Goal: Task Accomplishment & Management: Use online tool/utility

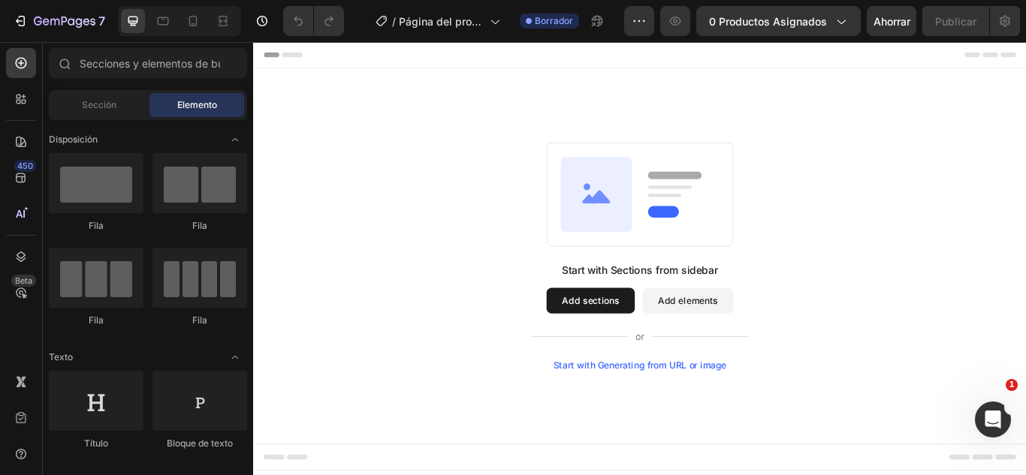
click at [639, 203] on icon at bounding box center [652, 219] width 83 height 87
click at [184, 24] on div at bounding box center [193, 21] width 24 height 24
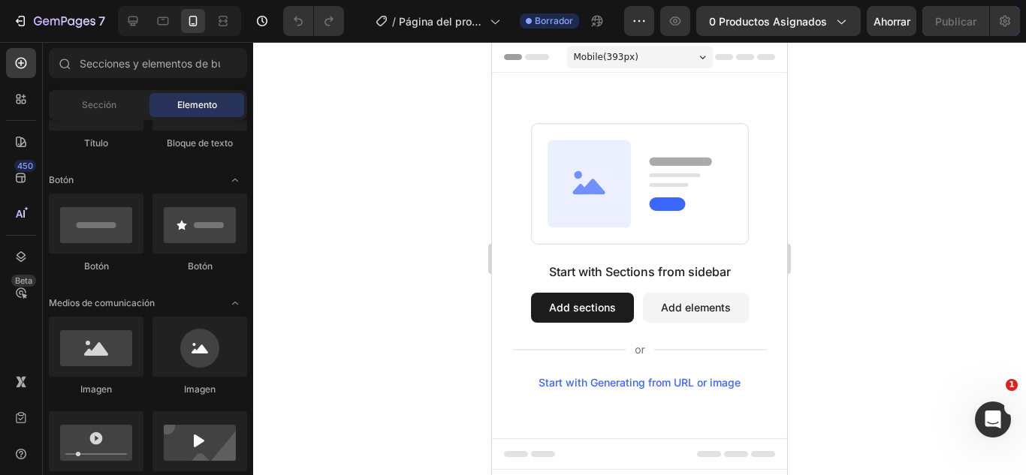
scroll to position [225, 0]
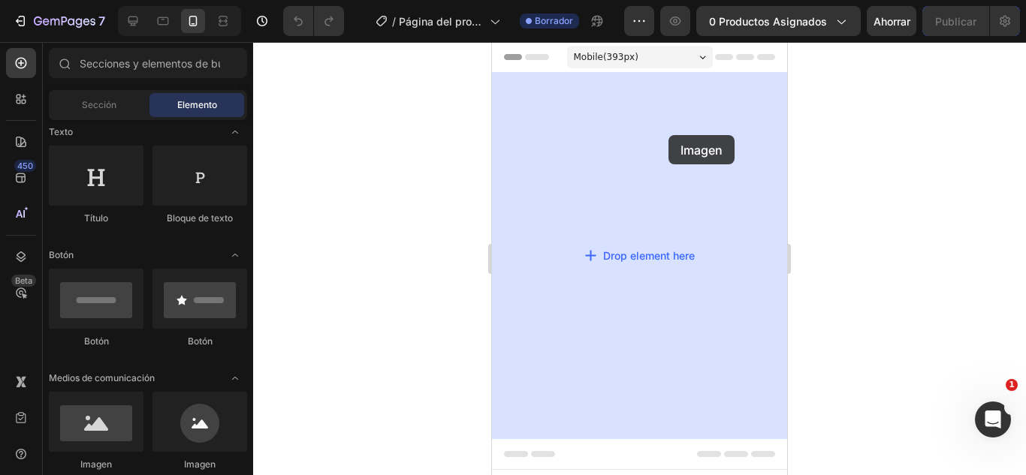
drag, startPoint x: 561, startPoint y: 457, endPoint x: 668, endPoint y: 135, distance: 339.5
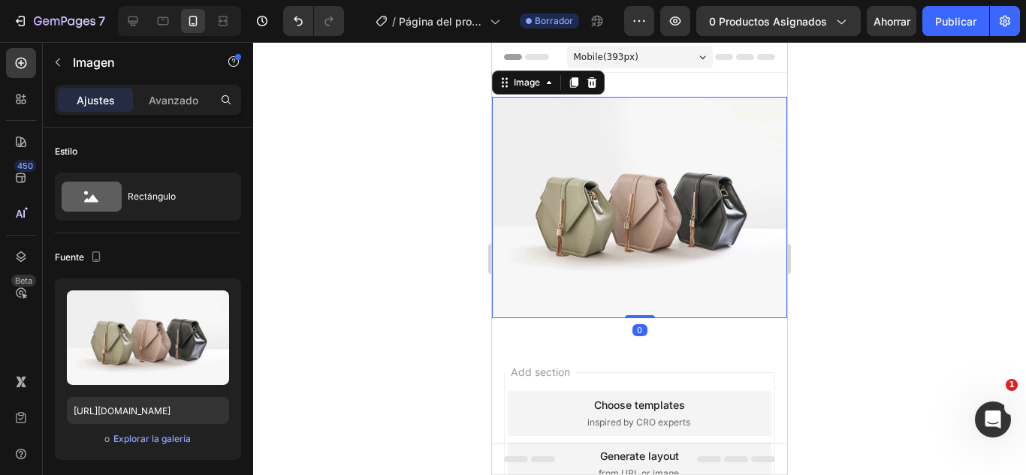
click at [622, 191] on img at bounding box center [639, 207] width 295 height 221
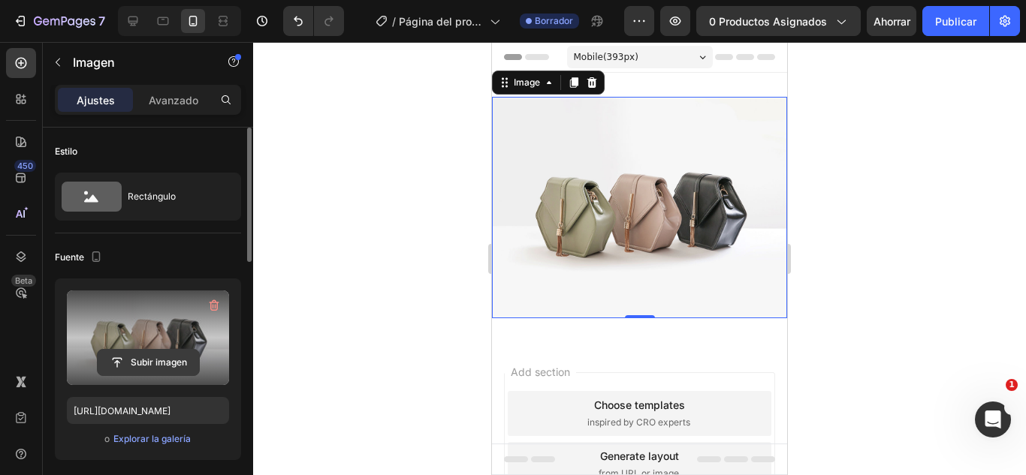
click at [150, 360] on input "file" at bounding box center [148, 363] width 101 height 26
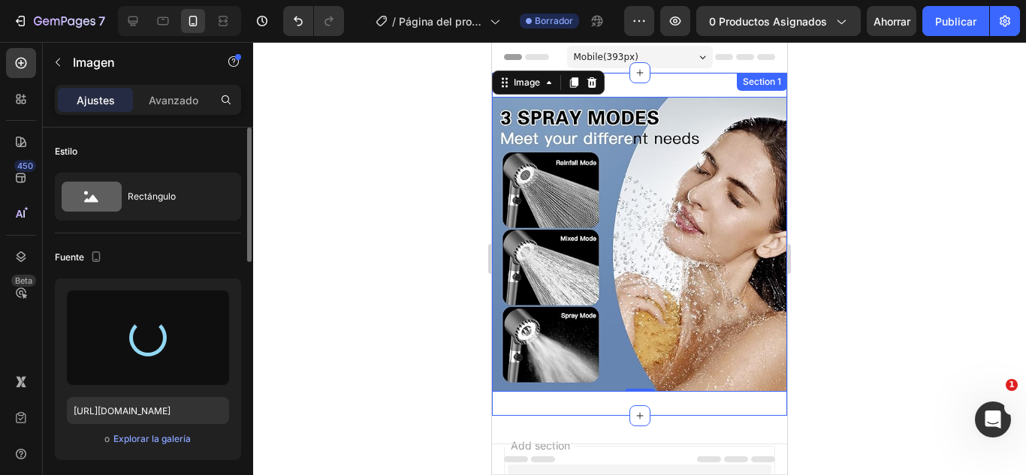
type input "[URL][DOMAIN_NAME]"
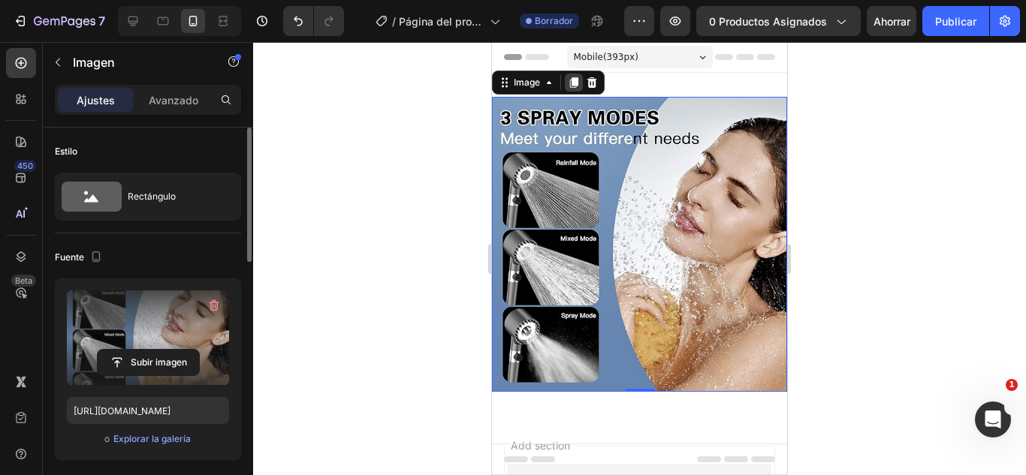
click at [574, 81] on icon at bounding box center [574, 82] width 8 height 11
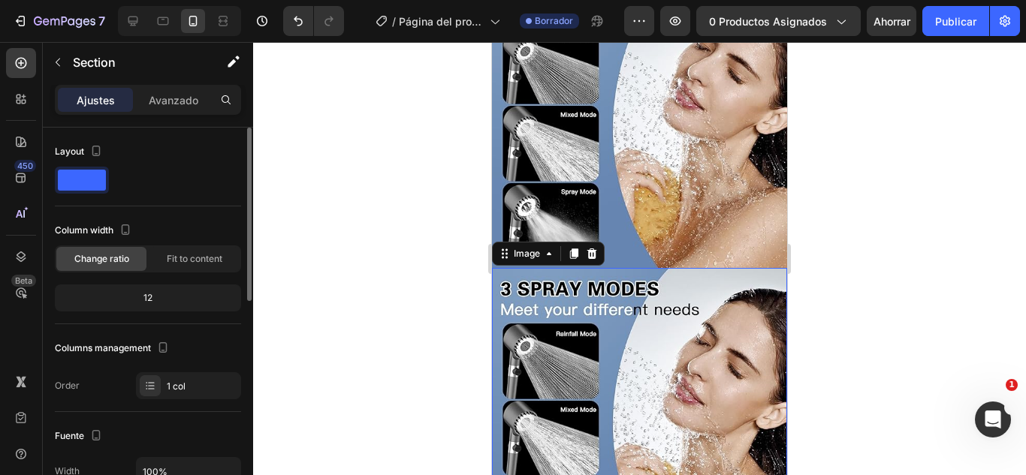
click at [574, 81] on div "Image Image 0 Section 1" at bounding box center [639, 268] width 295 height 638
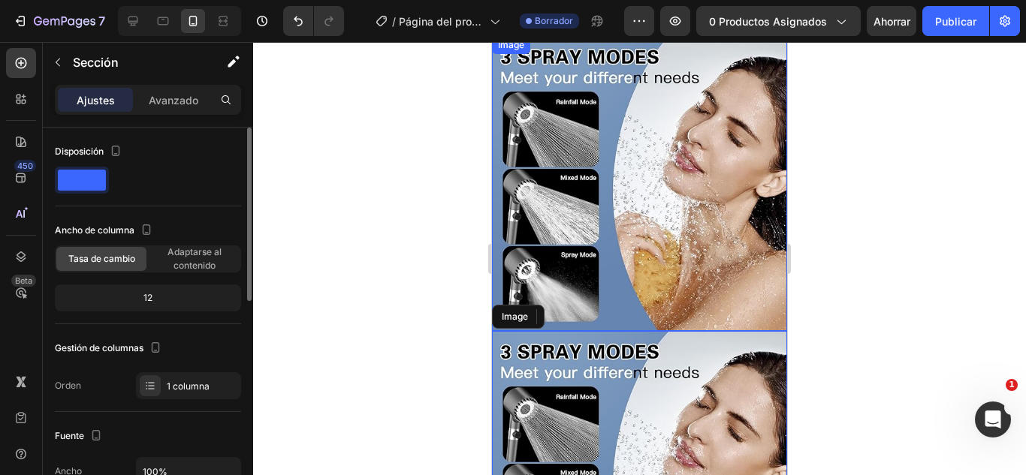
scroll to position [0, 0]
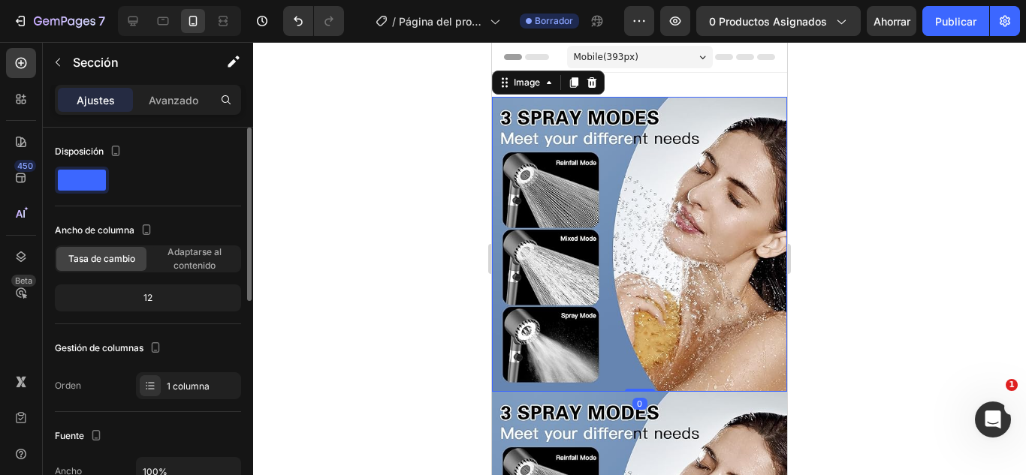
click at [616, 218] on img at bounding box center [639, 244] width 295 height 295
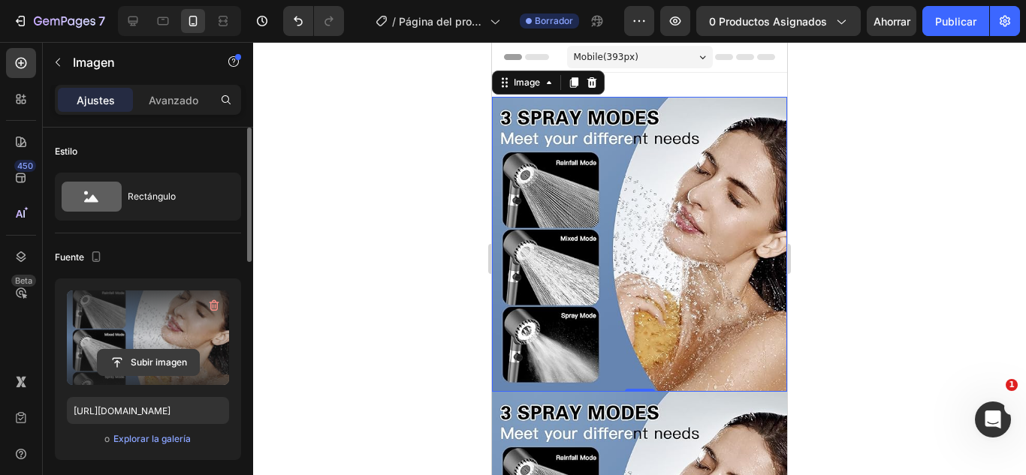
click at [137, 366] on input "file" at bounding box center [148, 363] width 101 height 26
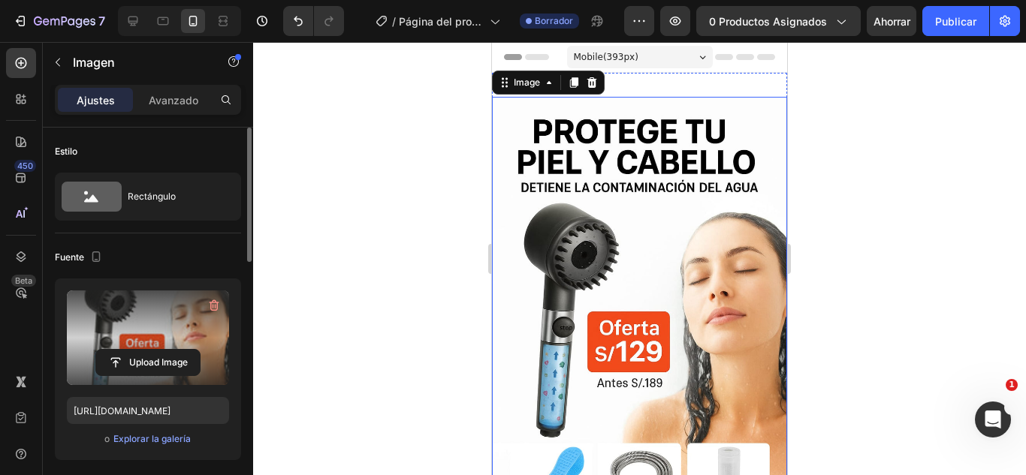
type input "[URL][DOMAIN_NAME]"
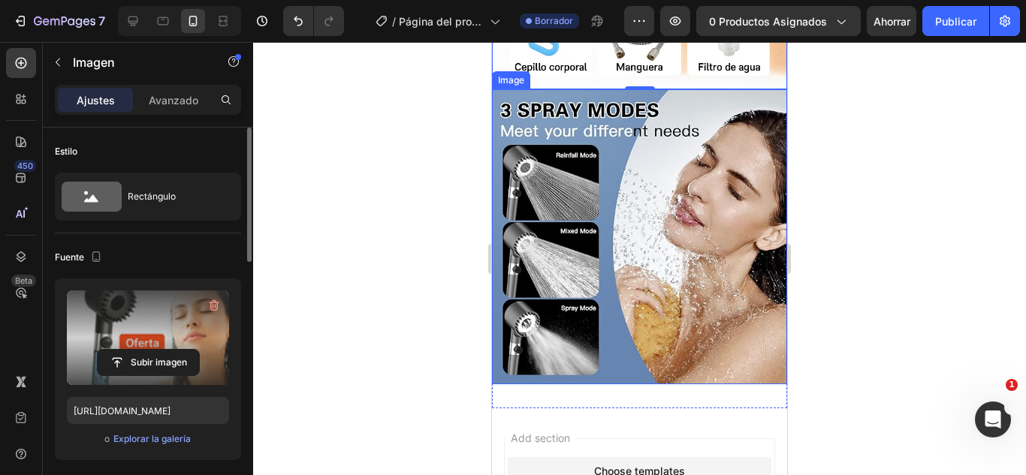
scroll to position [526, 0]
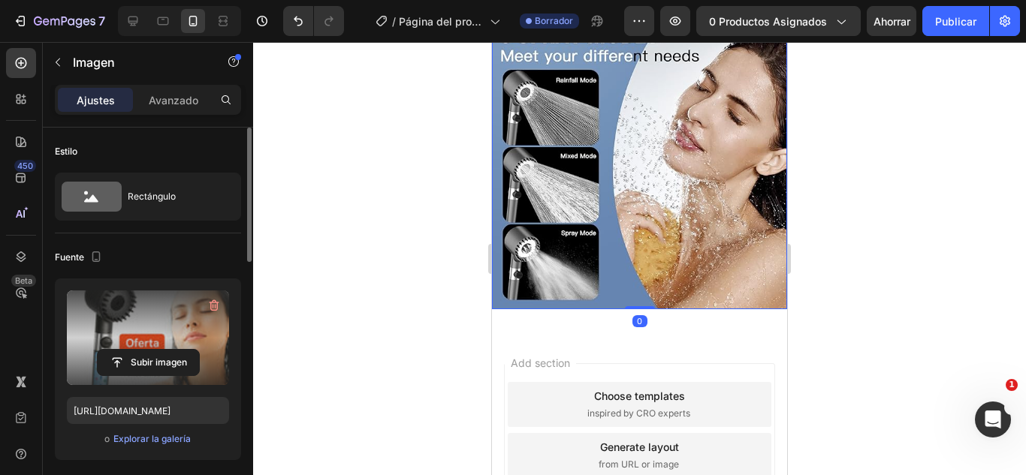
click at [616, 205] on img at bounding box center [639, 161] width 295 height 295
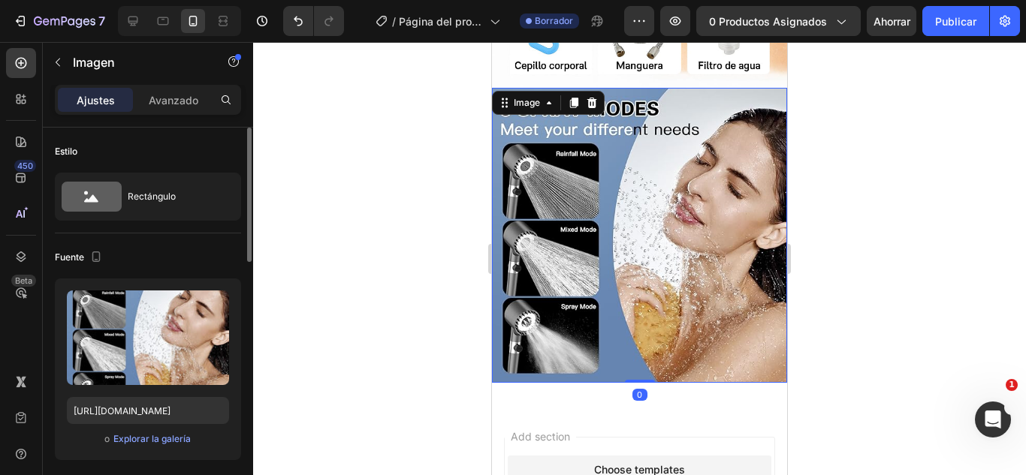
scroll to position [300, 0]
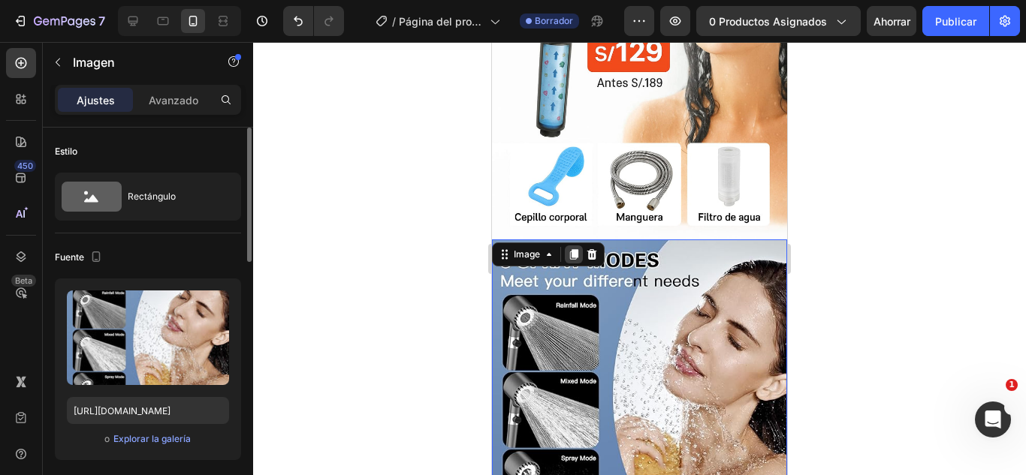
click at [568, 249] on icon at bounding box center [574, 255] width 12 height 12
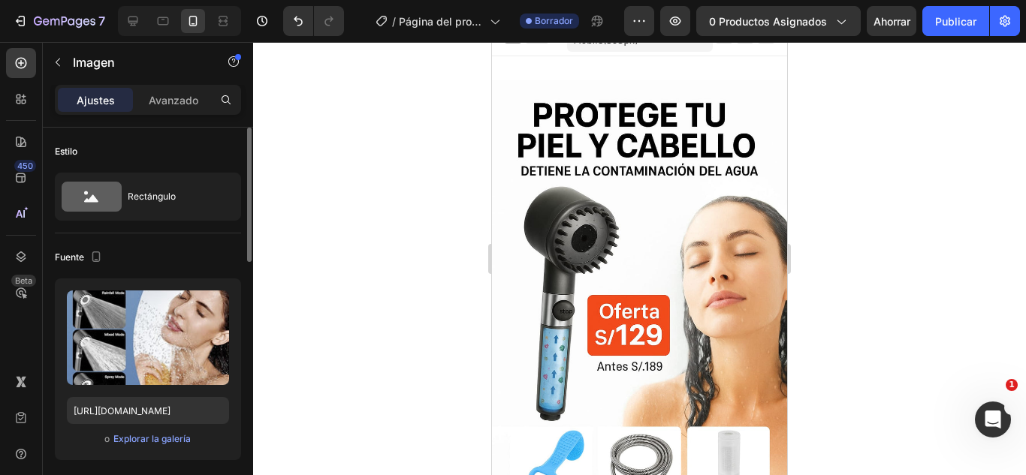
scroll to position [0, 0]
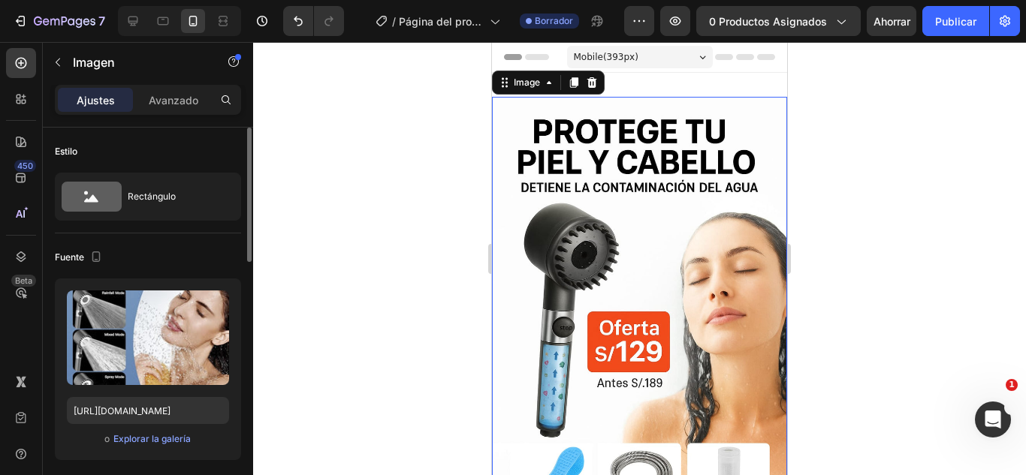
click at [644, 215] on img at bounding box center [639, 318] width 295 height 443
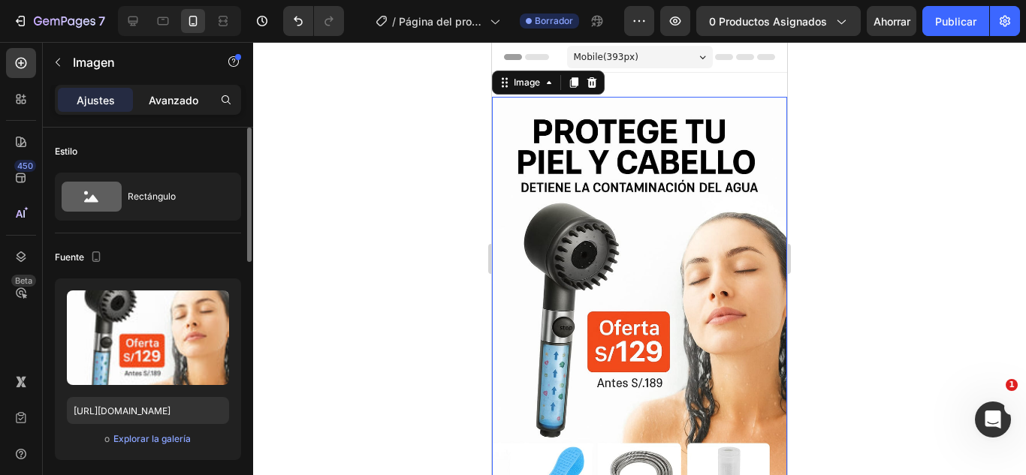
click at [167, 103] on font "Avanzado" at bounding box center [174, 100] width 50 height 13
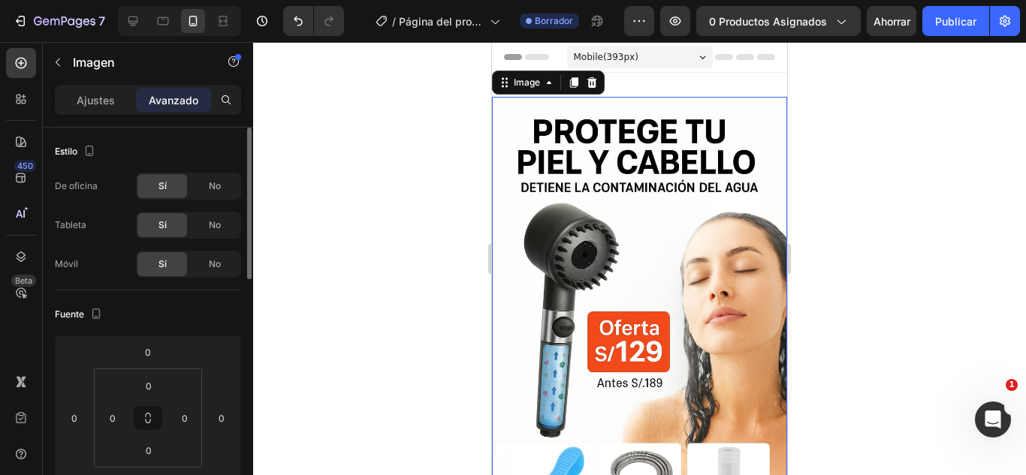
click at [694, 297] on img at bounding box center [639, 318] width 295 height 443
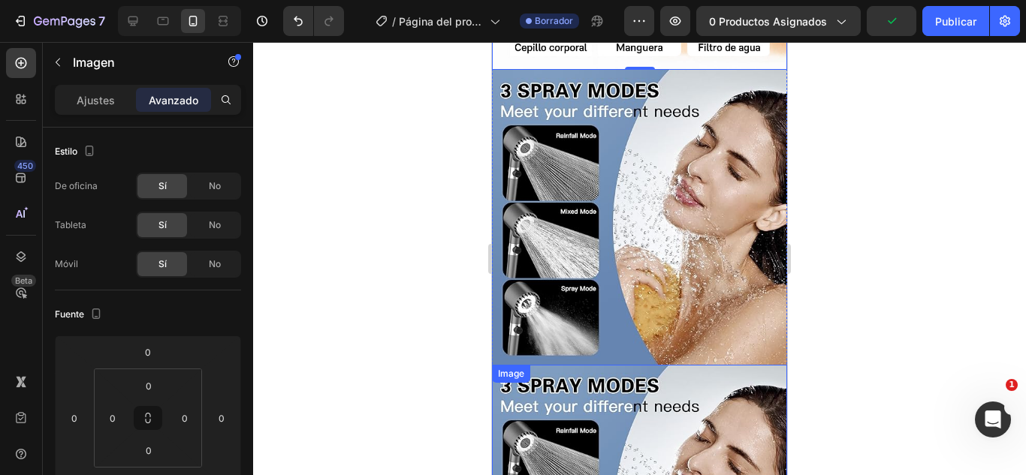
scroll to position [450, 0]
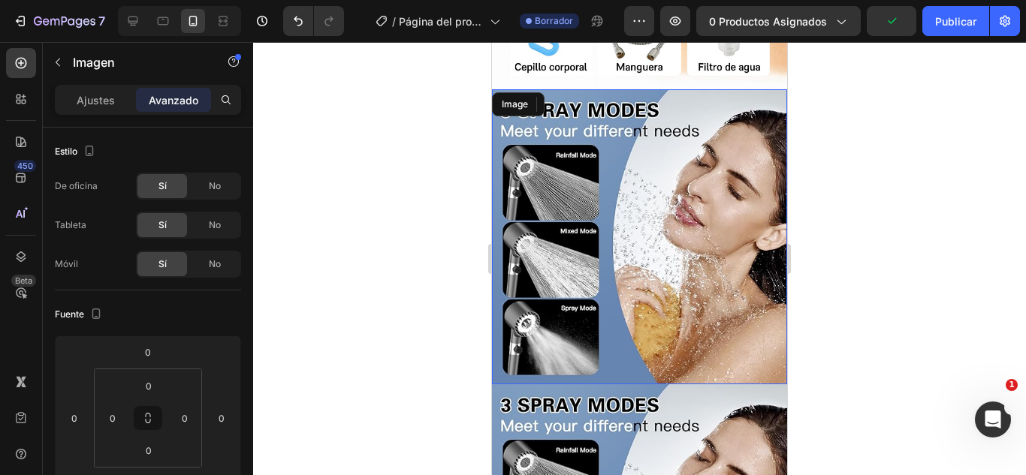
click at [575, 182] on img at bounding box center [639, 236] width 295 height 295
click at [70, 100] on div "Ajustes" at bounding box center [95, 100] width 75 height 24
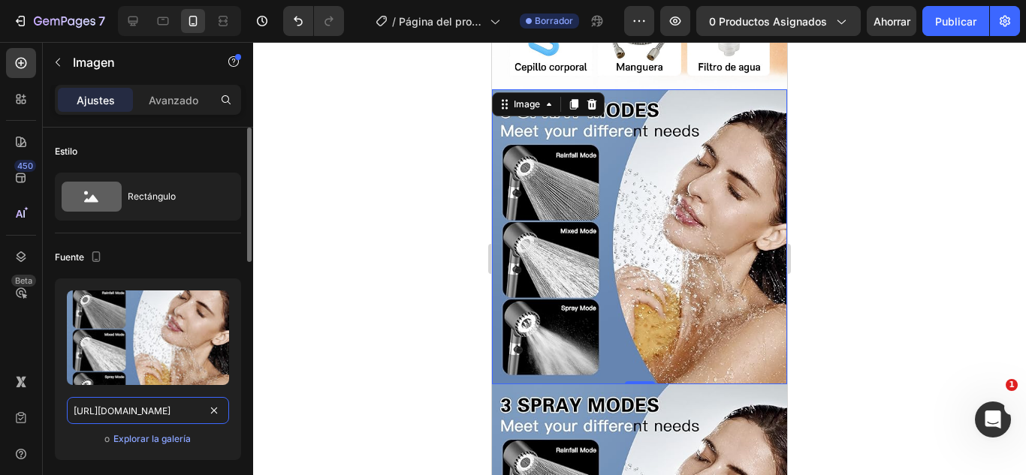
click at [145, 412] on input "[URL][DOMAIN_NAME]" at bounding box center [148, 410] width 162 height 27
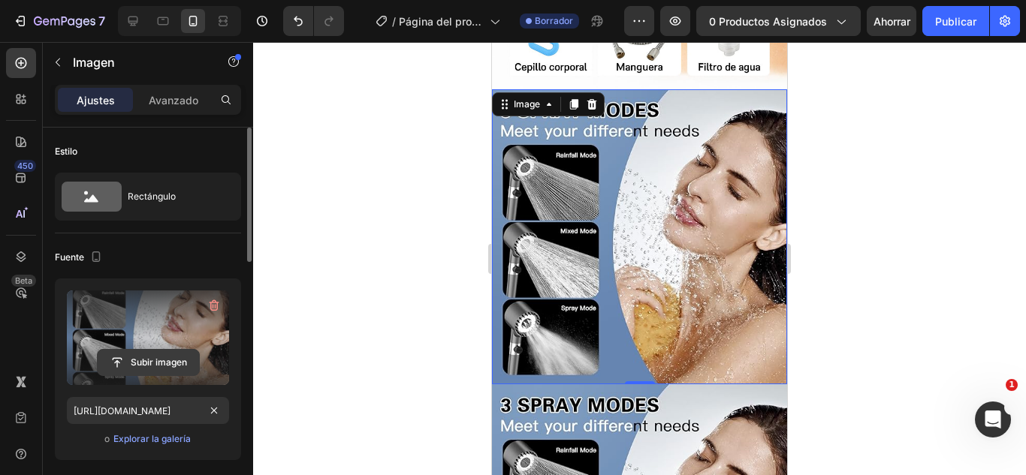
click at [149, 366] on input "file" at bounding box center [148, 363] width 101 height 26
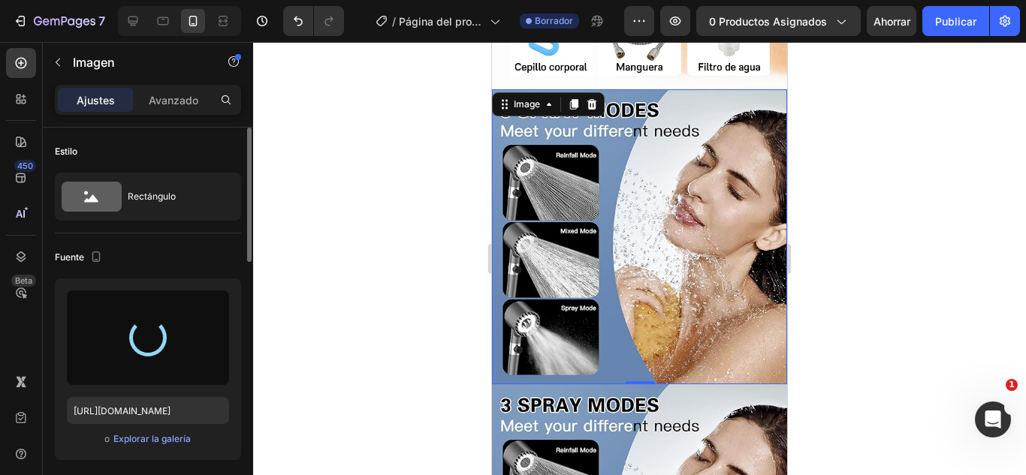
type input "[URL][DOMAIN_NAME]"
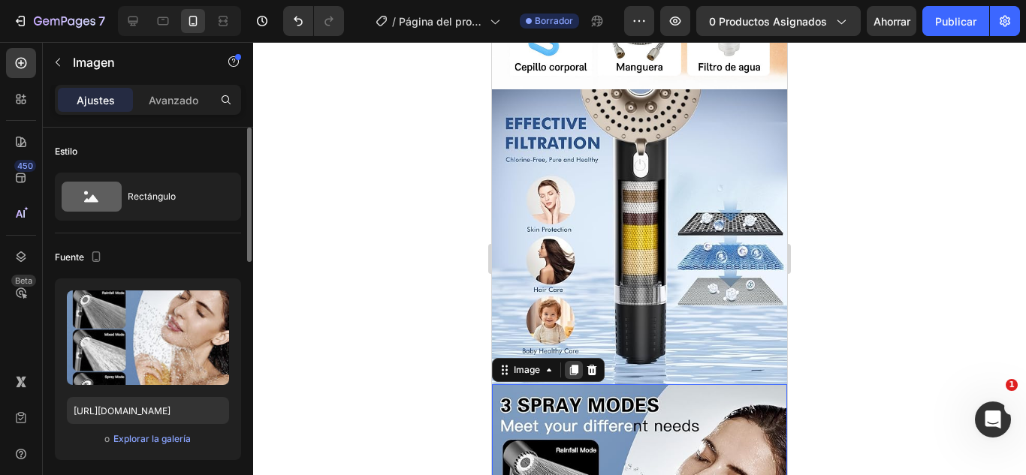
click at [580, 364] on icon at bounding box center [574, 370] width 12 height 12
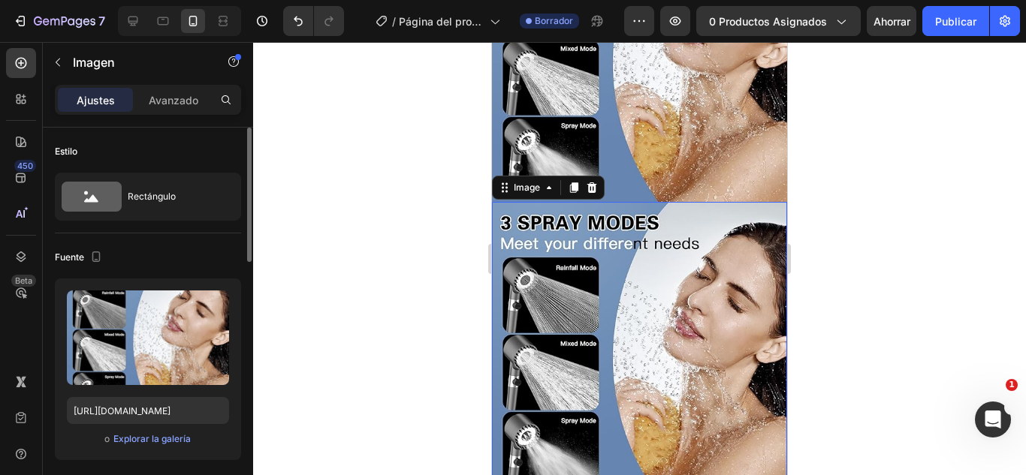
scroll to position [845, 0]
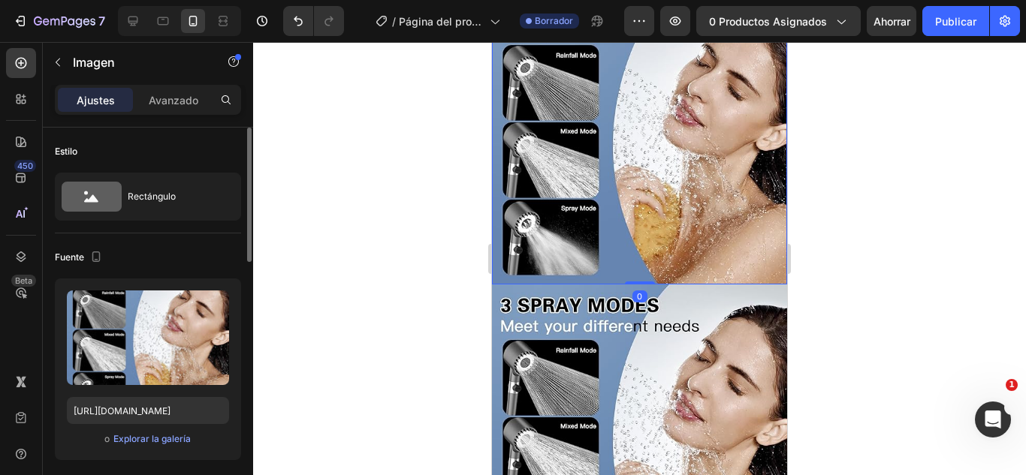
click at [630, 178] on img at bounding box center [639, 136] width 295 height 295
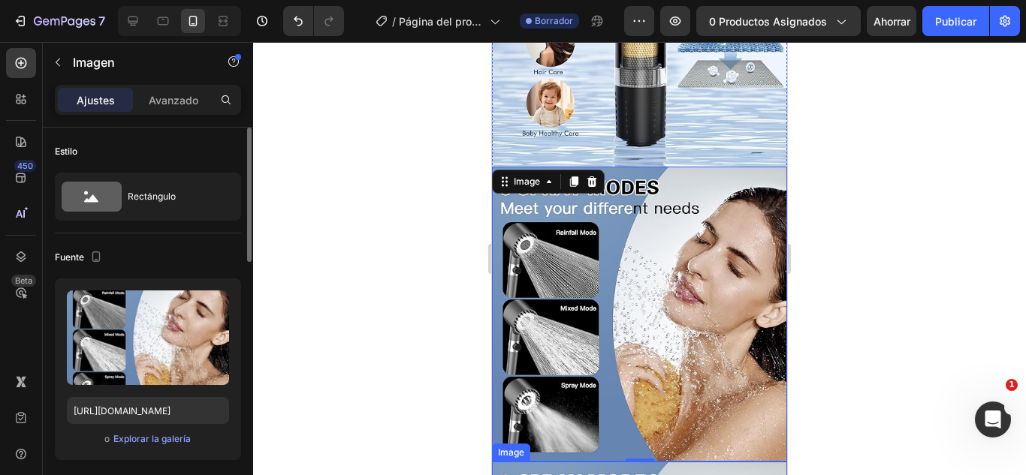
scroll to position [695, 0]
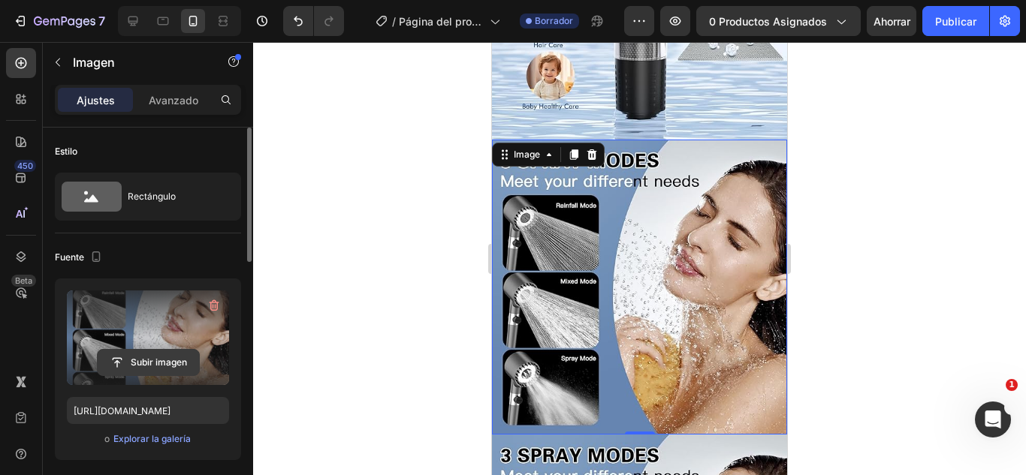
click at [129, 368] on input "file" at bounding box center [148, 363] width 101 height 26
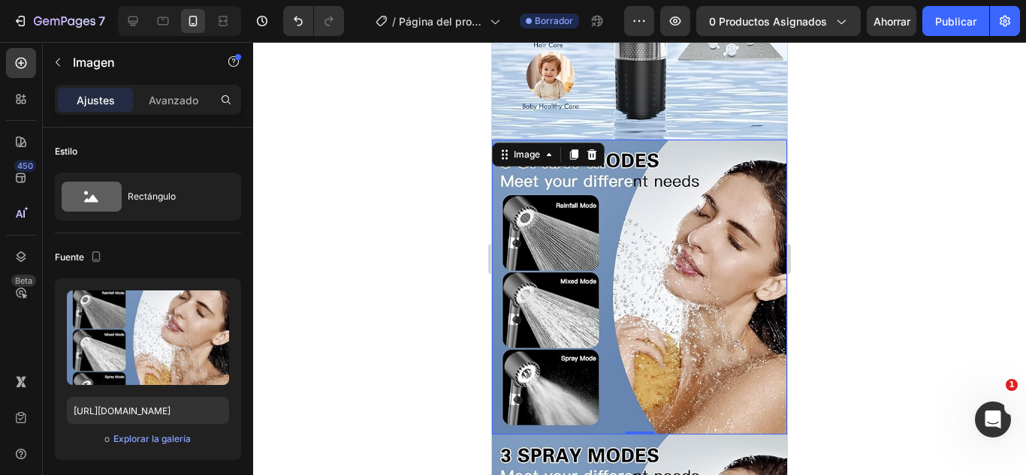
click at [667, 247] on img at bounding box center [639, 287] width 295 height 295
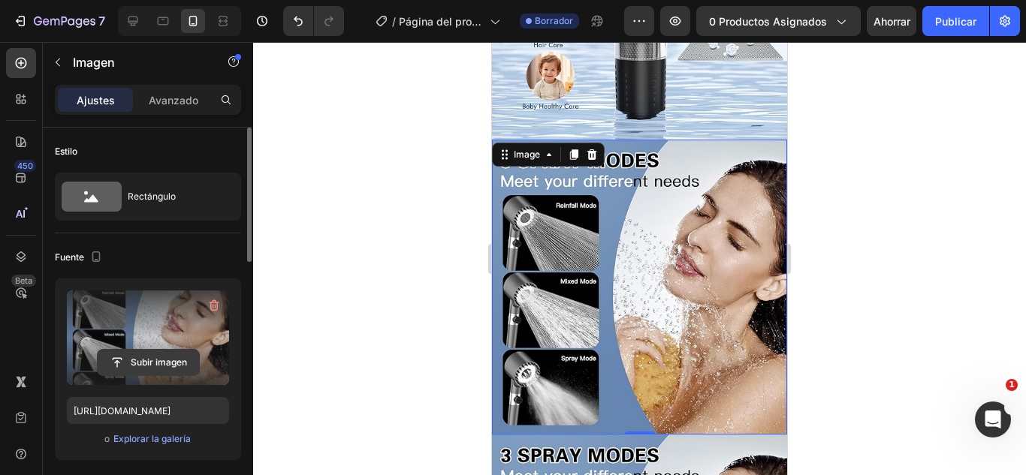
click at [134, 354] on input "file" at bounding box center [148, 363] width 101 height 26
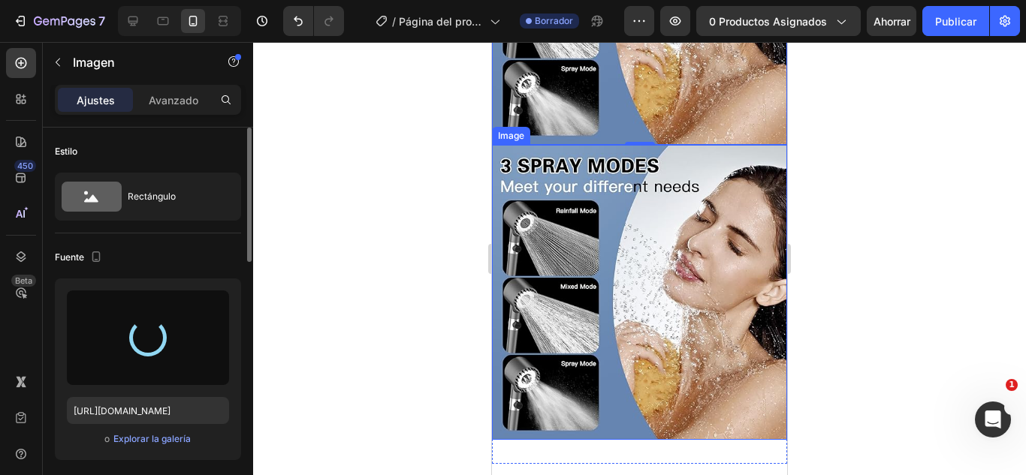
scroll to position [996, 0]
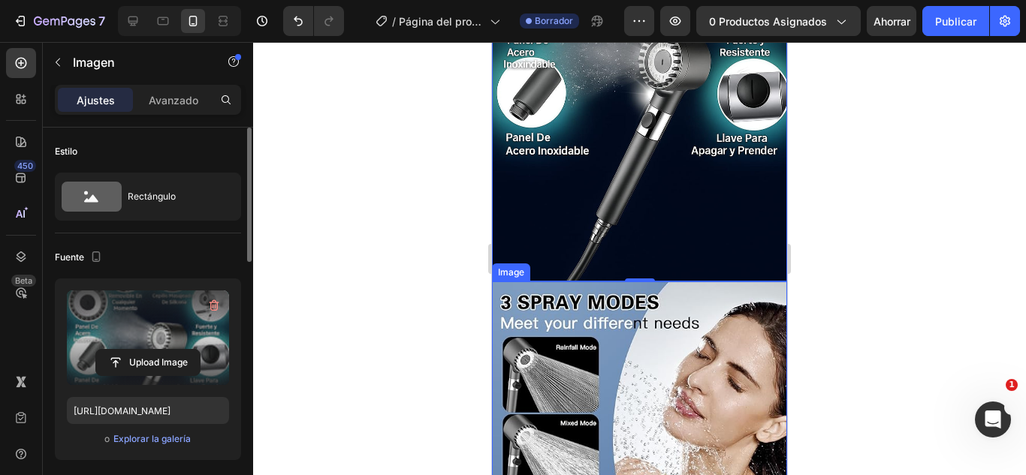
type input "[URL][DOMAIN_NAME]"
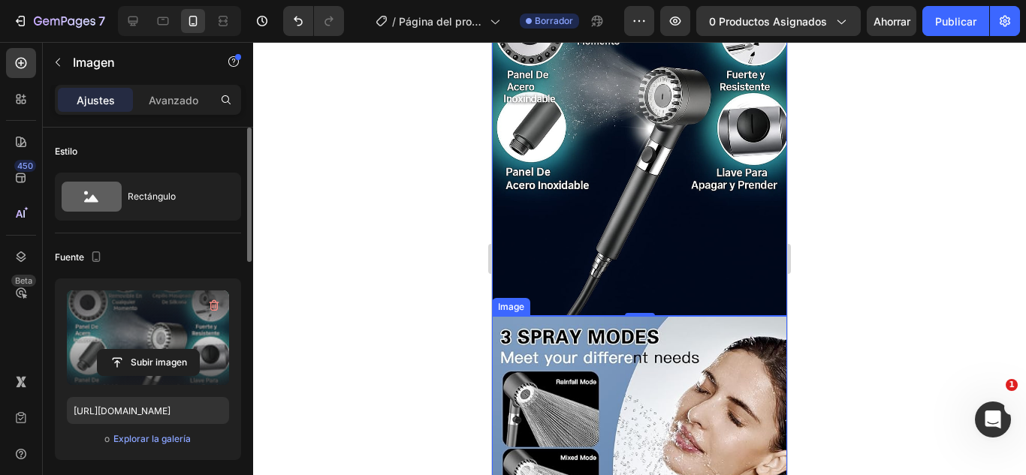
scroll to position [1071, 0]
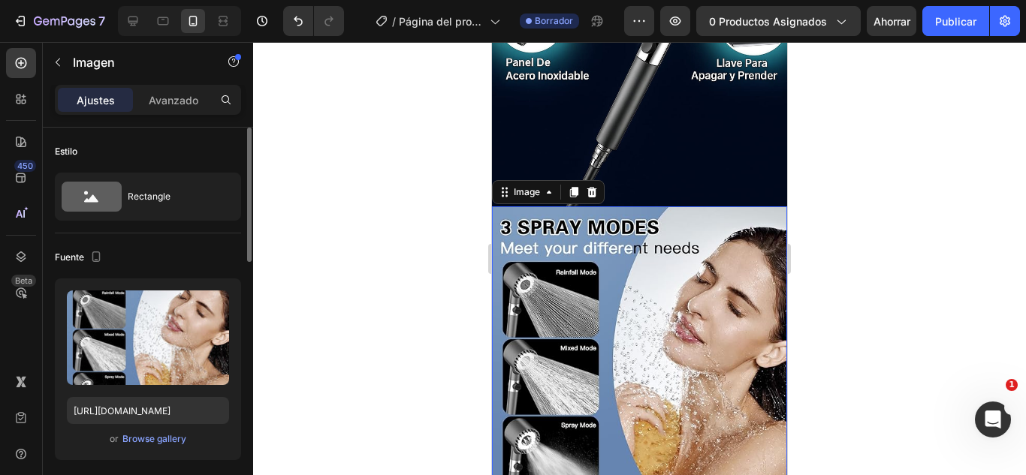
click at [578, 321] on img at bounding box center [639, 353] width 295 height 295
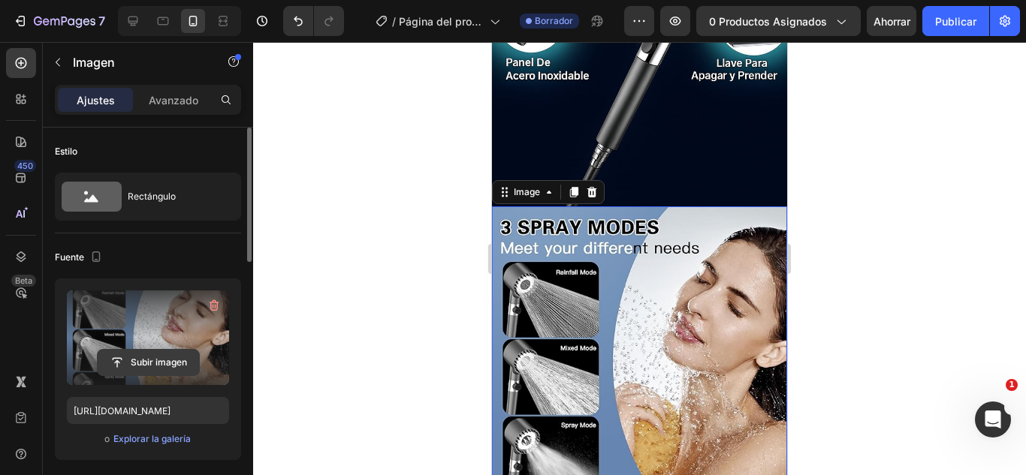
click at [129, 361] on input "file" at bounding box center [148, 363] width 101 height 26
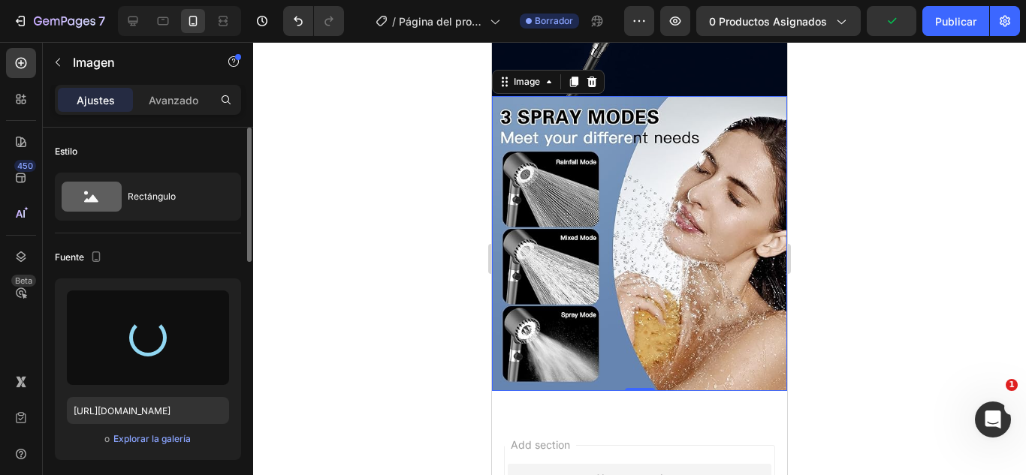
scroll to position [1221, 0]
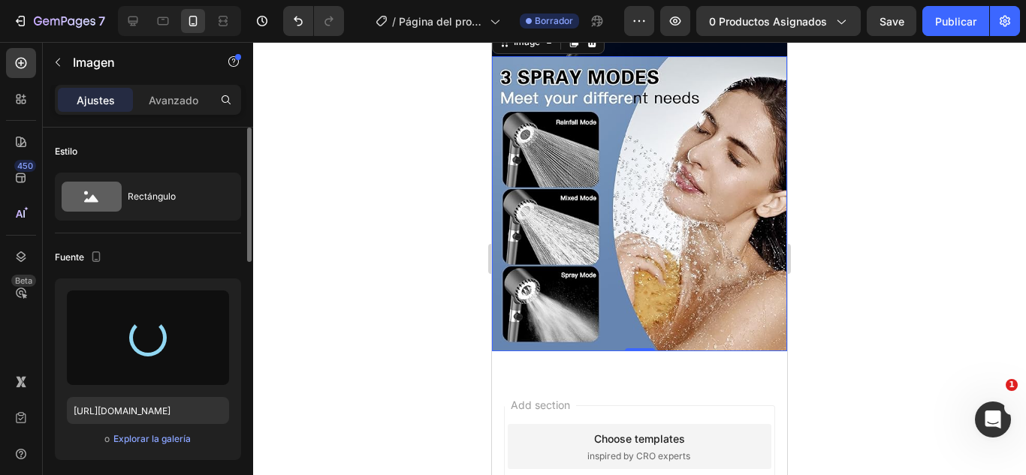
type input "[URL][DOMAIN_NAME]"
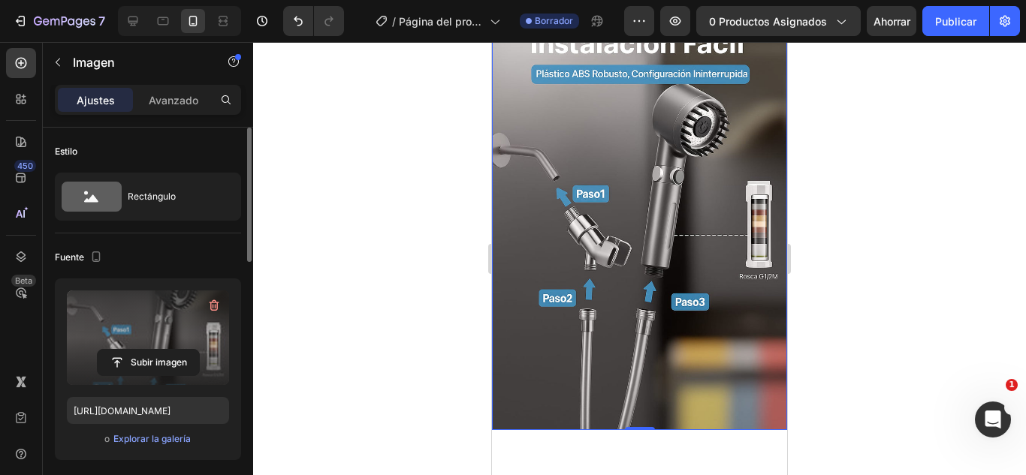
scroll to position [1446, 0]
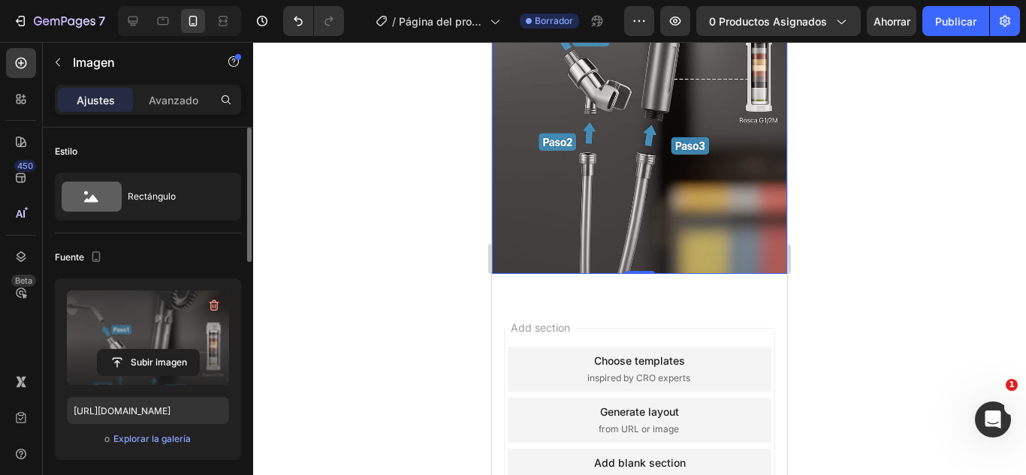
click at [657, 175] on img at bounding box center [639, 52] width 295 height 443
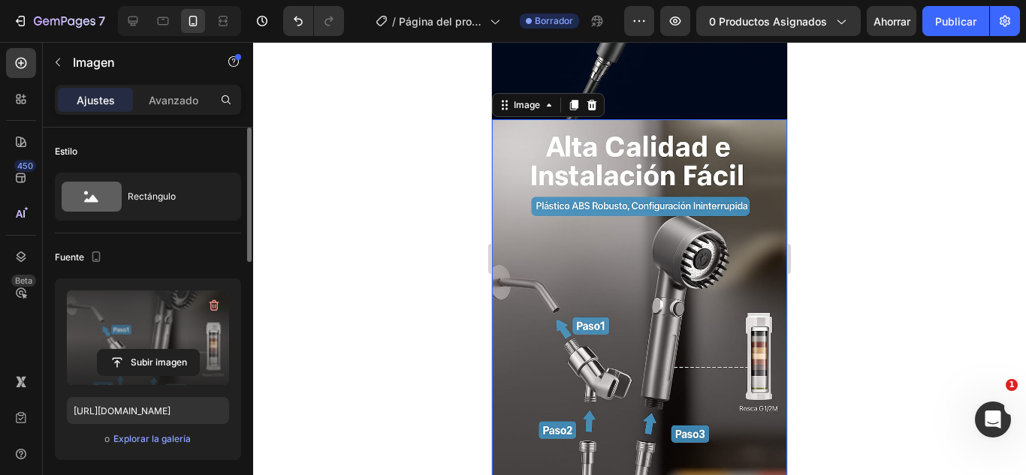
scroll to position [1146, 0]
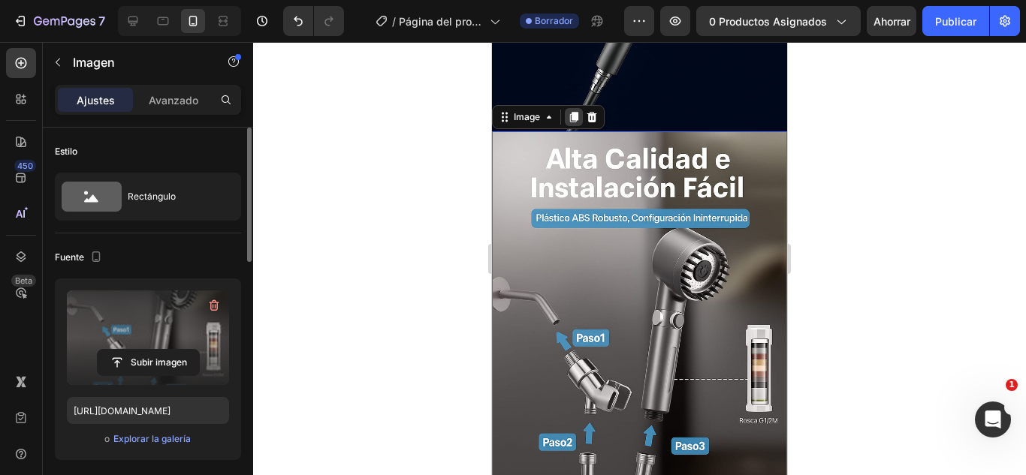
click at [575, 112] on icon at bounding box center [574, 117] width 8 height 11
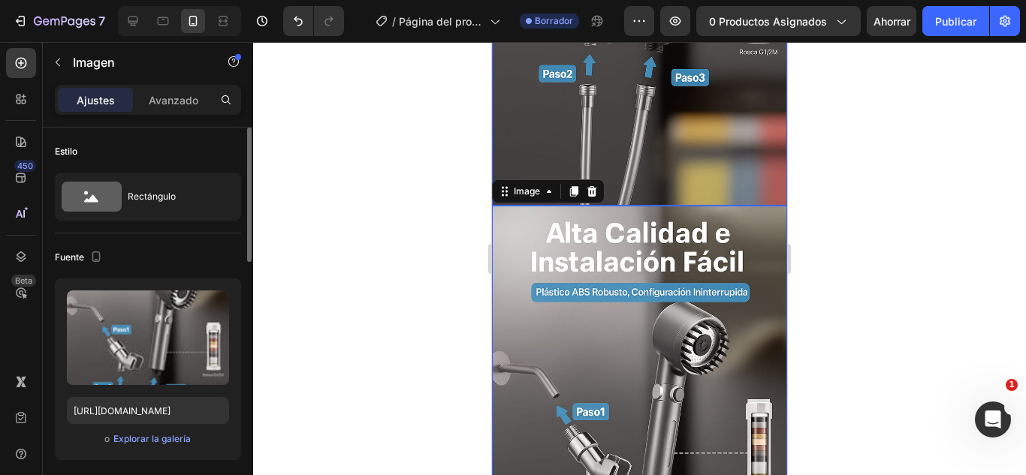
scroll to position [1563, 0]
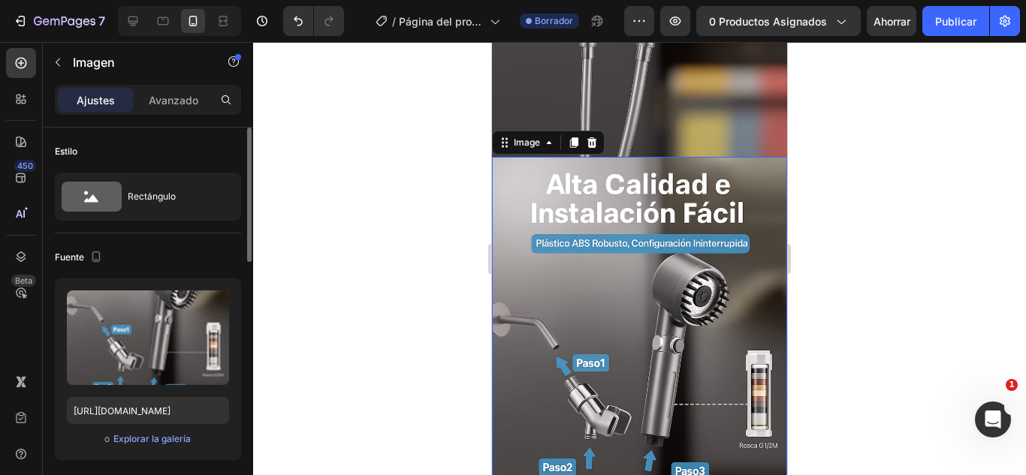
click at [604, 270] on img at bounding box center [639, 378] width 295 height 443
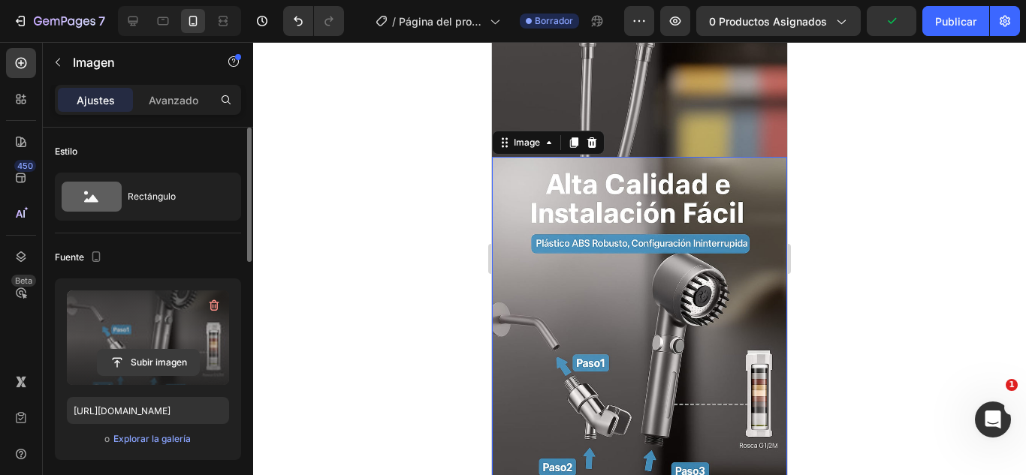
click at [152, 359] on input "file" at bounding box center [148, 363] width 101 height 26
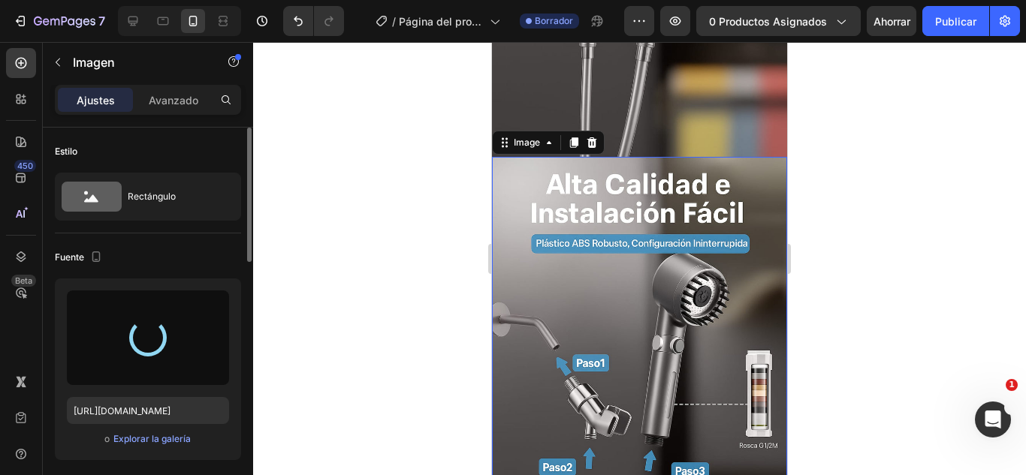
type input "[URL][DOMAIN_NAME]"
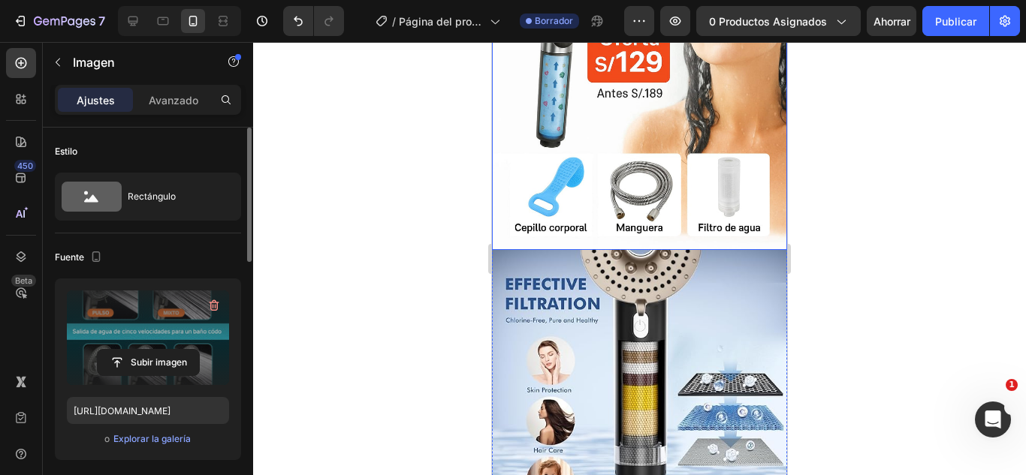
scroll to position [450, 0]
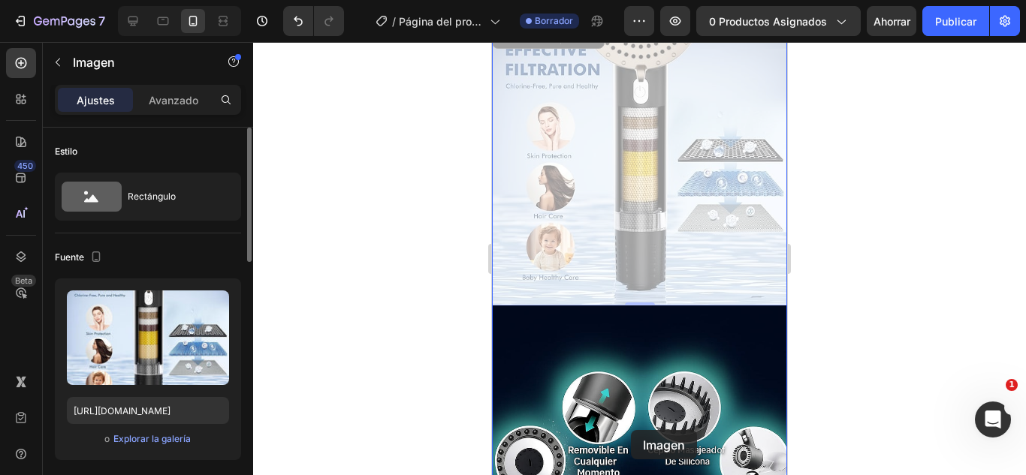
drag, startPoint x: 620, startPoint y: 271, endPoint x: 631, endPoint y: 430, distance: 159.5
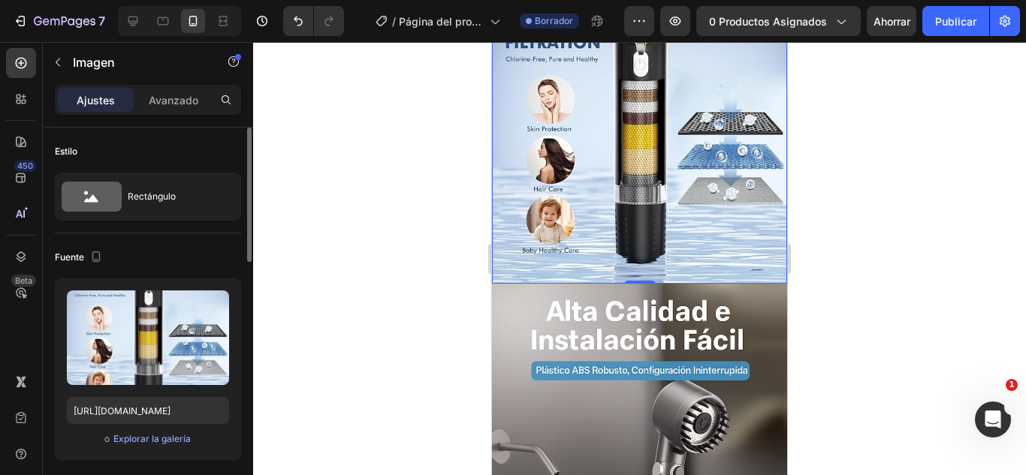
scroll to position [994, 0]
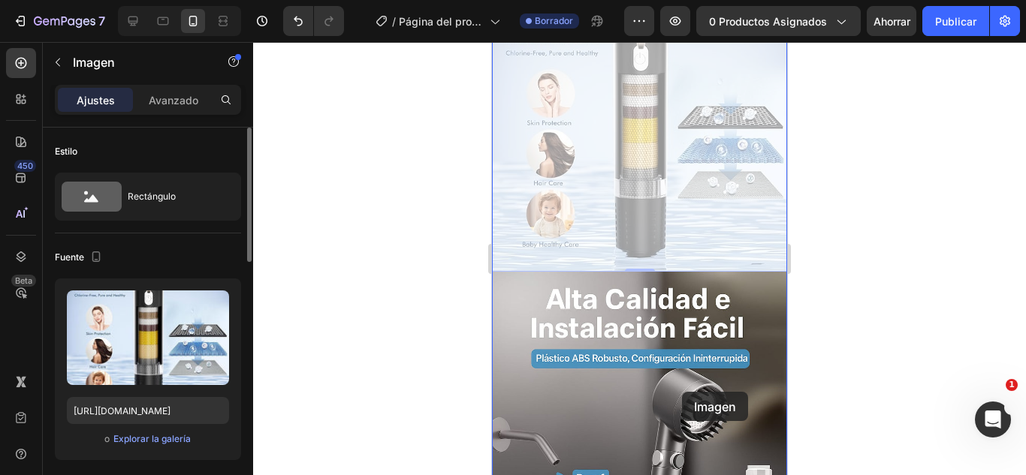
drag, startPoint x: 681, startPoint y: 203, endPoint x: 682, endPoint y: 392, distance: 189.2
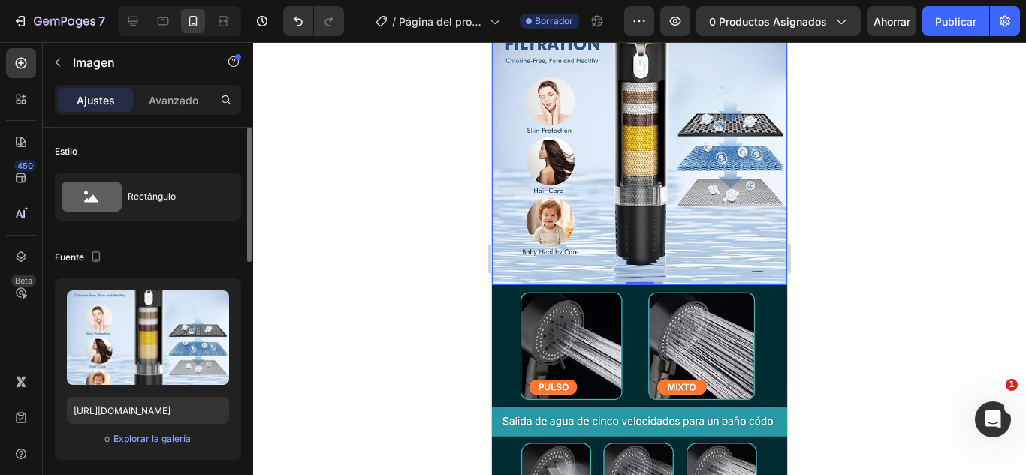
scroll to position [1461, 0]
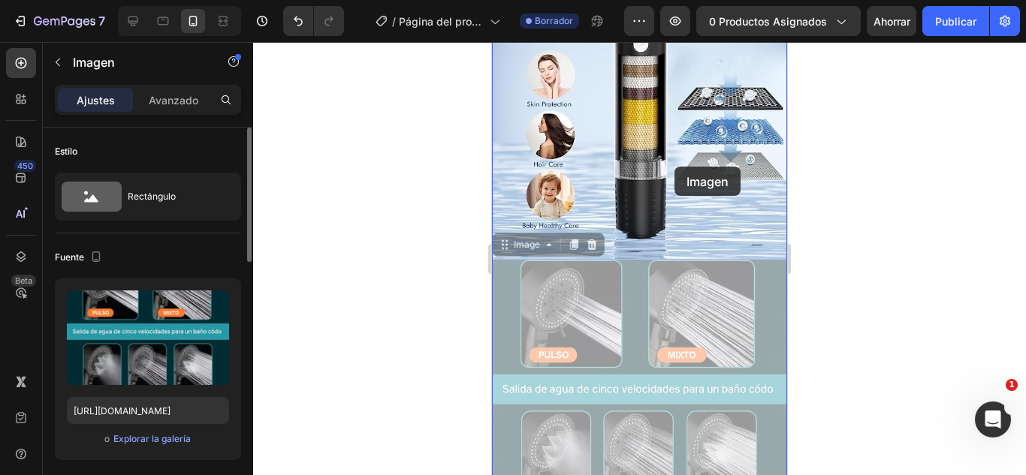
drag, startPoint x: 673, startPoint y: 381, endPoint x: 674, endPoint y: 167, distance: 214.0
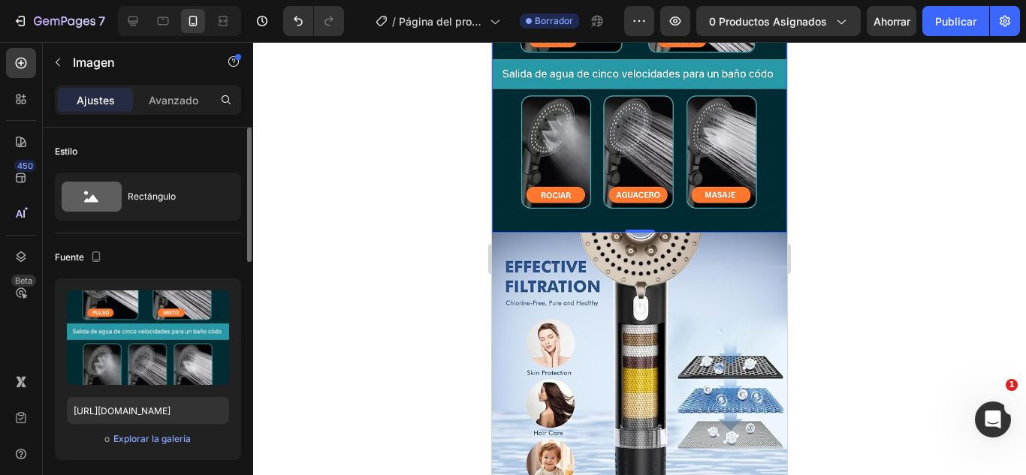
scroll to position [1502, 0]
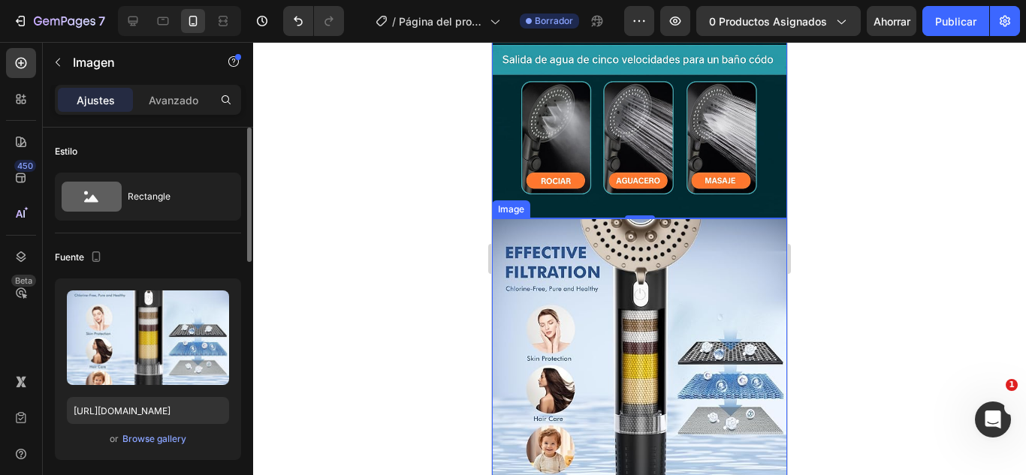
click at [580, 271] on img at bounding box center [639, 365] width 295 height 295
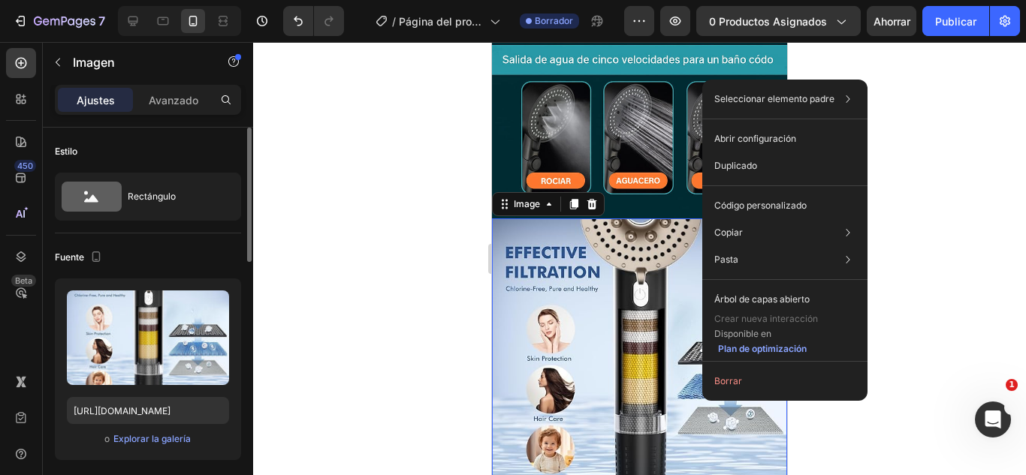
click at [888, 176] on div at bounding box center [639, 258] width 773 height 433
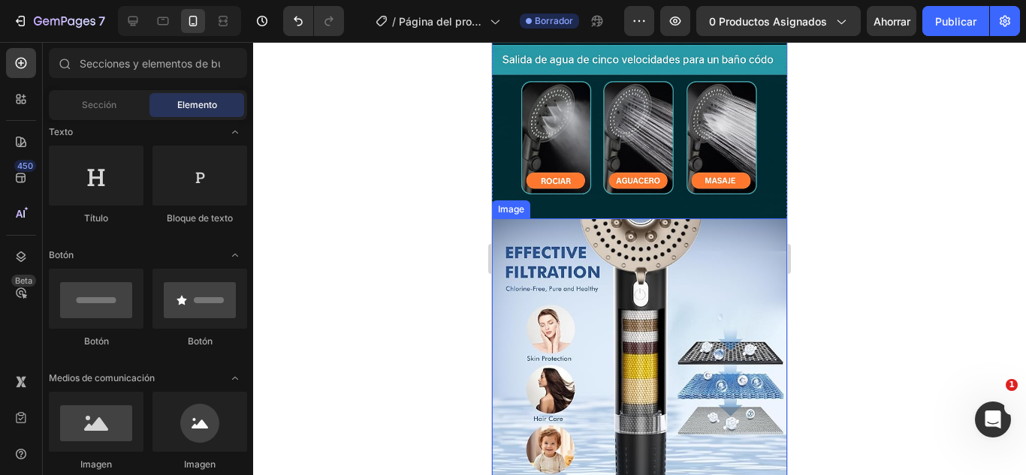
click at [639, 291] on img at bounding box center [639, 365] width 295 height 295
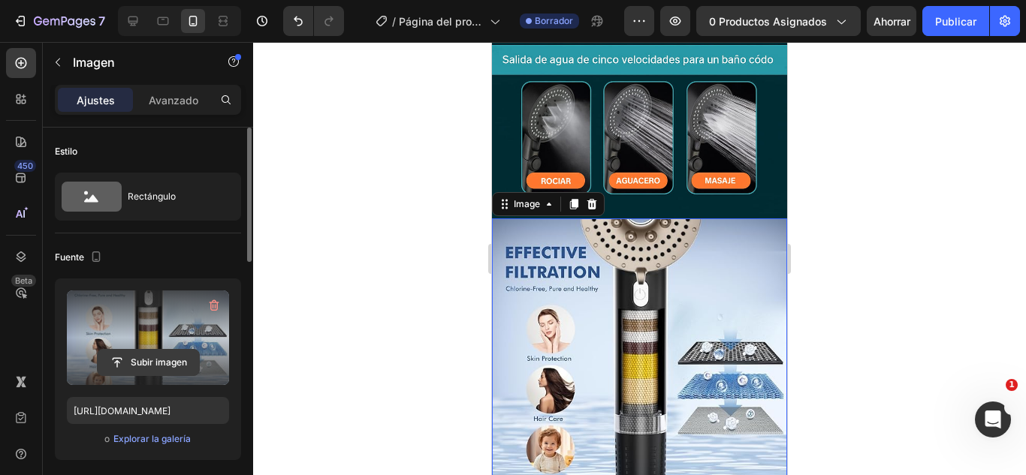
click at [146, 365] on input "file" at bounding box center [148, 363] width 101 height 26
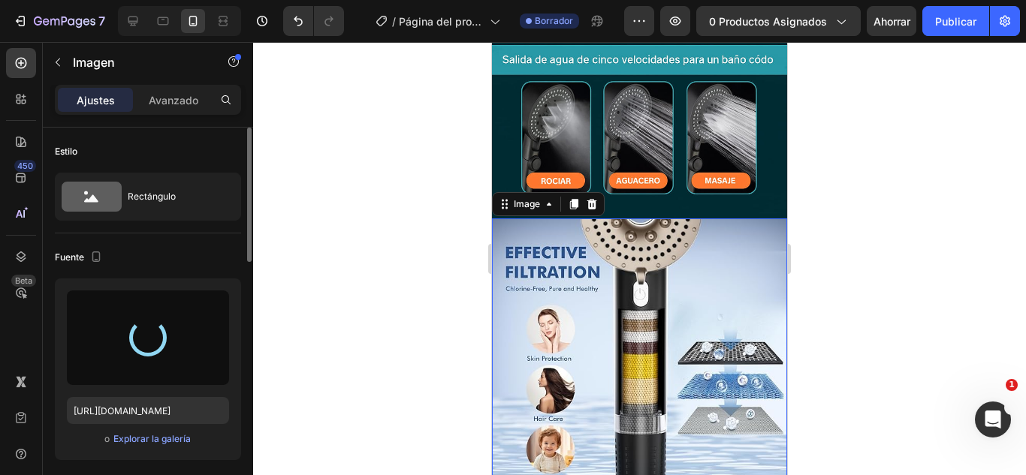
type input "[URL][DOMAIN_NAME]"
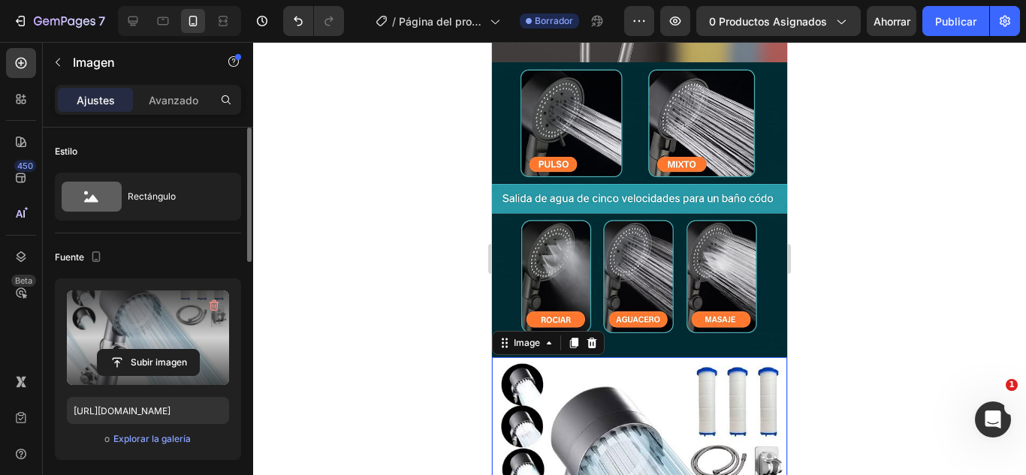
scroll to position [1351, 0]
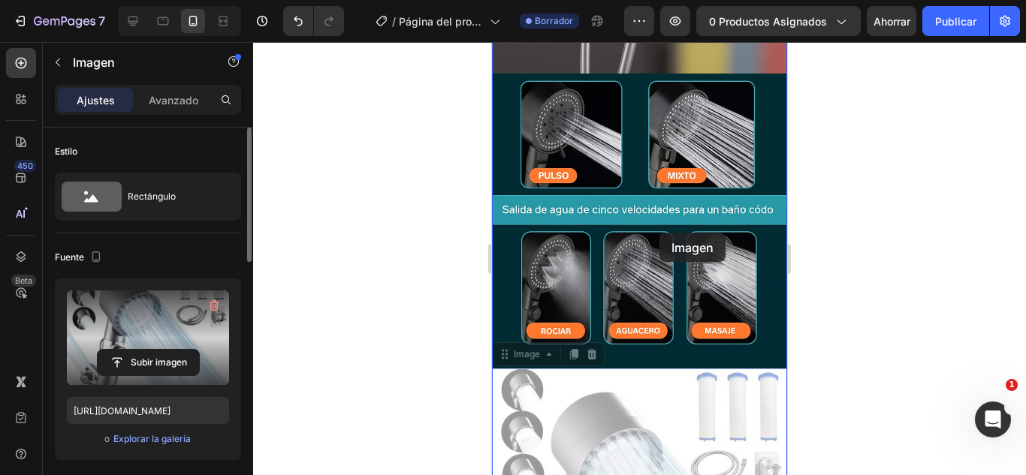
drag, startPoint x: 661, startPoint y: 412, endPoint x: 659, endPoint y: 233, distance: 179.4
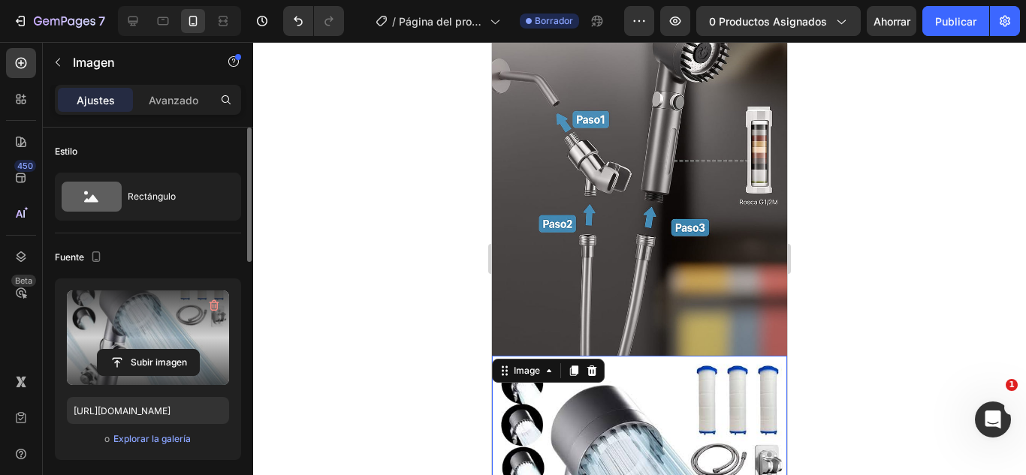
scroll to position [1051, 0]
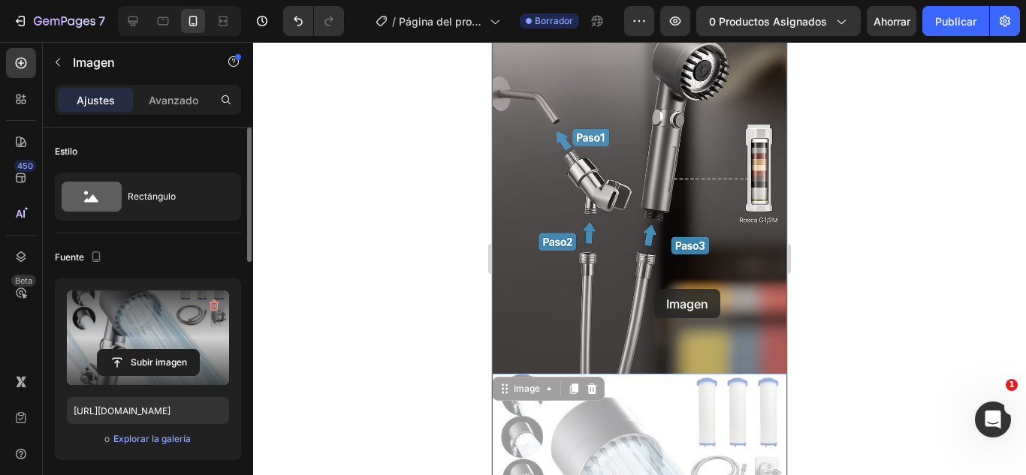
drag, startPoint x: 649, startPoint y: 374, endPoint x: 651, endPoint y: 285, distance: 89.4
click at [654, 288] on div "Mobile ( 393 px) iPhone 13 Mini iPhone 13 Pro iPhone 11 Pro Max iPhone 15 Pro M…" at bounding box center [639, 143] width 295 height 2304
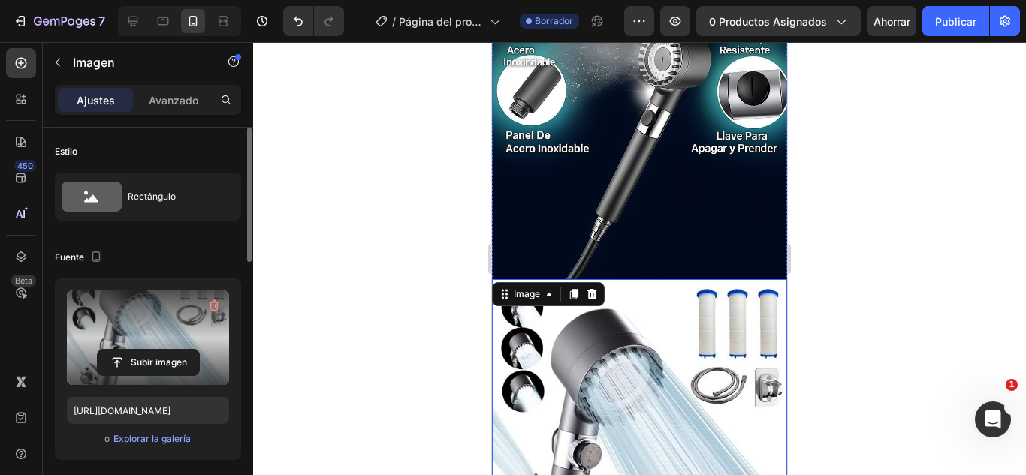
scroll to position [676, 0]
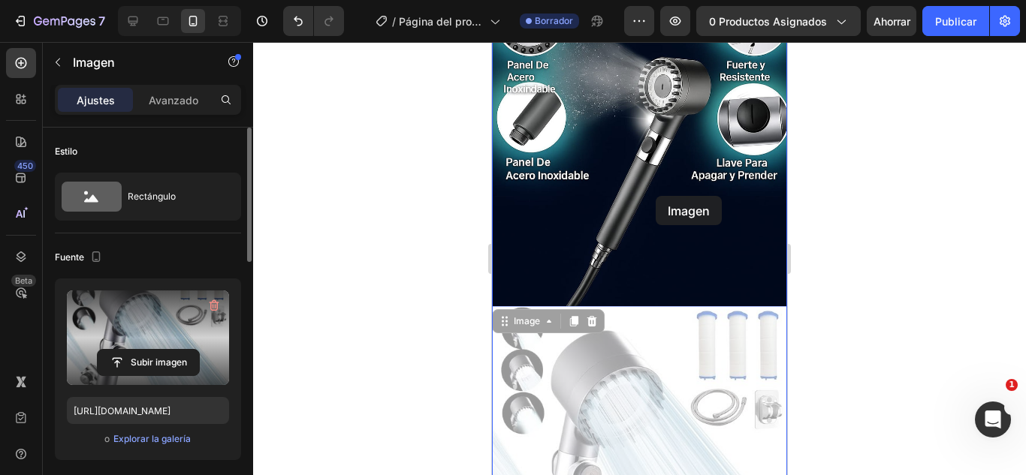
drag, startPoint x: 650, startPoint y: 309, endPoint x: 655, endPoint y: 196, distance: 112.7
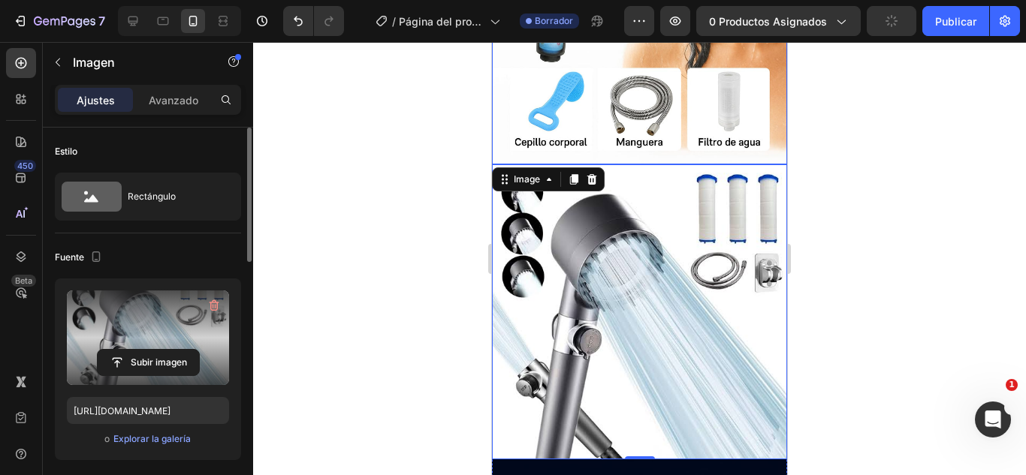
scroll to position [526, 0]
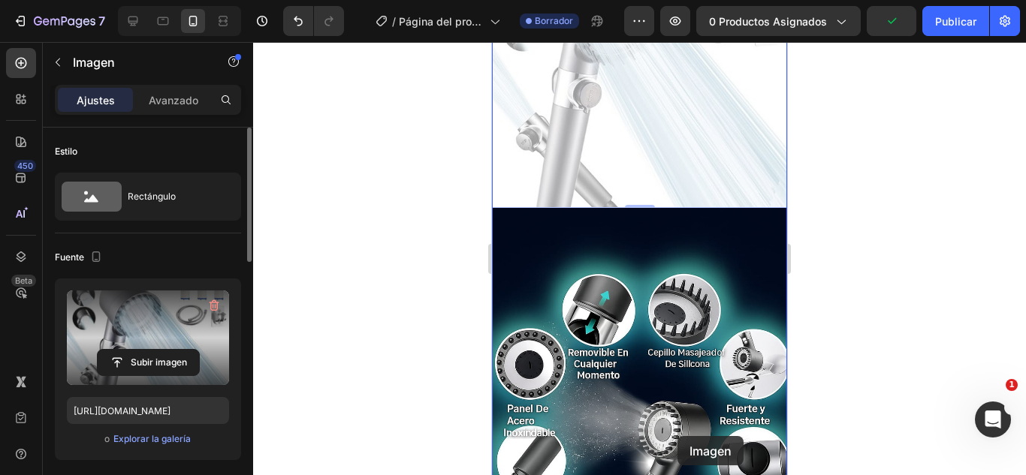
drag, startPoint x: 655, startPoint y: 227, endPoint x: 677, endPoint y: 436, distance: 210.6
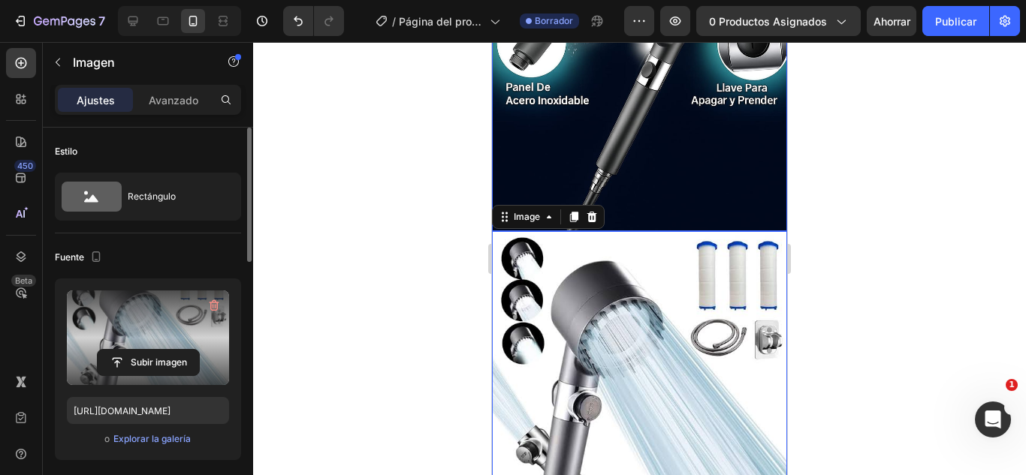
scroll to position [1126, 0]
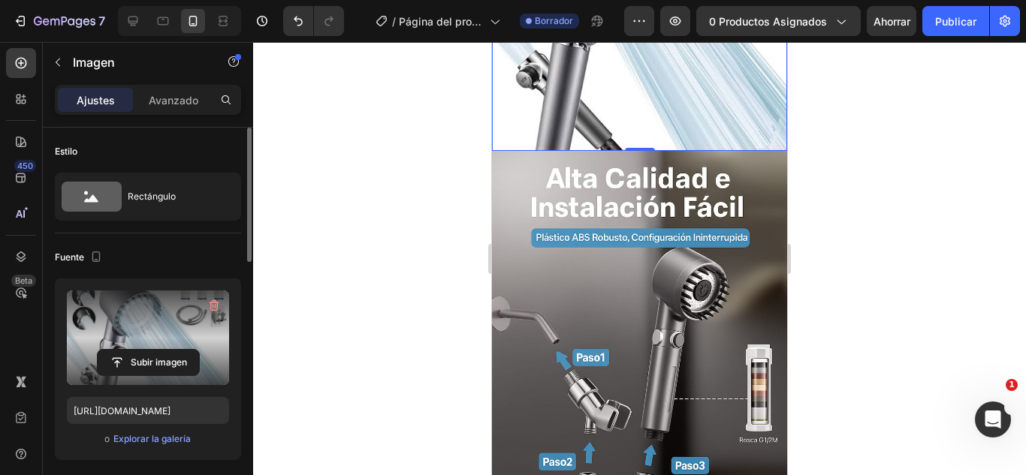
click at [408, 379] on div at bounding box center [639, 258] width 773 height 433
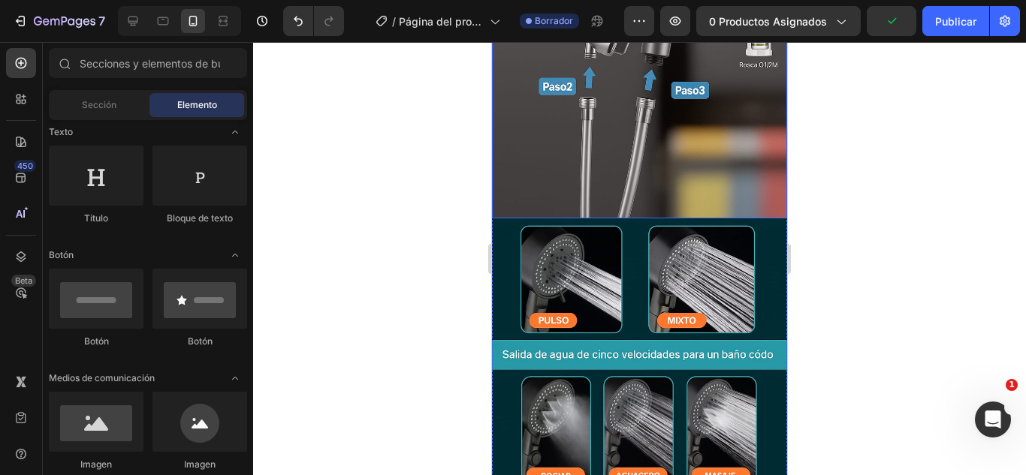
scroll to position [1809, 0]
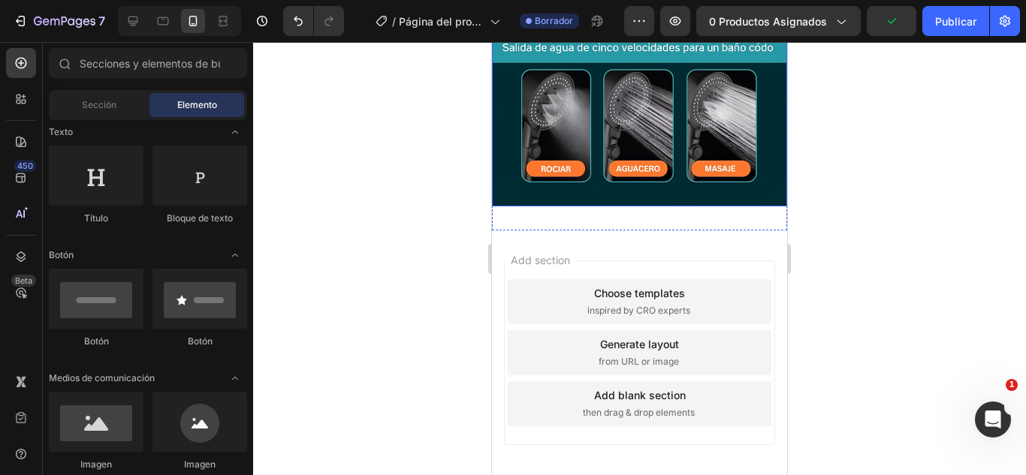
click at [628, 104] on img at bounding box center [639, 58] width 295 height 295
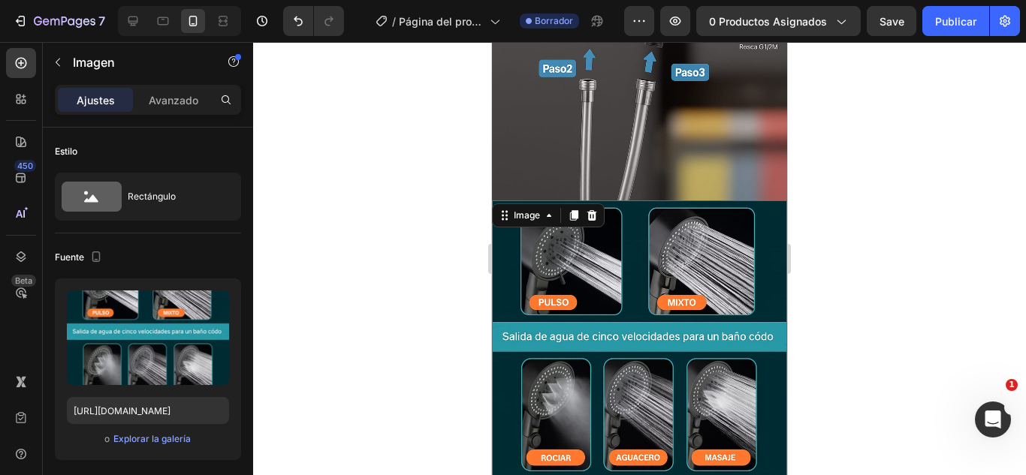
scroll to position [1508, 0]
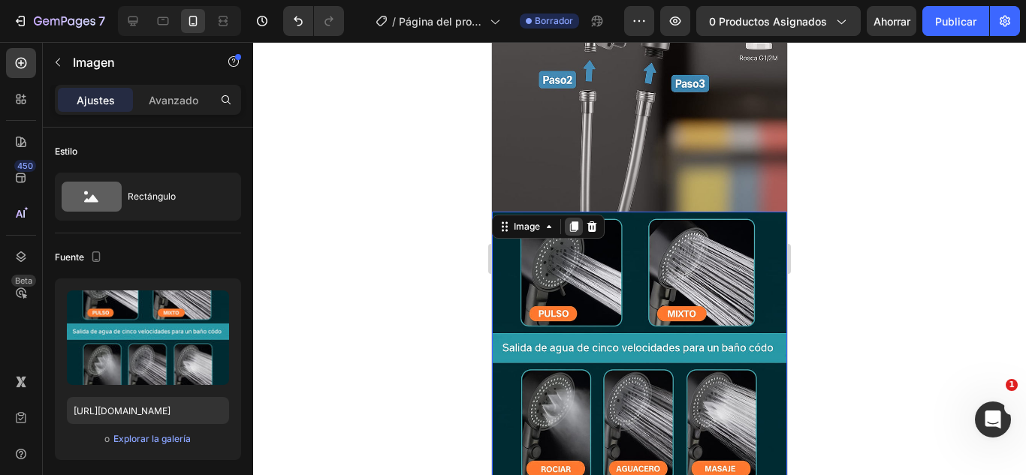
click at [578, 221] on icon at bounding box center [574, 226] width 8 height 11
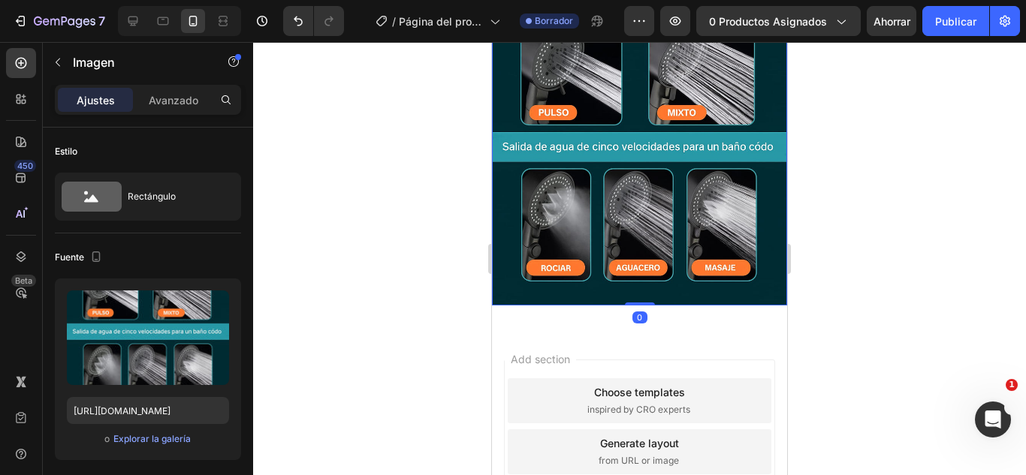
scroll to position [2056, 0]
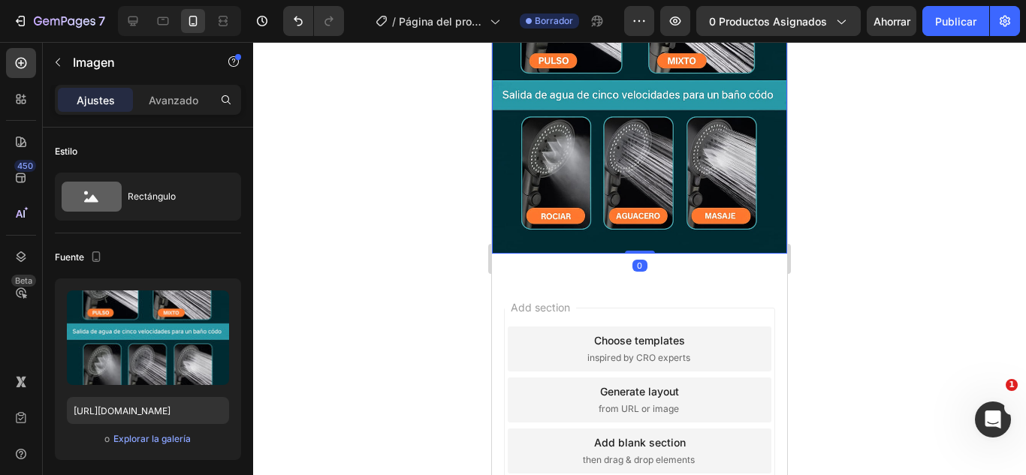
click at [580, 145] on img at bounding box center [639, 106] width 295 height 295
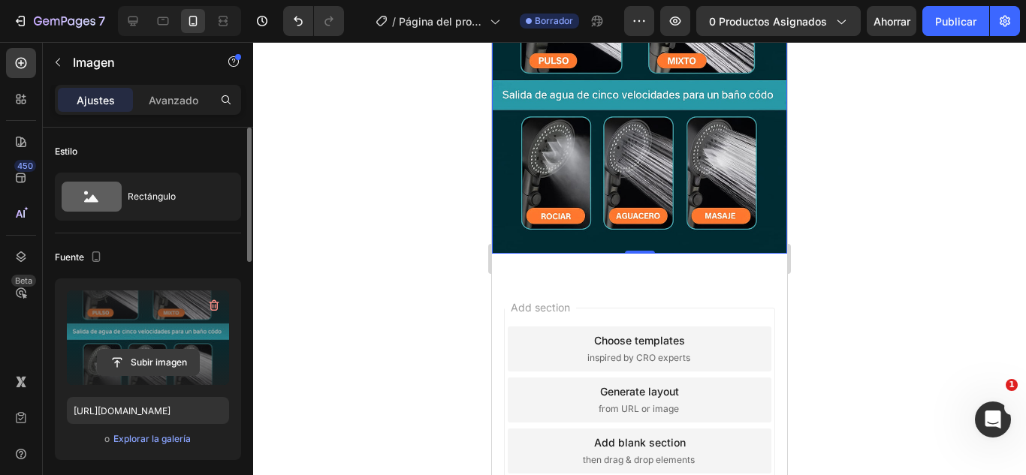
click at [139, 352] on input "file" at bounding box center [148, 363] width 101 height 26
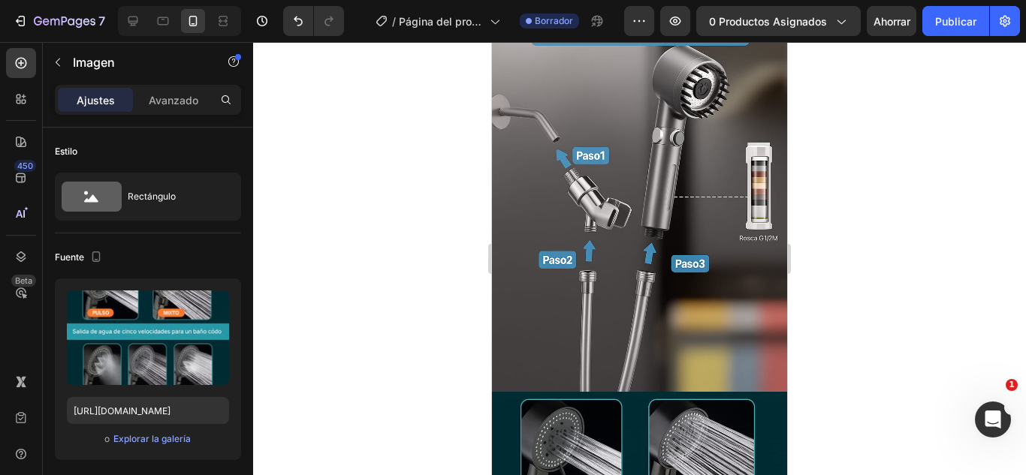
scroll to position [1606, 0]
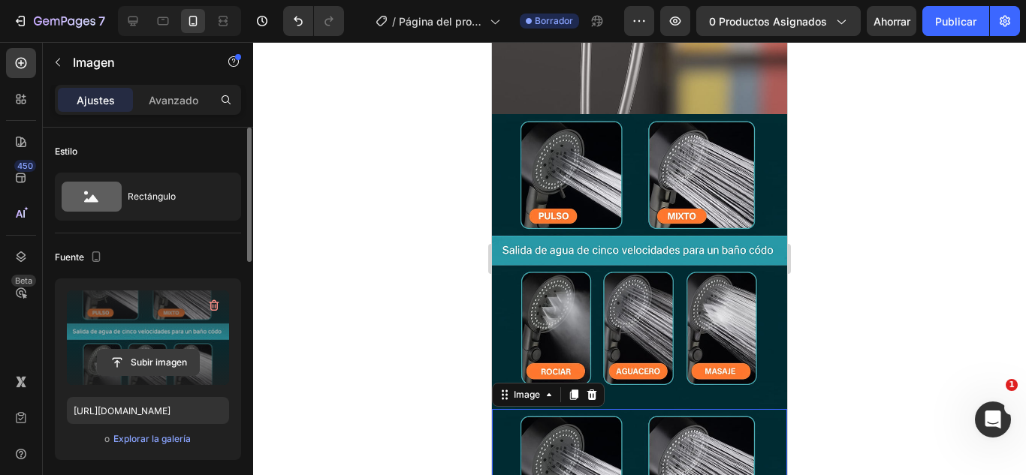
click at [148, 351] on input "file" at bounding box center [148, 363] width 101 height 26
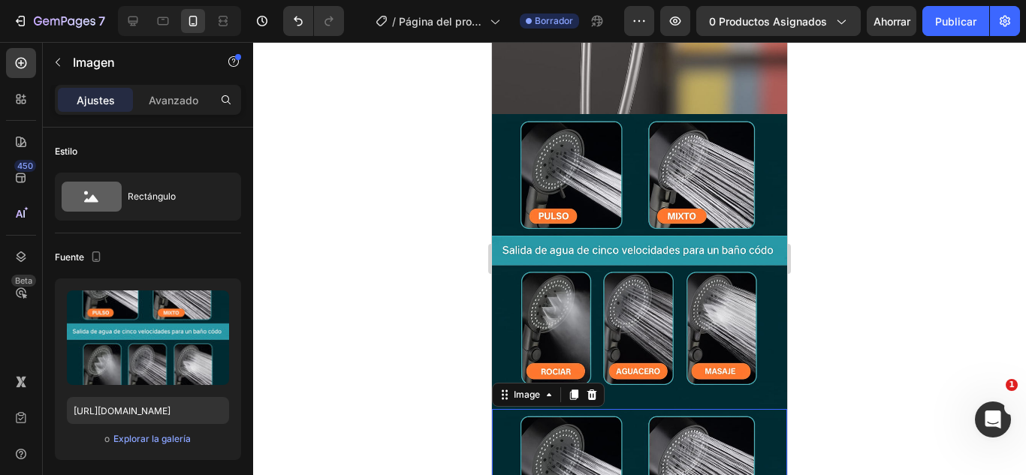
click at [995, 180] on div at bounding box center [639, 258] width 773 height 433
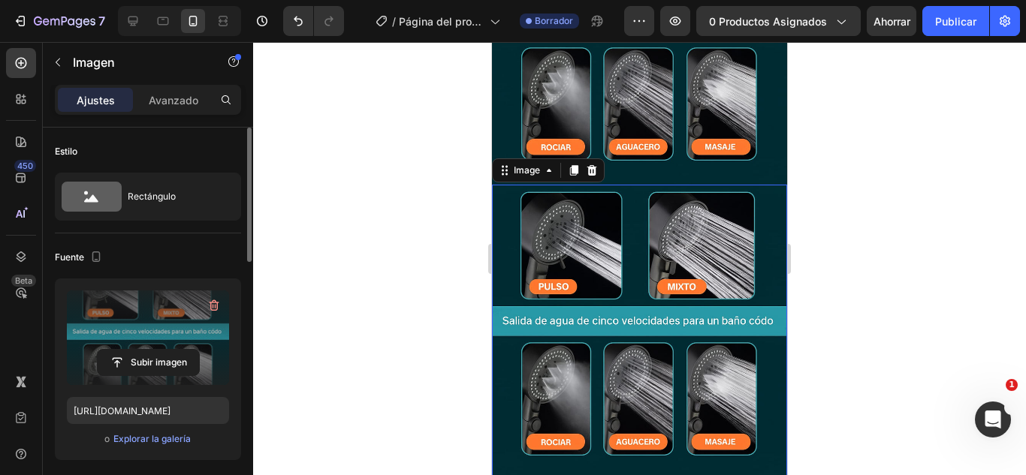
scroll to position [1831, 0]
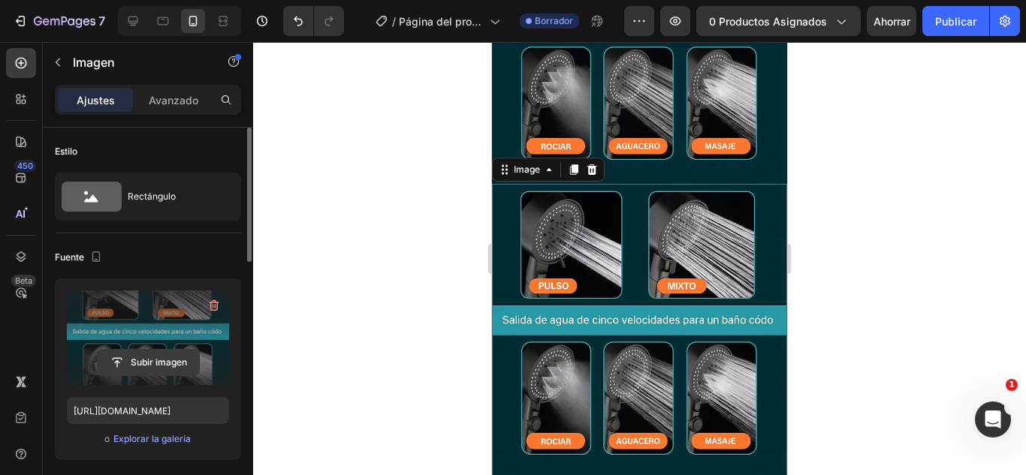
click at [137, 369] on input "file" at bounding box center [148, 363] width 101 height 26
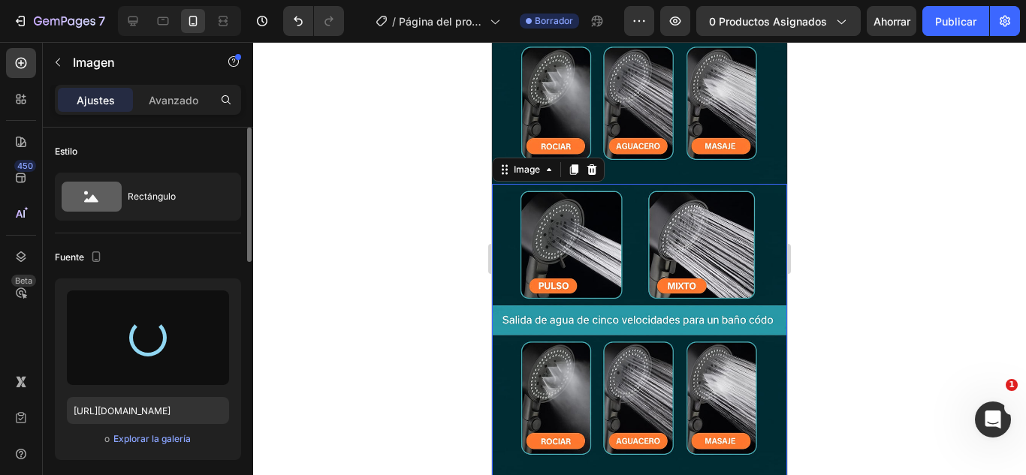
type input "[URL][DOMAIN_NAME]"
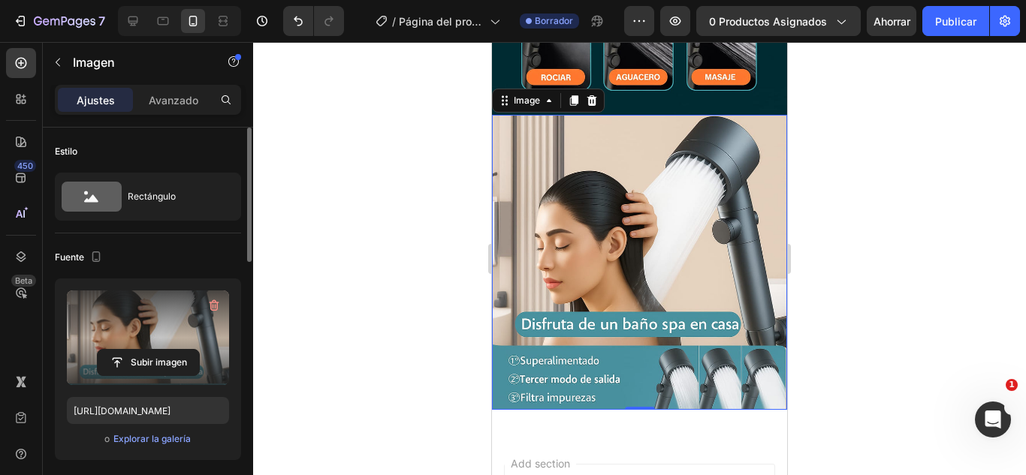
scroll to position [1717, 0]
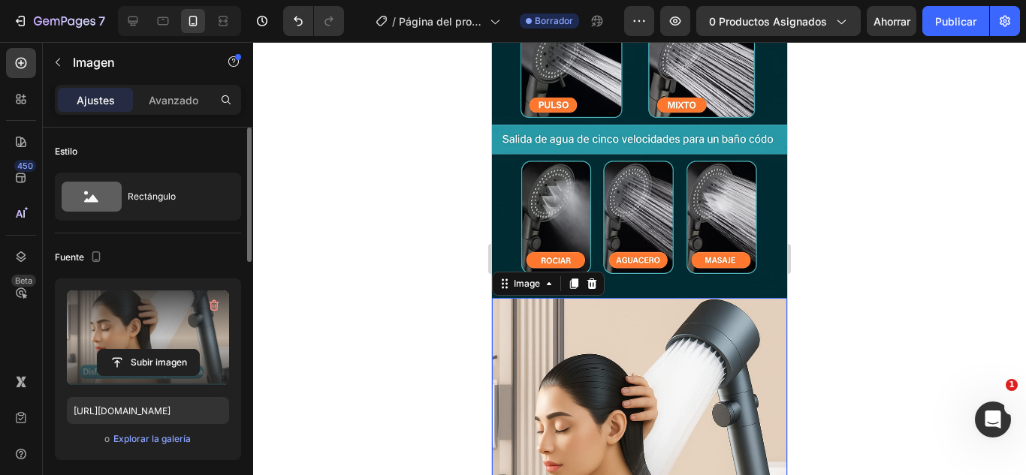
click at [617, 298] on img at bounding box center [639, 445] width 295 height 295
click at [574, 275] on div at bounding box center [574, 284] width 18 height 18
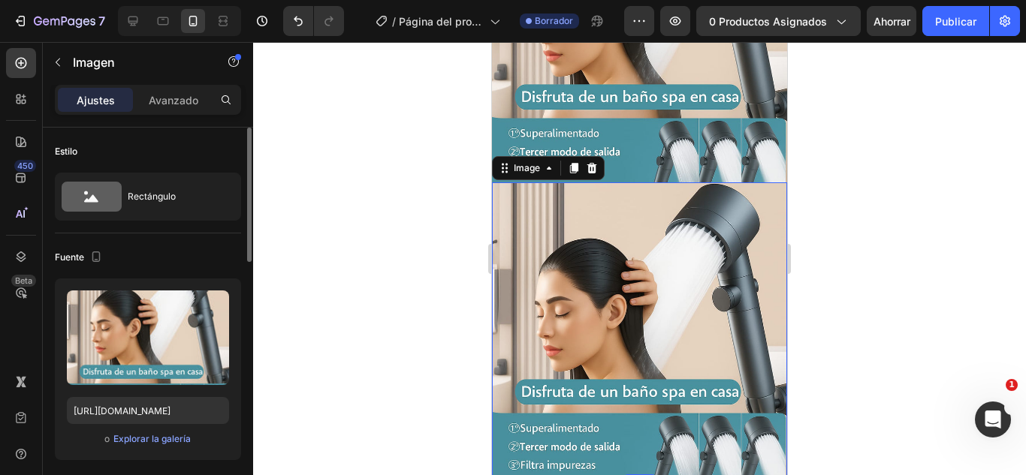
scroll to position [2131, 0]
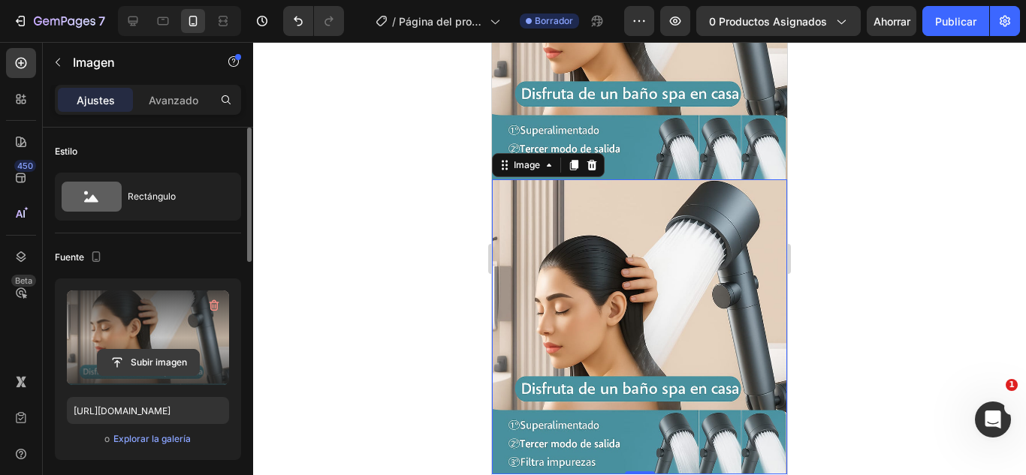
click at [117, 358] on input "file" at bounding box center [148, 363] width 101 height 26
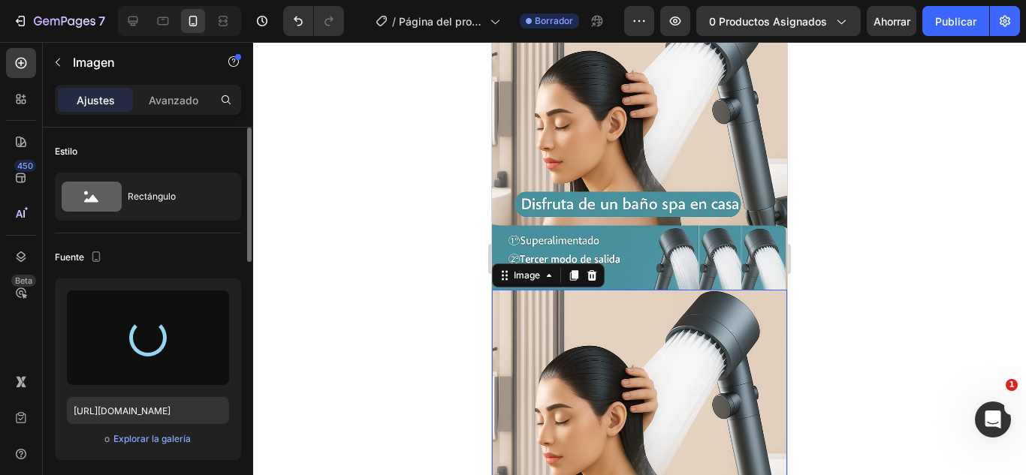
type input "[URL][DOMAIN_NAME]"
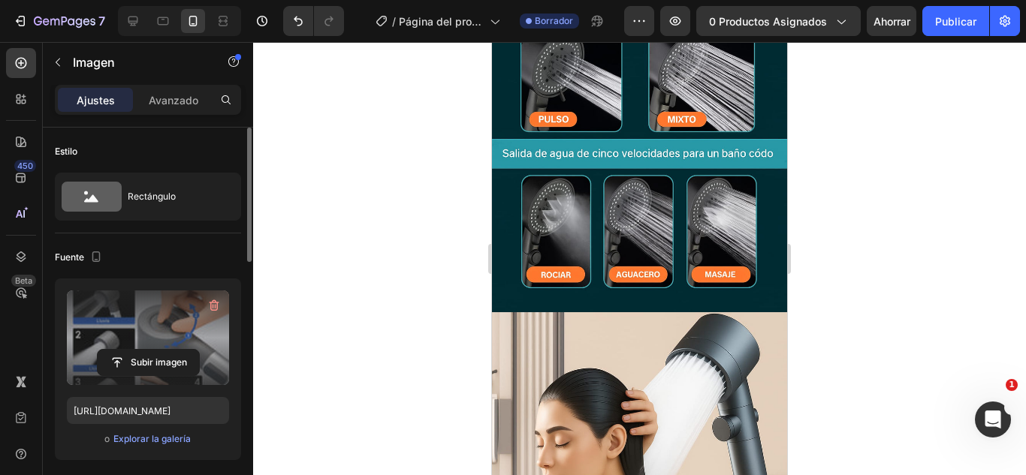
scroll to position [1680, 0]
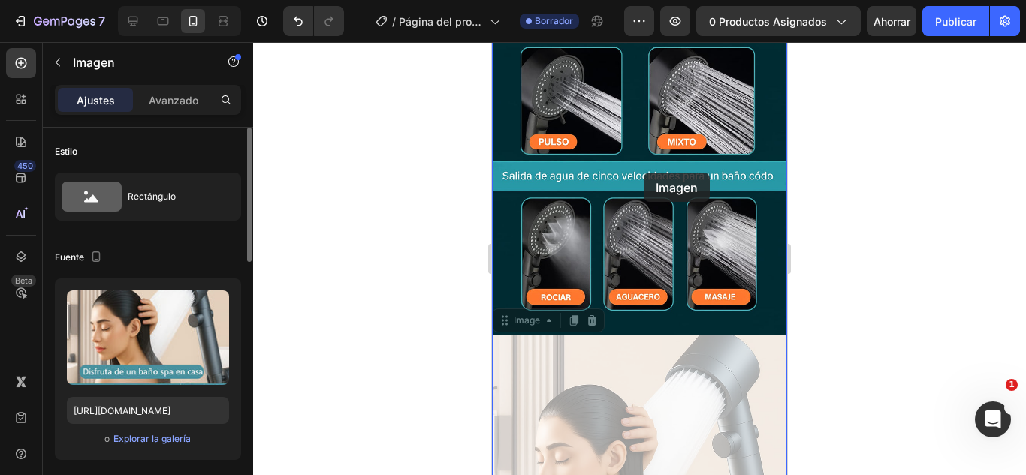
drag, startPoint x: 614, startPoint y: 338, endPoint x: 643, endPoint y: 173, distance: 167.7
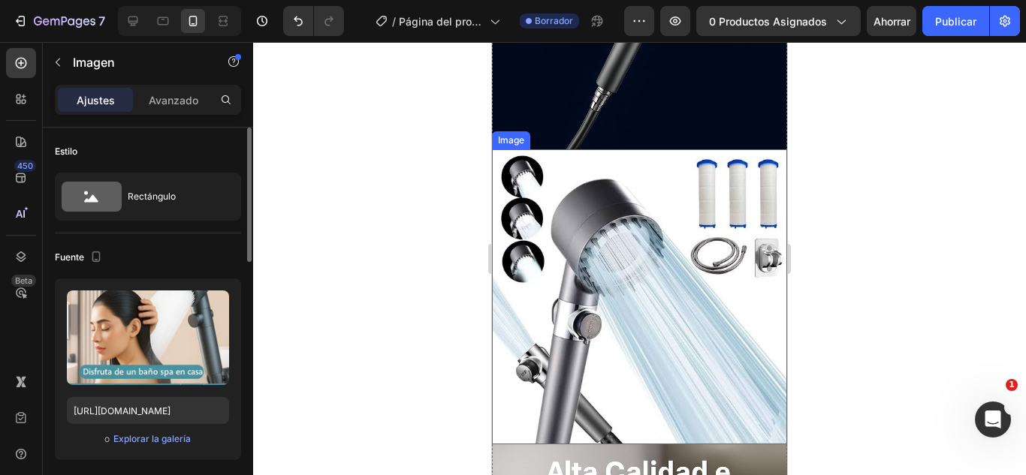
scroll to position [826, 0]
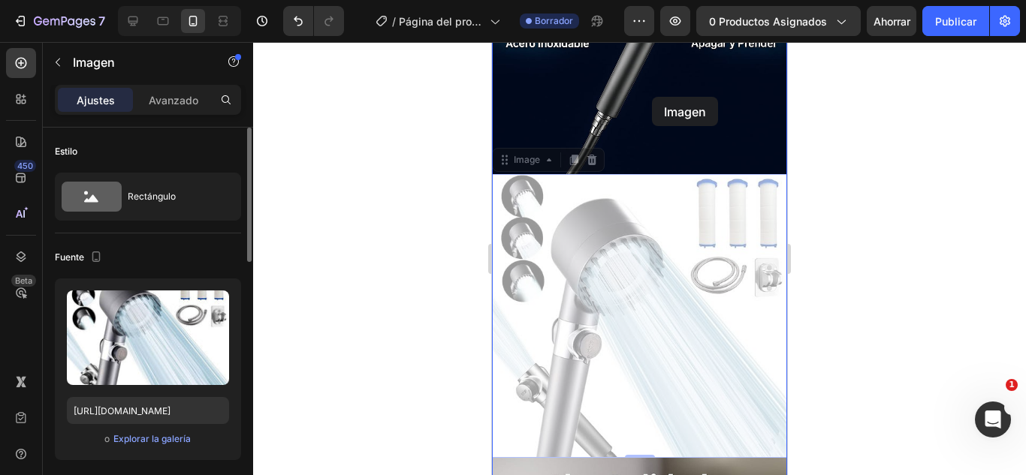
drag, startPoint x: 636, startPoint y: 257, endPoint x: 652, endPoint y: 97, distance: 160.7
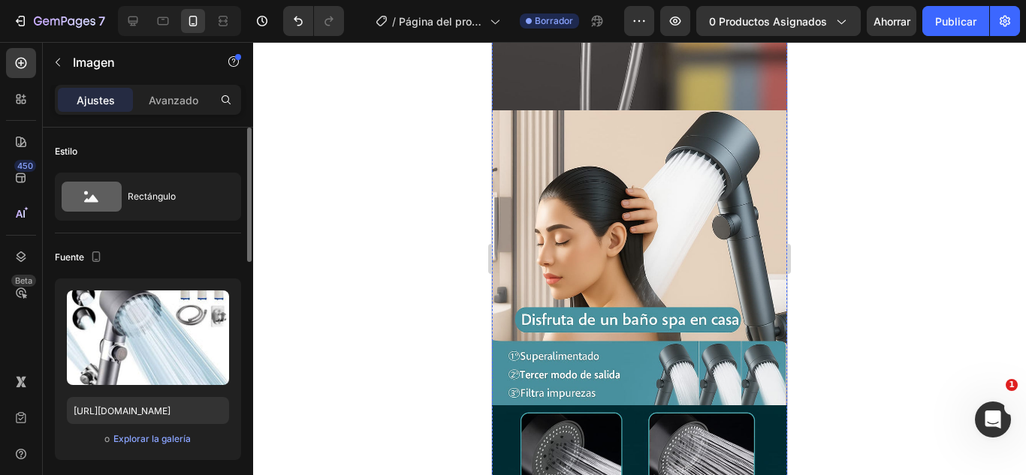
scroll to position [1652, 0]
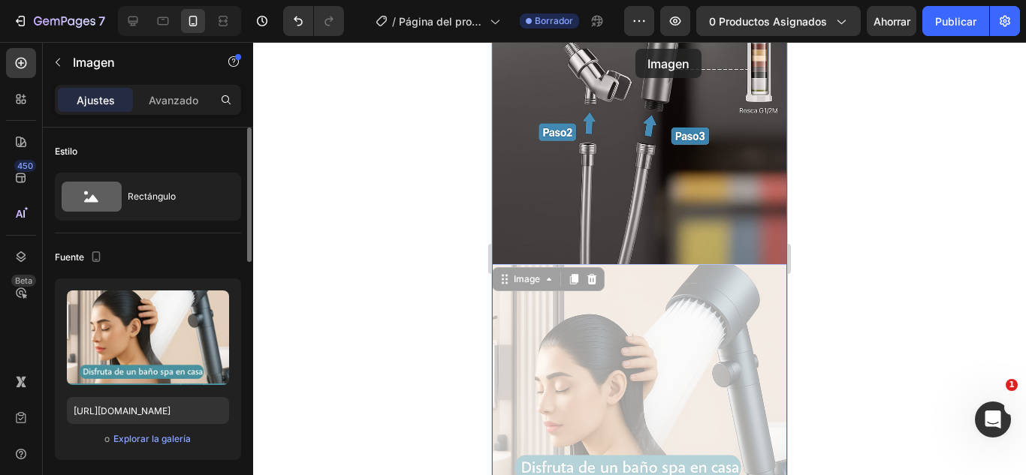
drag, startPoint x: 638, startPoint y: 178, endPoint x: 635, endPoint y: 49, distance: 129.2
click at [635, 49] on div "Mobile ( 393 px) iPhone 13 Mini iPhone 13 Pro iPhone 11 Pro Max iPhone 15 Pro M…" at bounding box center [639, 106] width 295 height 3041
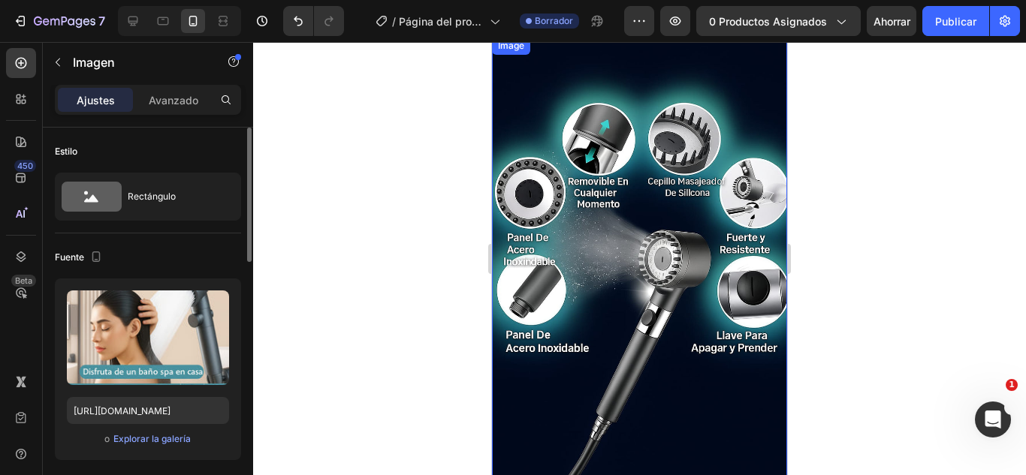
scroll to position [788, 0]
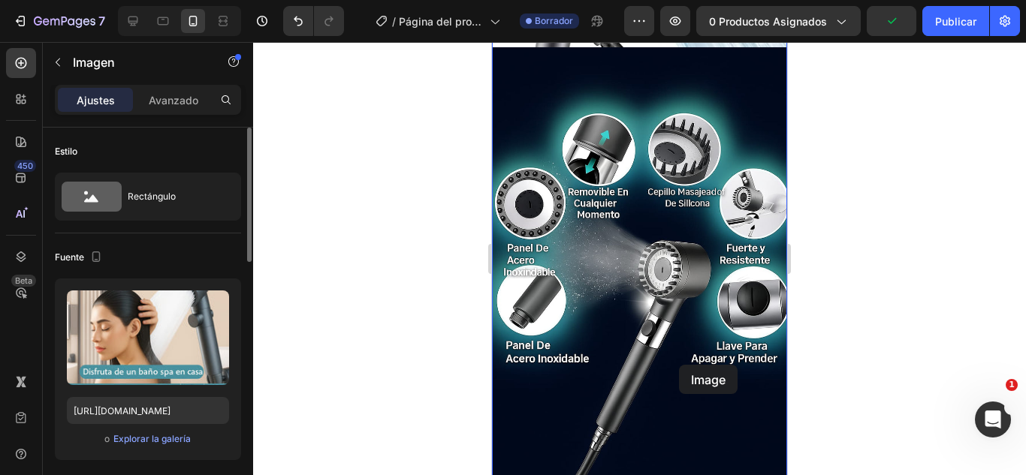
drag, startPoint x: 654, startPoint y: 459, endPoint x: 679, endPoint y: 365, distance: 97.1
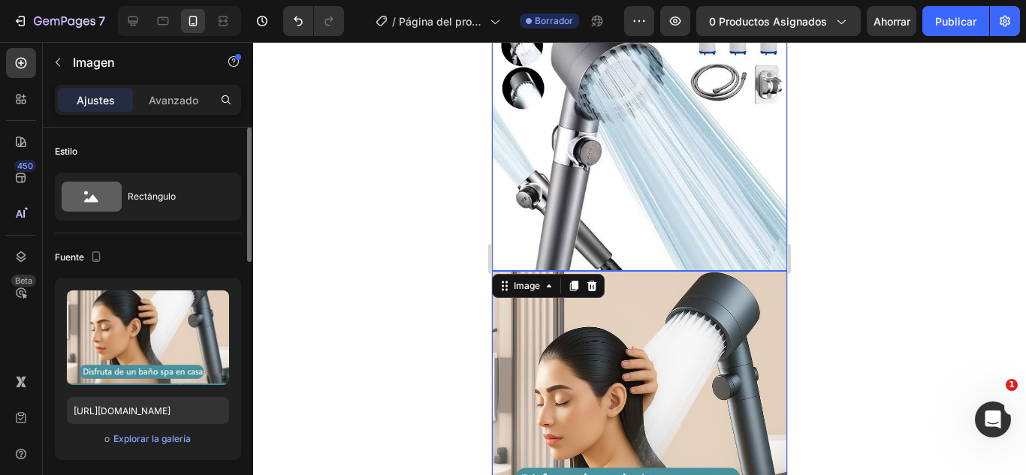
scroll to position [601, 0]
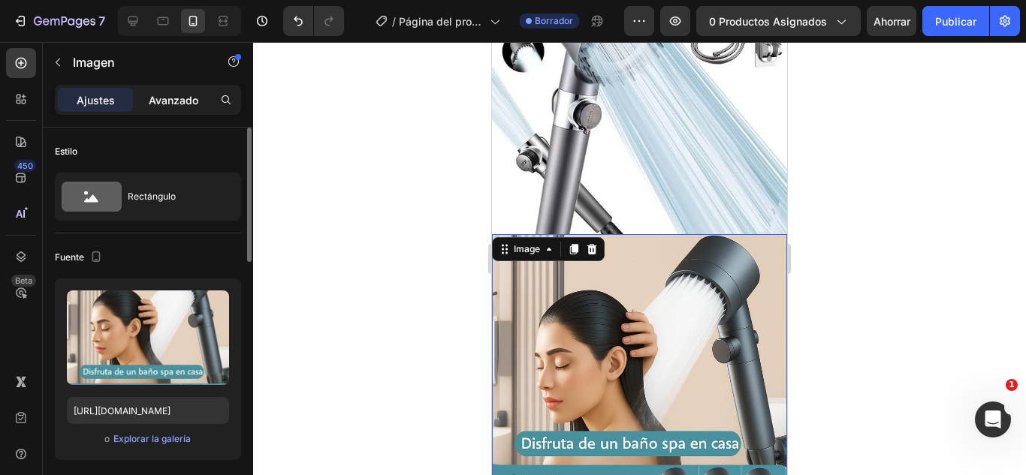
click at [151, 96] on font "Avanzado" at bounding box center [174, 100] width 50 height 13
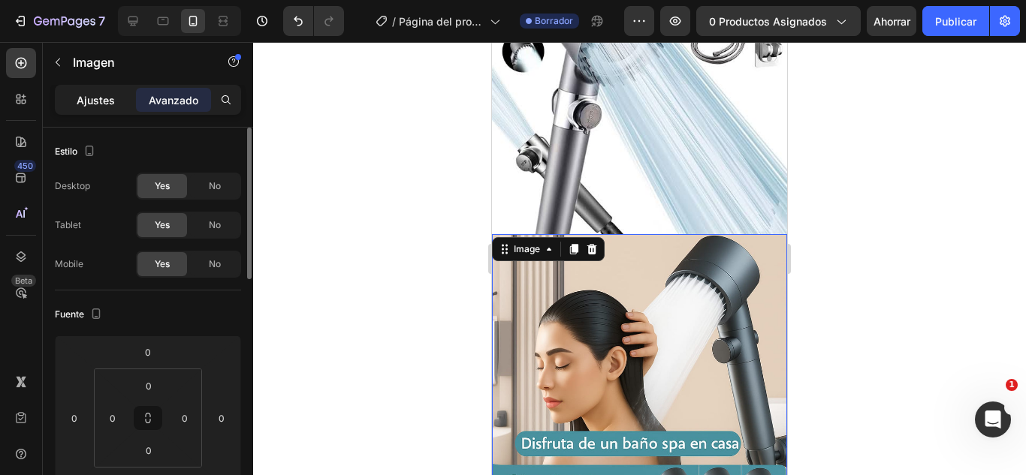
click at [92, 92] on p "Ajustes" at bounding box center [96, 100] width 38 height 16
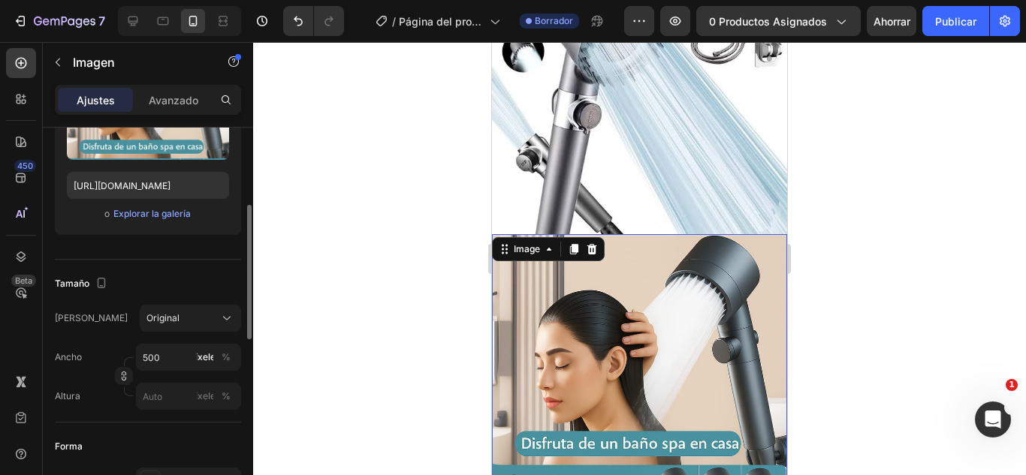
scroll to position [0, 0]
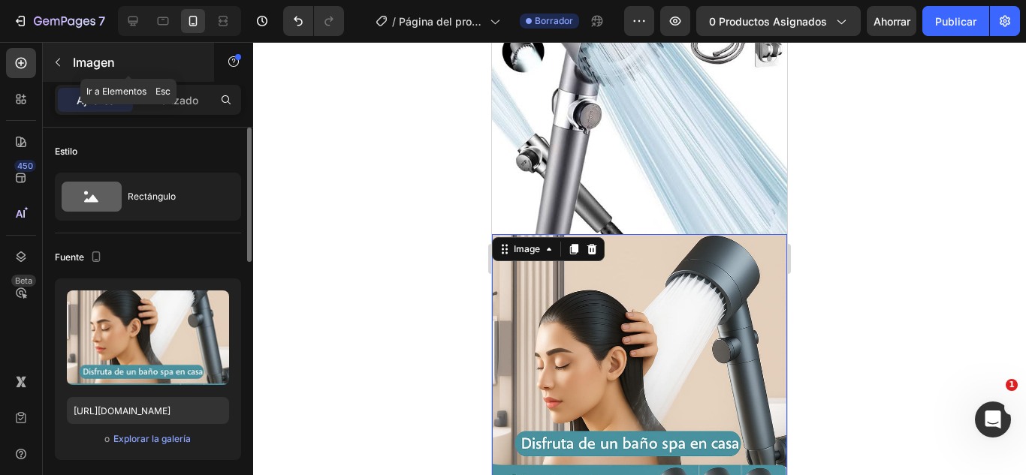
click at [54, 61] on icon "button" at bounding box center [58, 62] width 12 height 12
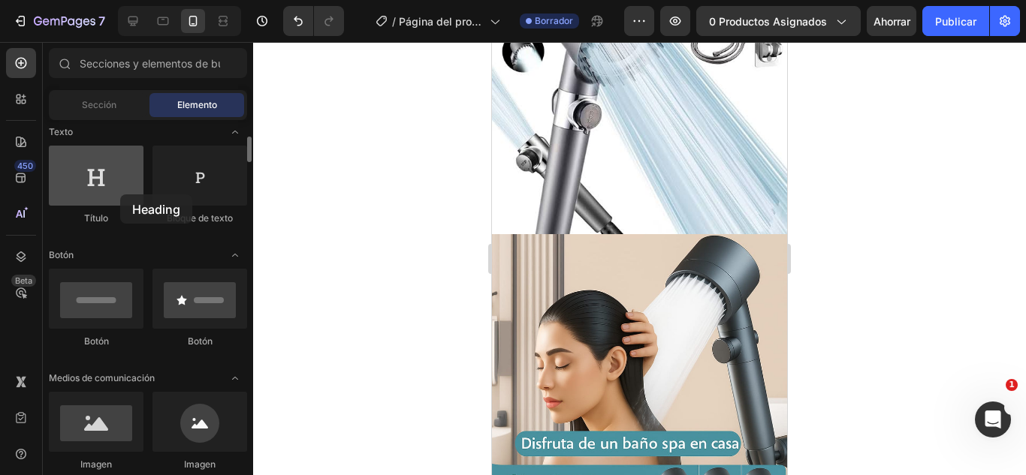
click at [120, 194] on div at bounding box center [96, 176] width 95 height 60
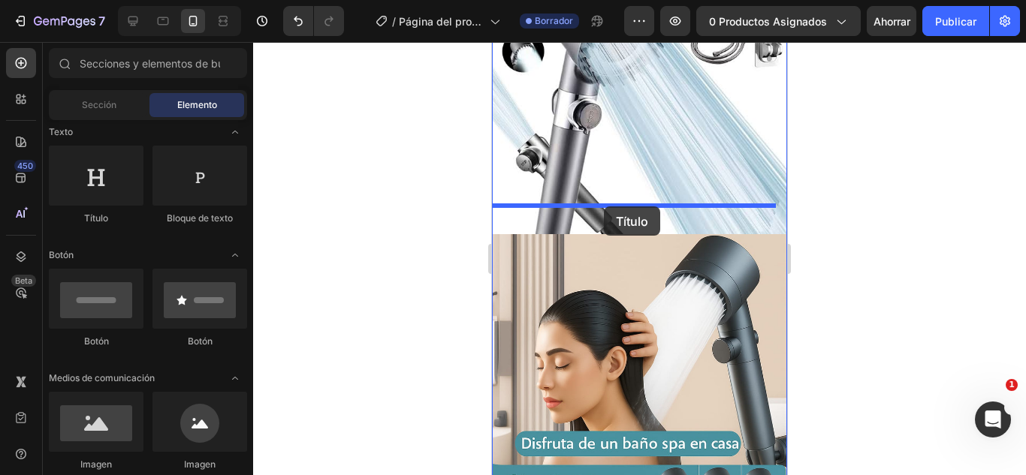
drag, startPoint x: 612, startPoint y: 236, endPoint x: 593, endPoint y: 206, distance: 35.4
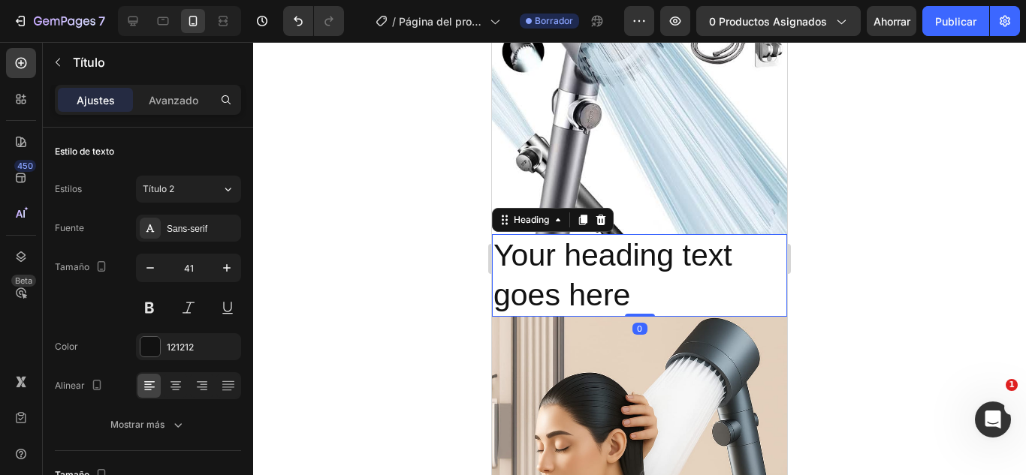
click at [691, 254] on h2 "Your heading text goes here" at bounding box center [639, 275] width 295 height 83
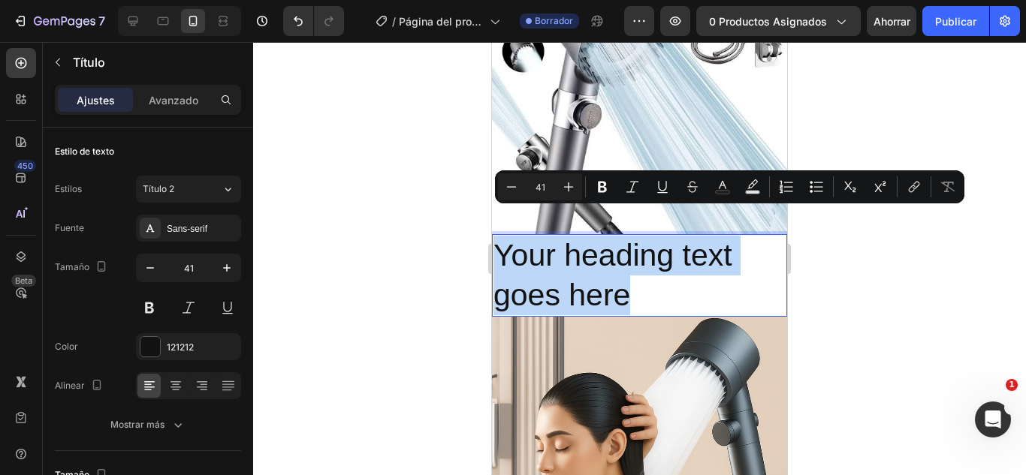
drag, startPoint x: 682, startPoint y: 254, endPoint x: 494, endPoint y: 239, distance: 188.3
click at [494, 239] on p "Your heading text goes here" at bounding box center [639, 276] width 292 height 80
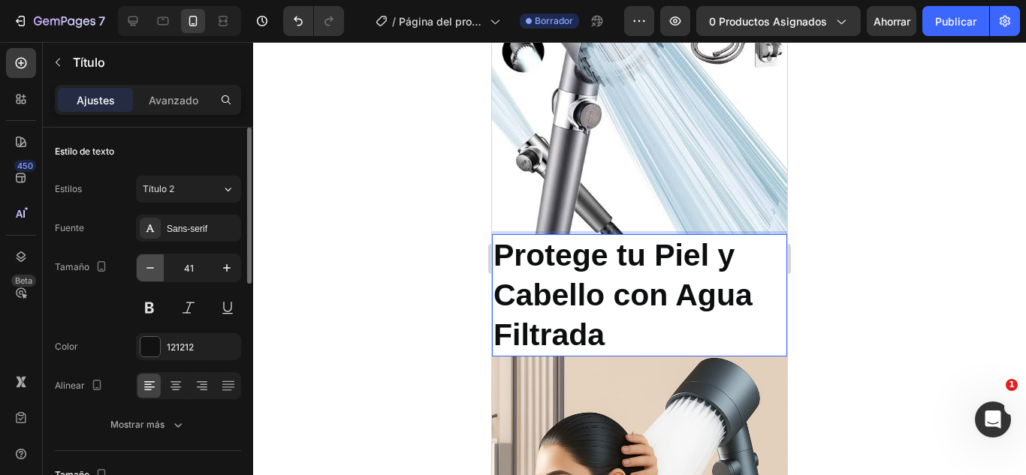
click at [153, 276] on button "button" at bounding box center [150, 268] width 27 height 27
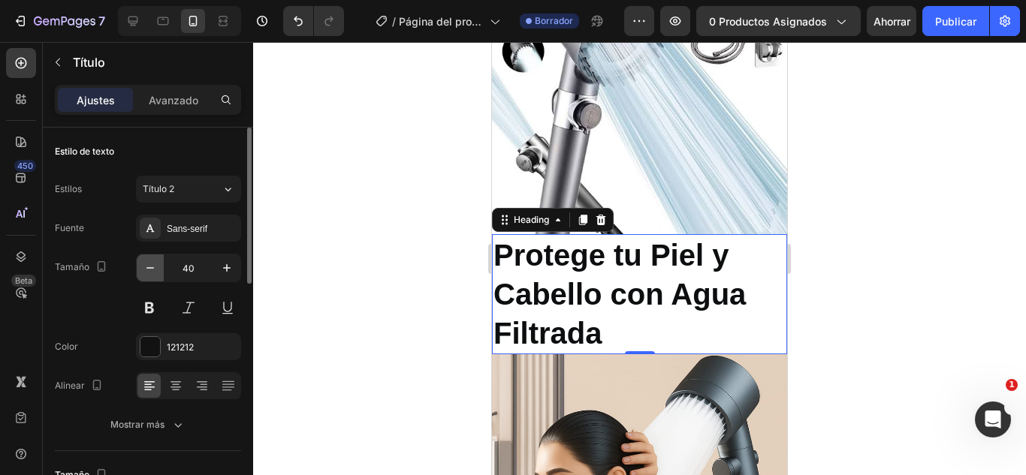
click at [153, 276] on button "button" at bounding box center [150, 268] width 27 height 27
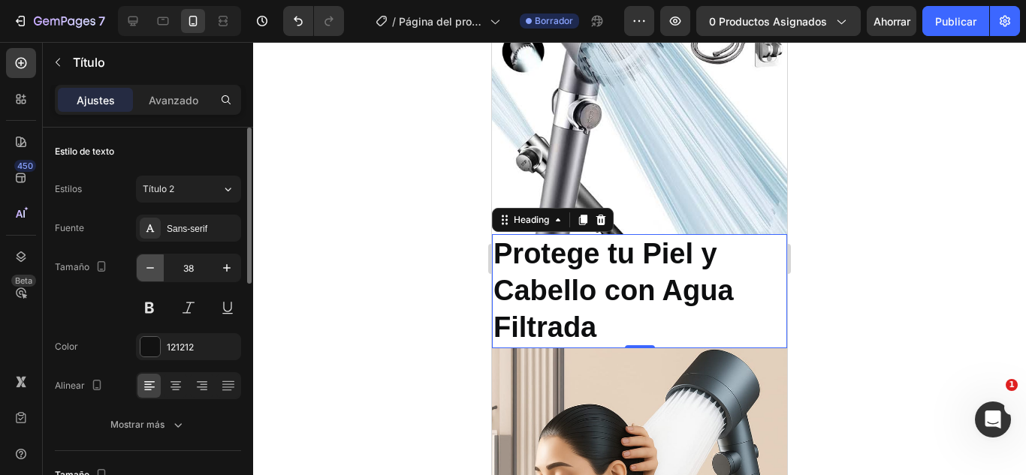
click at [153, 276] on button "button" at bounding box center [150, 268] width 27 height 27
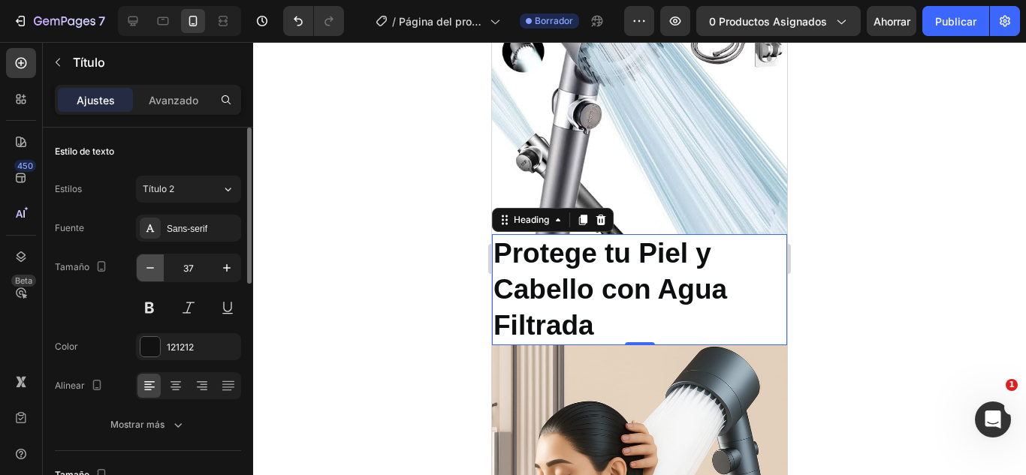
click at [153, 276] on button "button" at bounding box center [150, 268] width 27 height 27
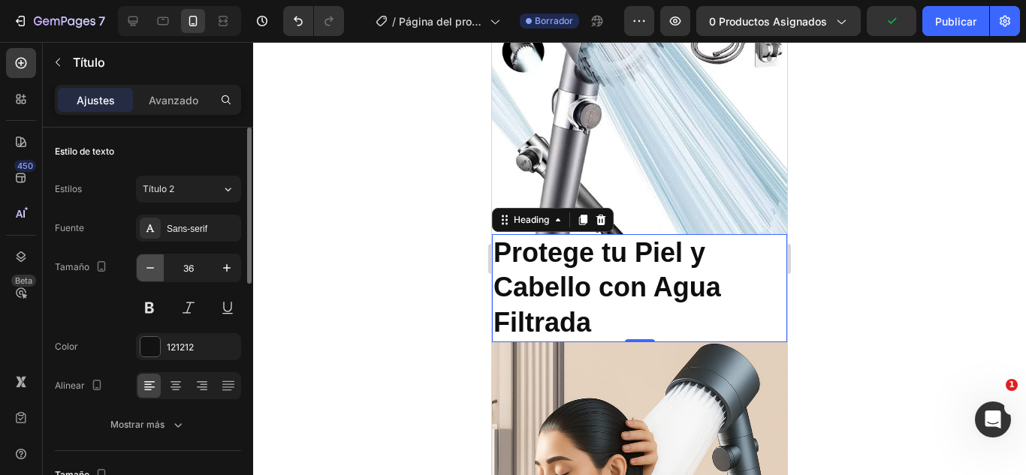
click at [153, 276] on button "button" at bounding box center [150, 268] width 27 height 27
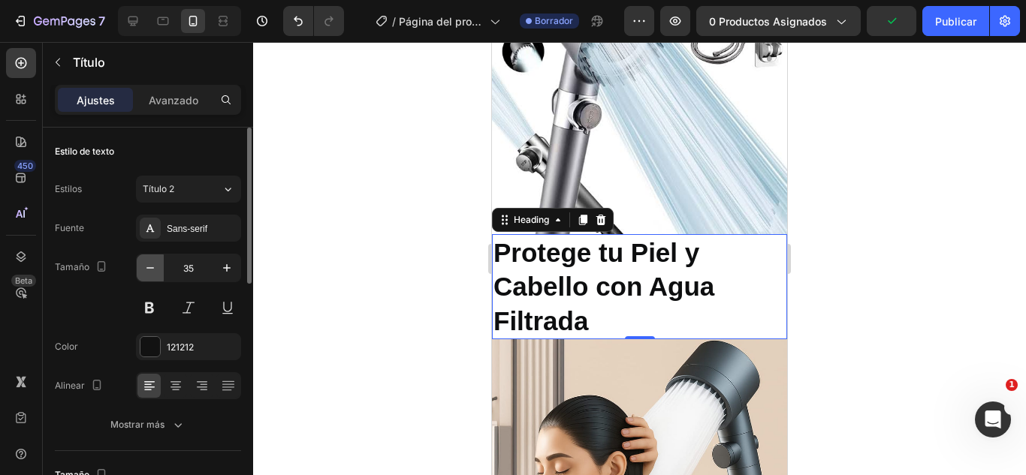
click at [153, 276] on button "button" at bounding box center [150, 268] width 27 height 27
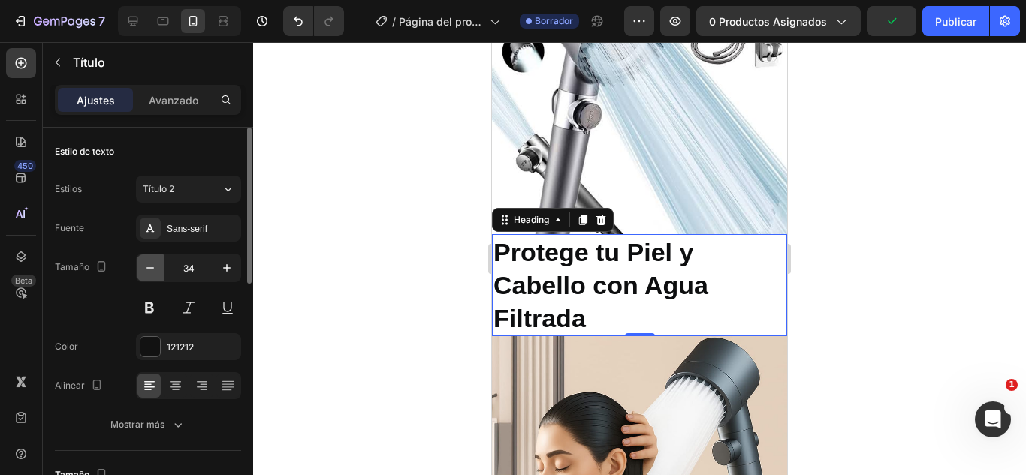
click at [153, 276] on button "button" at bounding box center [150, 268] width 27 height 27
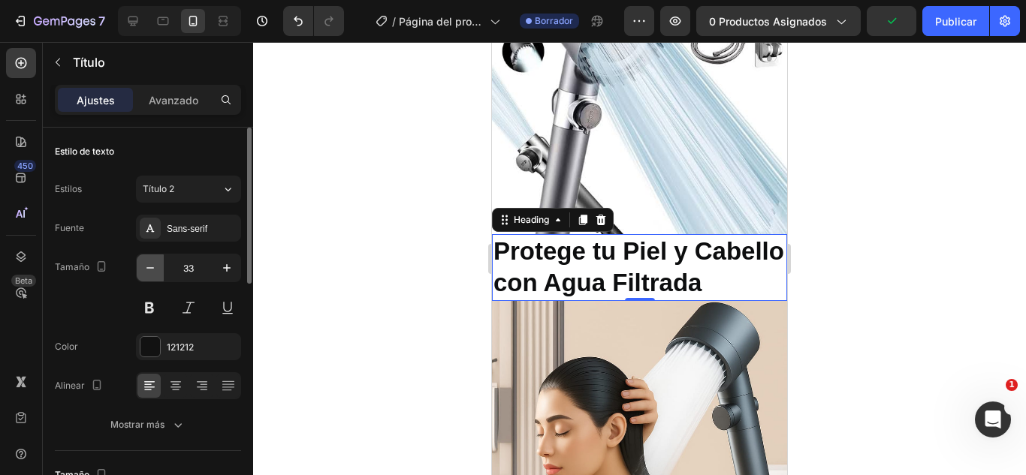
click at [153, 276] on button "button" at bounding box center [150, 268] width 27 height 27
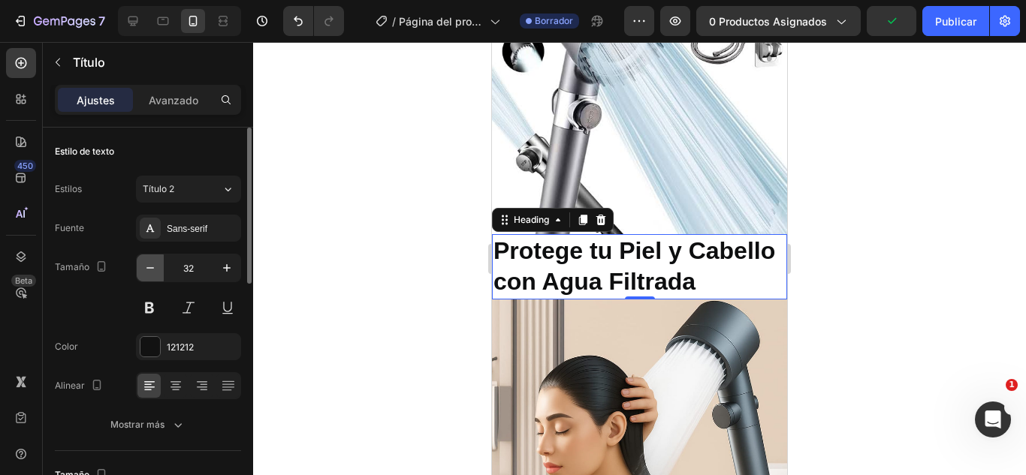
click at [153, 276] on button "button" at bounding box center [150, 268] width 27 height 27
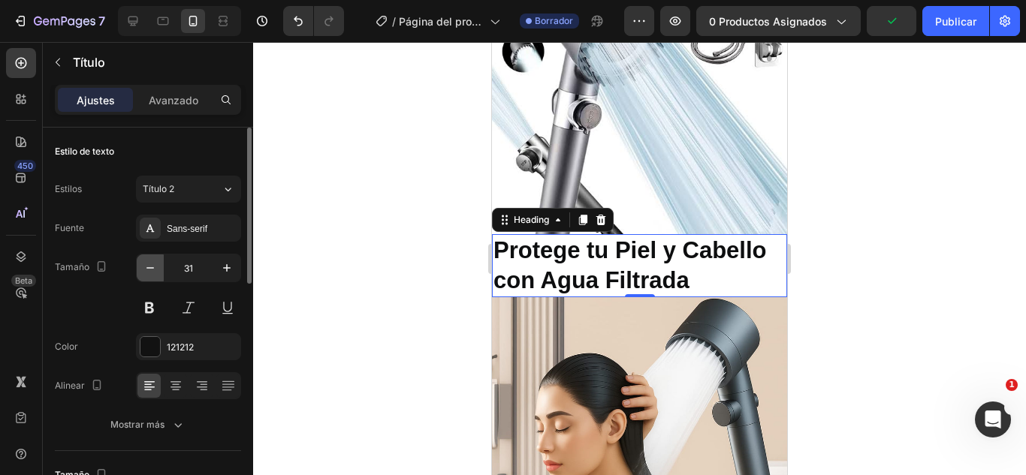
click at [153, 276] on button "button" at bounding box center [150, 268] width 27 height 27
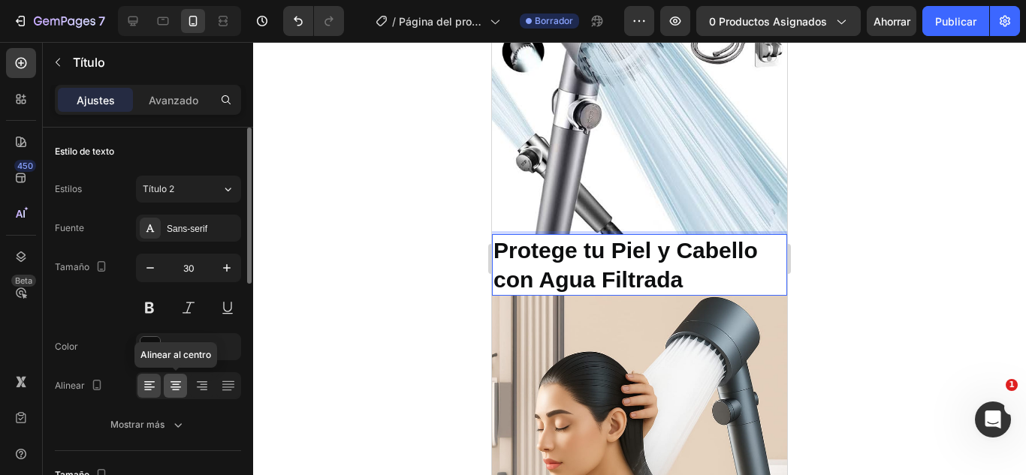
click at [186, 383] on div at bounding box center [175, 386] width 23 height 24
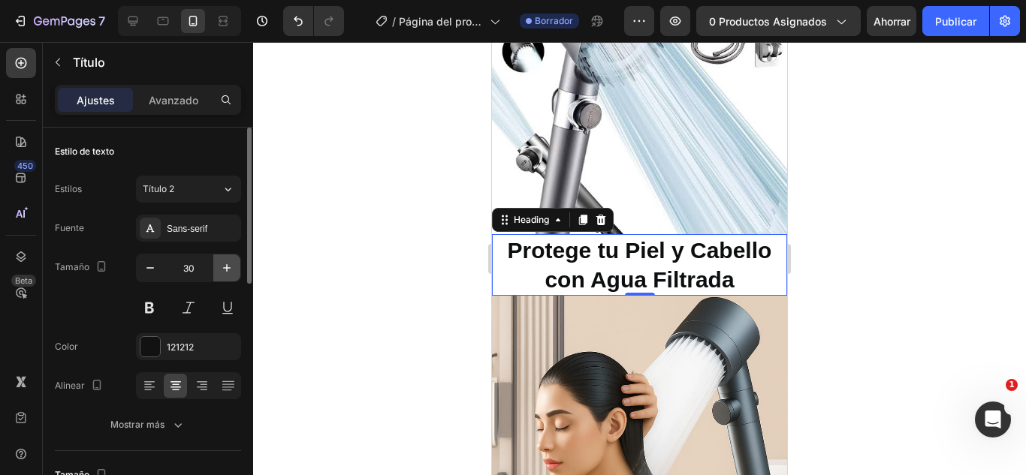
click at [227, 272] on icon "button" at bounding box center [227, 268] width 8 height 8
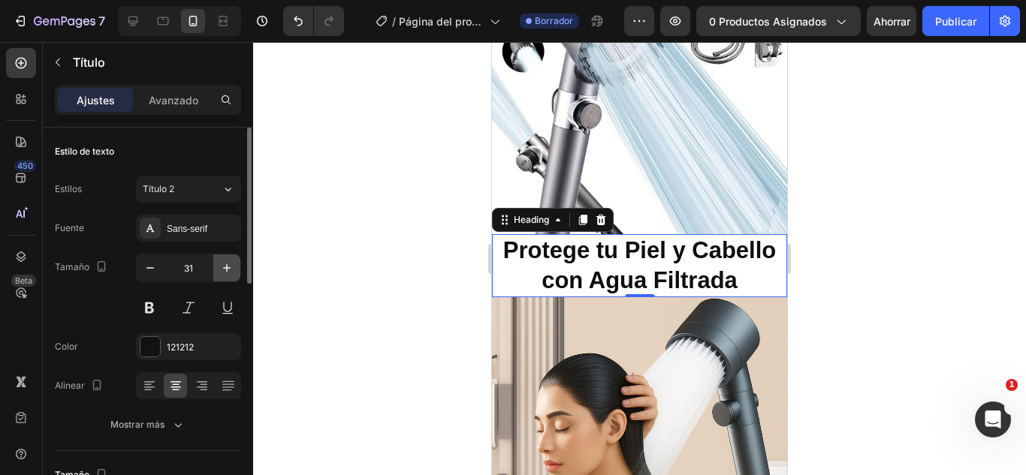
click at [227, 272] on icon "button" at bounding box center [227, 268] width 8 height 8
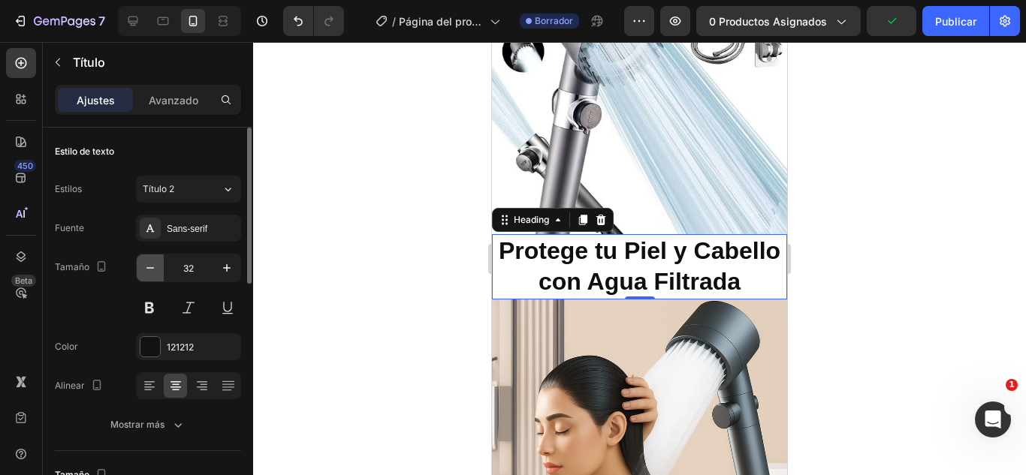
click at [158, 273] on button "button" at bounding box center [150, 268] width 27 height 27
type input "31"
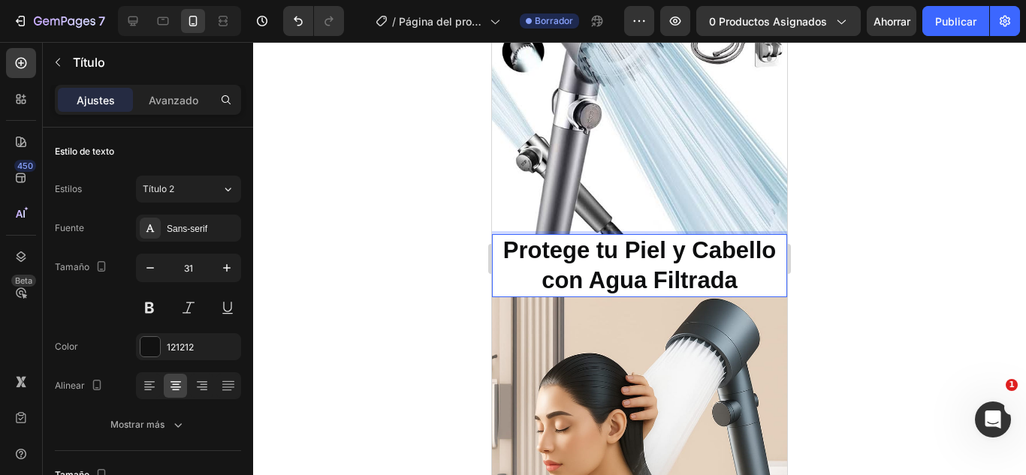
click at [501, 245] on p "Protege tu Piel y Cabello con Agua Filtrada" at bounding box center [639, 266] width 292 height 61
click at [155, 98] on font "Avanzado" at bounding box center [174, 100] width 50 height 13
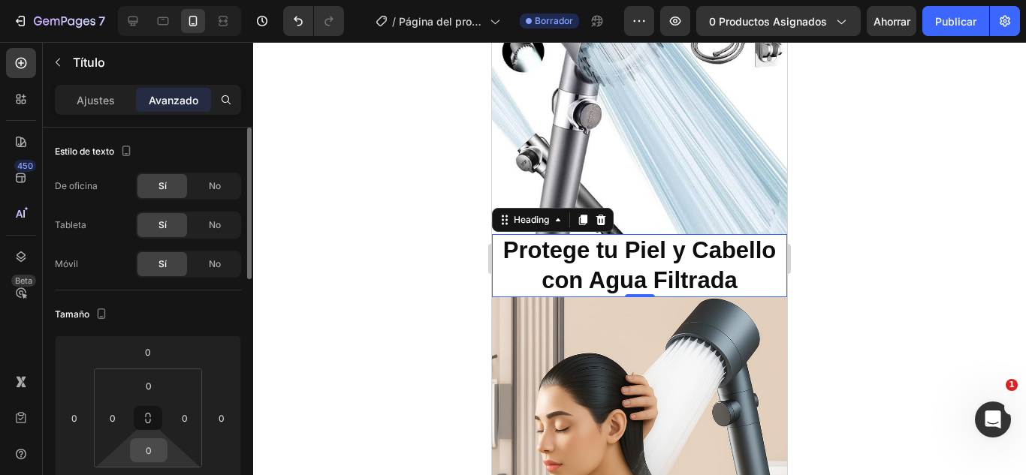
scroll to position [75, 0]
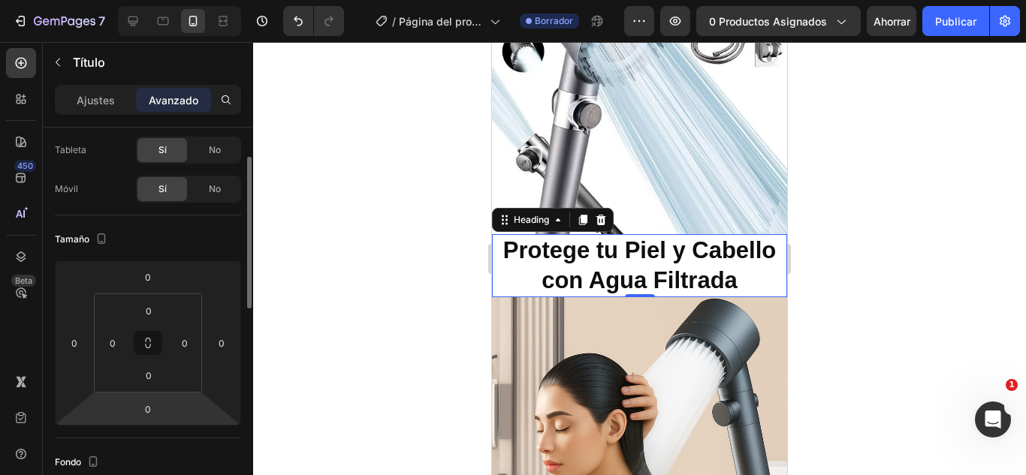
click at [119, 0] on html "7 Version history / Página del producto - 25 [PERSON_NAME], 20:35:08 Borrador A…" at bounding box center [513, 0] width 1026 height 0
type input "6"
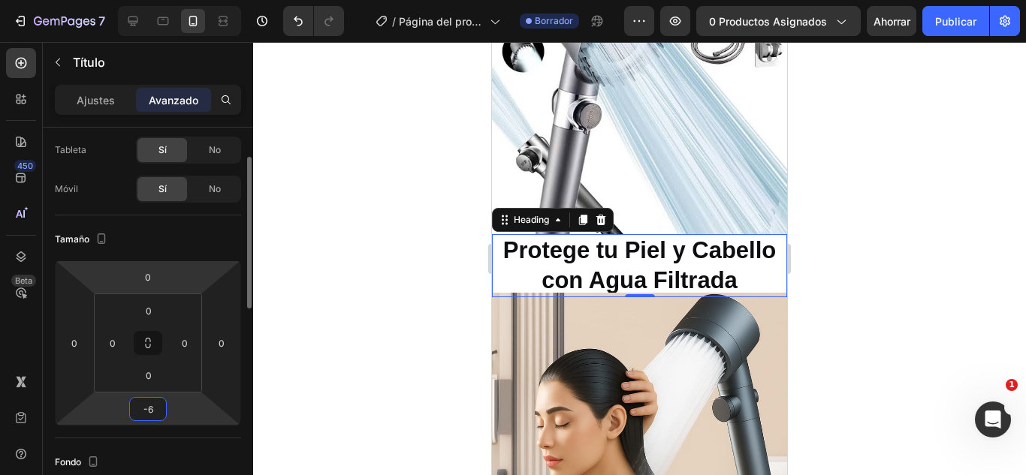
type input "-6"
click at [182, 0] on html "7 Version history / Página del producto - 25 [PERSON_NAME], 20:35:08 Borrador A…" at bounding box center [513, 0] width 1026 height 0
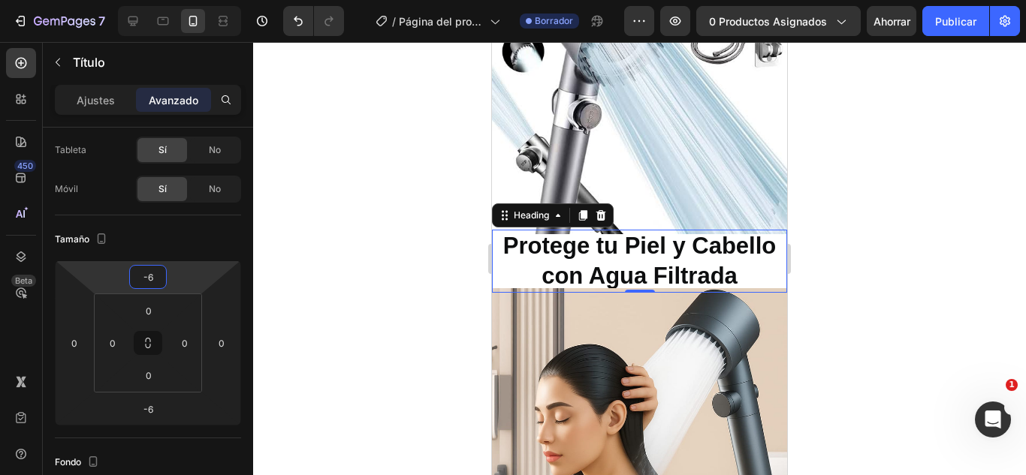
type input "-6"
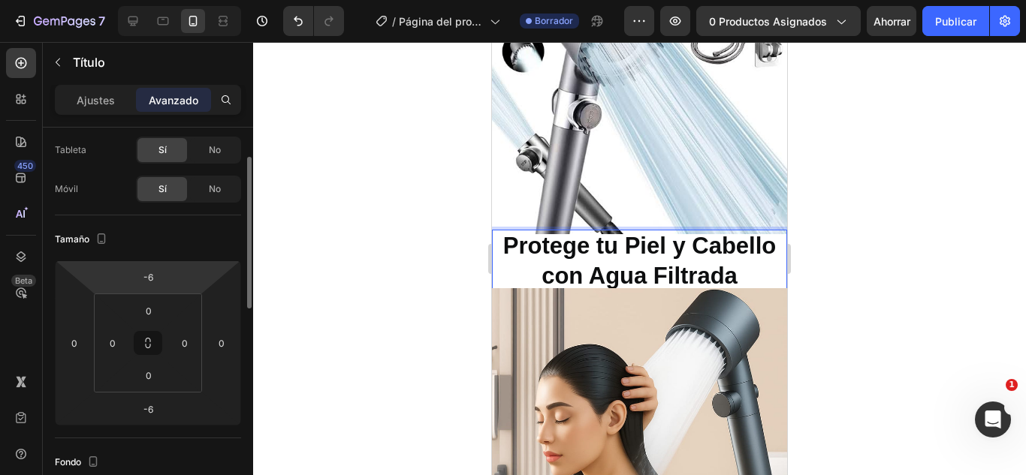
scroll to position [0, 0]
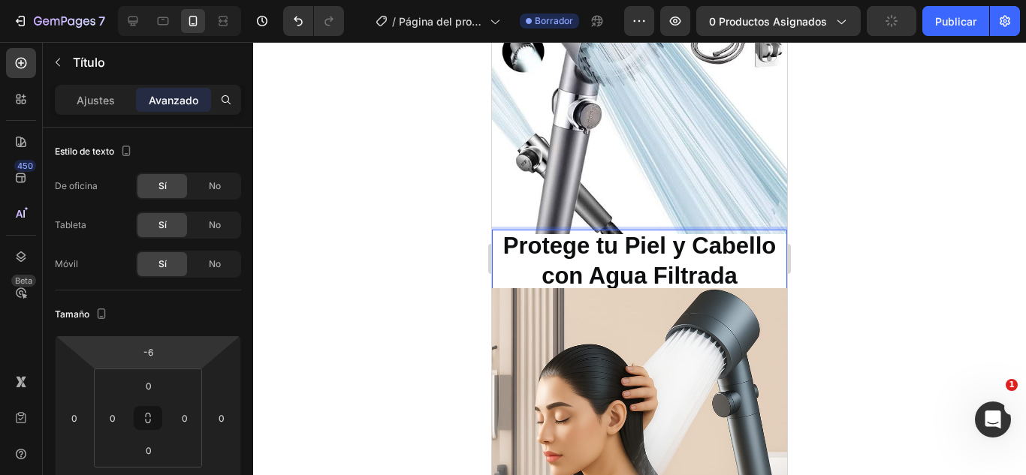
click at [511, 237] on p "Protege tu Piel y Cabello con Agua Filtrada" at bounding box center [639, 261] width 292 height 61
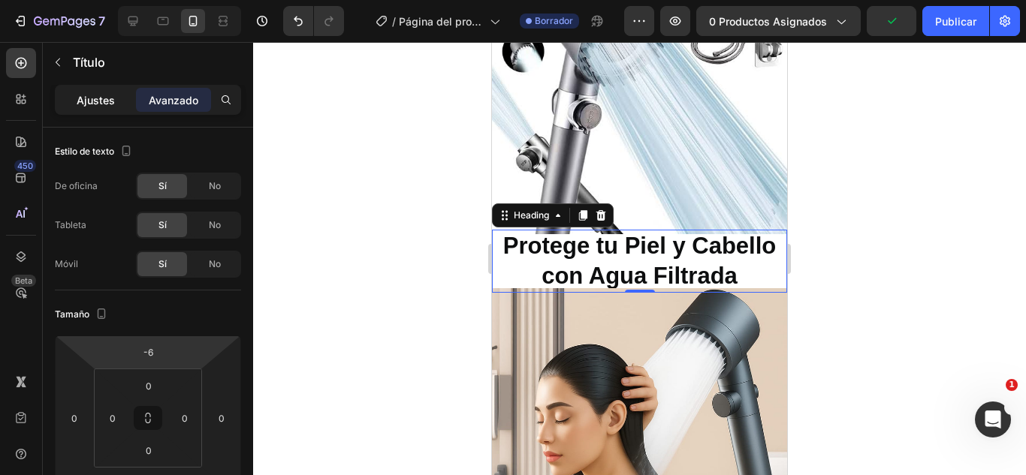
click at [111, 101] on font "Ajustes" at bounding box center [96, 100] width 38 height 13
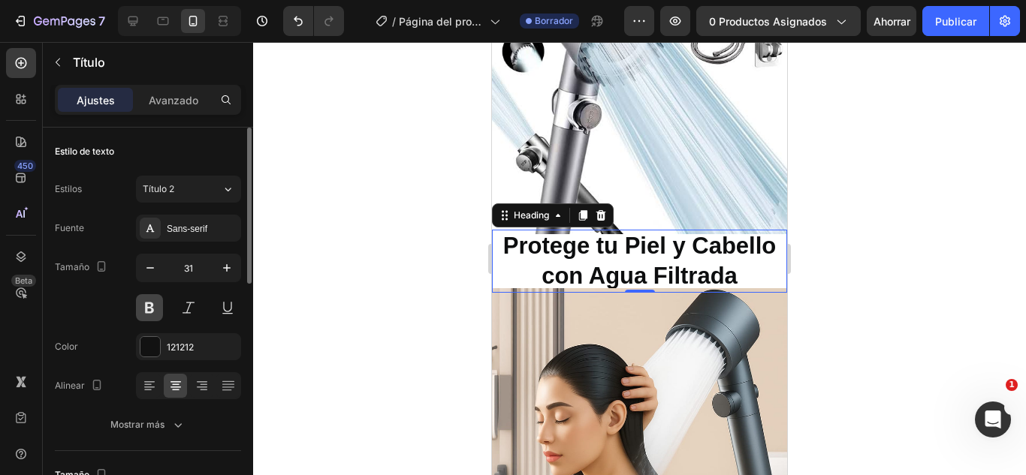
click at [145, 315] on button at bounding box center [149, 307] width 27 height 27
click at [200, 347] on div "121212" at bounding box center [189, 348] width 44 height 14
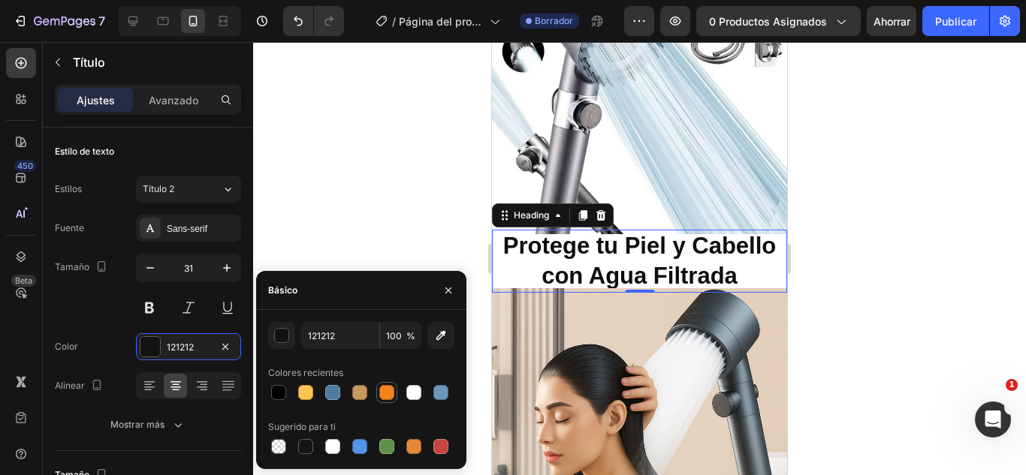
click at [378, 386] on div at bounding box center [387, 393] width 18 height 18
type input "F3841D"
click at [411, 231] on div at bounding box center [639, 258] width 773 height 433
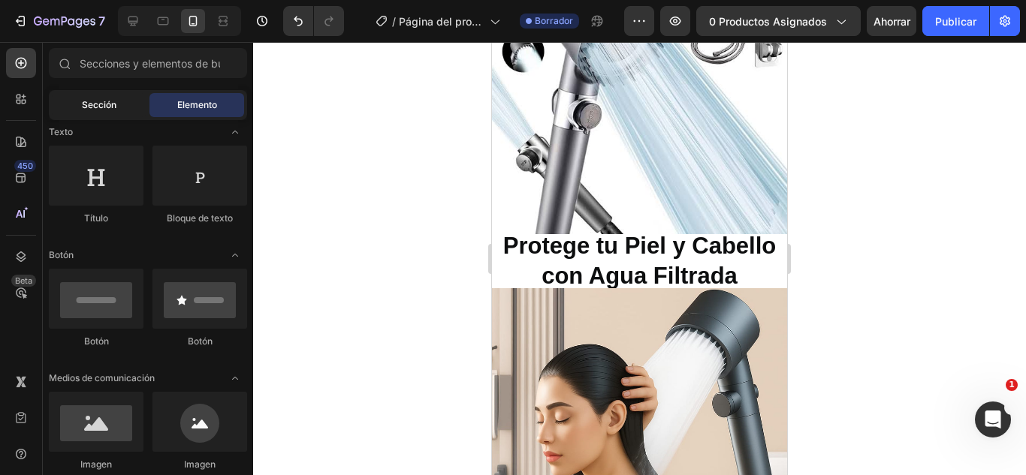
click at [107, 110] on font "Sección" at bounding box center [99, 104] width 35 height 11
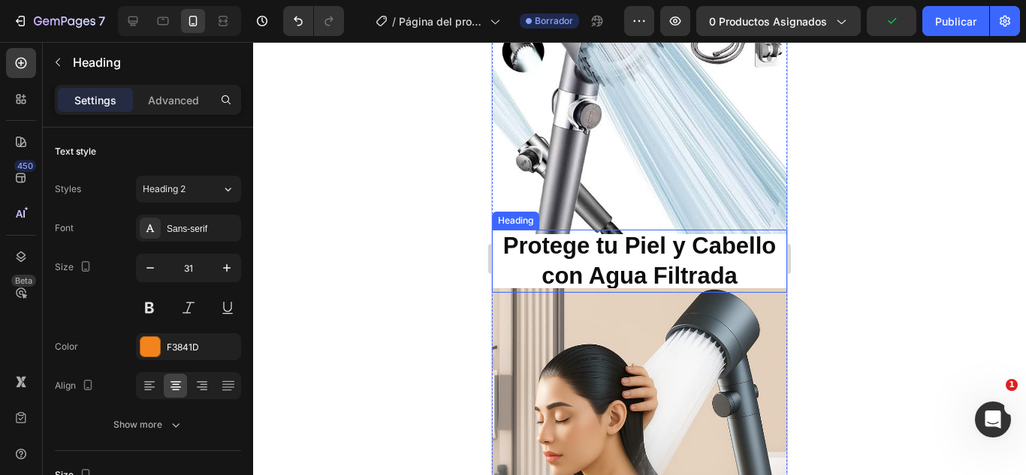
click at [521, 233] on strong "Protege tu Piel y Cabello con Agua Filtrada" at bounding box center [639, 261] width 273 height 56
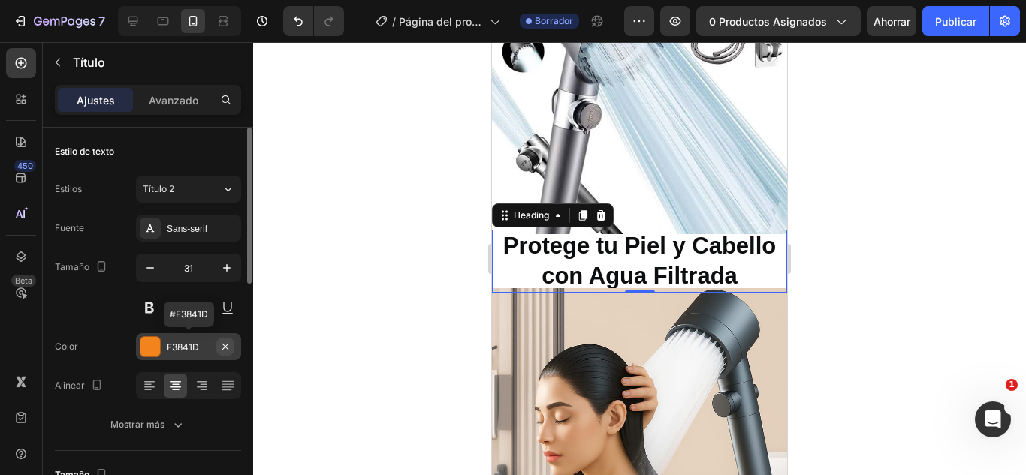
click at [232, 342] on button "button" at bounding box center [225, 347] width 18 height 18
click at [277, 330] on div at bounding box center [639, 258] width 773 height 433
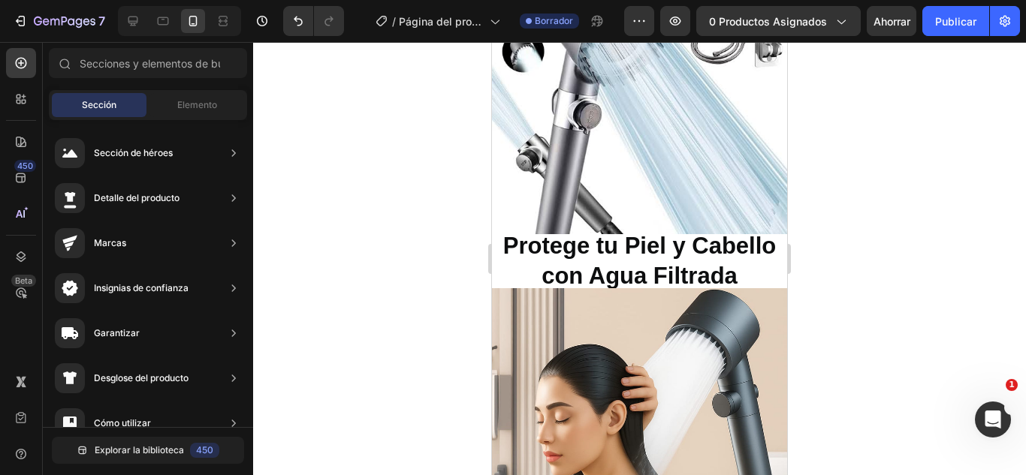
click at [125, 112] on div "Sección" at bounding box center [99, 105] width 95 height 24
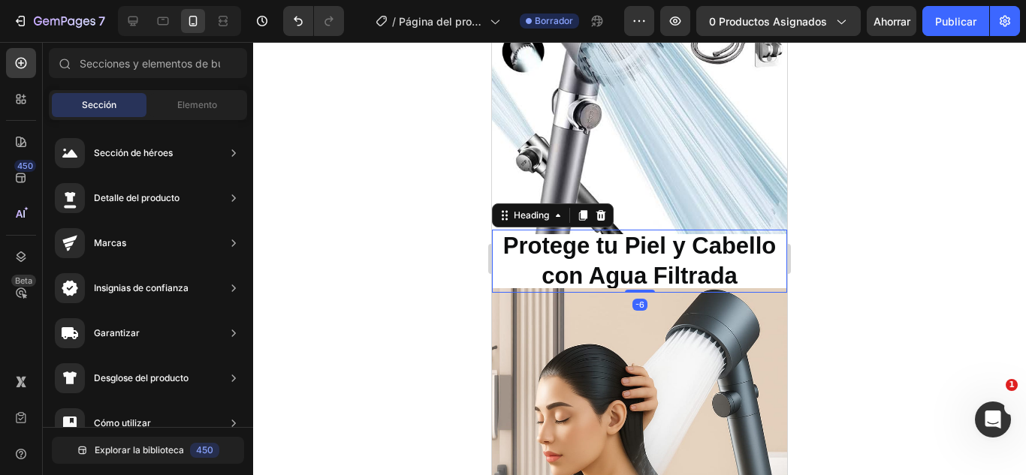
click at [553, 231] on p "⁠⁠⁠⁠⁠⁠⁠ Protege tu Piel y [PERSON_NAME] con Agua Filtrada" at bounding box center [639, 261] width 292 height 61
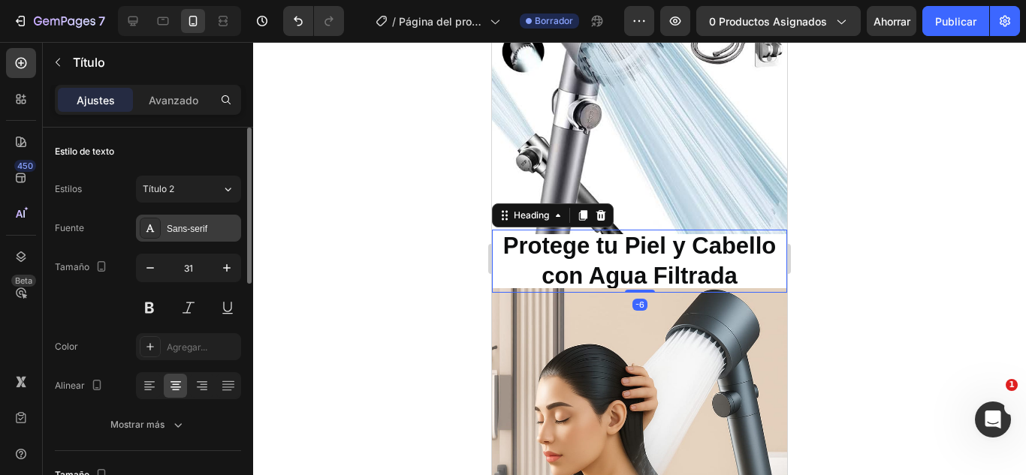
click at [192, 224] on font "Sans-serif" at bounding box center [187, 229] width 41 height 11
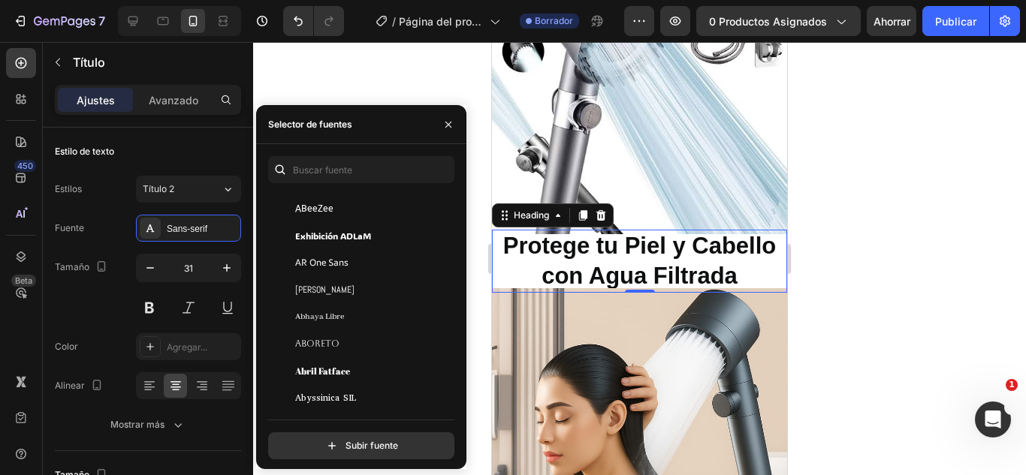
scroll to position [150, 0]
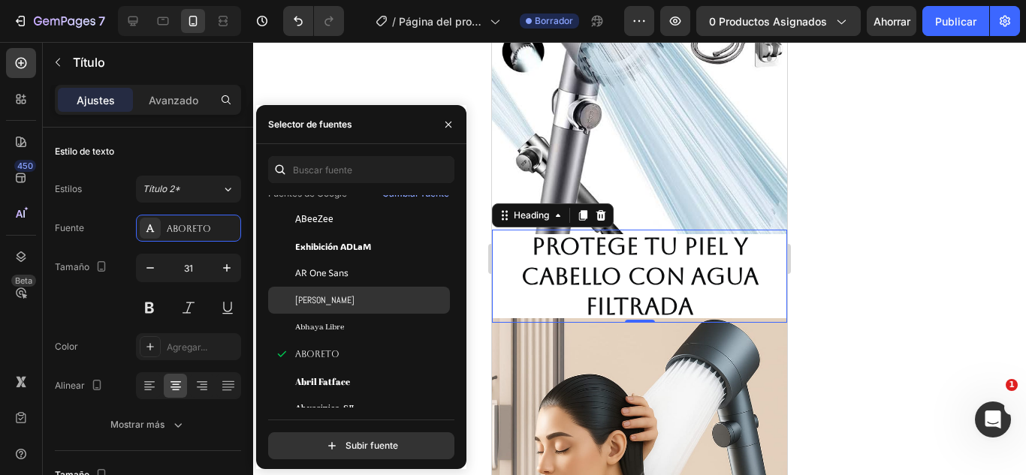
scroll to position [0, 0]
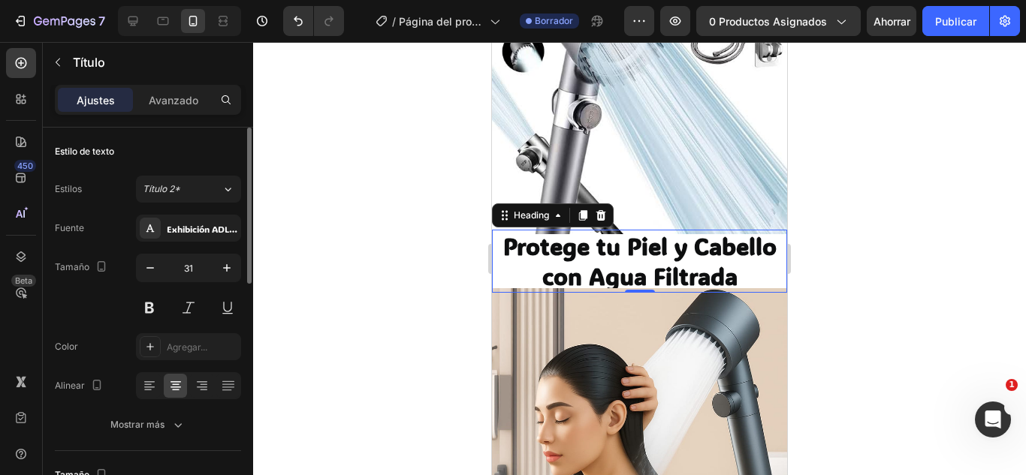
click at [109, 309] on div "Tamaño 31" at bounding box center [148, 288] width 186 height 68
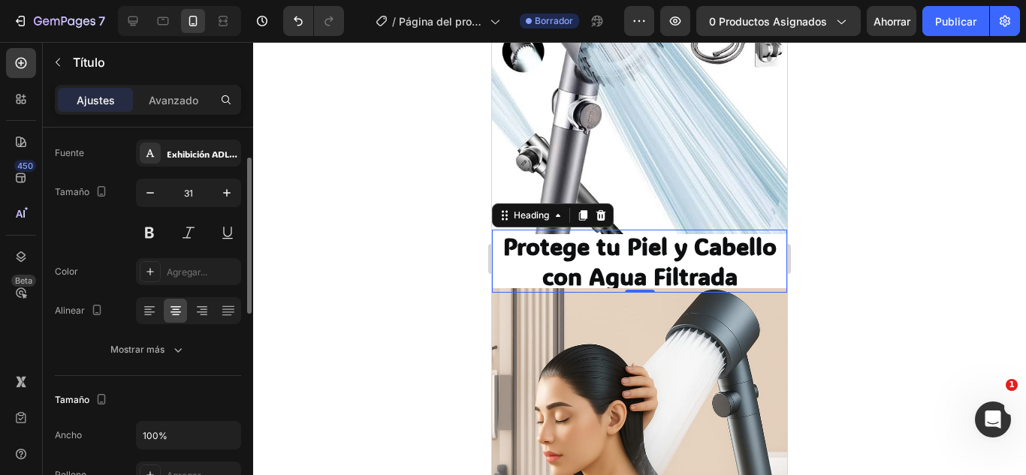
scroll to position [150, 0]
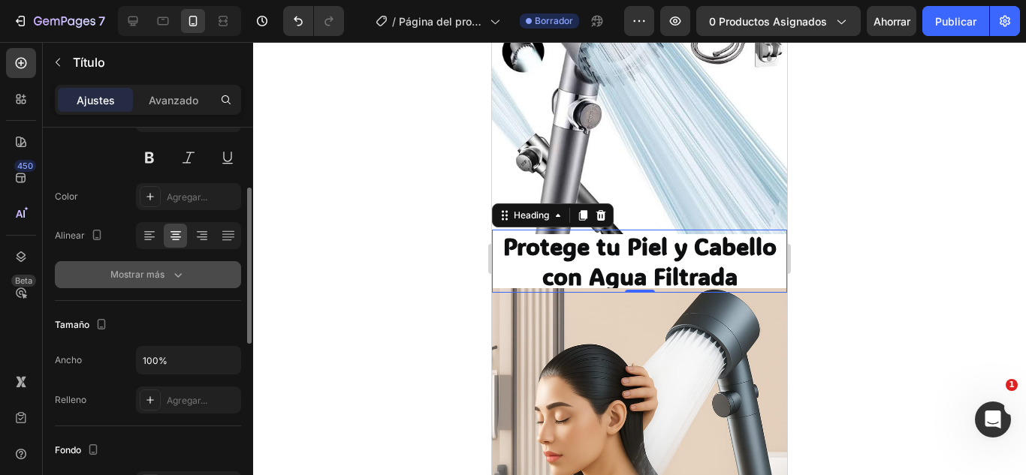
click at [172, 278] on icon "button" at bounding box center [177, 274] width 15 height 15
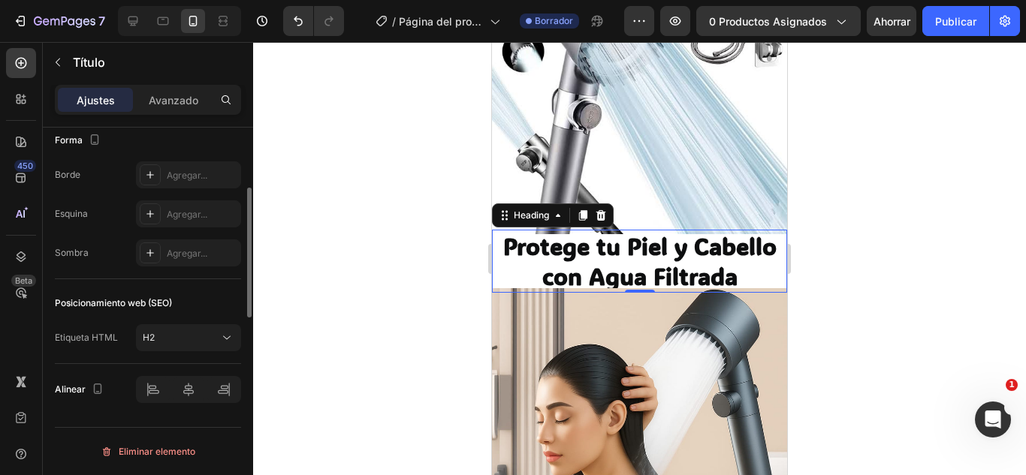
scroll to position [557, 0]
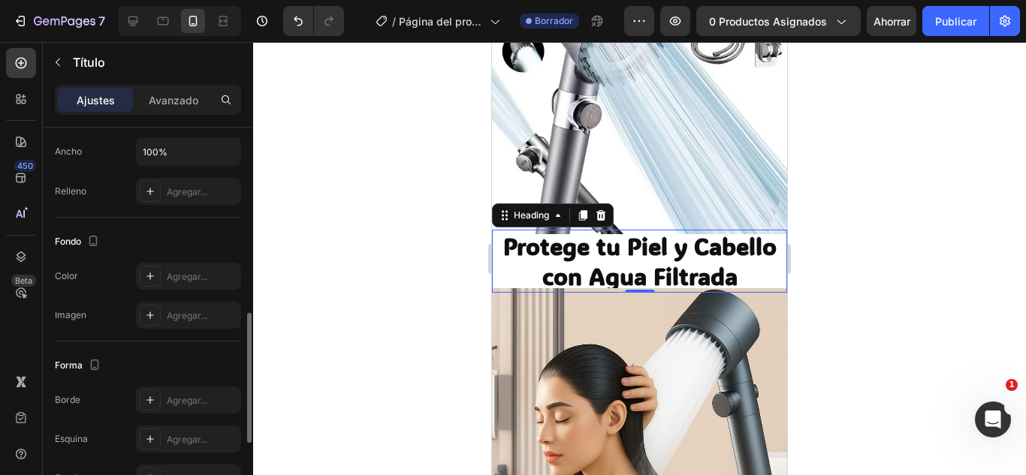
click at [344, 290] on div at bounding box center [639, 258] width 773 height 433
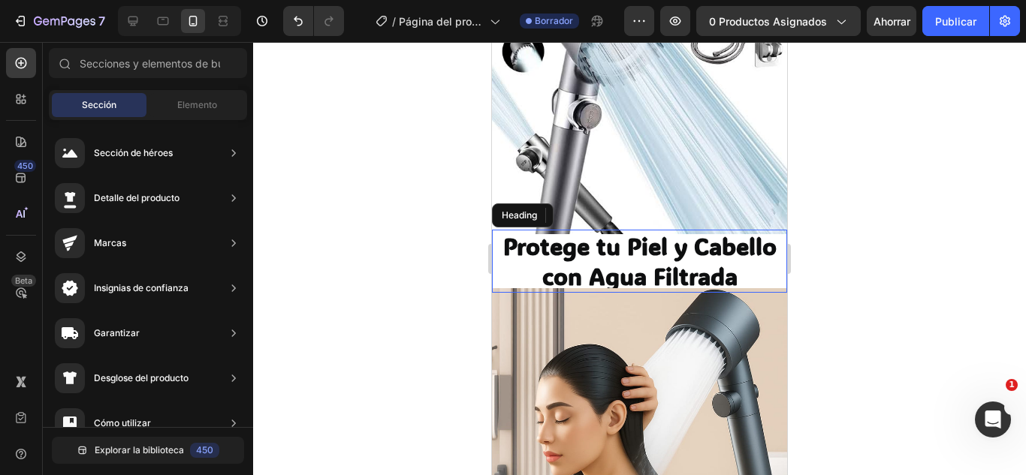
click at [565, 244] on strong "Protege tu Piel y Cabello con Agua Filtrada" at bounding box center [639, 261] width 273 height 60
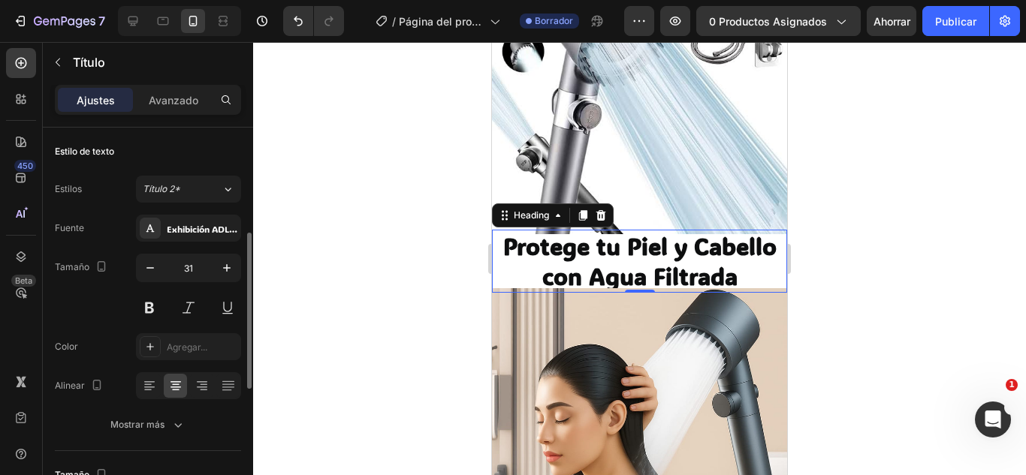
scroll to position [75, 0]
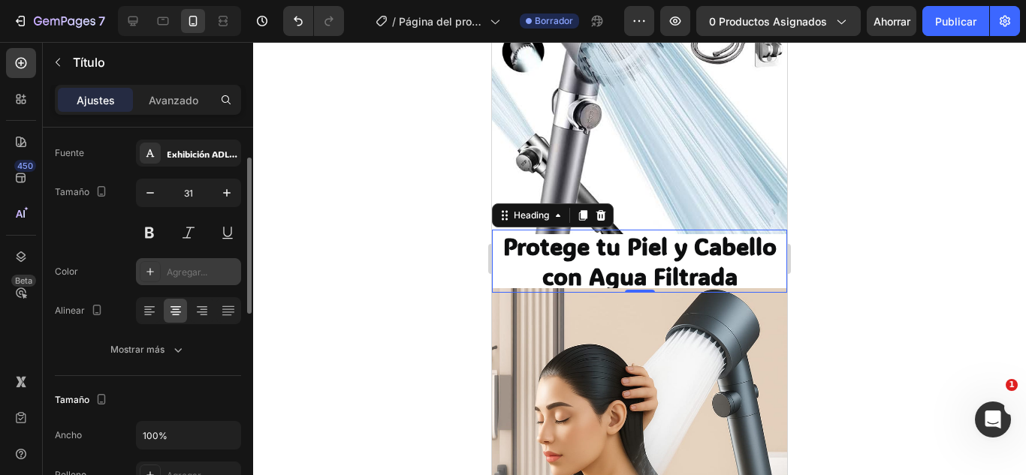
click at [166, 258] on div "Agregar..." at bounding box center [188, 271] width 105 height 27
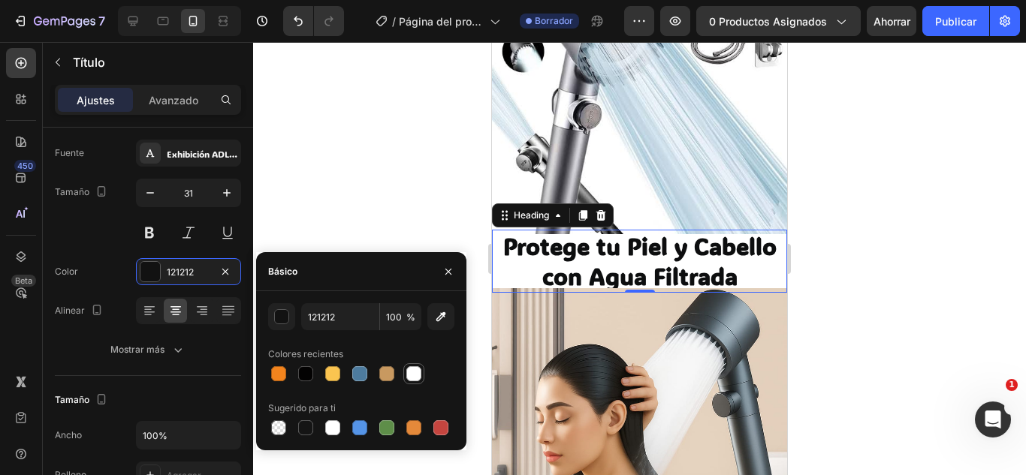
click at [420, 375] on div at bounding box center [413, 373] width 15 height 15
type input "FFFFFF"
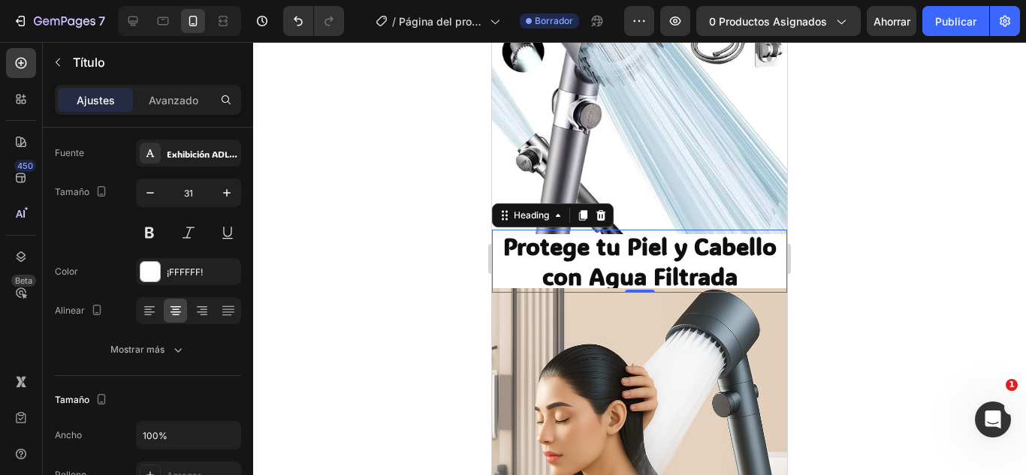
click at [376, 230] on div at bounding box center [639, 258] width 773 height 433
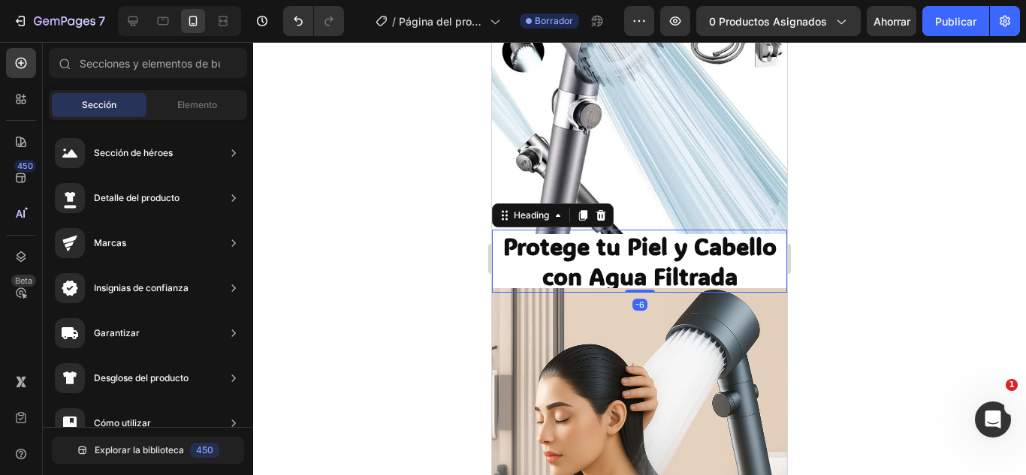
click at [511, 241] on p "⁠⁠⁠⁠⁠⁠⁠ Protege tu Piel y [PERSON_NAME] con Agua Filtrada" at bounding box center [639, 261] width 292 height 61
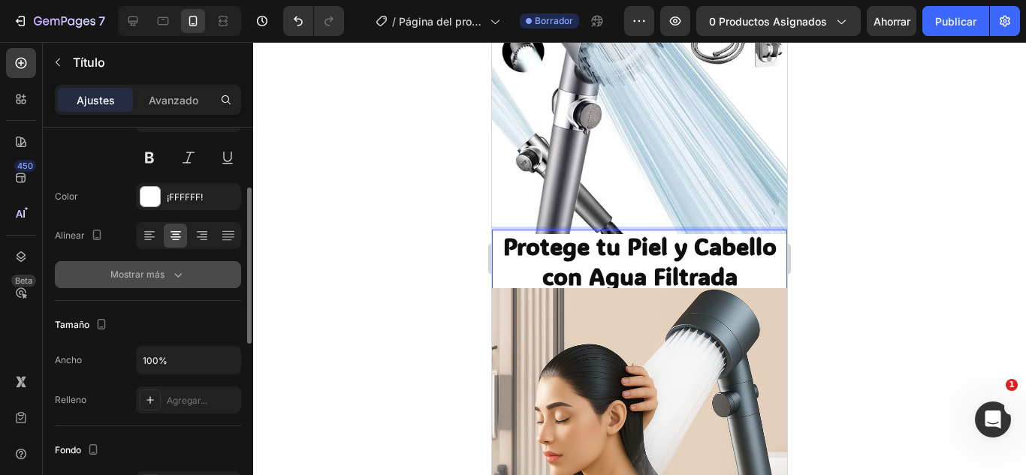
scroll to position [300, 0]
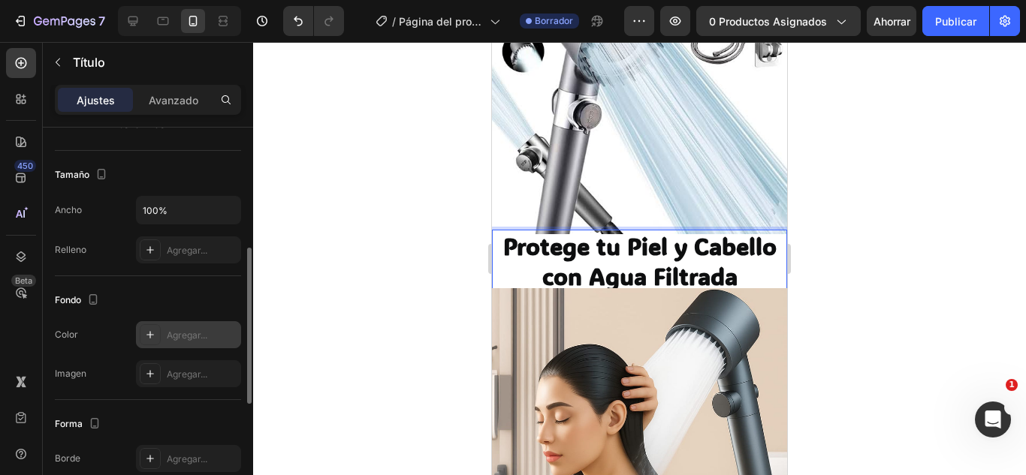
click at [201, 342] on div "Agregar..." at bounding box center [188, 334] width 105 height 27
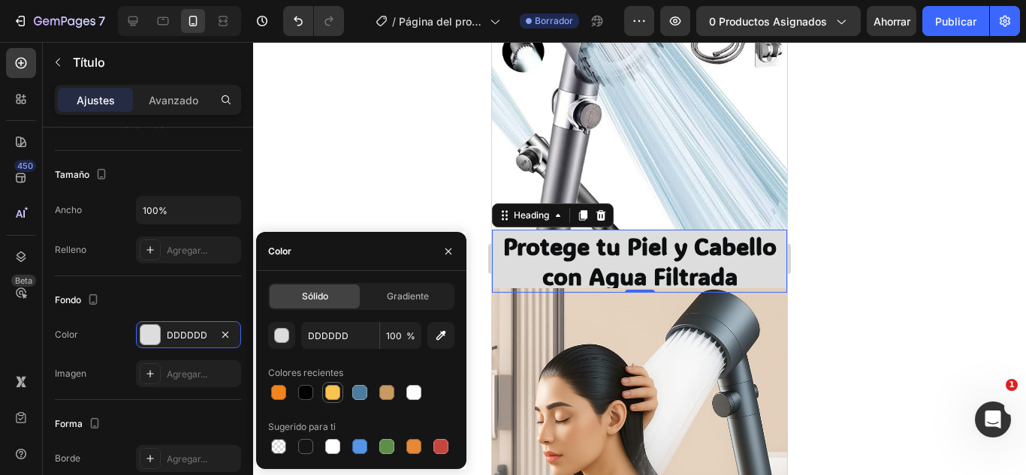
click at [335, 388] on div at bounding box center [332, 392] width 15 height 15
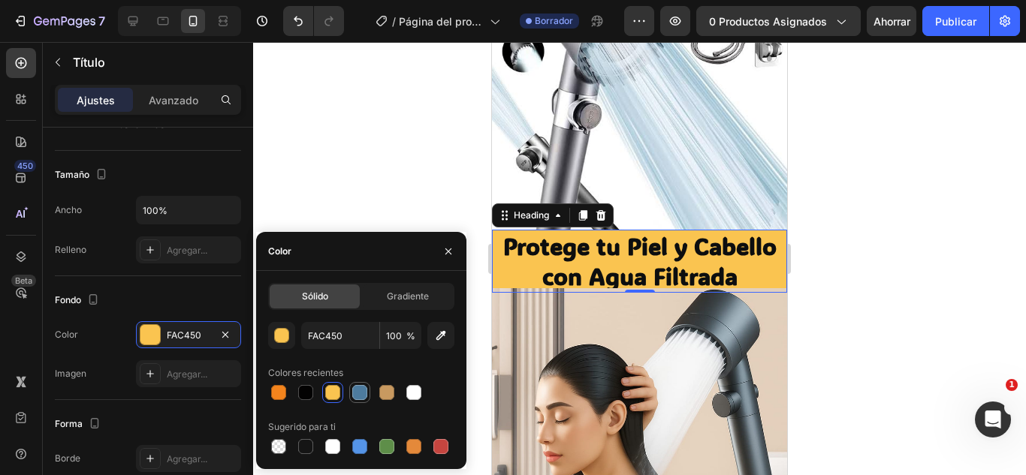
click at [367, 399] on div at bounding box center [360, 393] width 18 height 18
type input "4D7B9E"
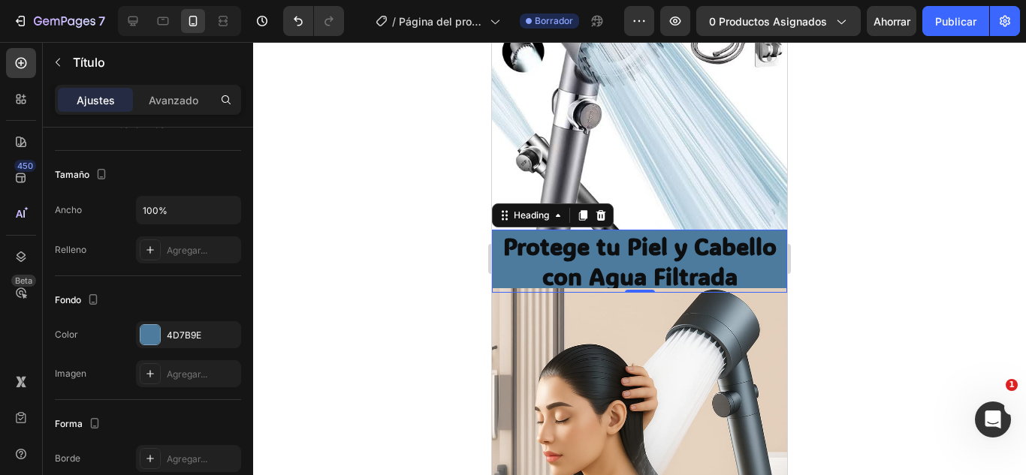
click at [872, 239] on div at bounding box center [639, 258] width 773 height 433
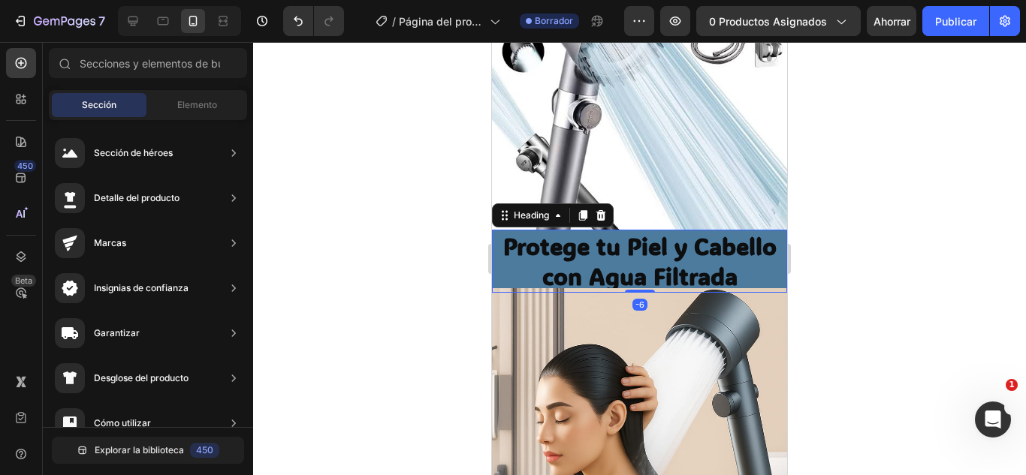
click at [528, 231] on strong "Protege tu Piel y Cabello con Agua Filtrada" at bounding box center [639, 261] width 273 height 60
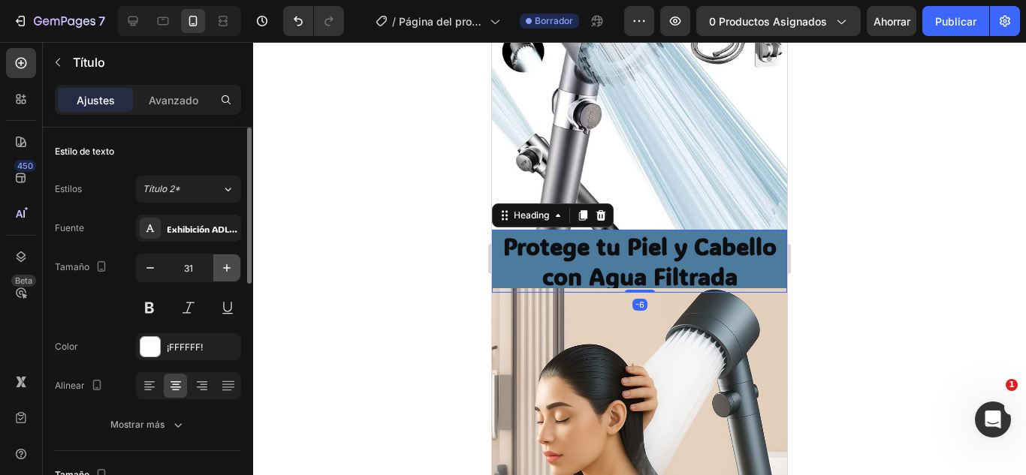
click at [219, 262] on icon "button" at bounding box center [226, 268] width 15 height 15
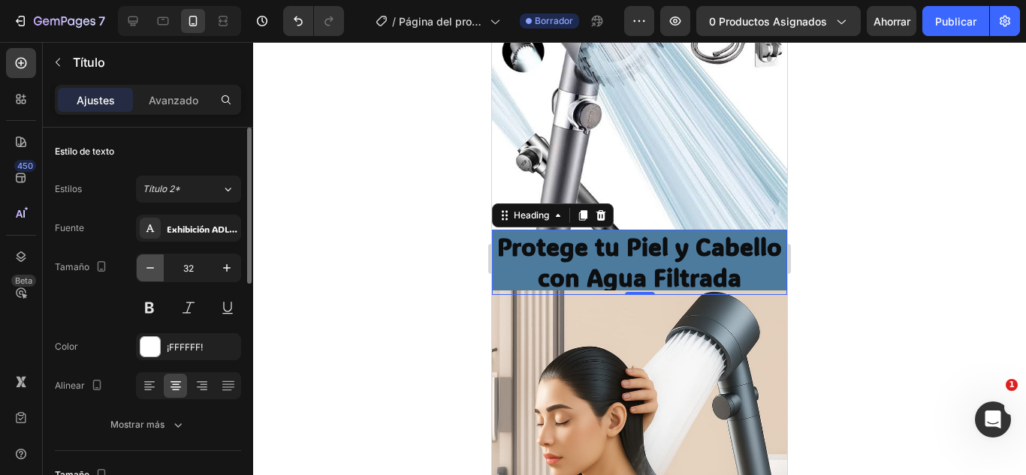
click at [143, 272] on icon "button" at bounding box center [150, 268] width 15 height 15
type input "31"
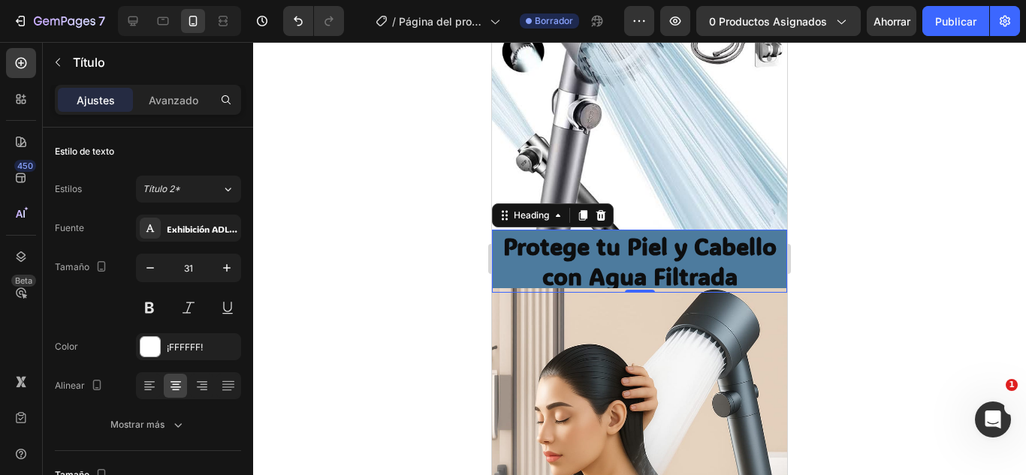
click at [313, 258] on div at bounding box center [639, 258] width 773 height 433
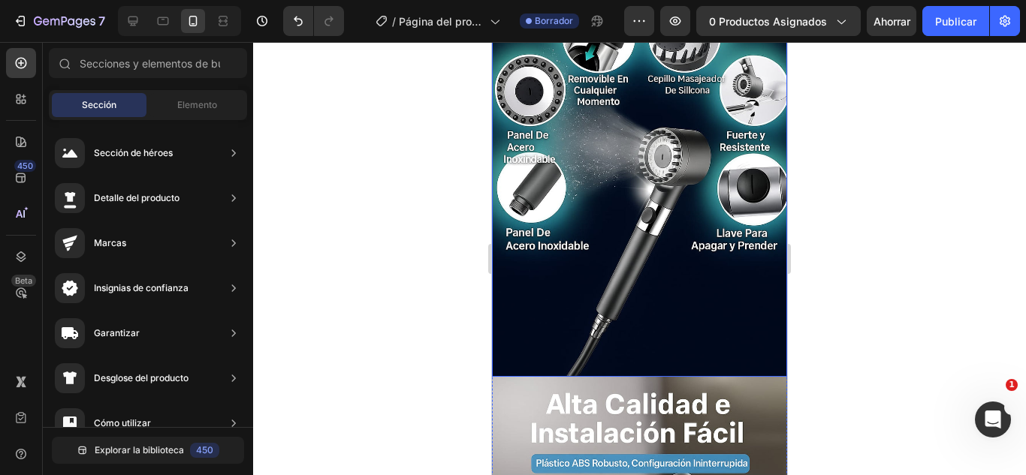
scroll to position [1276, 0]
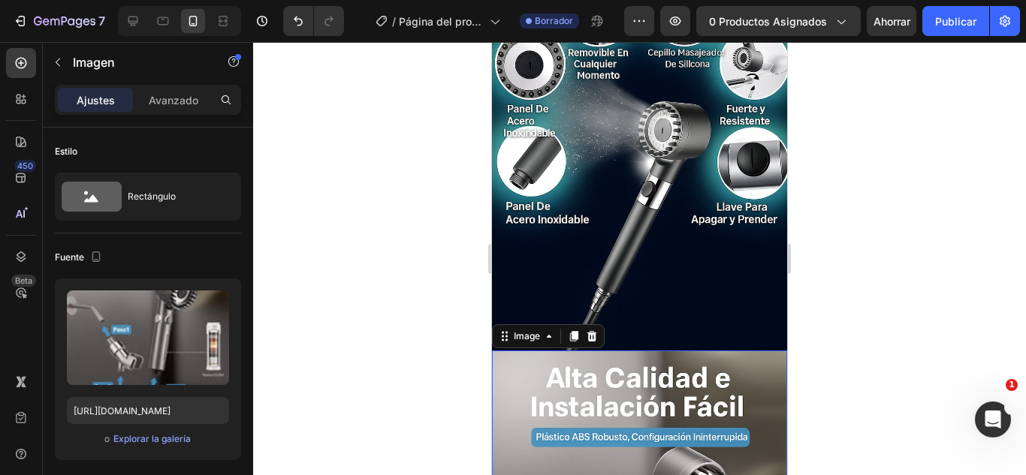
click at [149, 98] on font "Avanzado" at bounding box center [174, 100] width 50 height 13
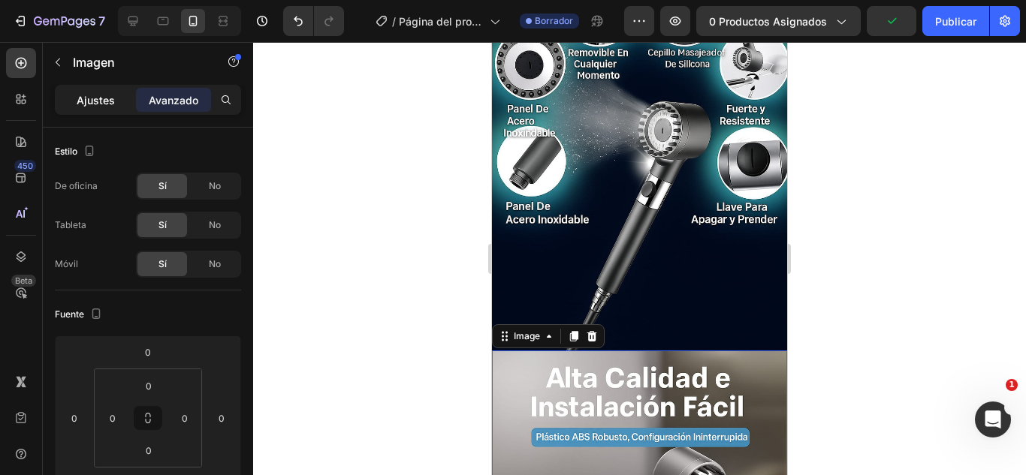
click at [104, 102] on font "Ajustes" at bounding box center [96, 100] width 38 height 13
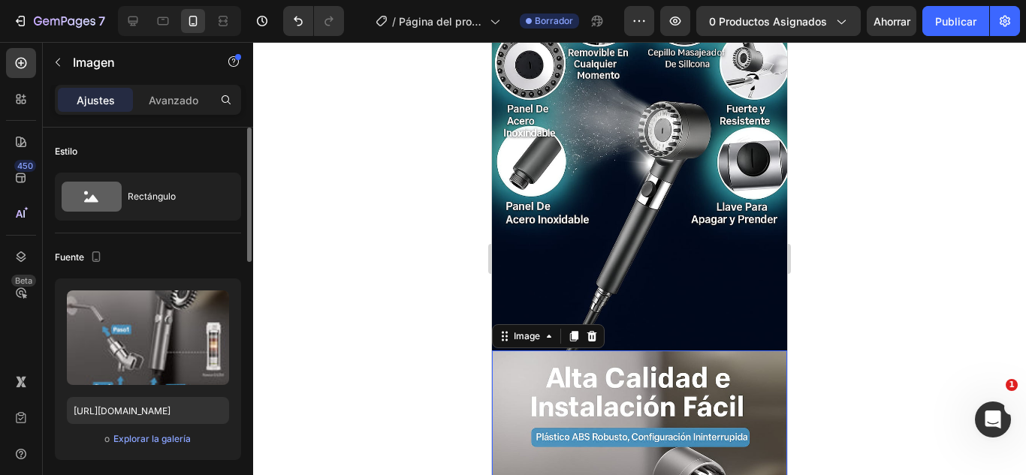
scroll to position [75, 0]
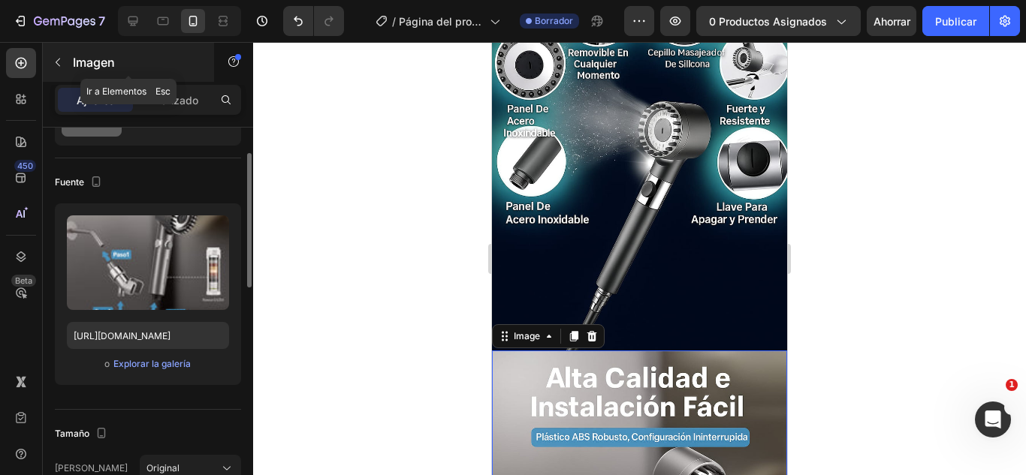
click at [57, 67] on icon "button" at bounding box center [58, 62] width 12 height 12
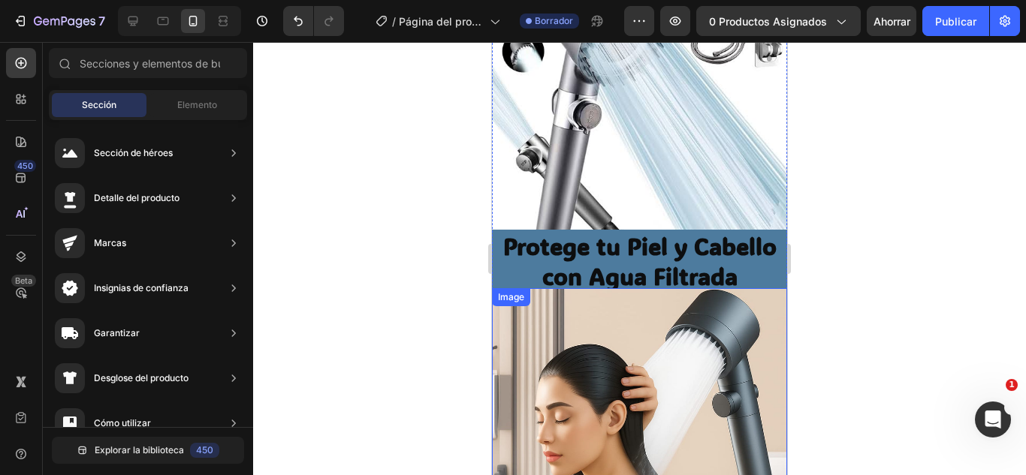
scroll to position [526, 0]
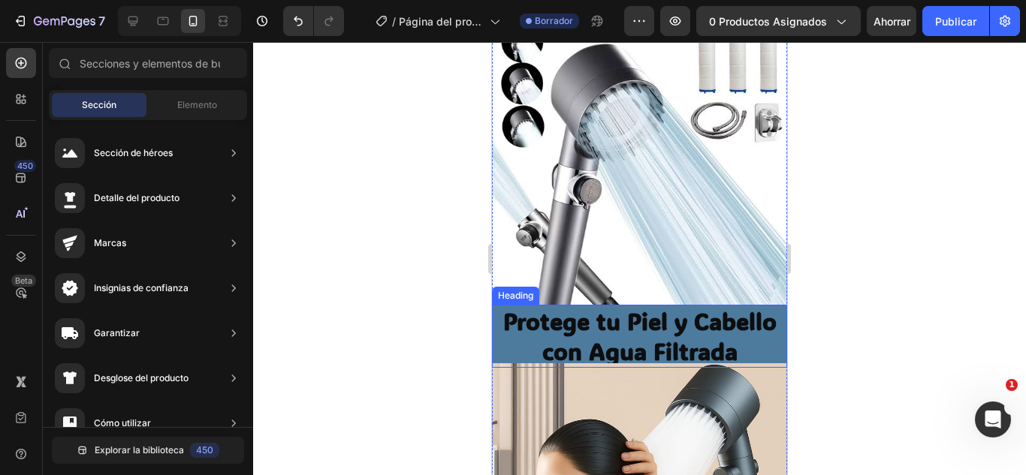
click at [586, 306] on strong "Protege tu Piel y Cabello con Agua Filtrada" at bounding box center [639, 336] width 273 height 60
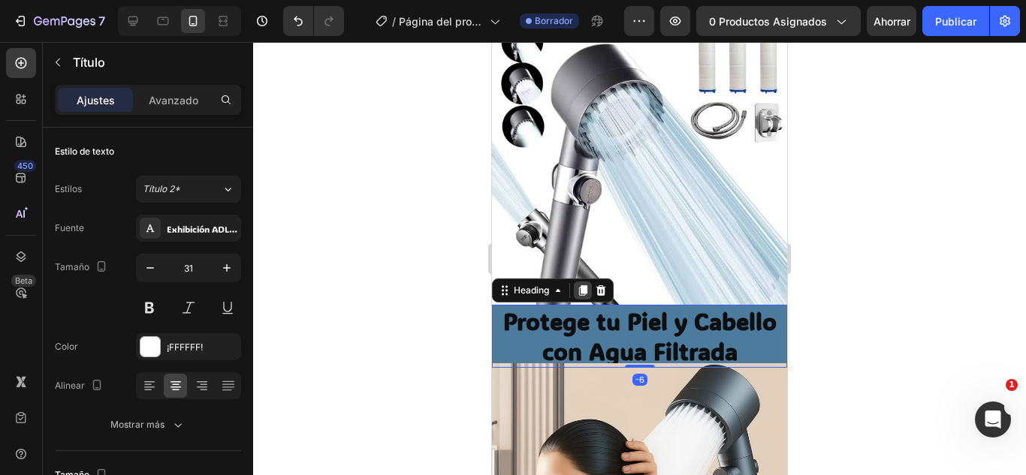
click at [586, 285] on icon at bounding box center [583, 290] width 8 height 11
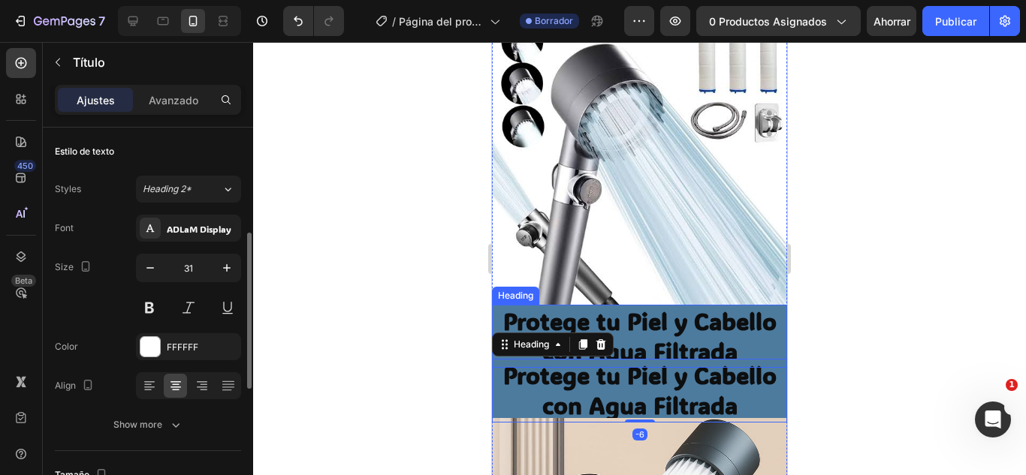
scroll to position [75, 0]
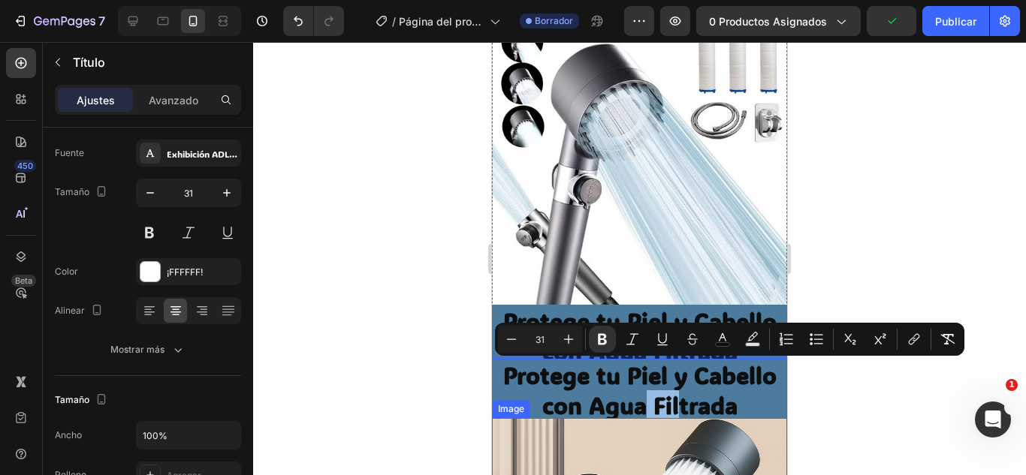
drag, startPoint x: 634, startPoint y: 367, endPoint x: 668, endPoint y: 459, distance: 98.3
click at [864, 420] on div at bounding box center [639, 258] width 773 height 433
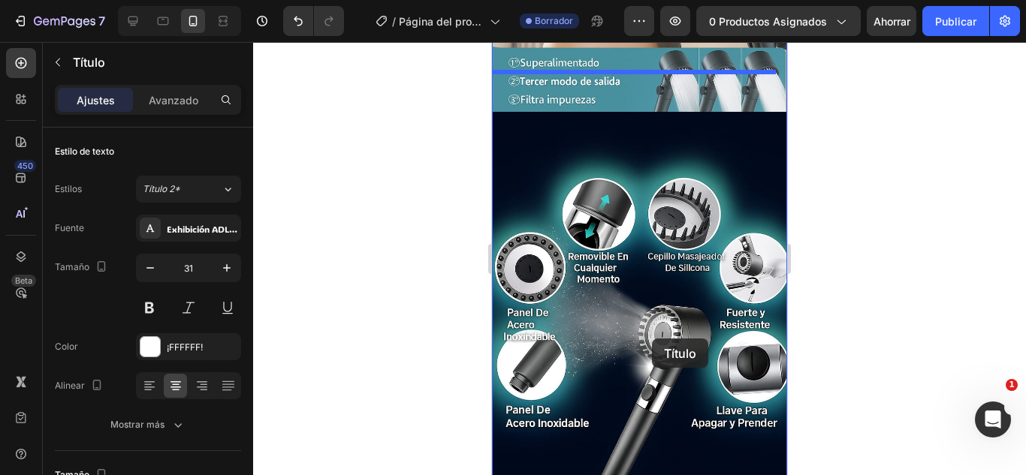
scroll to position [1237, 0]
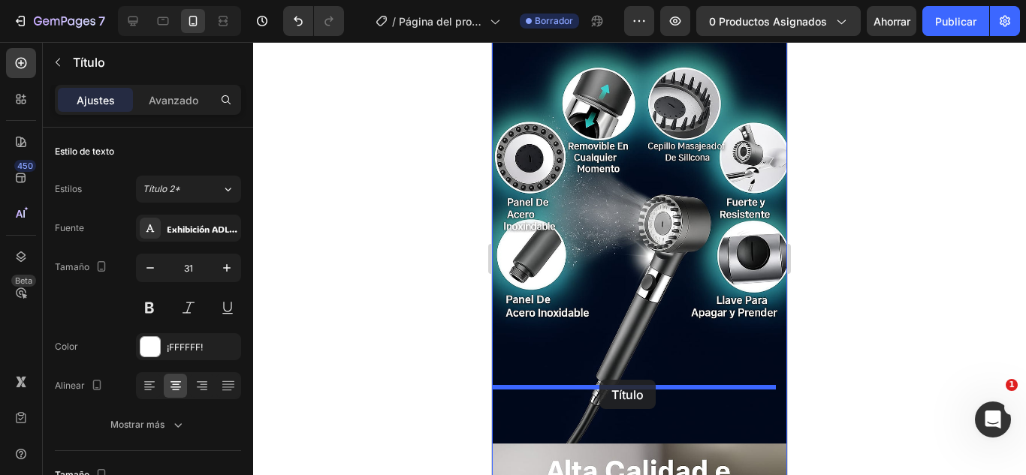
drag, startPoint x: 678, startPoint y: 360, endPoint x: 599, endPoint y: 380, distance: 81.2
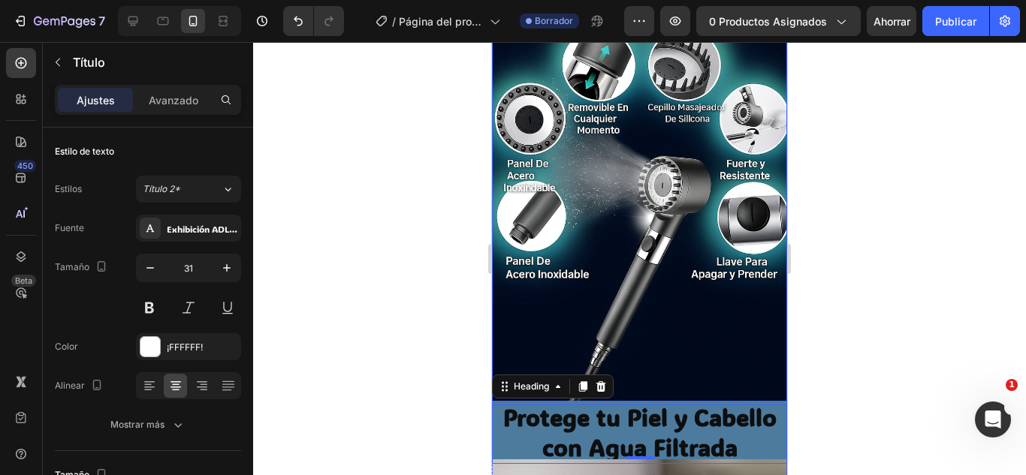
scroll to position [1258, 0]
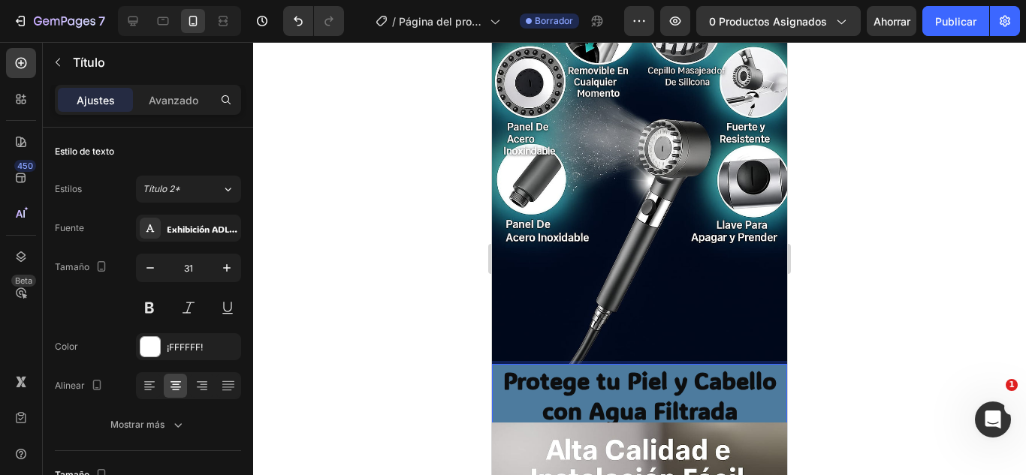
click at [736, 366] on p "Protege tu Piel y Cabello con Agua Filtrada" at bounding box center [639, 396] width 292 height 61
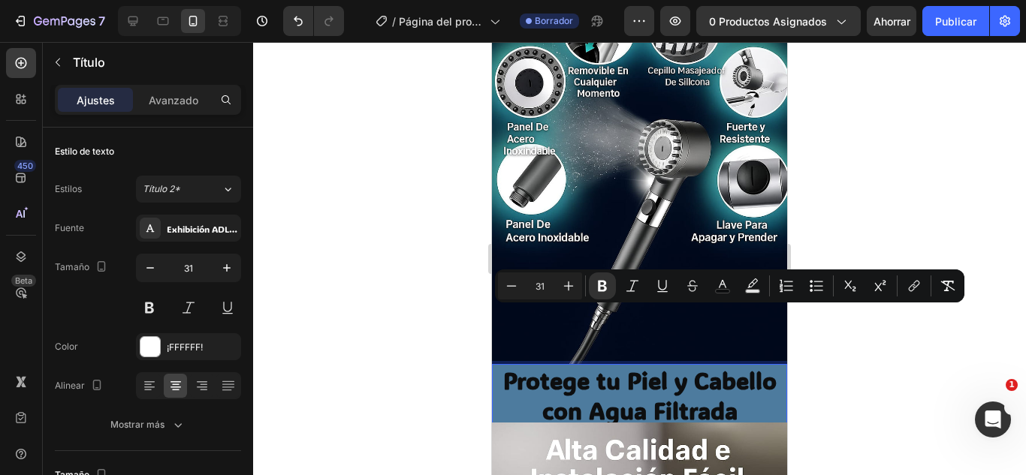
drag, startPoint x: 736, startPoint y: 354, endPoint x: 500, endPoint y: 327, distance: 238.1
click at [500, 366] on p "Protege tu Piel y Cabello con Agua Filtrada" at bounding box center [639, 396] width 292 height 61
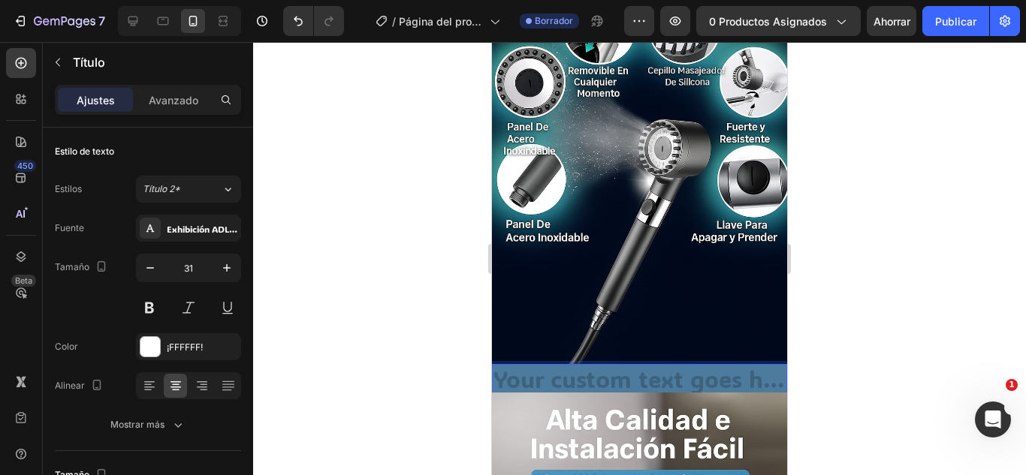
click at [627, 364] on h2 "Rich Text Editor. Editing area: main" at bounding box center [639, 380] width 295 height 33
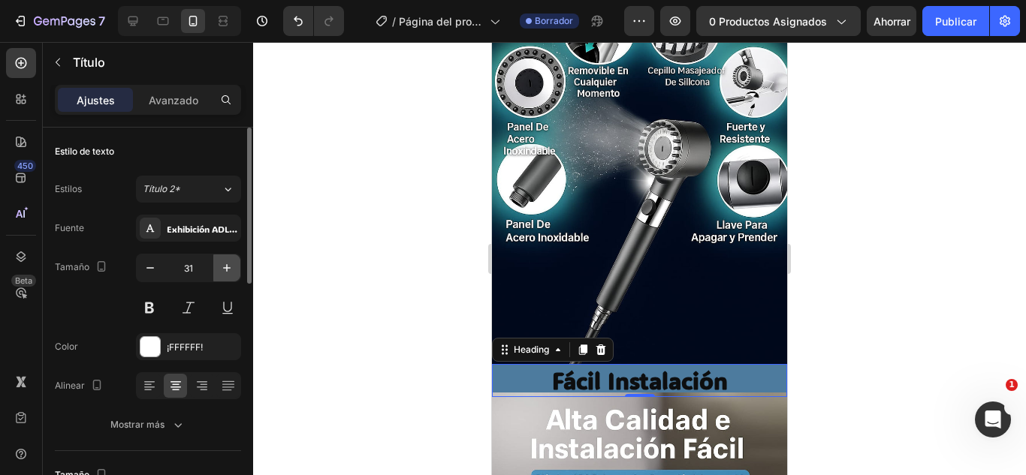
click at [233, 272] on icon "button" at bounding box center [226, 268] width 15 height 15
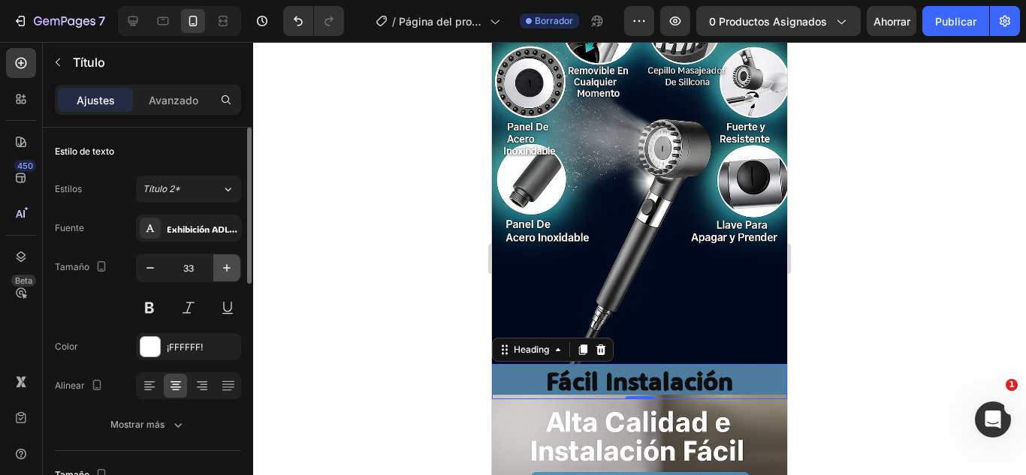
click at [233, 272] on icon "button" at bounding box center [226, 268] width 15 height 15
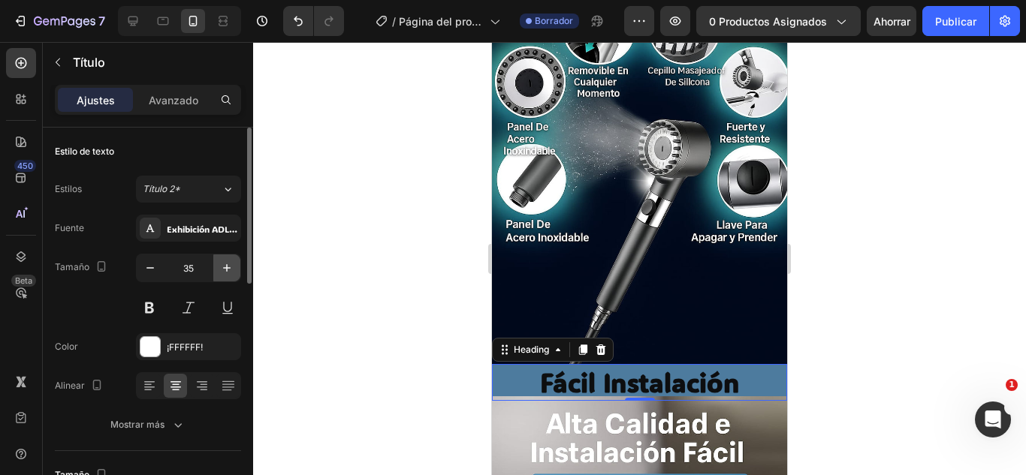
click at [233, 272] on icon "button" at bounding box center [226, 268] width 15 height 15
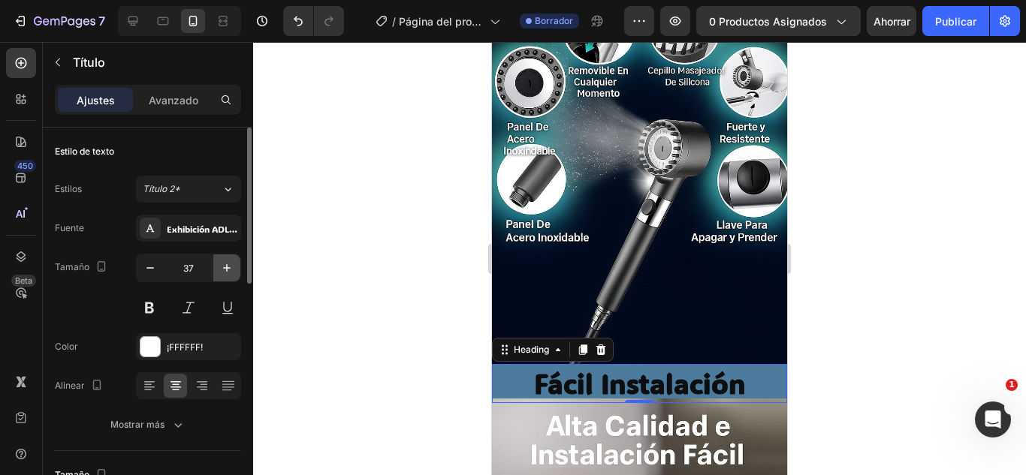
click at [233, 272] on icon "button" at bounding box center [226, 268] width 15 height 15
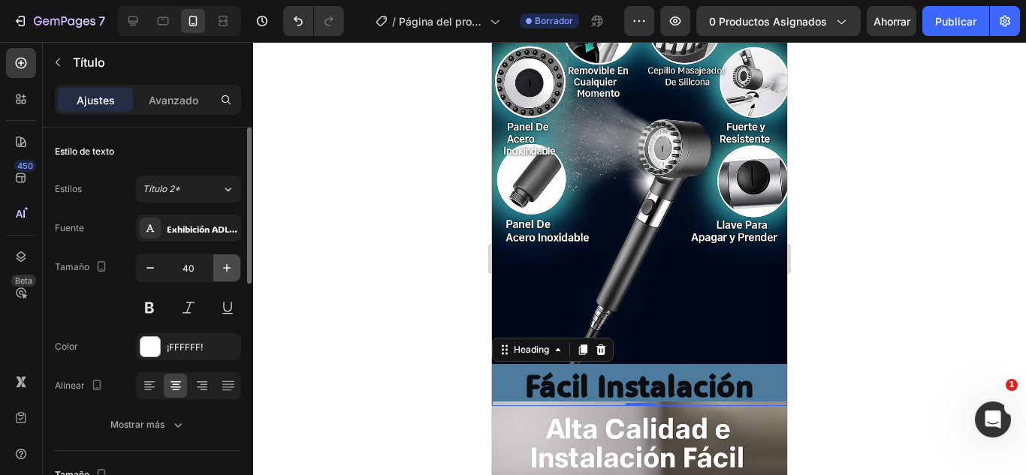
click at [233, 272] on icon "button" at bounding box center [226, 268] width 15 height 15
type input "42"
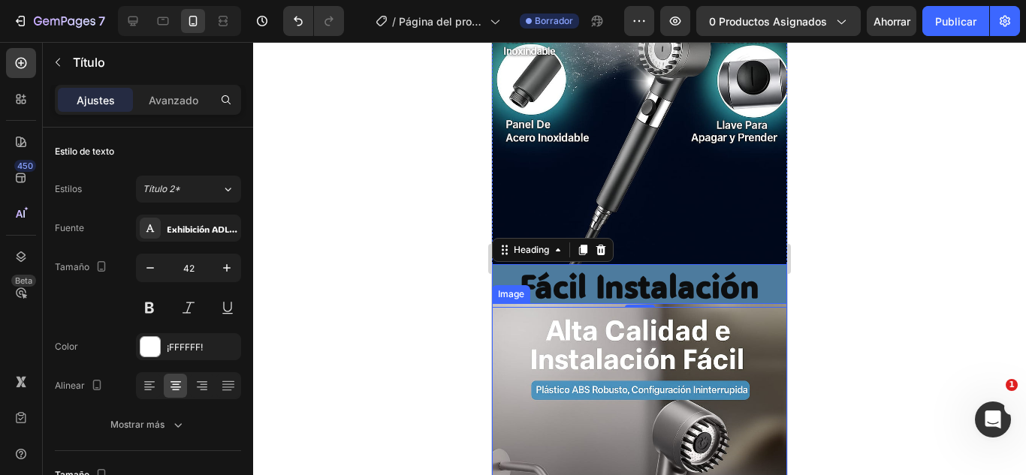
scroll to position [1333, 0]
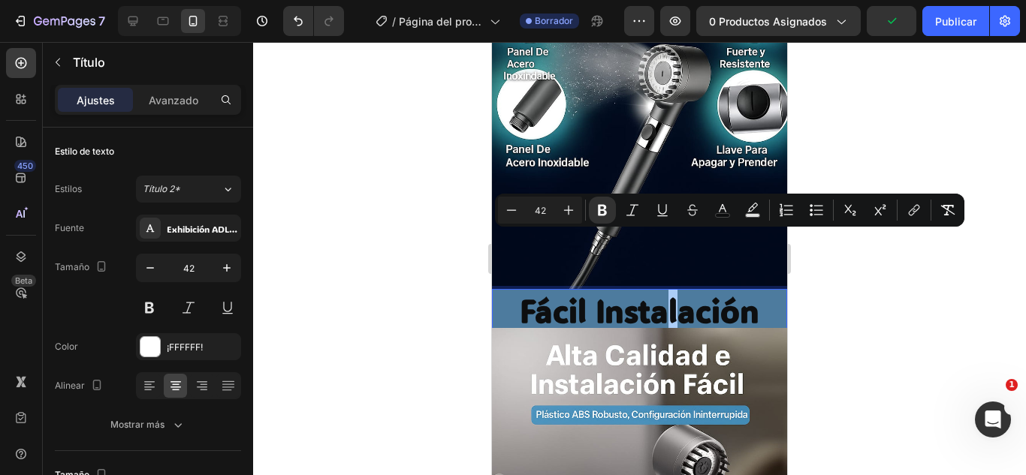
click at [839, 258] on div at bounding box center [639, 258] width 773 height 433
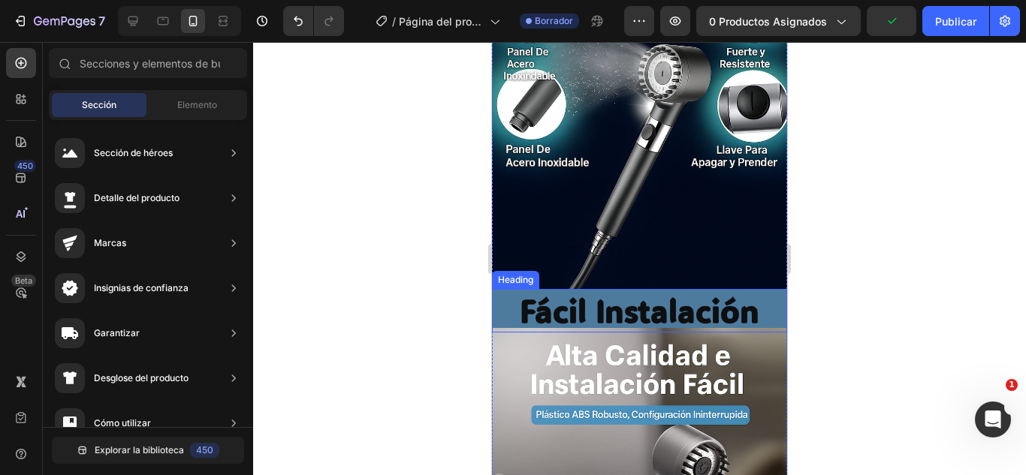
click at [570, 290] on strong "Fácil Instalación" at bounding box center [639, 310] width 239 height 41
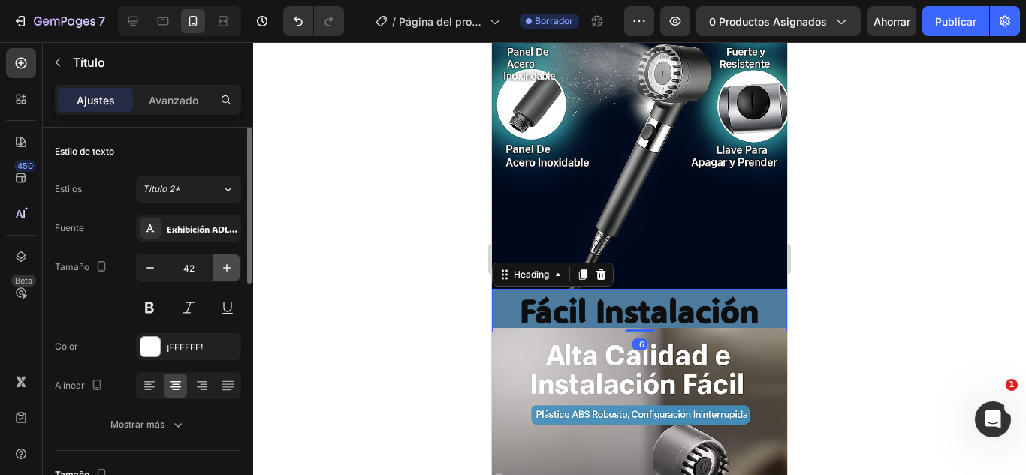
click at [232, 265] on icon "button" at bounding box center [226, 268] width 15 height 15
click at [221, 265] on icon "button" at bounding box center [226, 268] width 15 height 15
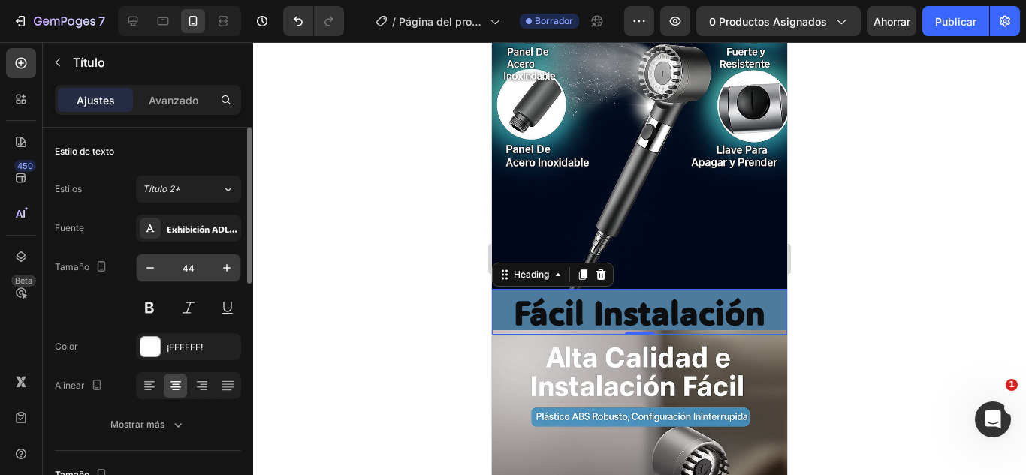
click at [212, 265] on input "44" at bounding box center [189, 268] width 50 height 27
click at [224, 270] on icon "button" at bounding box center [226, 268] width 15 height 15
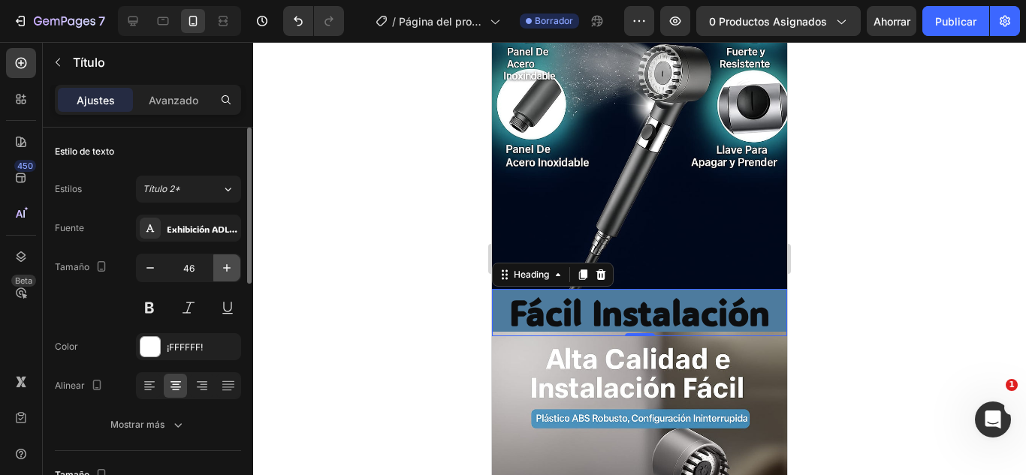
click at [224, 270] on icon "button" at bounding box center [226, 268] width 15 height 15
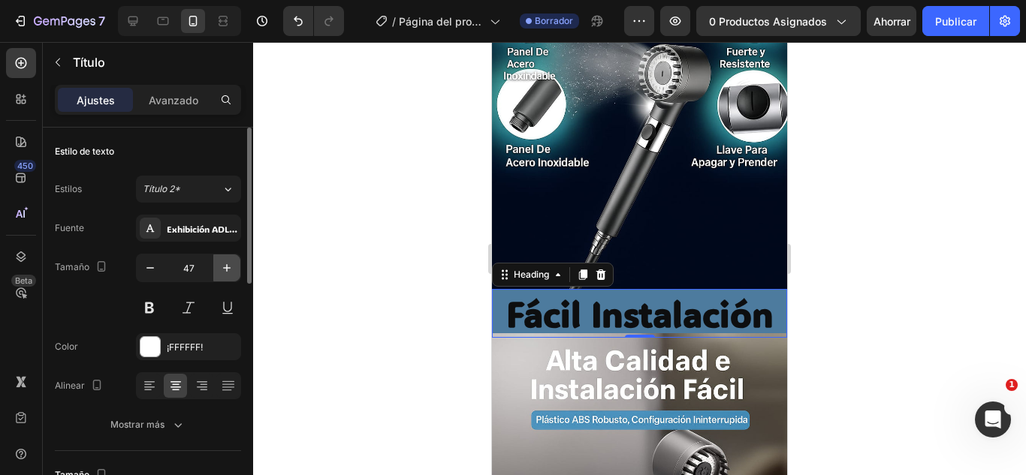
click at [224, 270] on icon "button" at bounding box center [226, 268] width 15 height 15
type input "48"
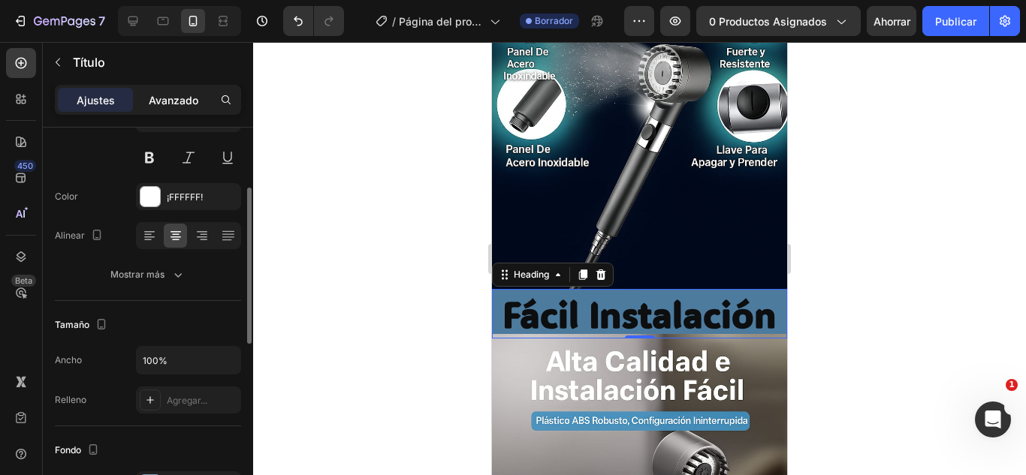
click at [175, 108] on div "Avanzado" at bounding box center [173, 100] width 75 height 24
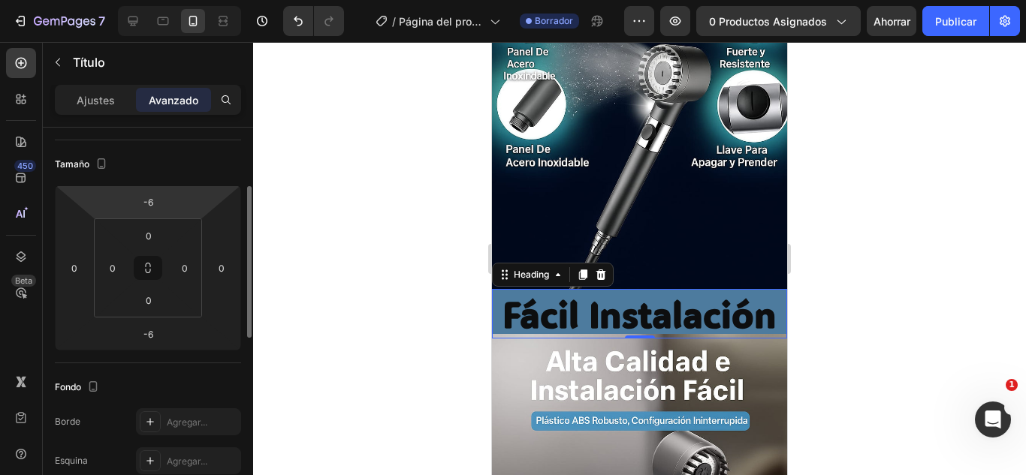
click at [170, 0] on html "7 Version history / Página del producto - 25 [PERSON_NAME], 20:35:08 Borrador A…" at bounding box center [513, 0] width 1026 height 0
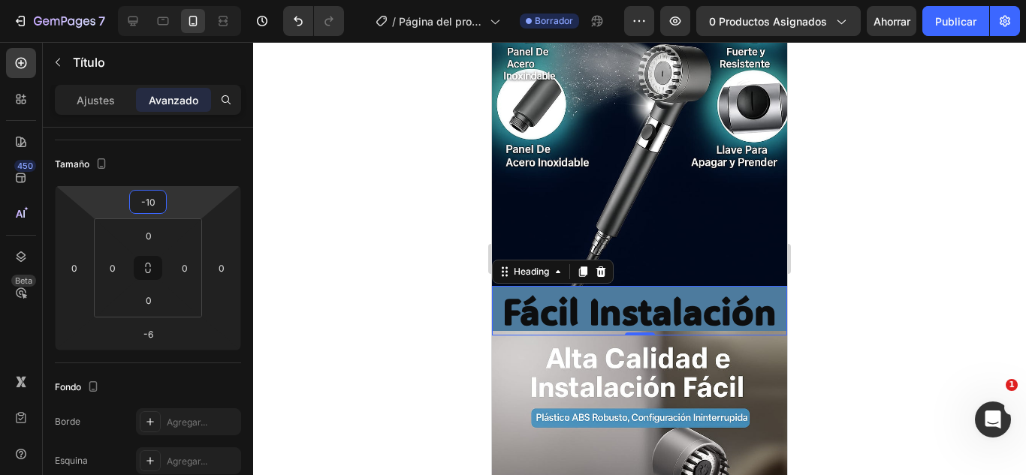
type input "-10"
click at [384, 352] on div at bounding box center [639, 258] width 773 height 433
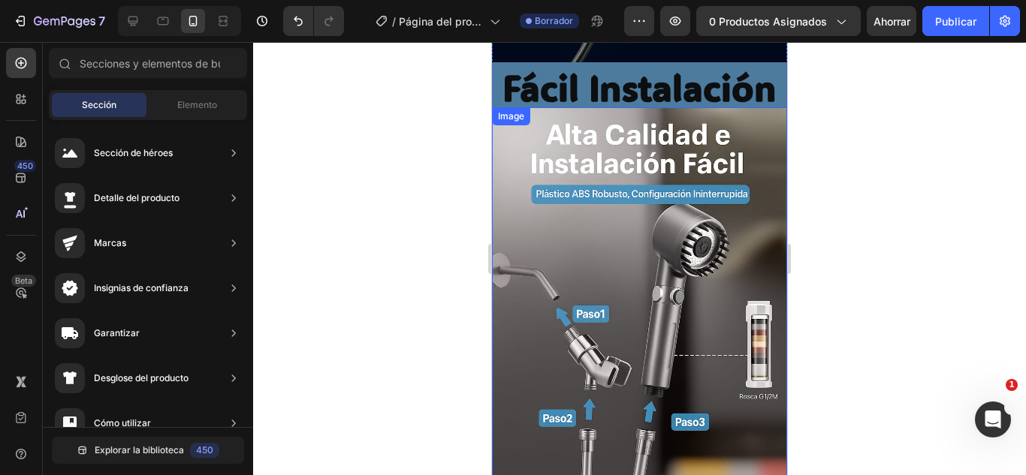
scroll to position [1483, 0]
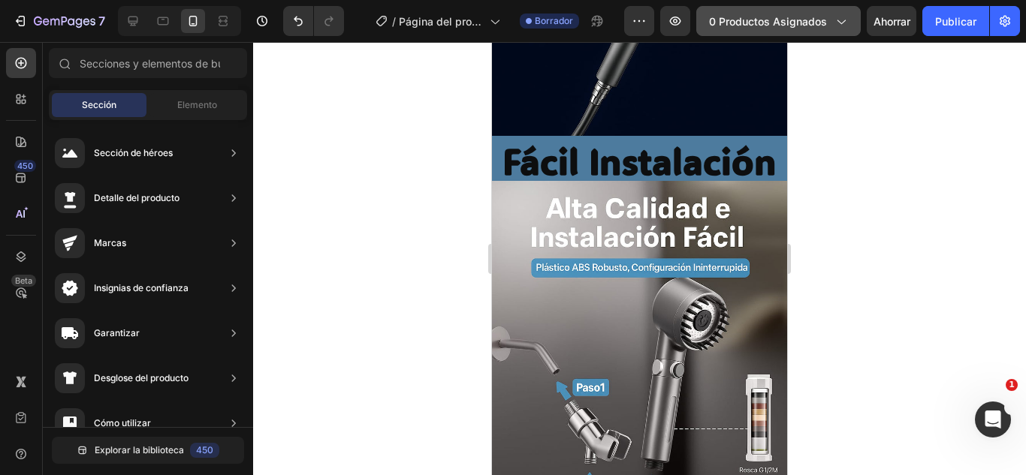
click at [759, 23] on font "0 productos asignados" at bounding box center [768, 21] width 118 height 13
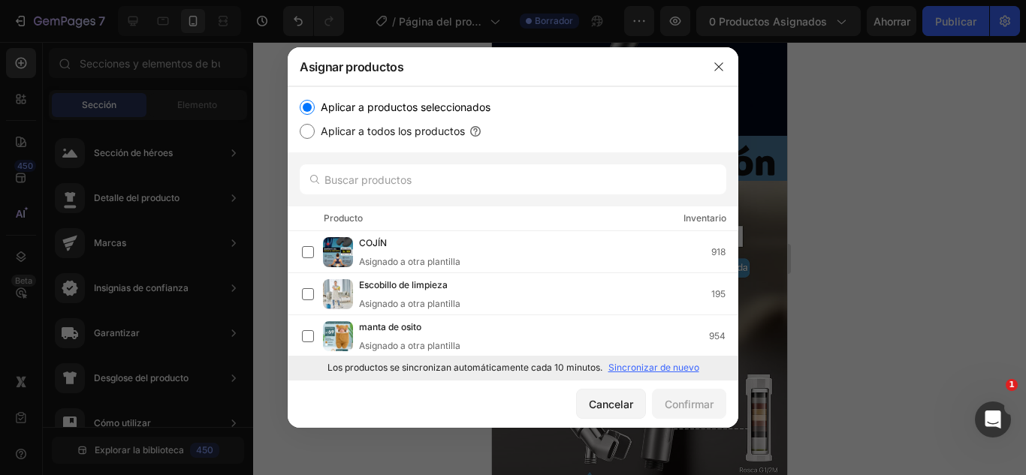
click at [648, 362] on font "Sincronizar de nuevo" at bounding box center [653, 367] width 91 height 11
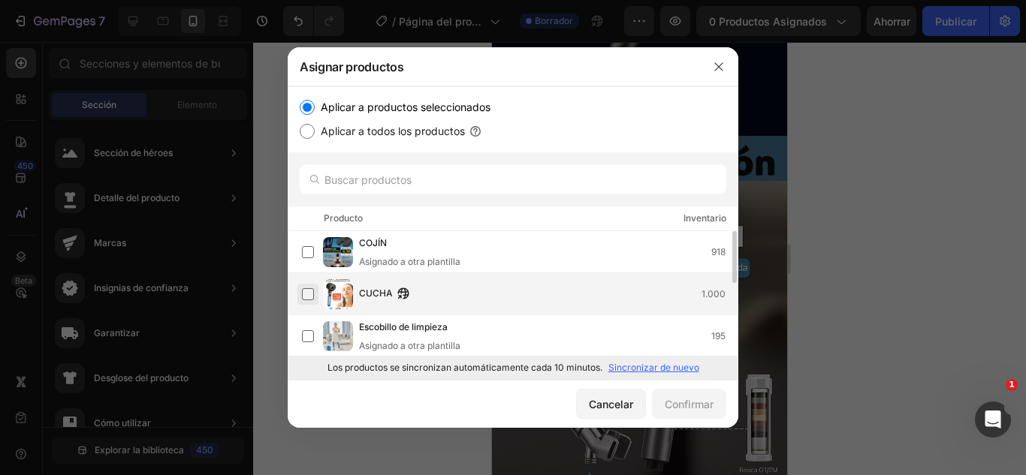
click at [312, 288] on label at bounding box center [308, 294] width 12 height 12
click at [697, 408] on font "Confirmar" at bounding box center [688, 404] width 49 height 13
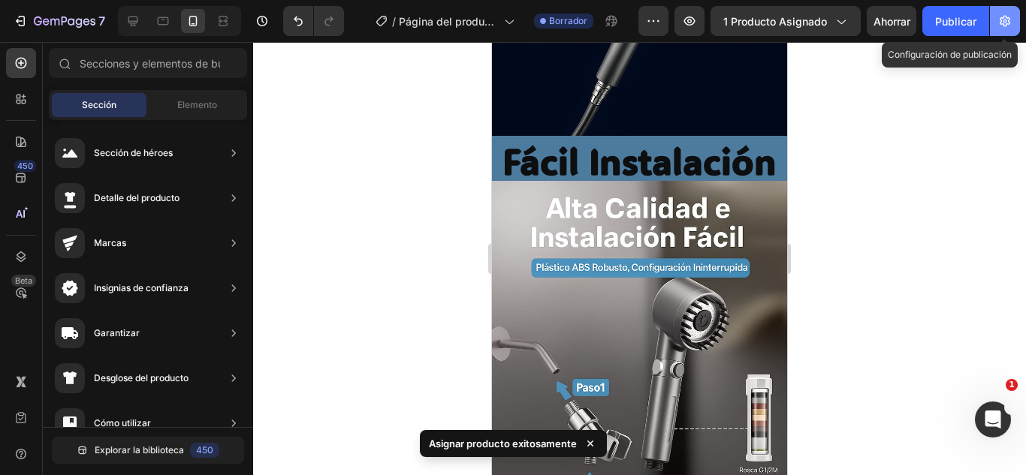
click at [1002, 18] on icon "button" at bounding box center [1004, 21] width 11 height 11
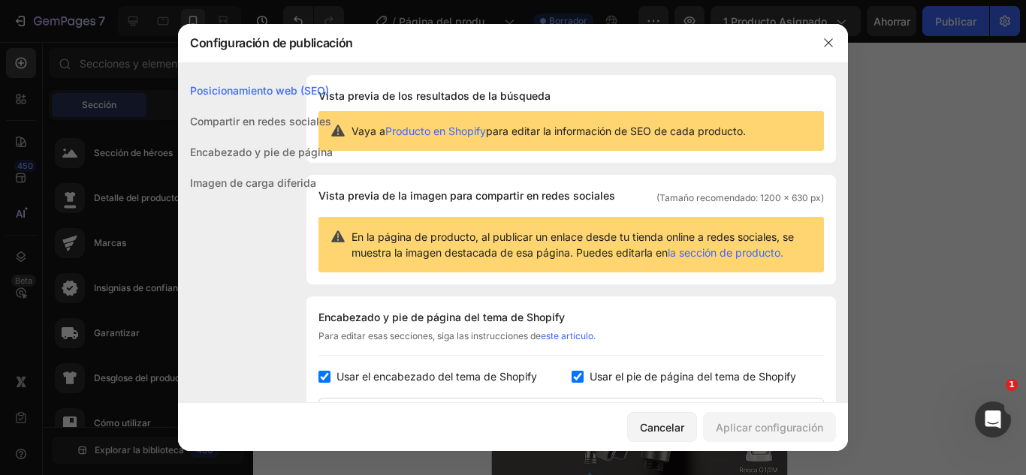
click at [271, 152] on font "Encabezado y pie de página" at bounding box center [261, 152] width 143 height 13
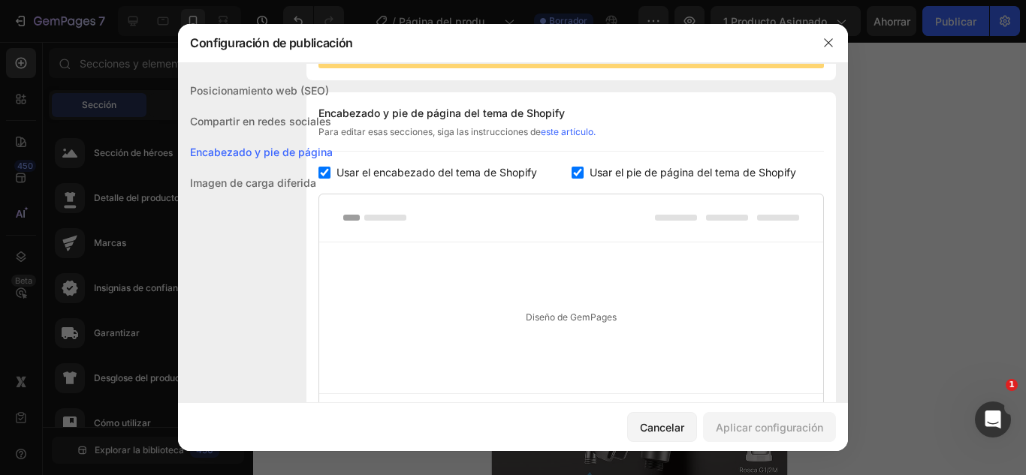
scroll to position [218, 0]
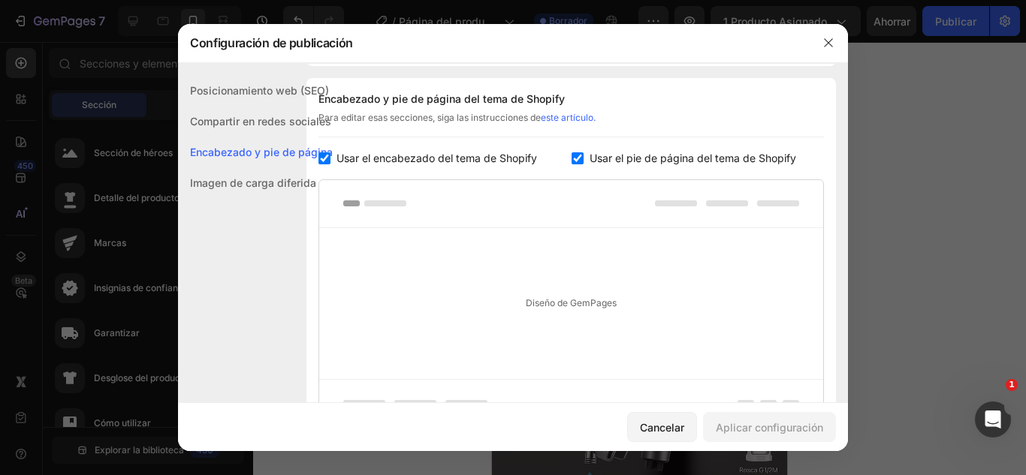
click at [314, 158] on font "Encabezado y pie de página" at bounding box center [261, 152] width 143 height 13
click at [571, 166] on div "Usar el pie de página del tema de Shopify" at bounding box center [697, 158] width 253 height 18
checkbox input "false"
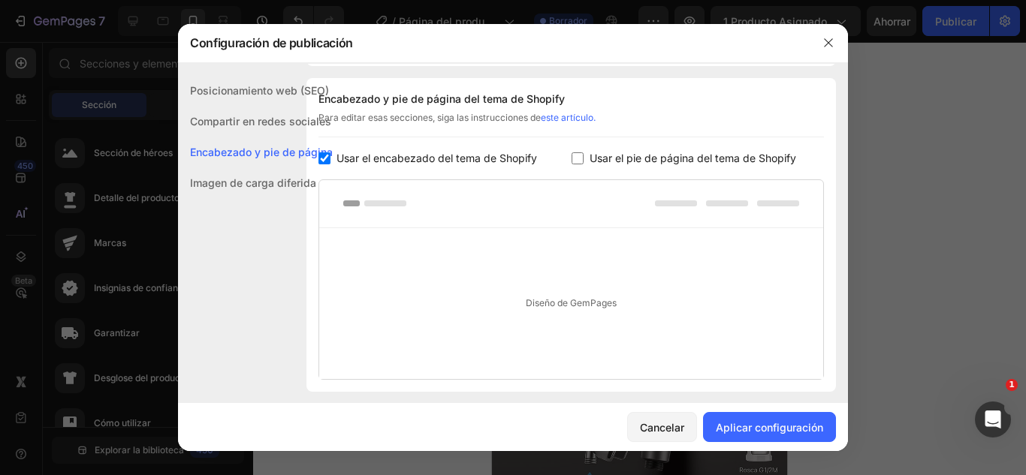
click at [322, 158] on input "checkbox" at bounding box center [324, 158] width 12 height 12
checkbox input "false"
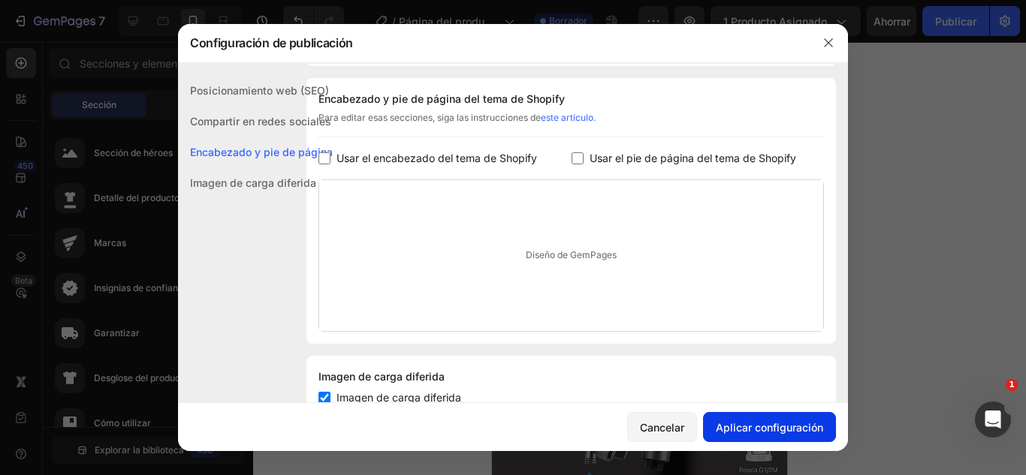
click at [747, 420] on font "Aplicar configuración" at bounding box center [768, 428] width 107 height 16
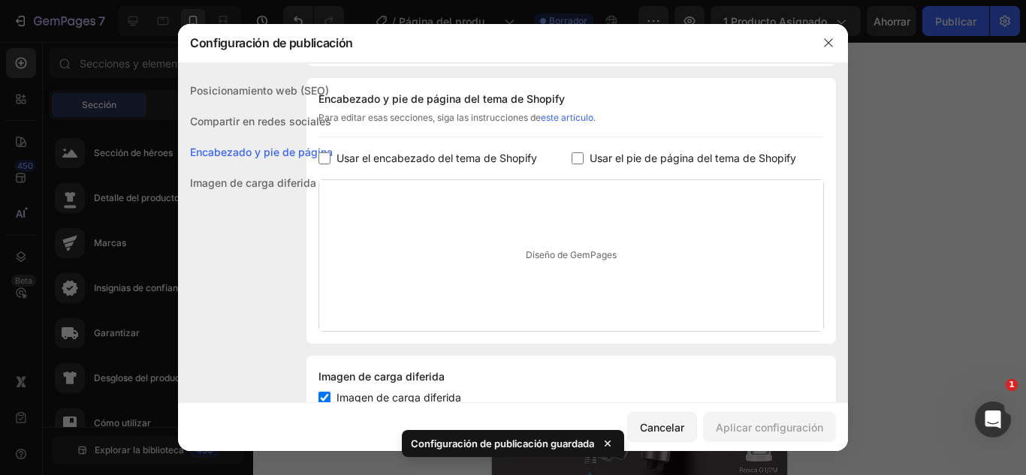
click at [916, 279] on div at bounding box center [513, 237] width 1026 height 475
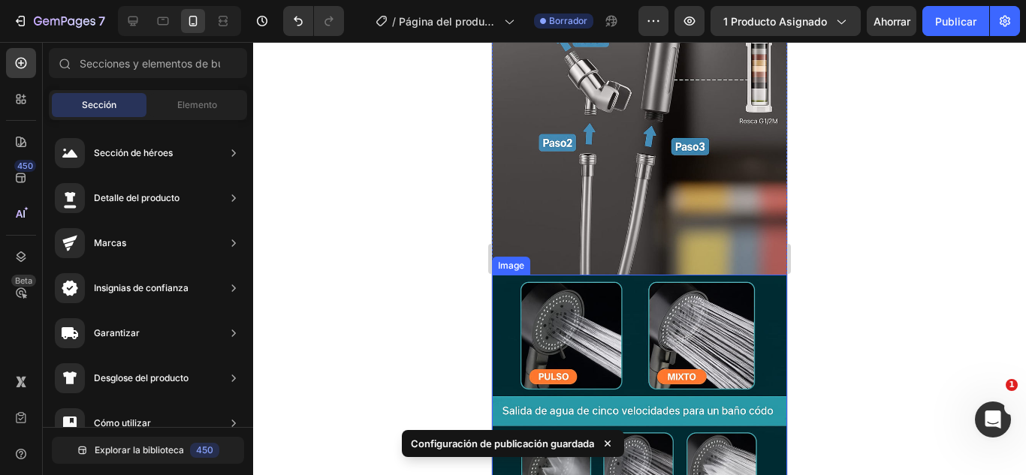
scroll to position [1859, 0]
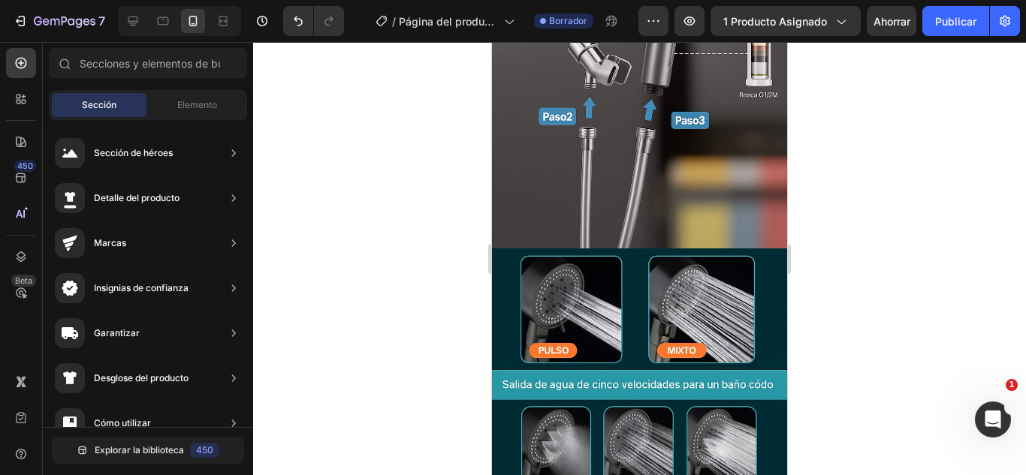
click at [95, 101] on font "Sección" at bounding box center [99, 104] width 35 height 11
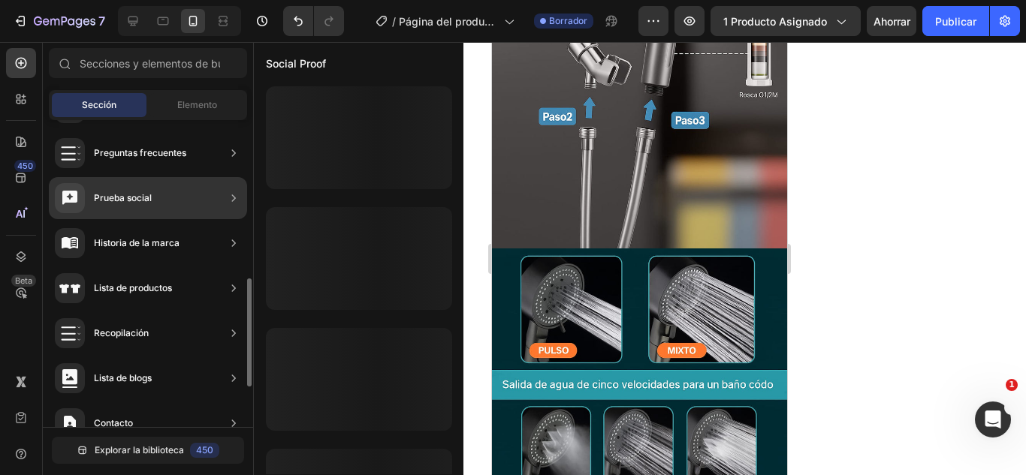
scroll to position [564, 0]
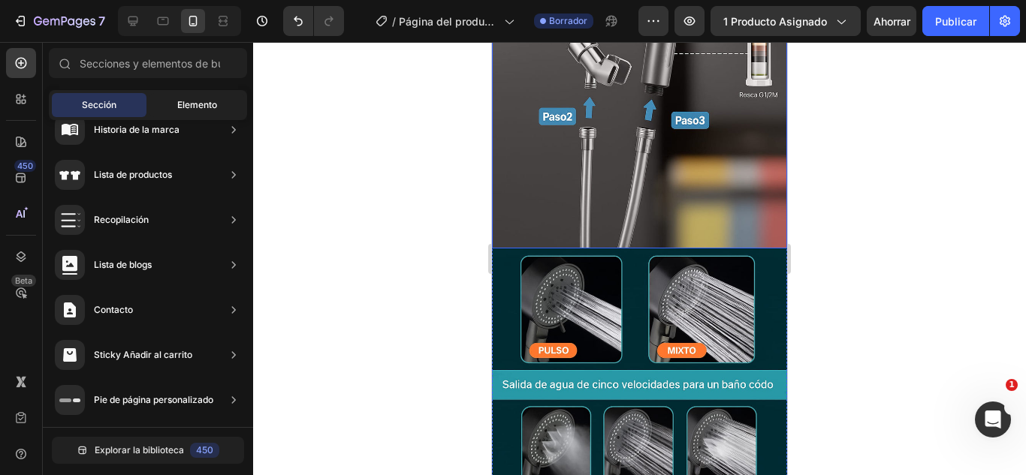
click at [199, 95] on div "Elemento" at bounding box center [196, 105] width 95 height 24
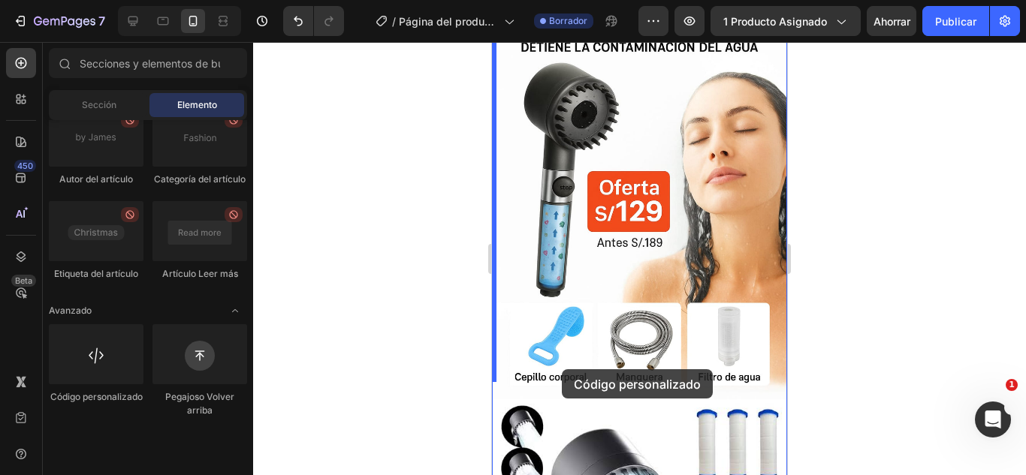
scroll to position [176, 0]
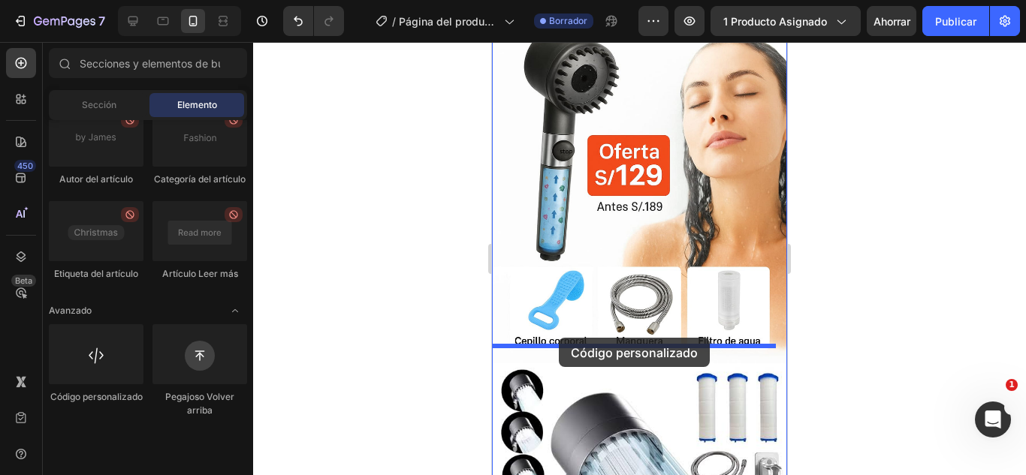
drag, startPoint x: 594, startPoint y: 427, endPoint x: 559, endPoint y: 338, distance: 96.1
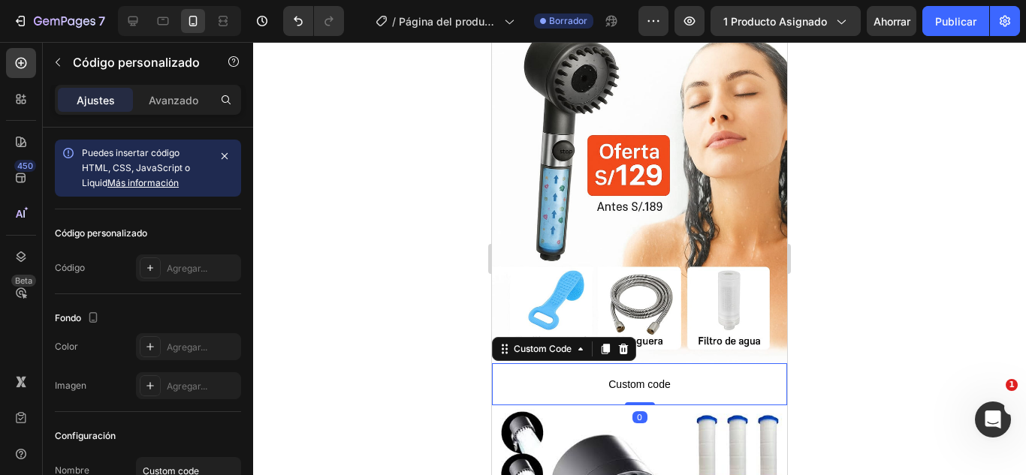
click at [580, 375] on span "Custom code" at bounding box center [639, 384] width 295 height 18
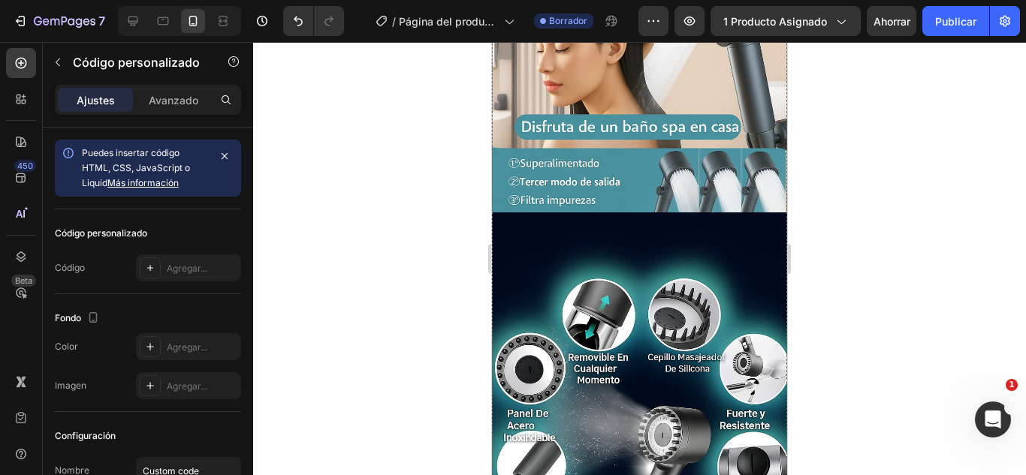
scroll to position [927, 0]
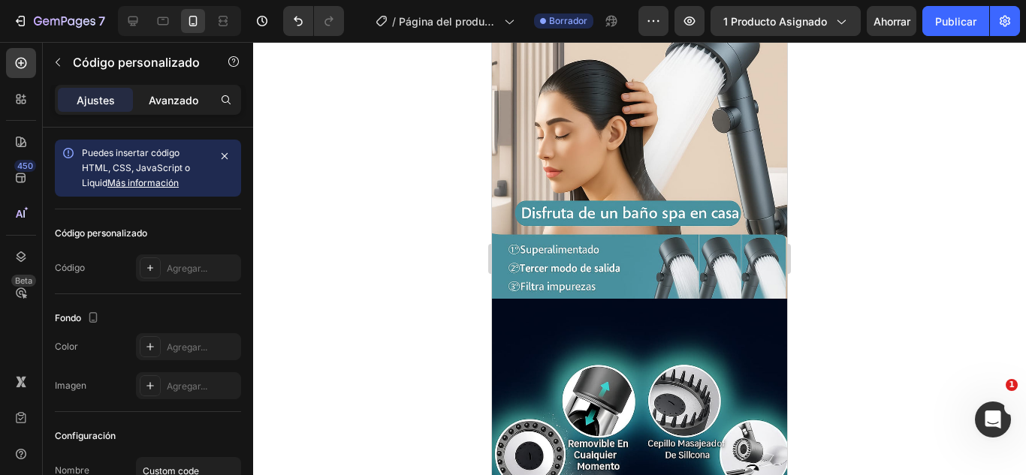
click at [141, 107] on div "Avanzado" at bounding box center [173, 100] width 75 height 24
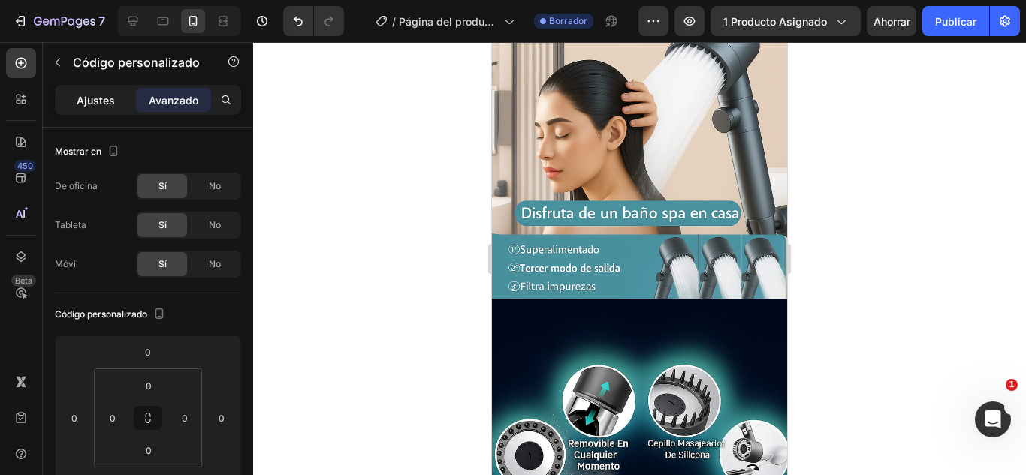
click at [73, 99] on div "Ajustes" at bounding box center [95, 100] width 75 height 24
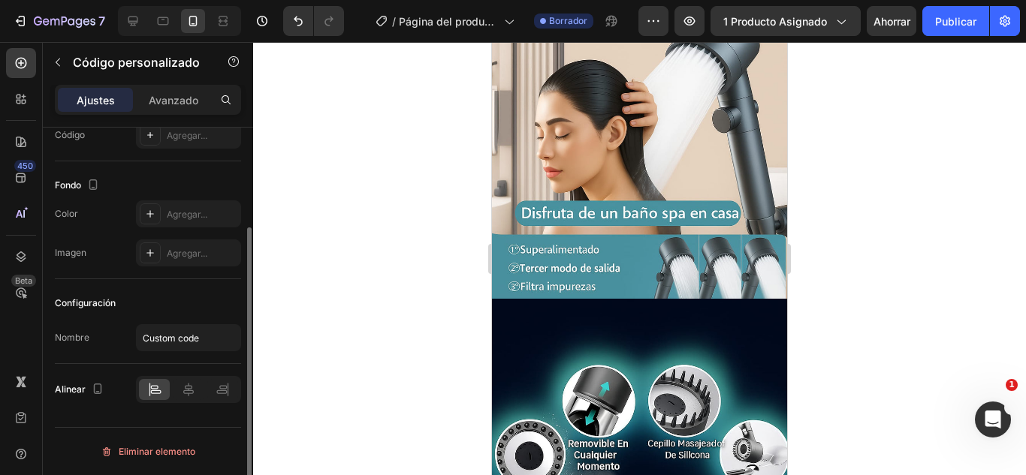
scroll to position [58, 0]
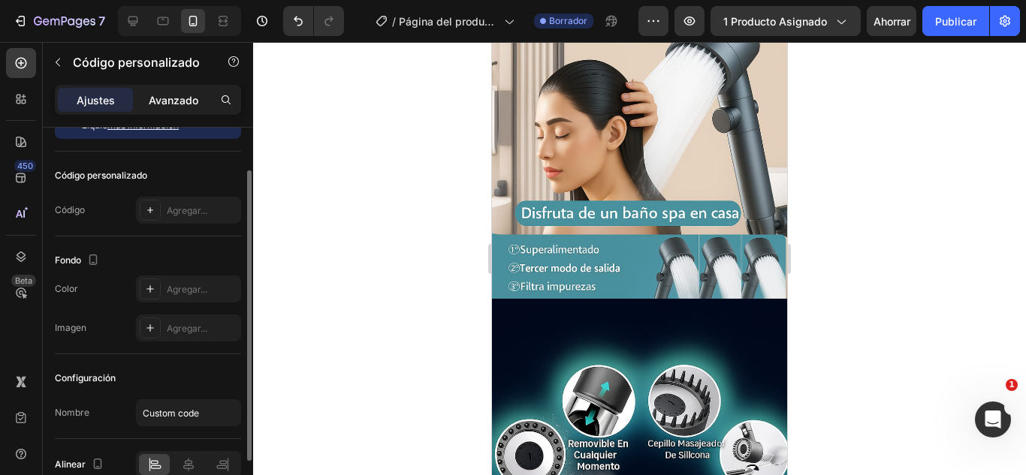
click at [162, 108] on div "Avanzado" at bounding box center [173, 100] width 75 height 24
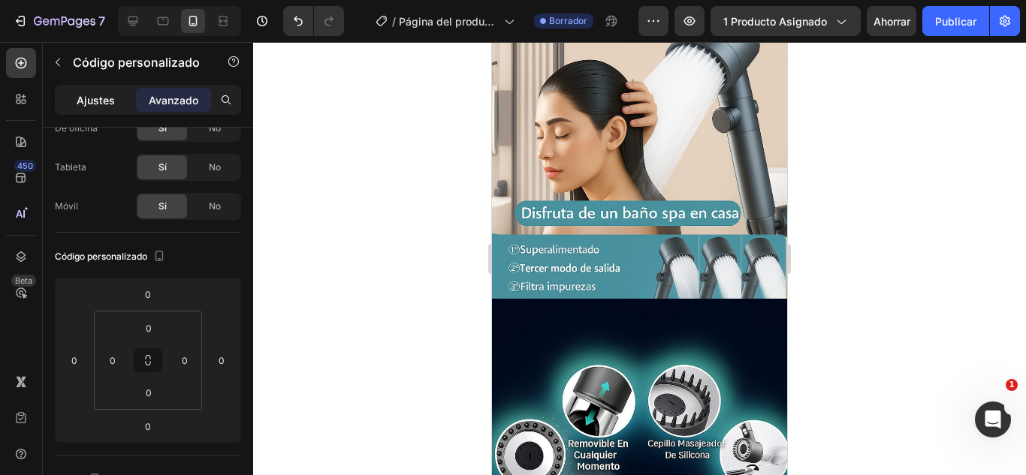
click at [107, 107] on p "Ajustes" at bounding box center [96, 100] width 38 height 16
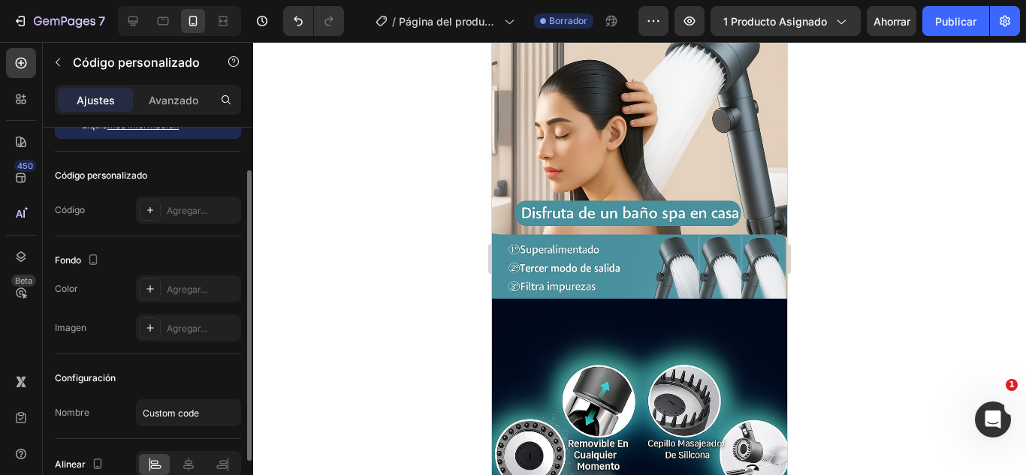
scroll to position [133, 0]
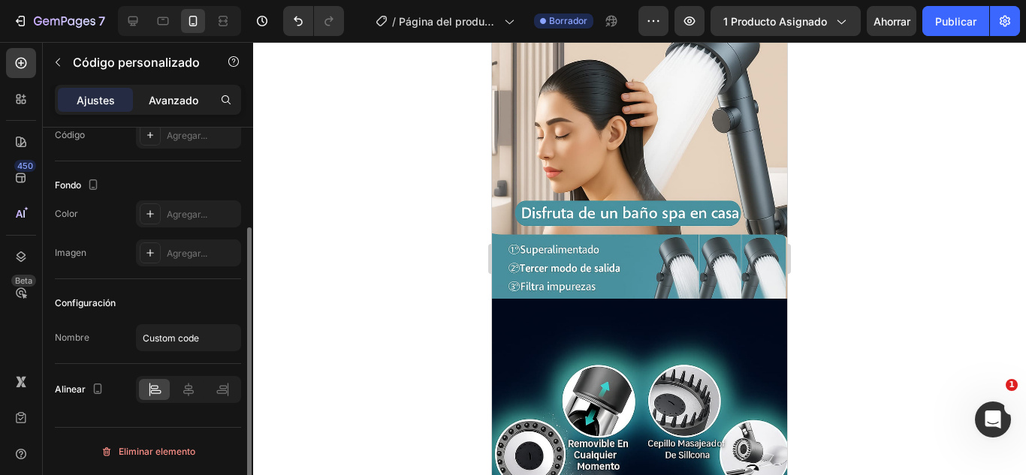
click at [176, 98] on font "Avanzado" at bounding box center [174, 100] width 50 height 13
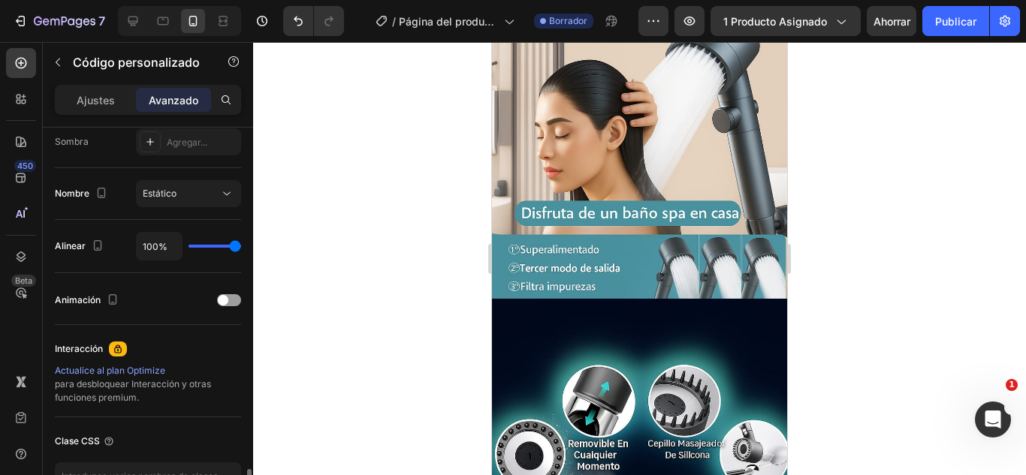
scroll to position [611, 0]
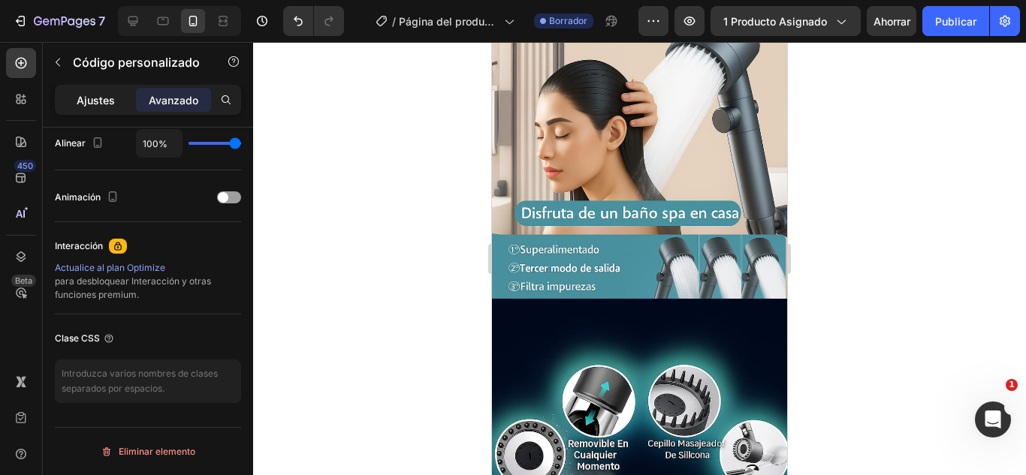
click at [93, 100] on font "Ajustes" at bounding box center [96, 100] width 38 height 13
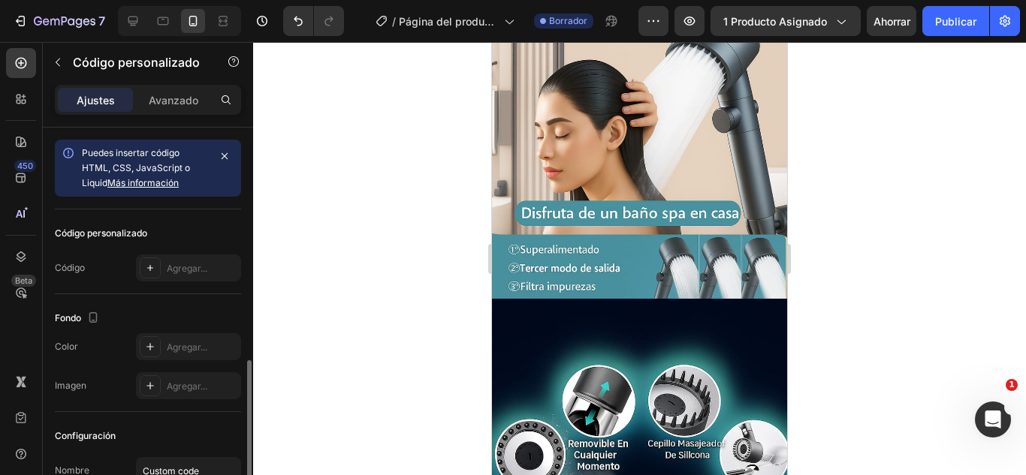
scroll to position [133, 0]
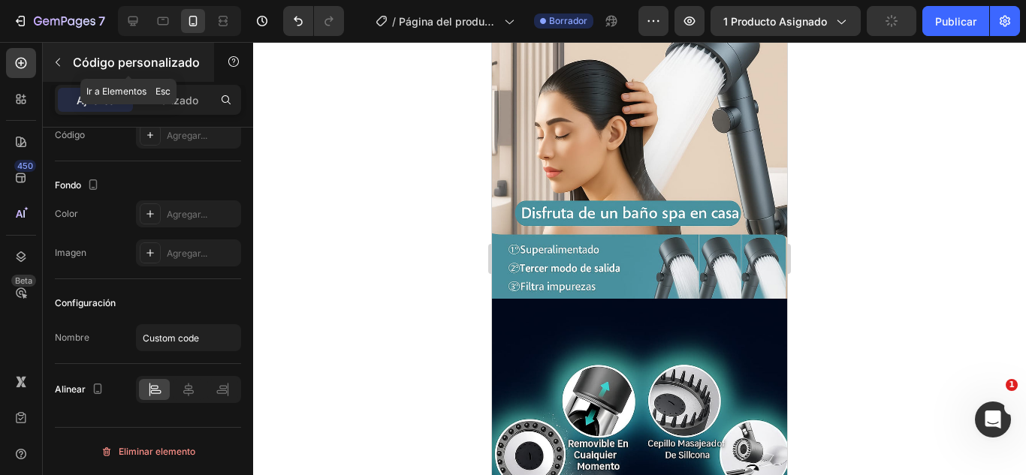
click at [58, 65] on icon "button" at bounding box center [58, 63] width 5 height 8
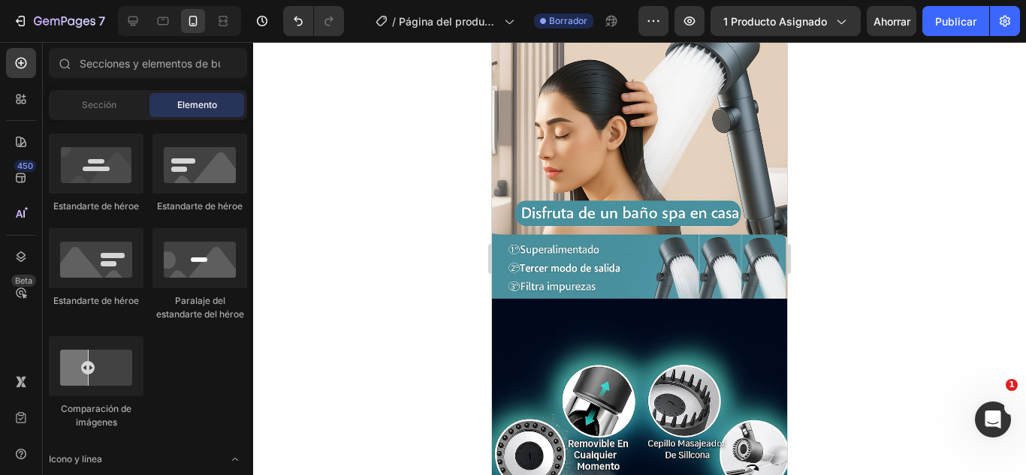
scroll to position [447, 0]
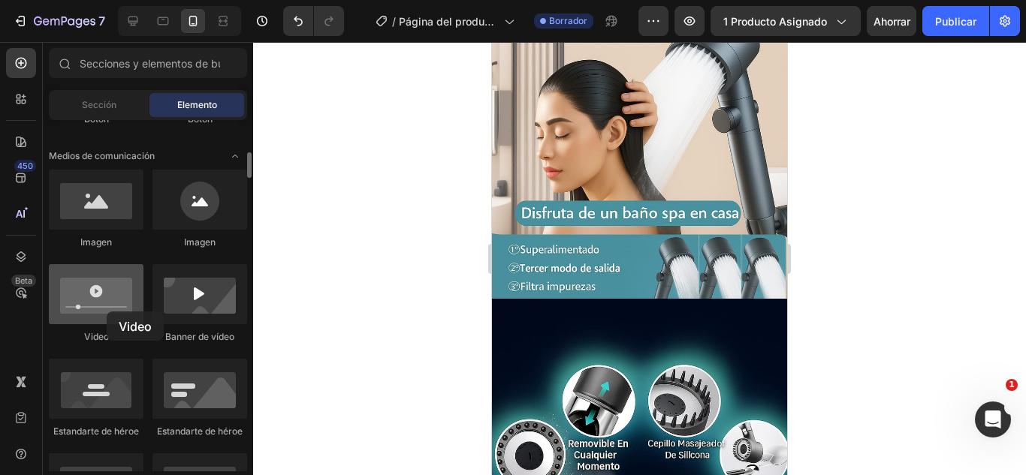
click at [107, 312] on div at bounding box center [96, 294] width 95 height 60
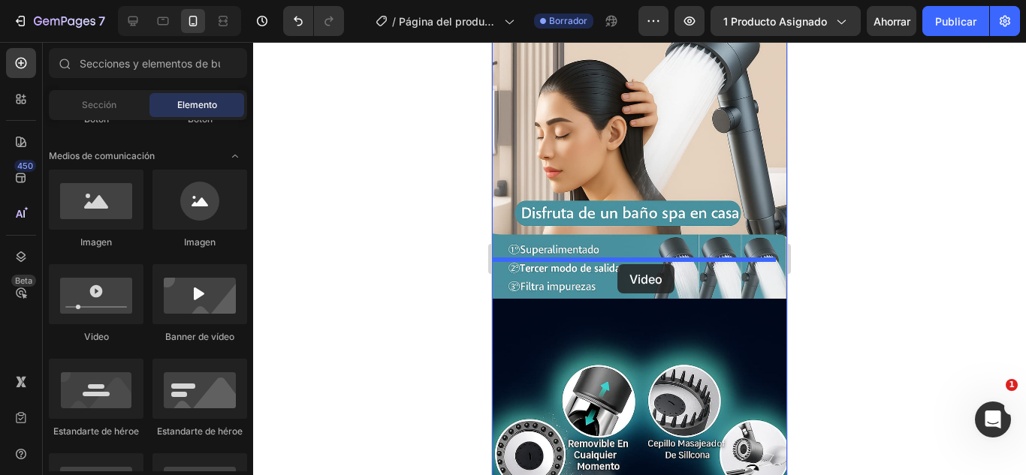
drag, startPoint x: 598, startPoint y: 354, endPoint x: 617, endPoint y: 264, distance: 91.3
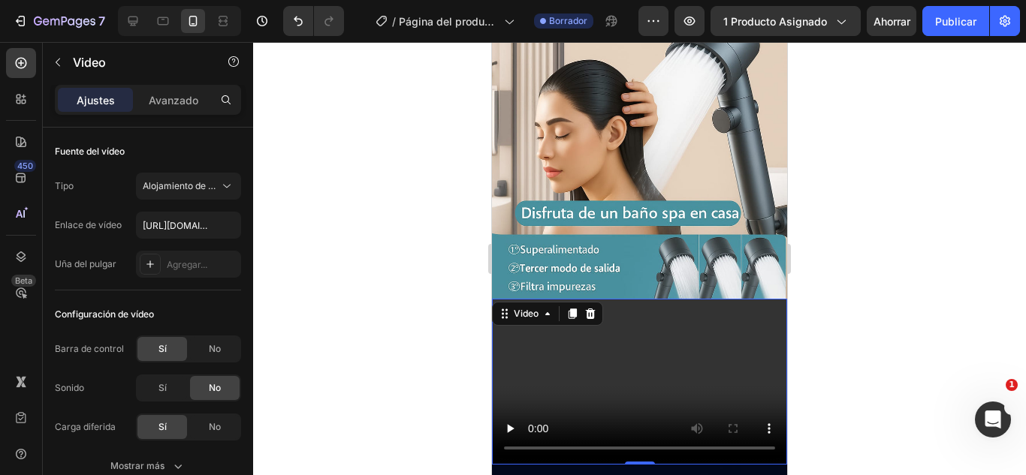
click at [608, 340] on video at bounding box center [639, 382] width 295 height 166
click at [599, 340] on video at bounding box center [639, 382] width 295 height 166
click at [171, 102] on font "Avanzado" at bounding box center [174, 100] width 50 height 13
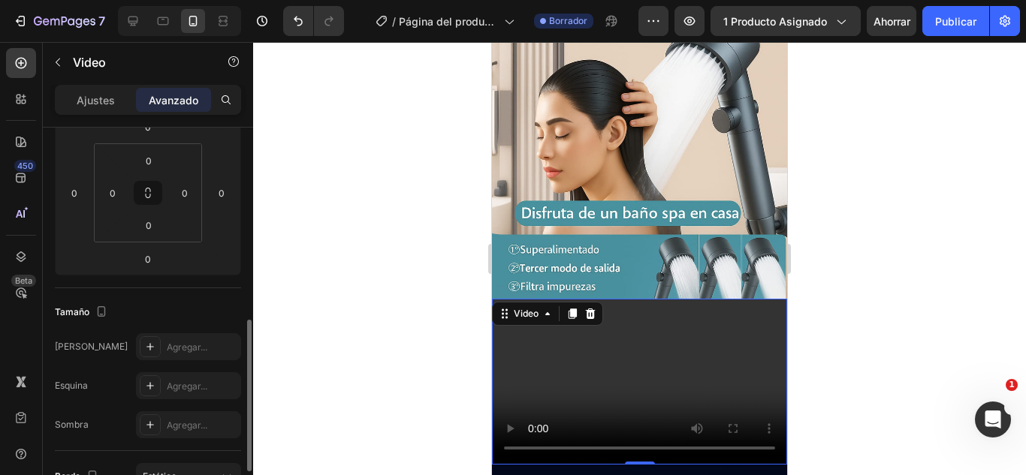
scroll to position [375, 0]
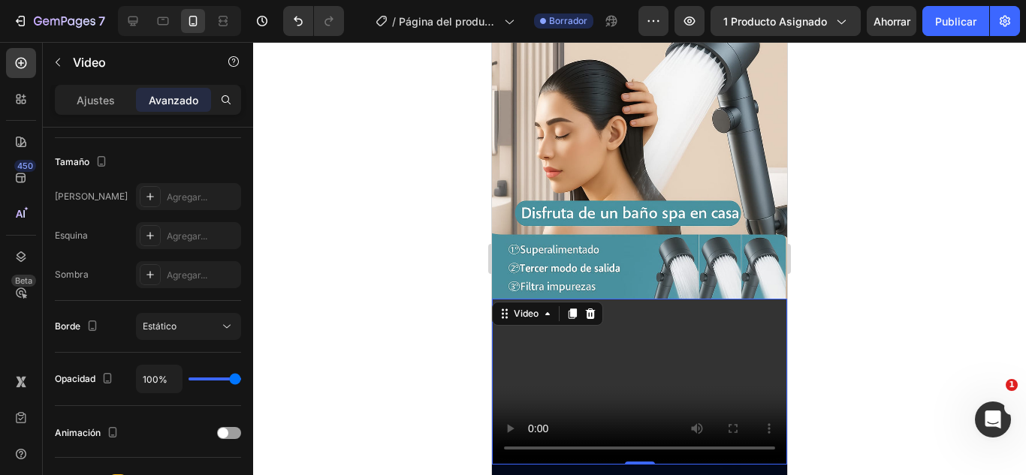
click at [83, 113] on div "Ajustes Avanzado" at bounding box center [148, 100] width 186 height 30
click at [92, 94] on font "Ajustes" at bounding box center [96, 100] width 38 height 13
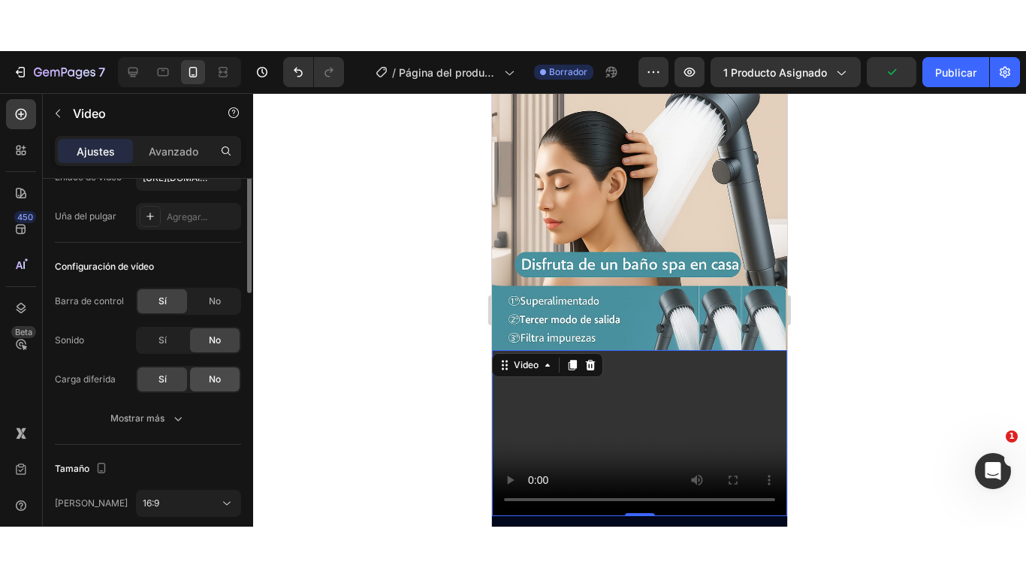
scroll to position [0, 0]
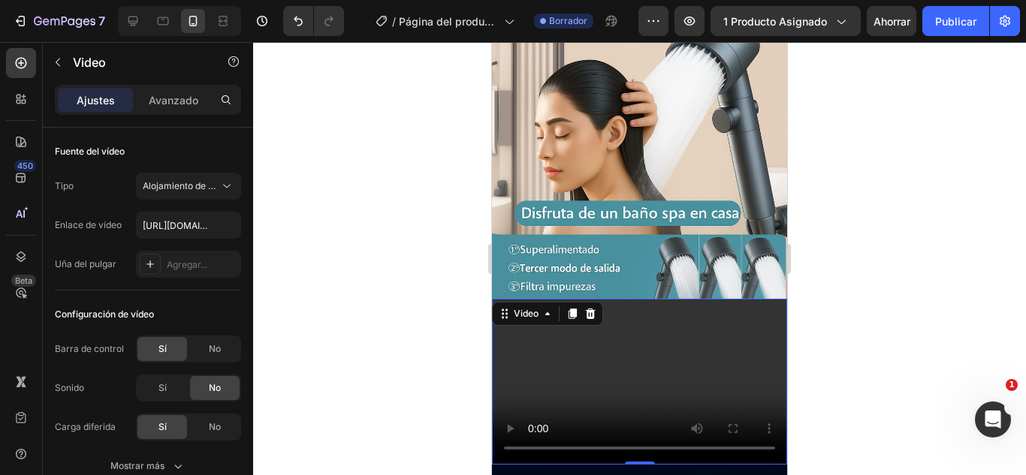
click at [550, 317] on video at bounding box center [639, 382] width 295 height 166
drag, startPoint x: 550, startPoint y: 317, endPoint x: 1041, endPoint y: 424, distance: 503.3
click at [550, 317] on video at bounding box center [639, 382] width 295 height 166
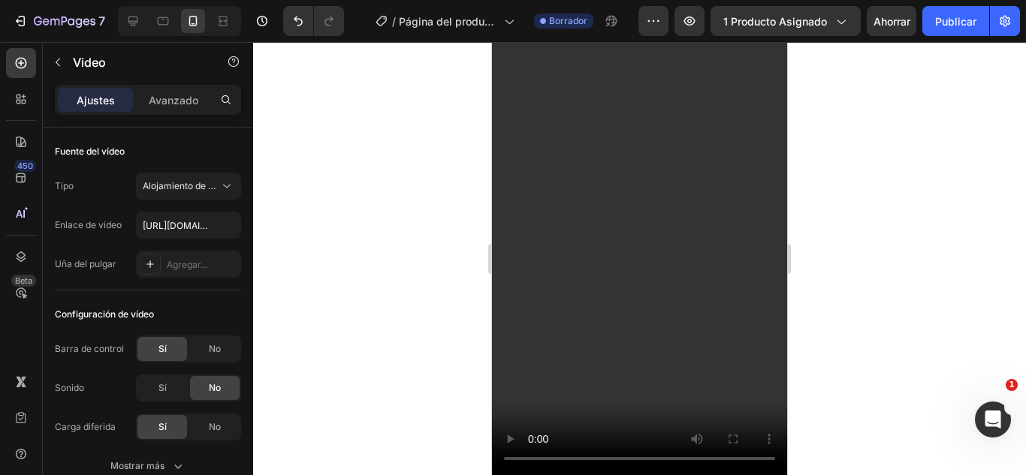
click at [787, 424] on video at bounding box center [639, 258] width 295 height 433
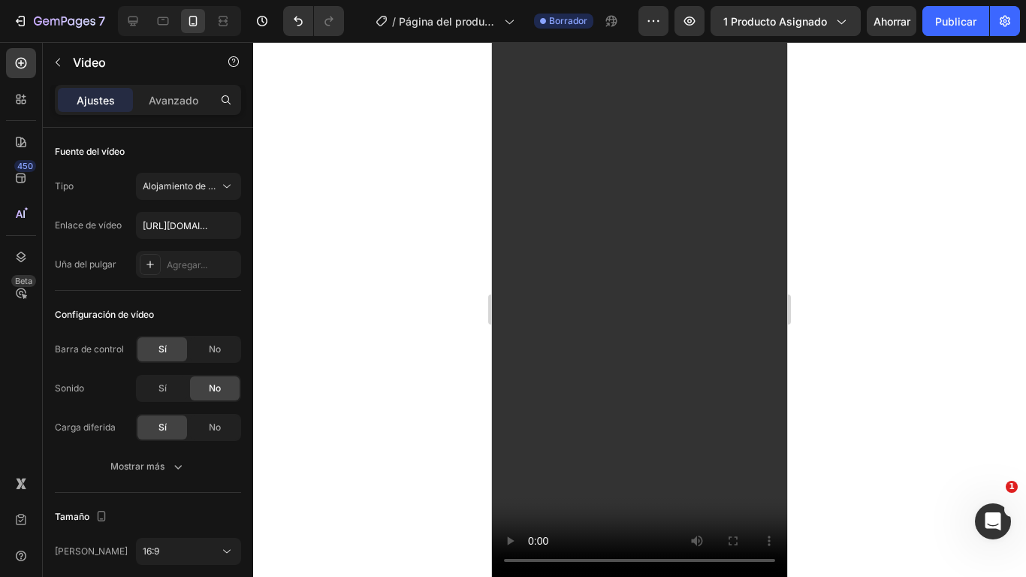
scroll to position [753, 0]
click at [787, 260] on video at bounding box center [639, 309] width 295 height 535
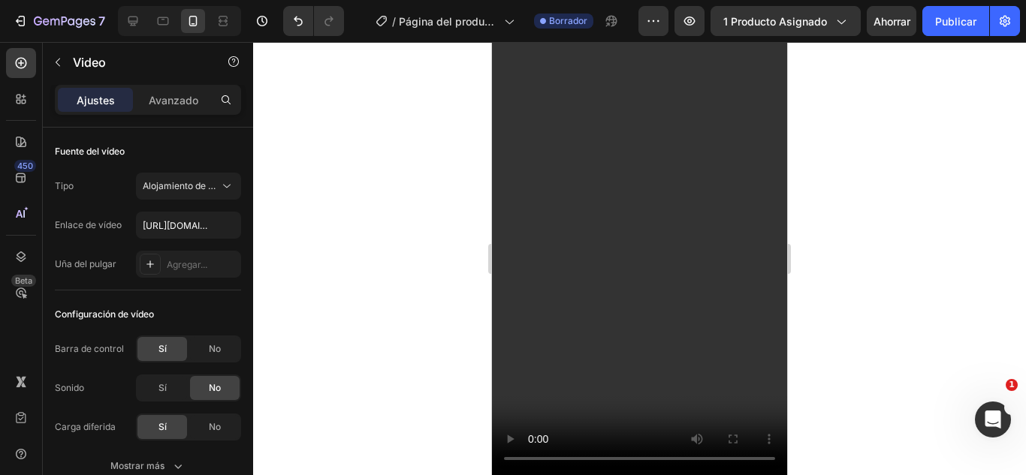
scroll to position [935, 0]
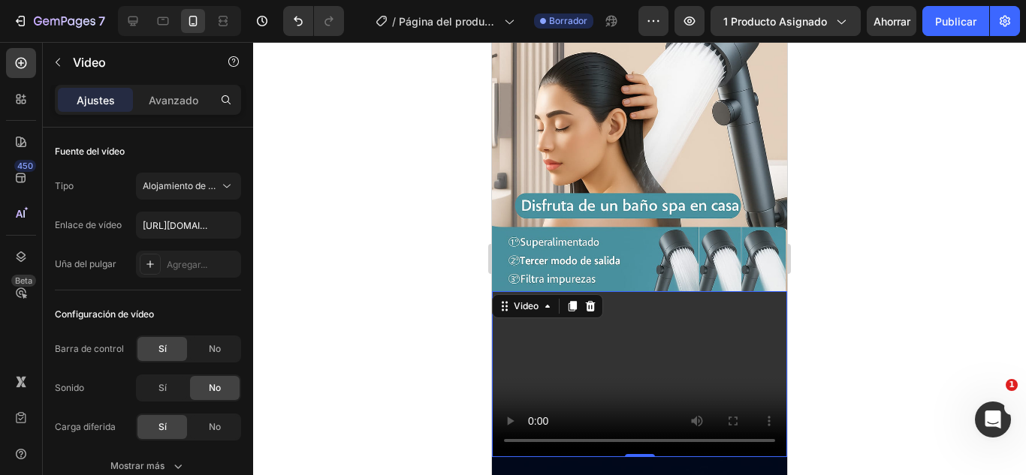
click at [615, 330] on video at bounding box center [639, 374] width 295 height 166
click at [170, 223] on input "text" at bounding box center [188, 225] width 105 height 27
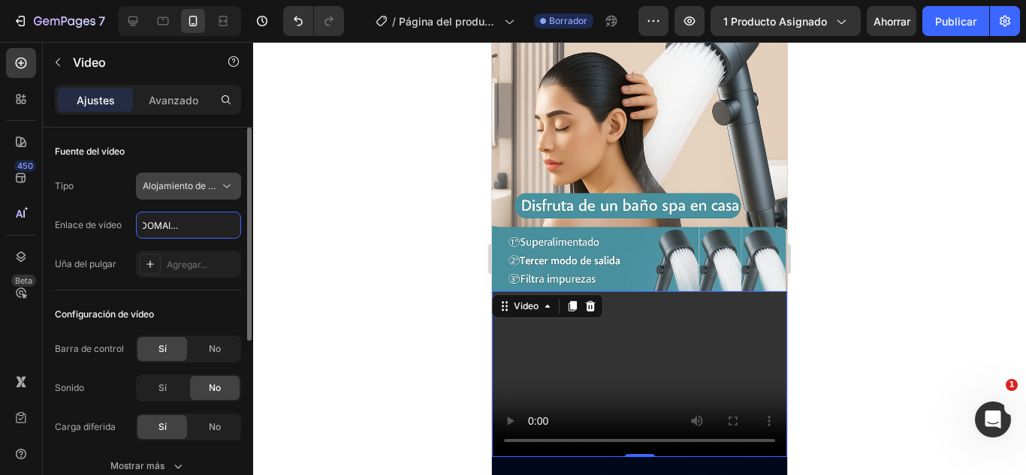
type input "[URL][DOMAIN_NAME]"
click at [176, 188] on font "Alojamiento de vídeos" at bounding box center [189, 185] width 93 height 11
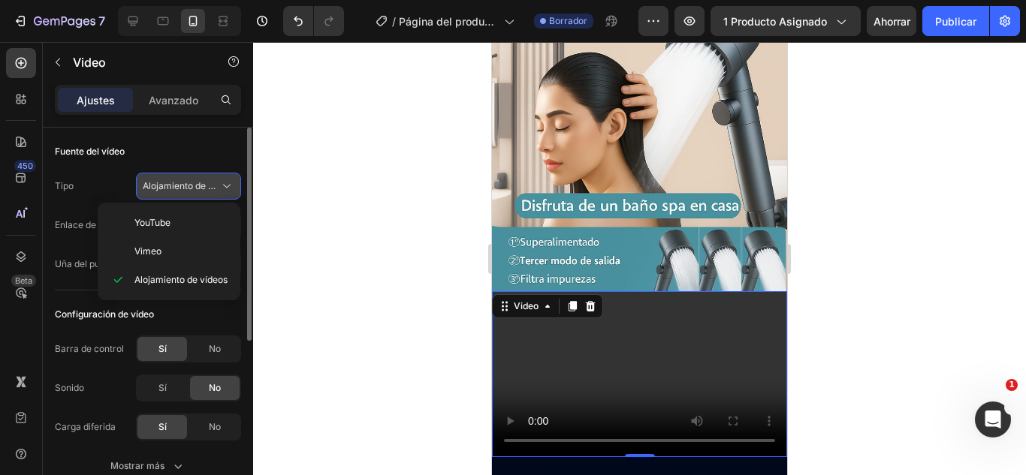
click at [176, 188] on font "Alojamiento de vídeos" at bounding box center [189, 185] width 93 height 11
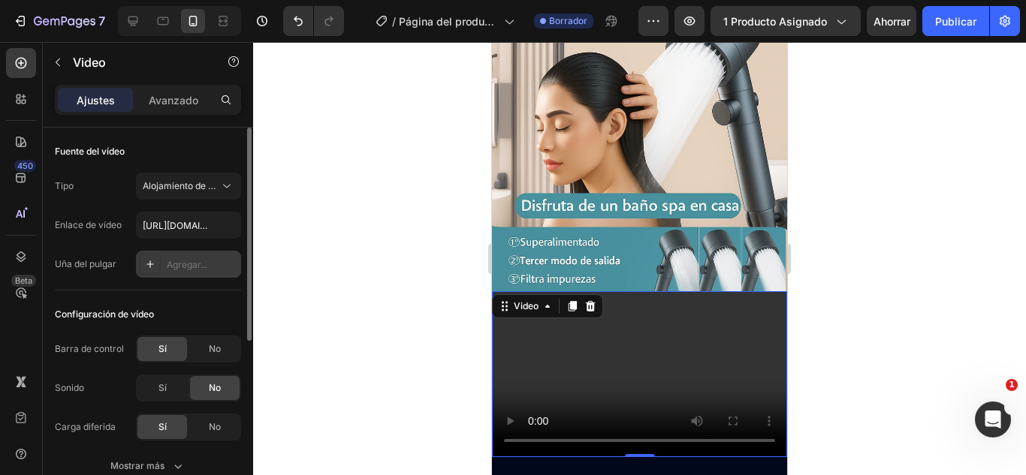
click at [179, 270] on font "Agregar..." at bounding box center [187, 264] width 41 height 11
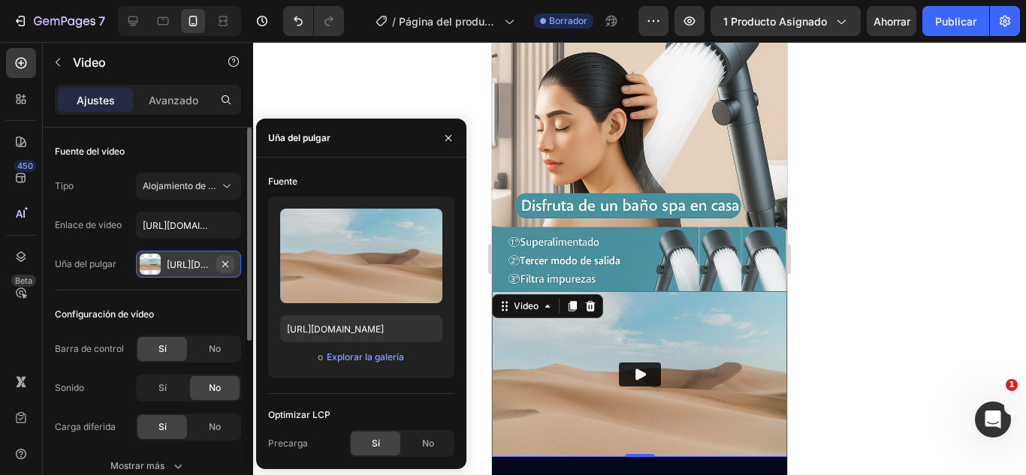
click at [219, 261] on icon "button" at bounding box center [225, 264] width 12 height 12
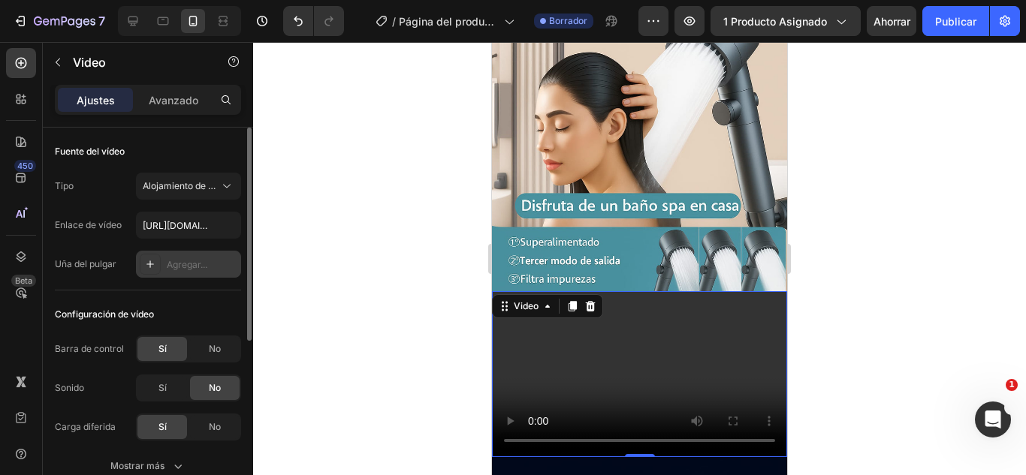
click at [169, 263] on font "Agregar..." at bounding box center [187, 264] width 41 height 11
type input "[URL][DOMAIN_NAME]"
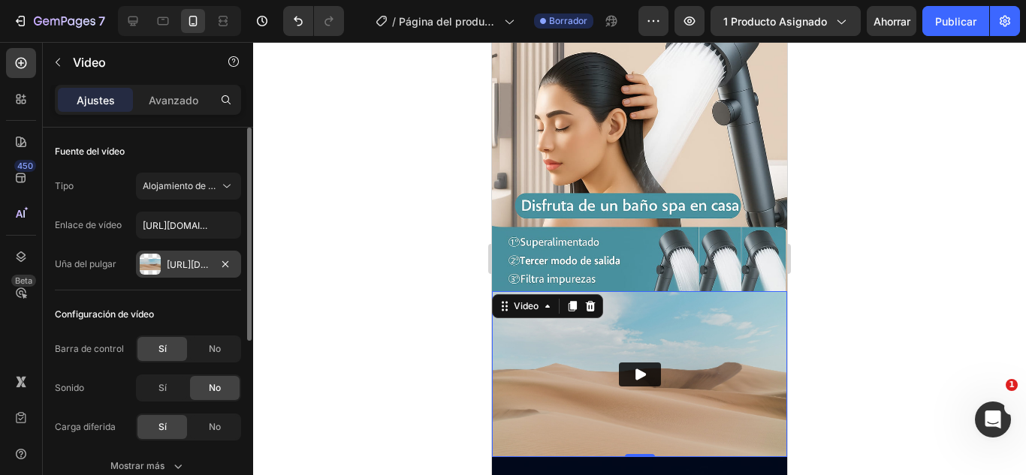
drag, startPoint x: 169, startPoint y: 263, endPoint x: 116, endPoint y: 288, distance: 58.1
click at [217, 273] on div at bounding box center [225, 264] width 18 height 19
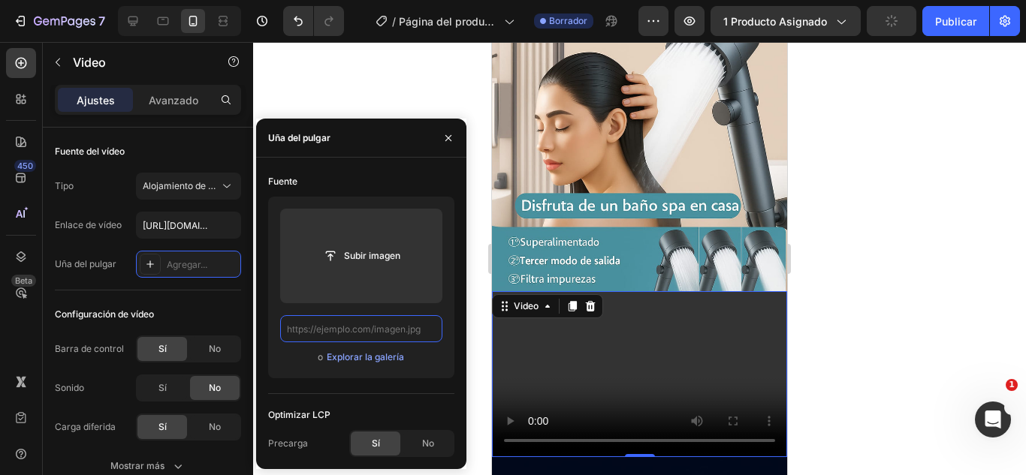
click at [330, 330] on input "text" at bounding box center [361, 328] width 162 height 27
paste input "[URL][DOMAIN_NAME]"
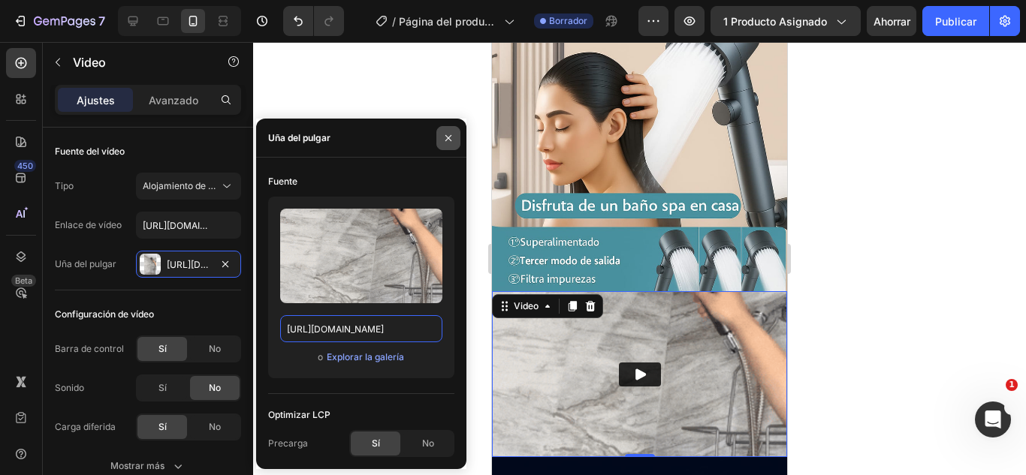
type input "[URL][DOMAIN_NAME]"
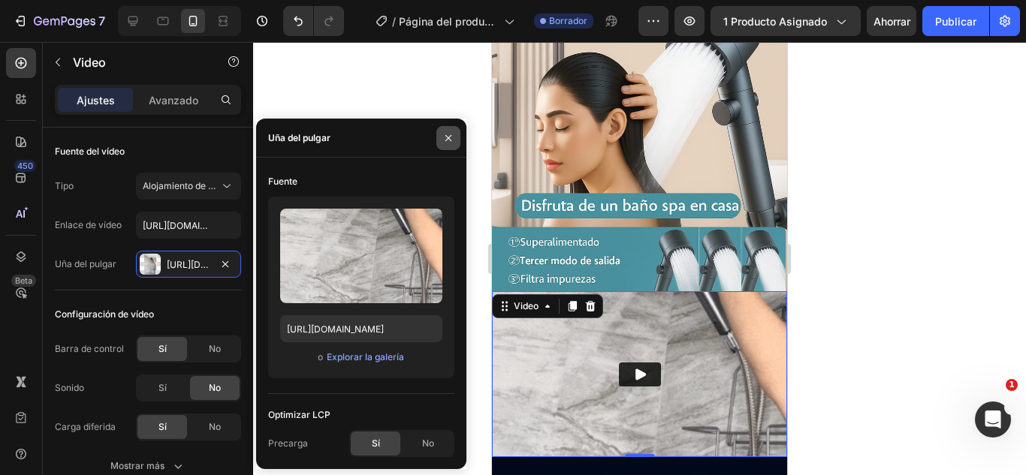
scroll to position [0, 0]
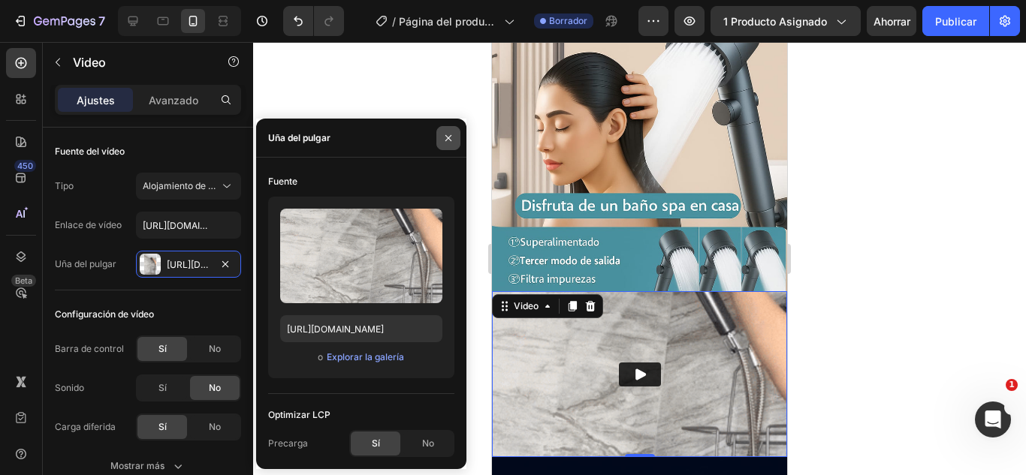
click at [446, 142] on icon "button" at bounding box center [448, 138] width 12 height 12
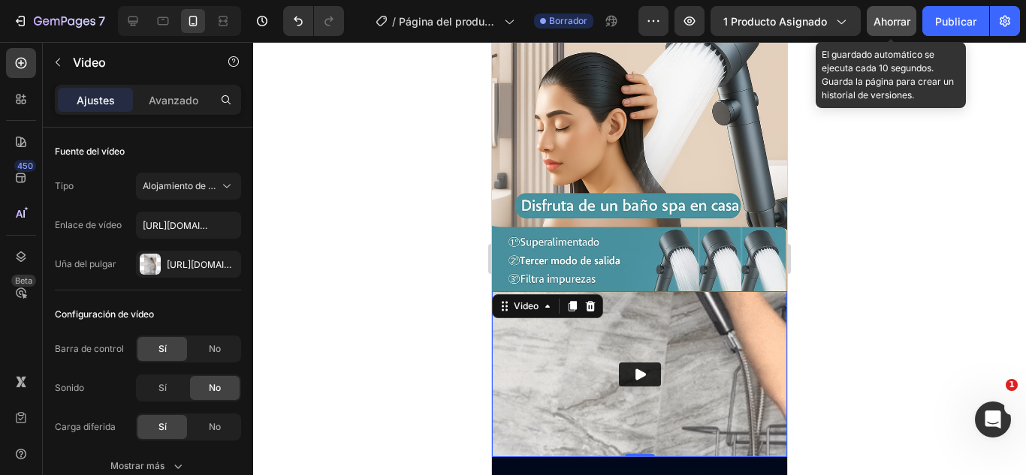
click at [877, 18] on font "Ahorrar" at bounding box center [891, 21] width 37 height 13
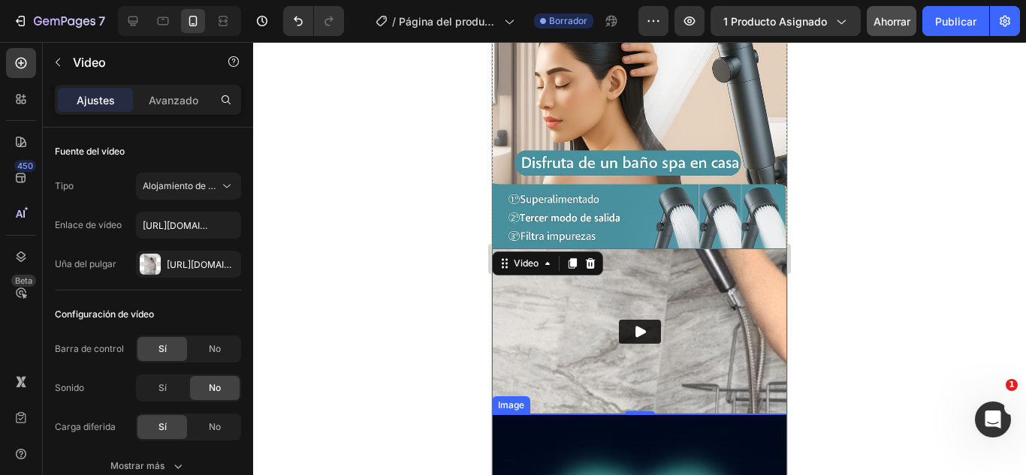
scroll to position [935, 0]
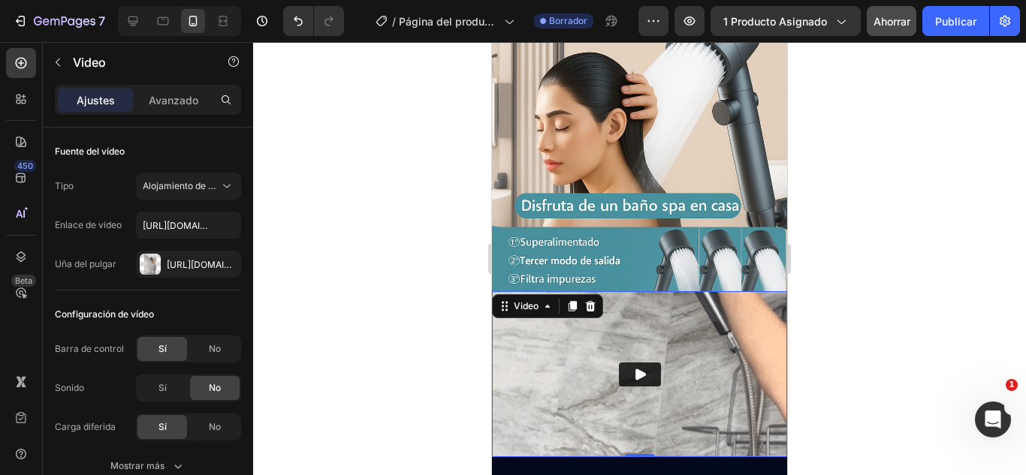
click at [573, 333] on img at bounding box center [639, 374] width 295 height 166
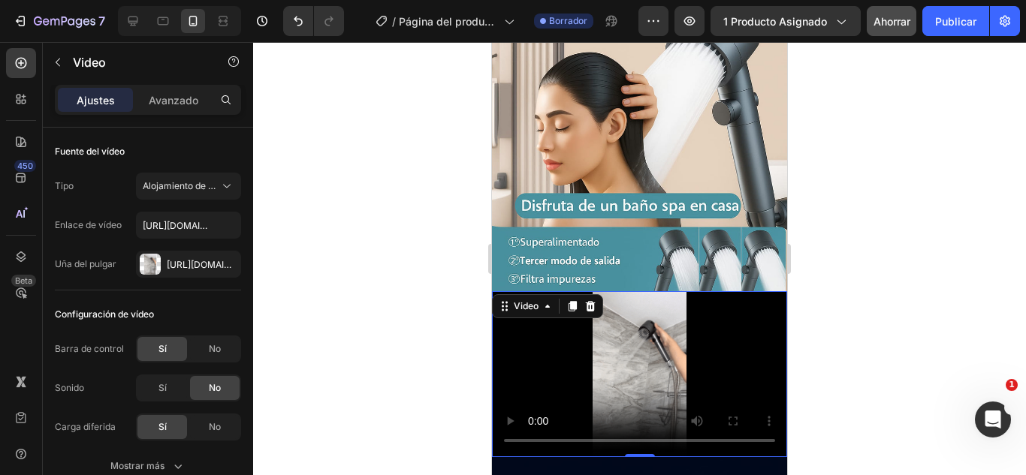
click at [538, 300] on video at bounding box center [639, 374] width 295 height 166
click at [571, 301] on icon at bounding box center [572, 306] width 8 height 11
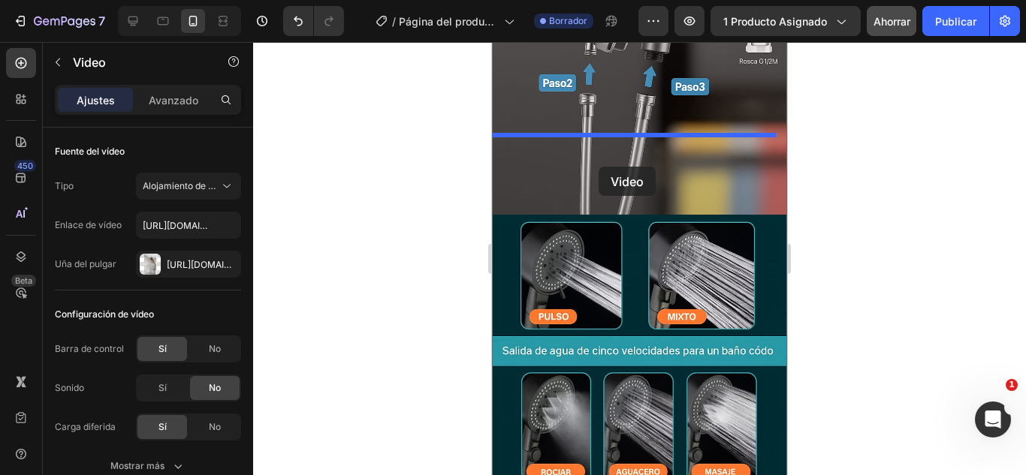
scroll to position [2246, 0]
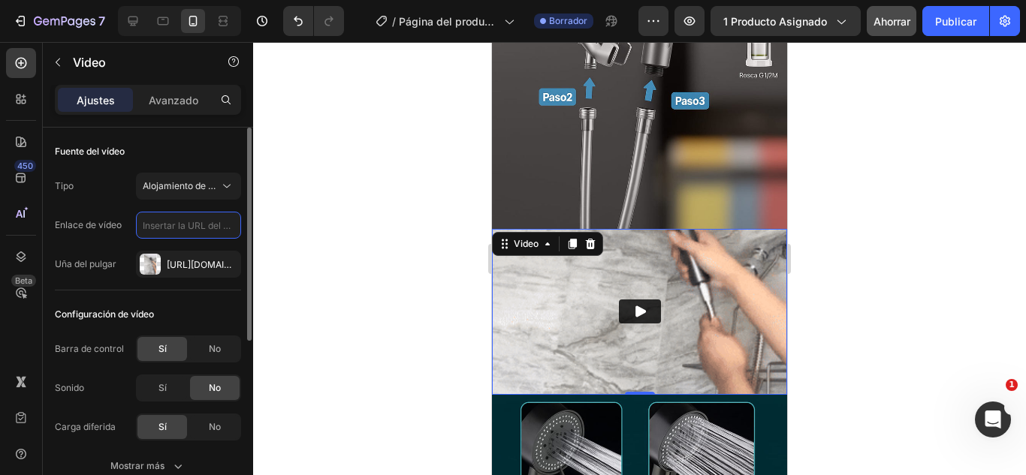
scroll to position [0, 0]
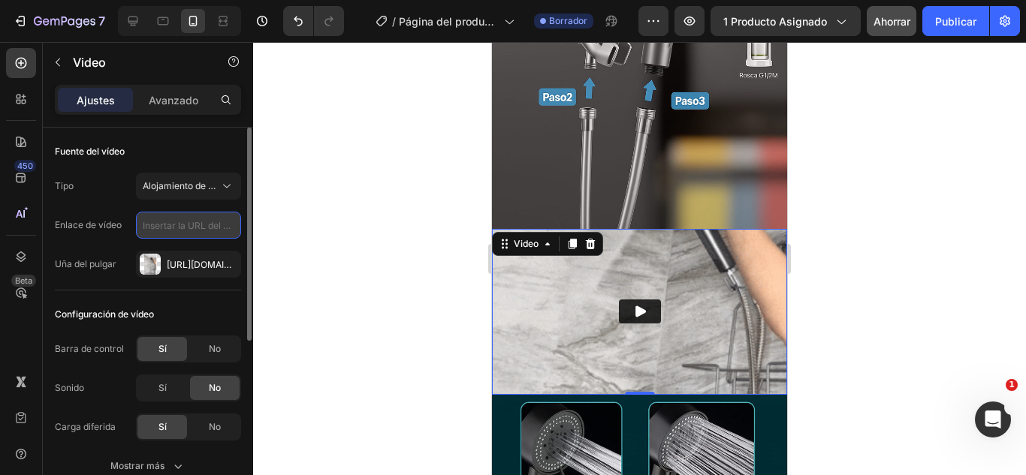
click at [162, 220] on input "text" at bounding box center [188, 225] width 105 height 27
paste input "[URL][DOMAIN_NAME]"
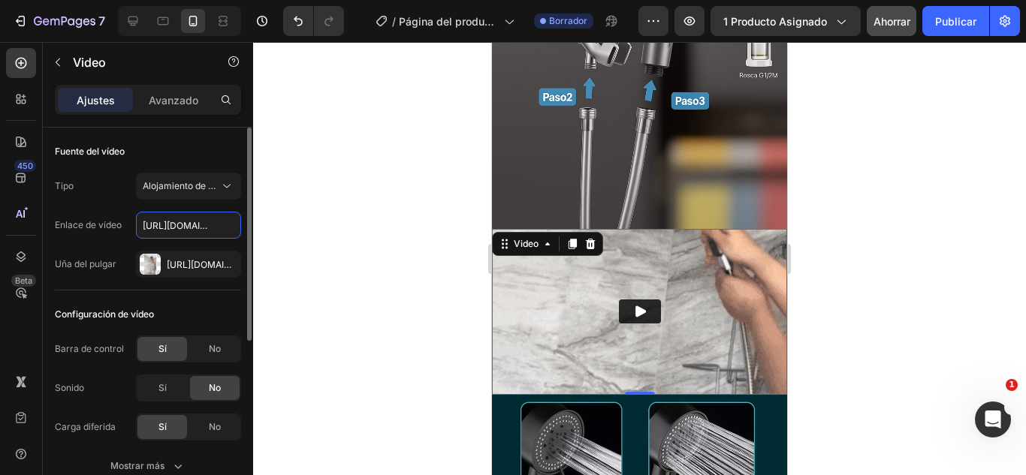
scroll to position [0, 827]
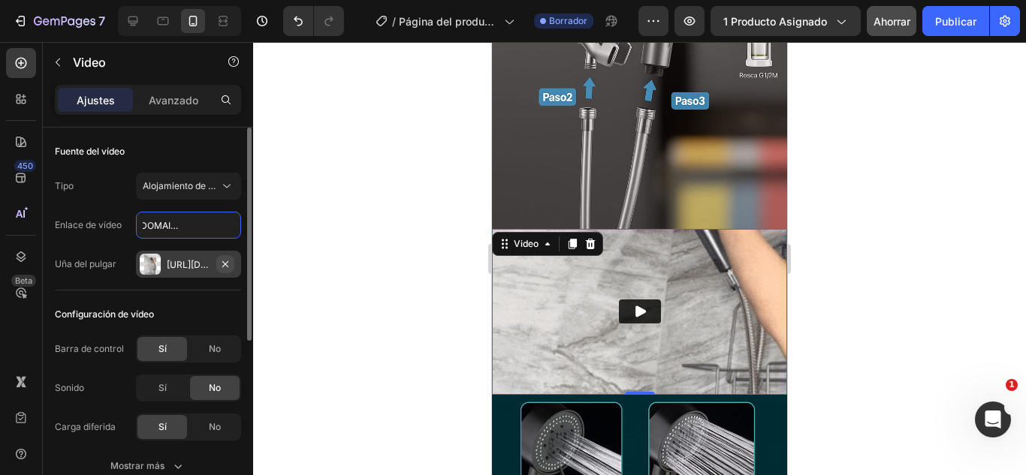
type input "[URL][DOMAIN_NAME]"
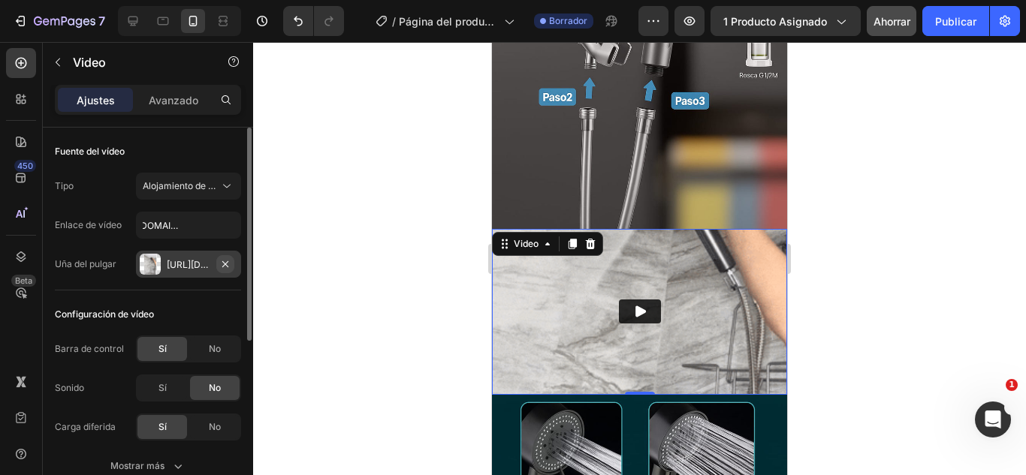
scroll to position [0, 0]
click at [218, 265] on button "button" at bounding box center [225, 264] width 18 height 18
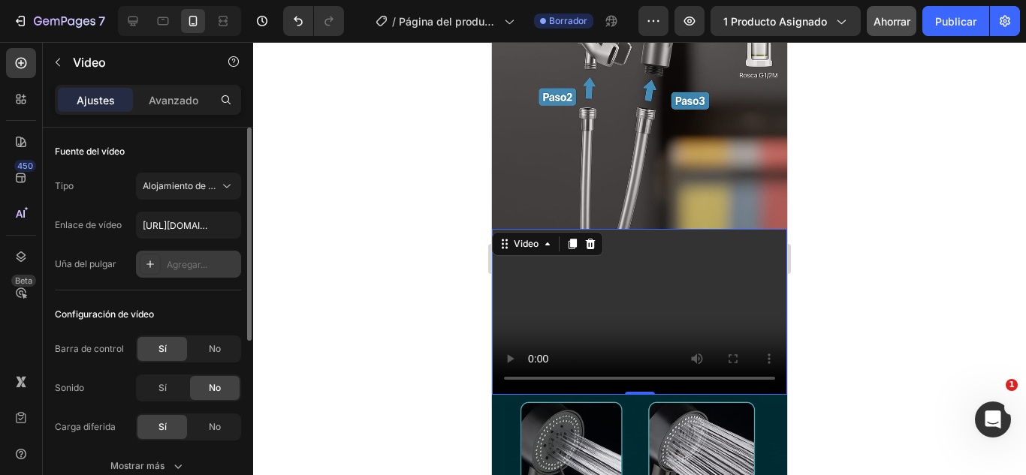
click at [201, 265] on font "Agregar..." at bounding box center [187, 264] width 41 height 11
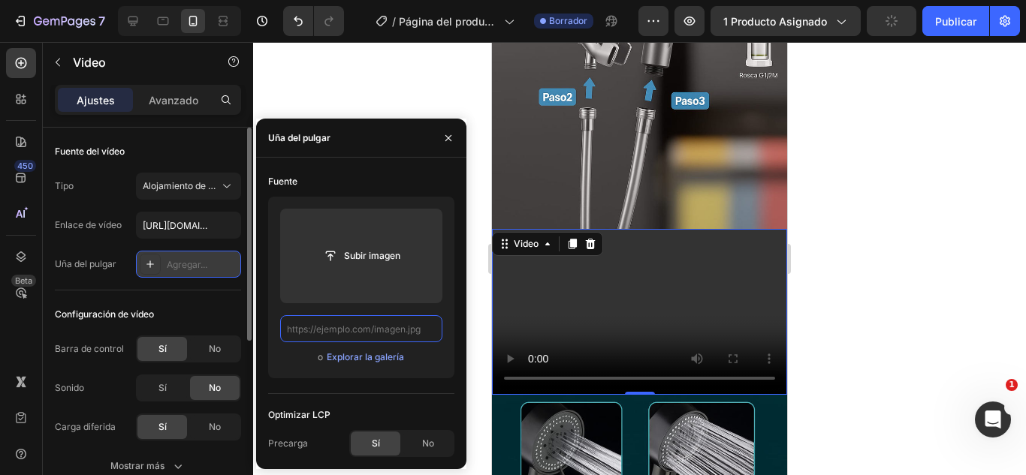
click at [338, 327] on input "text" at bounding box center [361, 328] width 162 height 27
paste input "[URL][DOMAIN_NAME]"
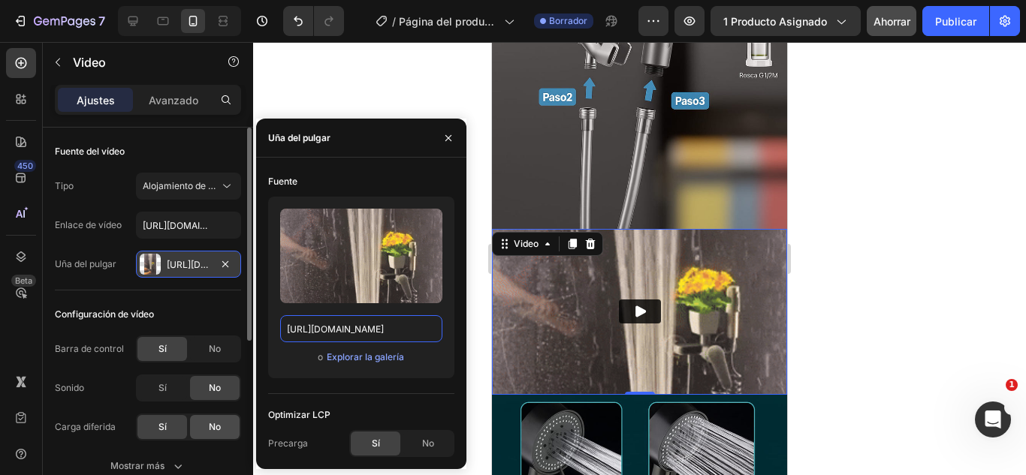
scroll to position [75, 0]
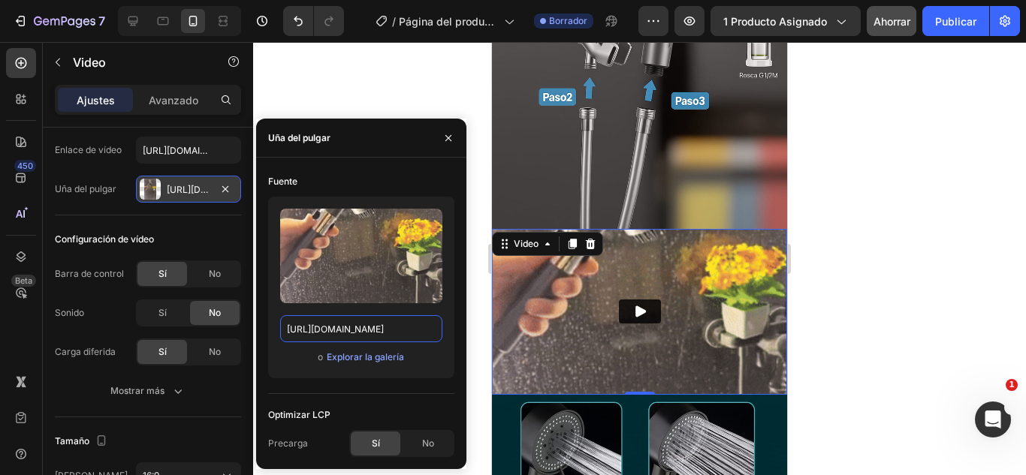
type input "[URL][DOMAIN_NAME]"
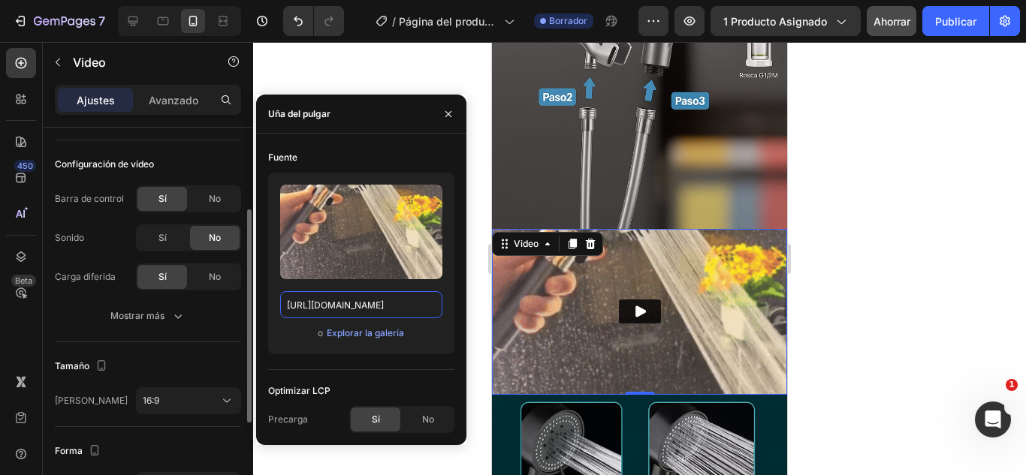
scroll to position [225, 0]
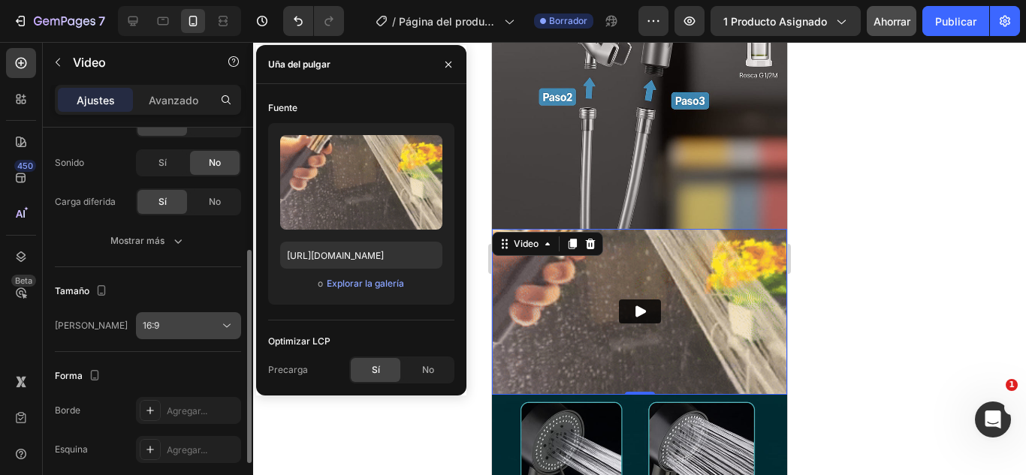
click at [226, 321] on icon at bounding box center [226, 325] width 15 height 15
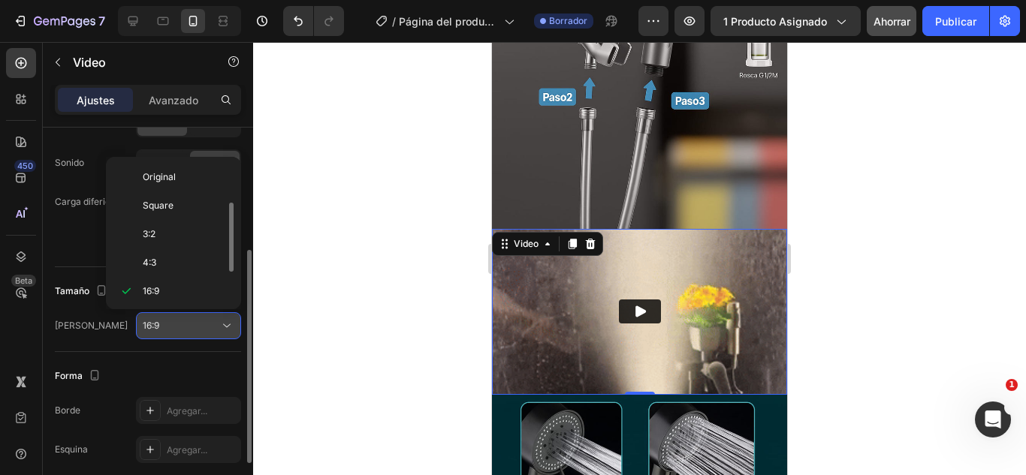
scroll to position [27, 0]
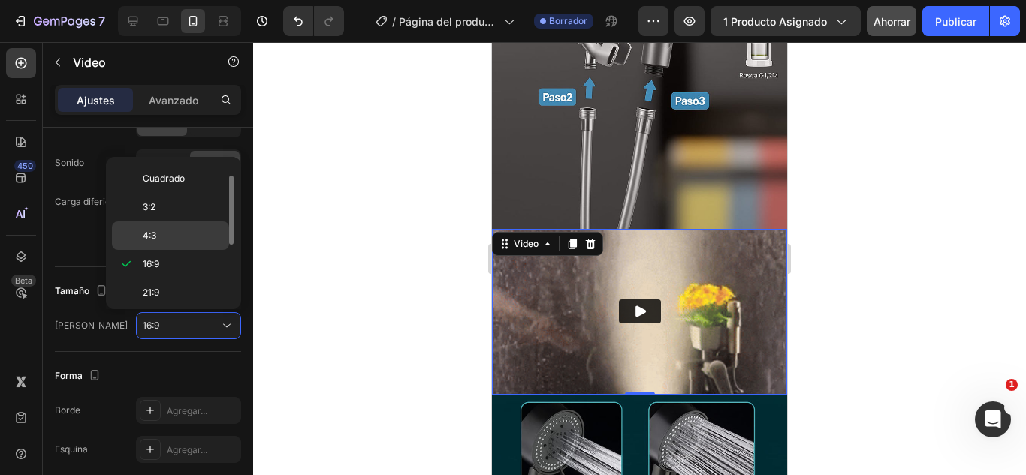
click at [168, 243] on div "4:3" at bounding box center [170, 235] width 117 height 29
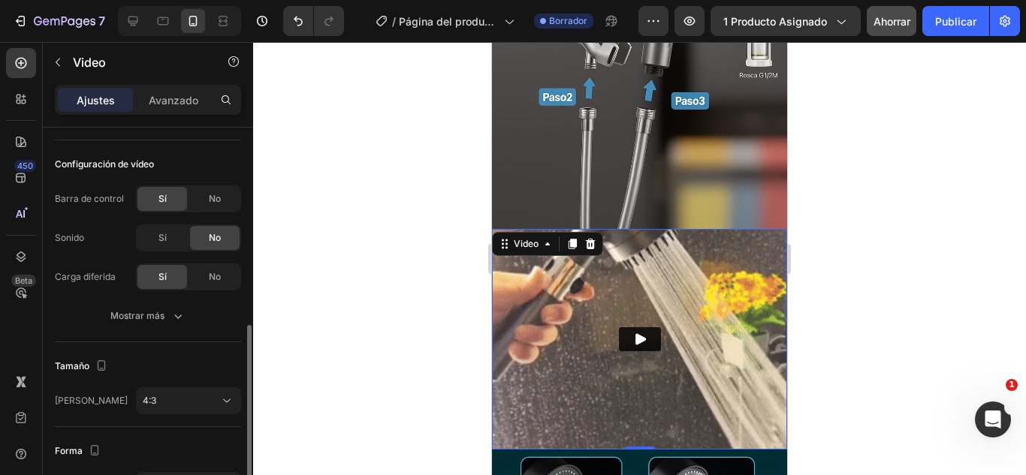
scroll to position [225, 0]
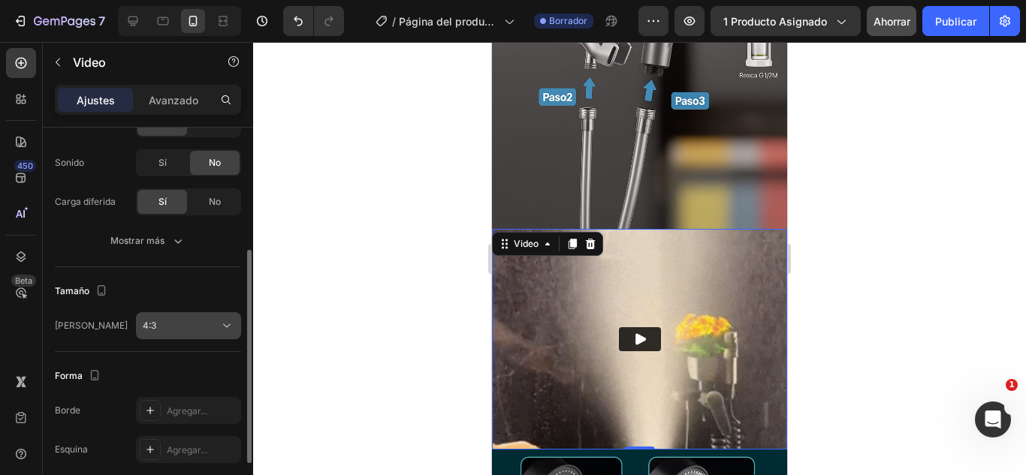
click at [228, 333] on icon at bounding box center [226, 325] width 15 height 15
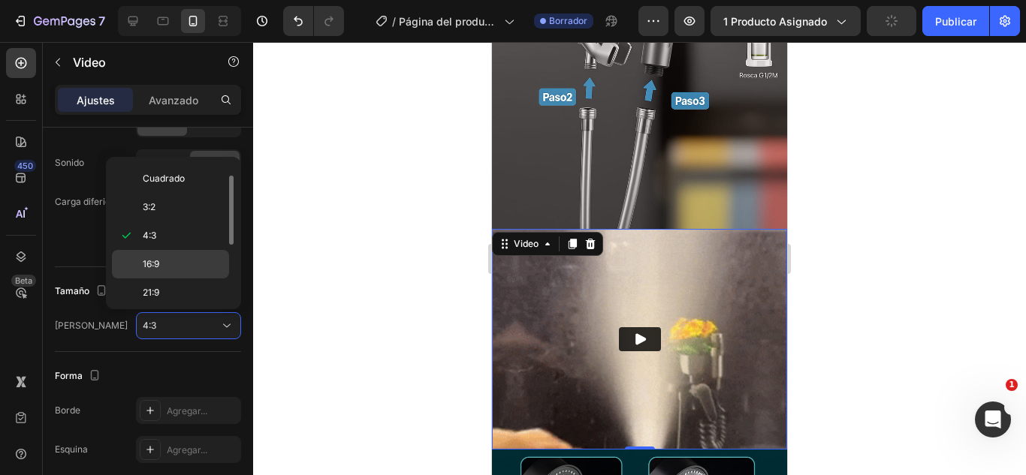
click at [195, 279] on div "16:9" at bounding box center [170, 293] width 117 height 29
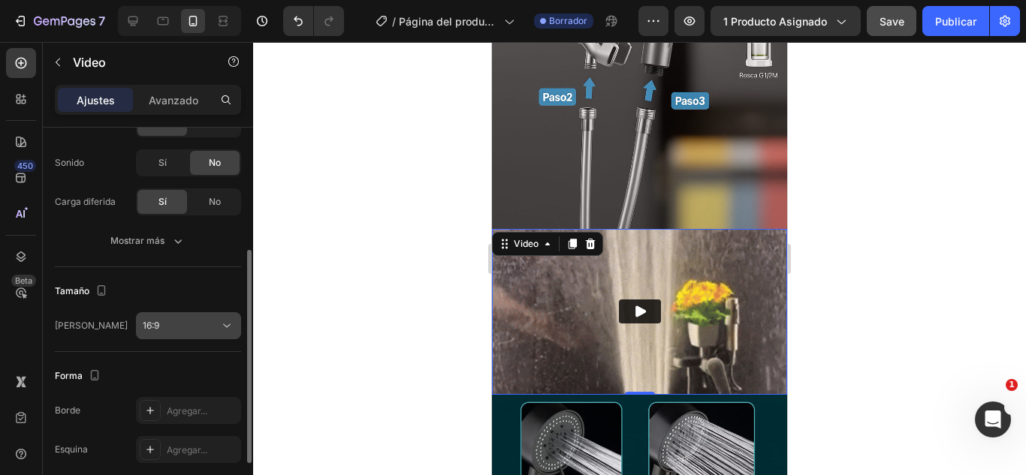
click at [221, 321] on icon at bounding box center [226, 325] width 15 height 15
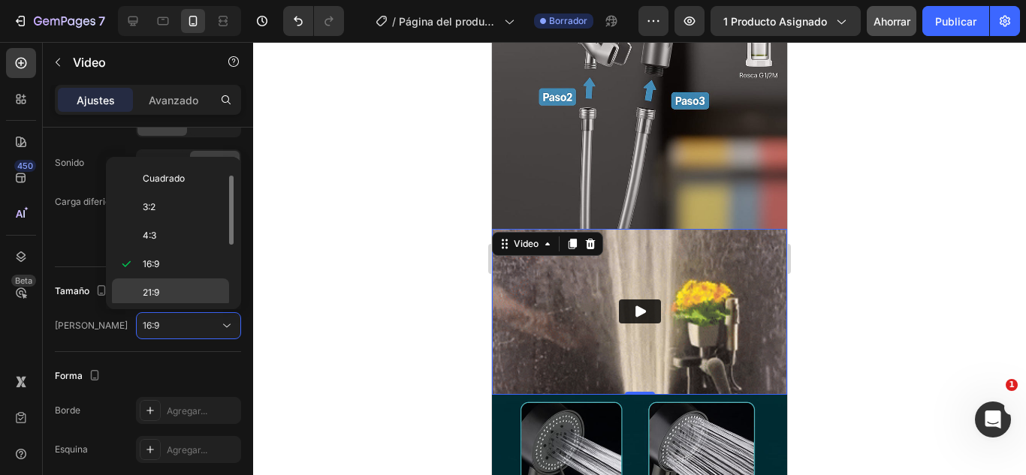
click at [183, 299] on p "21:9" at bounding box center [183, 293] width 80 height 14
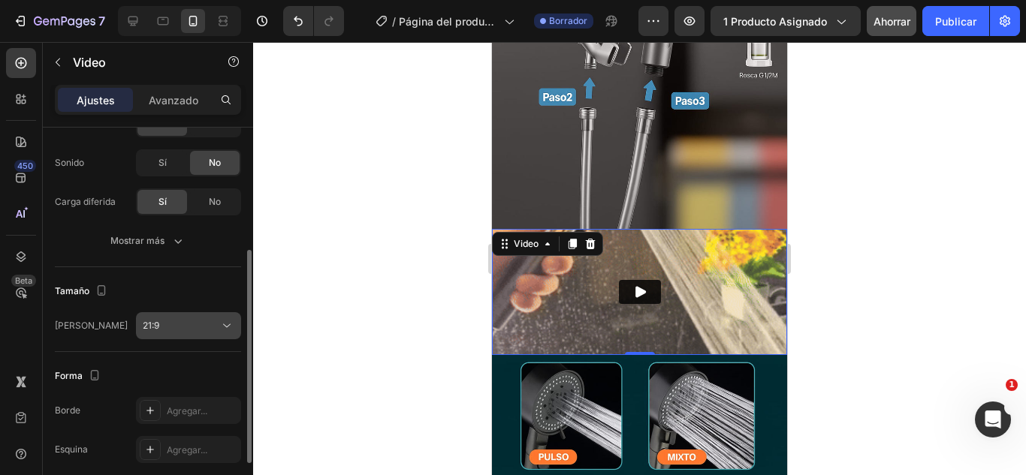
click at [227, 319] on icon at bounding box center [226, 325] width 15 height 15
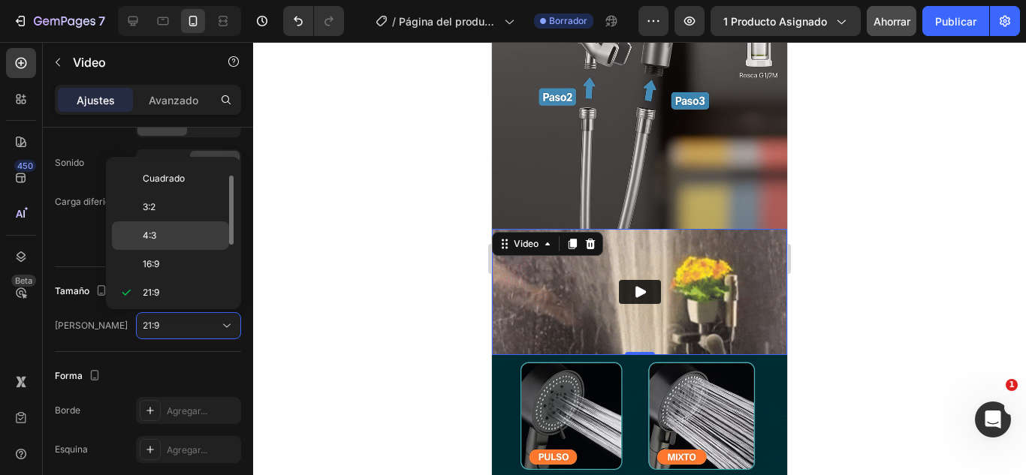
click at [176, 235] on p "4:3" at bounding box center [183, 236] width 80 height 14
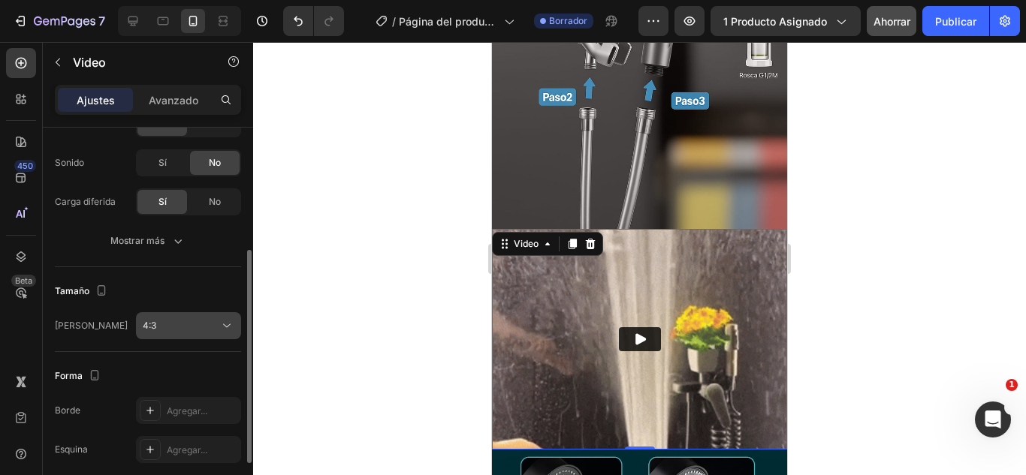
click at [226, 323] on icon at bounding box center [226, 325] width 15 height 15
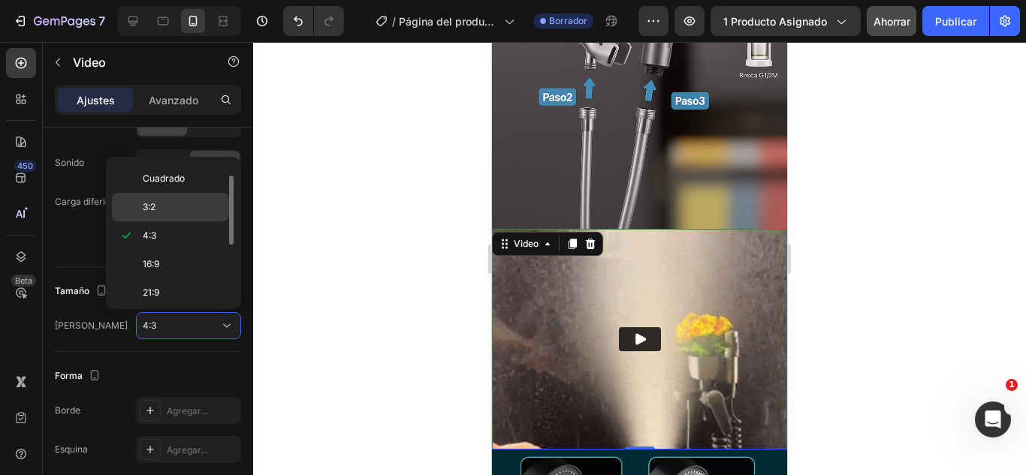
click at [190, 211] on p "3:2" at bounding box center [183, 207] width 80 height 14
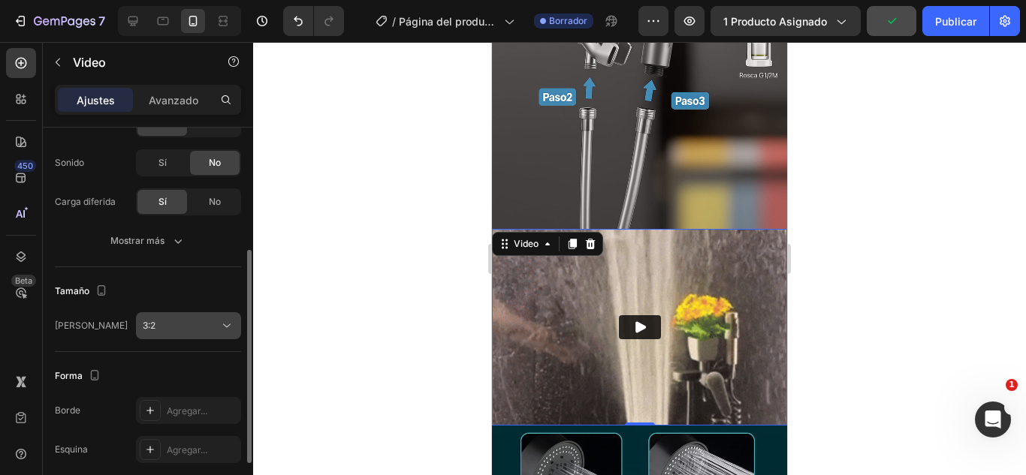
click at [217, 321] on div "3:2" at bounding box center [181, 326] width 77 height 14
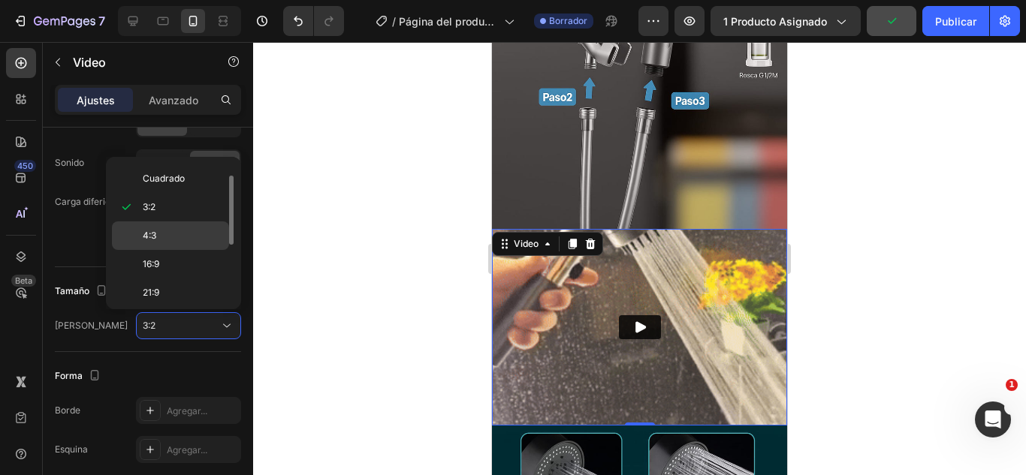
click at [167, 230] on p "4:3" at bounding box center [183, 236] width 80 height 14
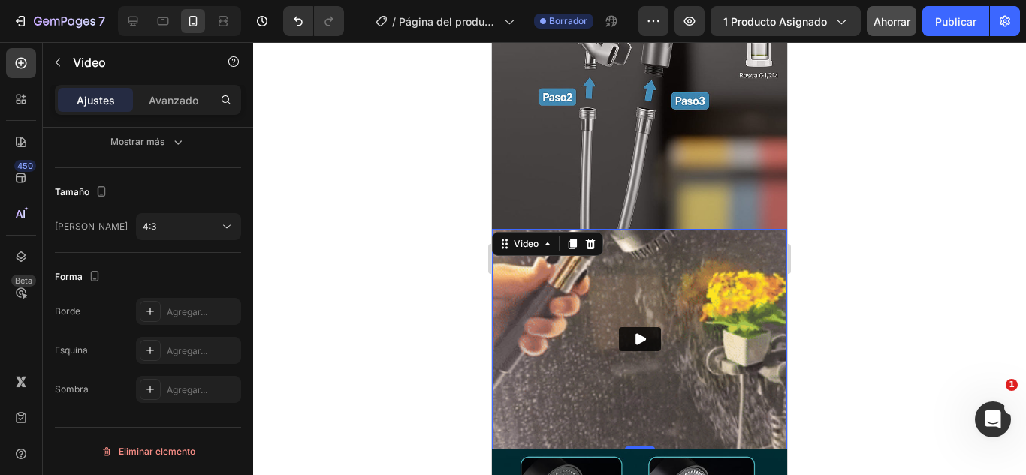
scroll to position [0, 0]
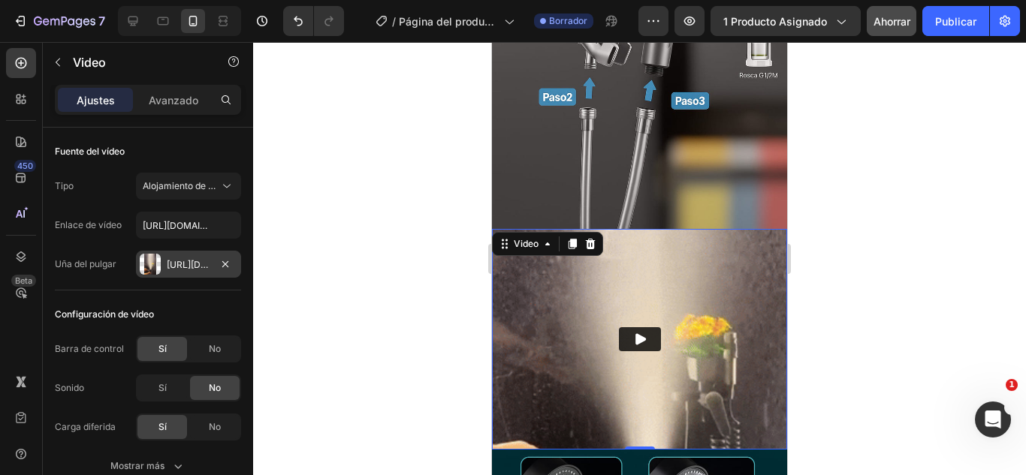
click at [272, 291] on div at bounding box center [639, 258] width 773 height 433
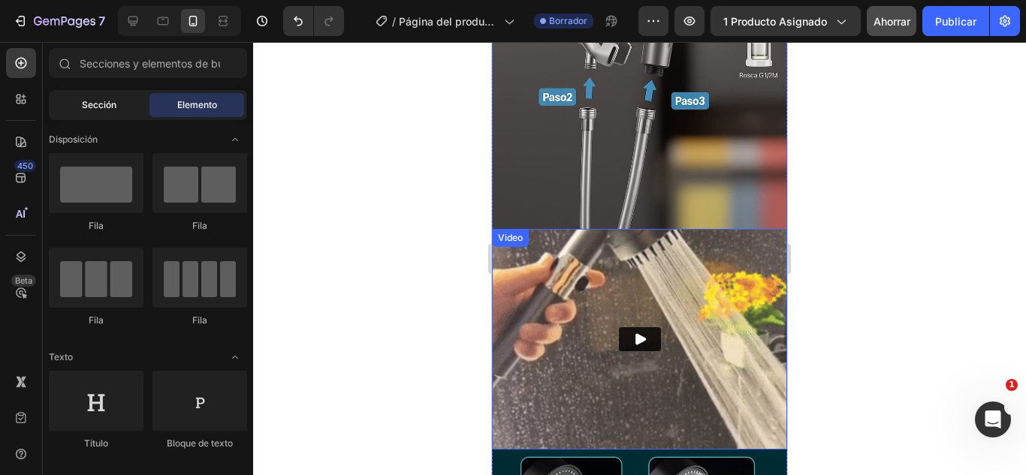
click at [100, 96] on div "Sección" at bounding box center [99, 105] width 95 height 24
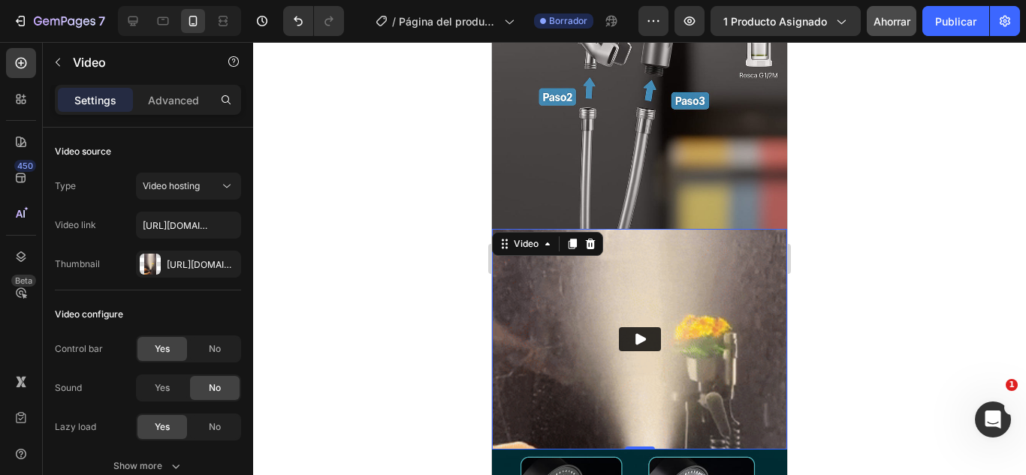
click at [520, 242] on img at bounding box center [639, 339] width 295 height 221
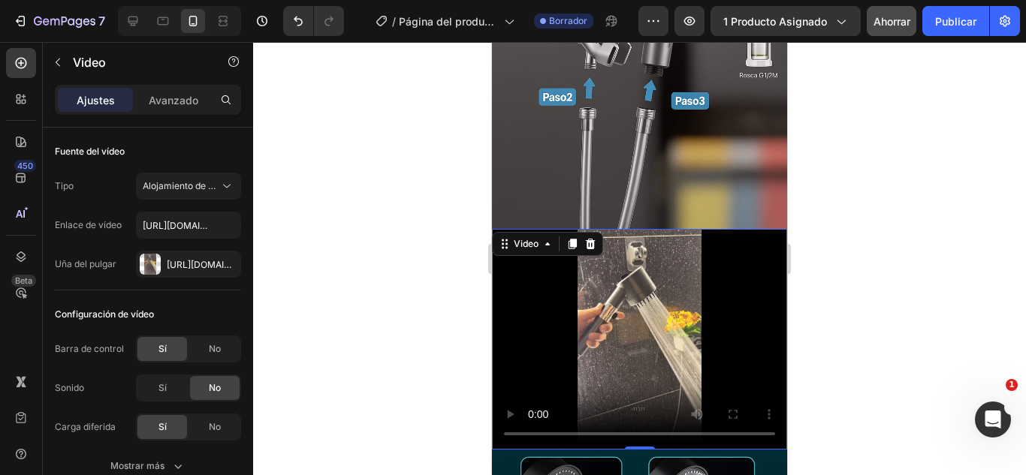
click at [547, 279] on video at bounding box center [639, 339] width 295 height 221
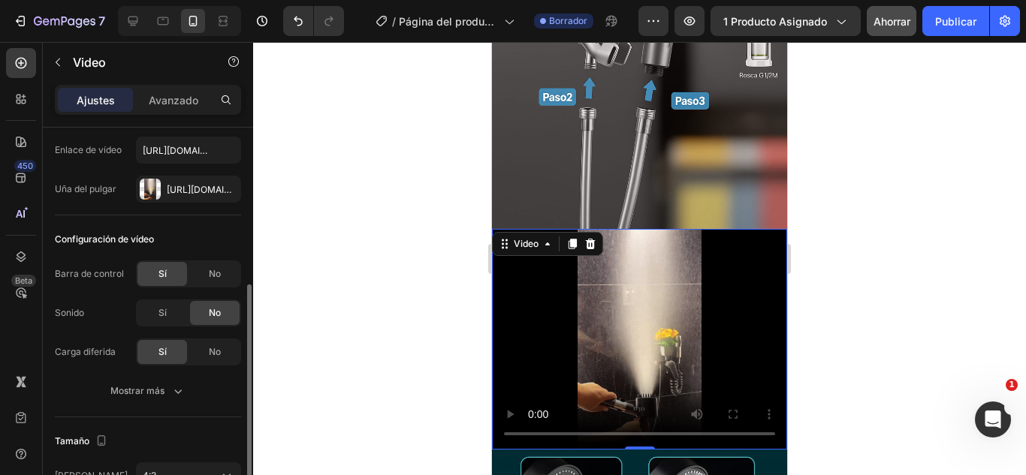
scroll to position [150, 0]
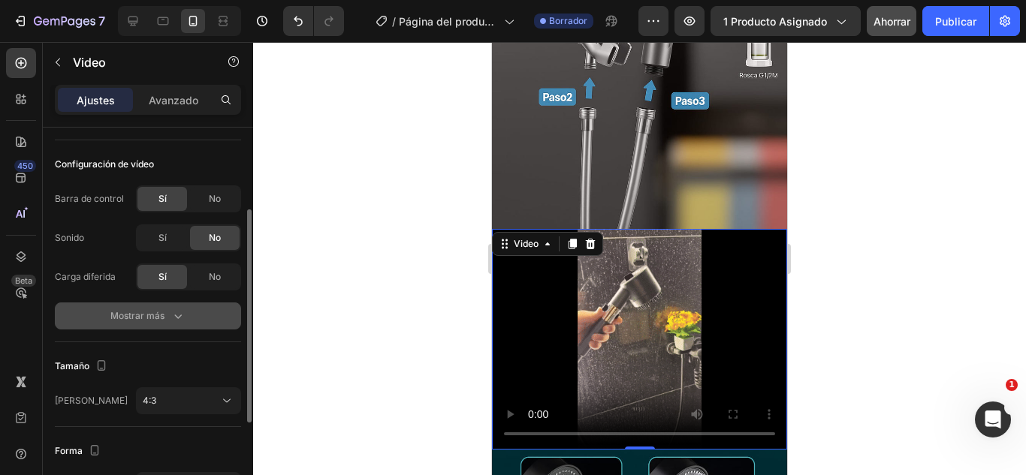
click at [184, 314] on icon "button" at bounding box center [177, 316] width 15 height 15
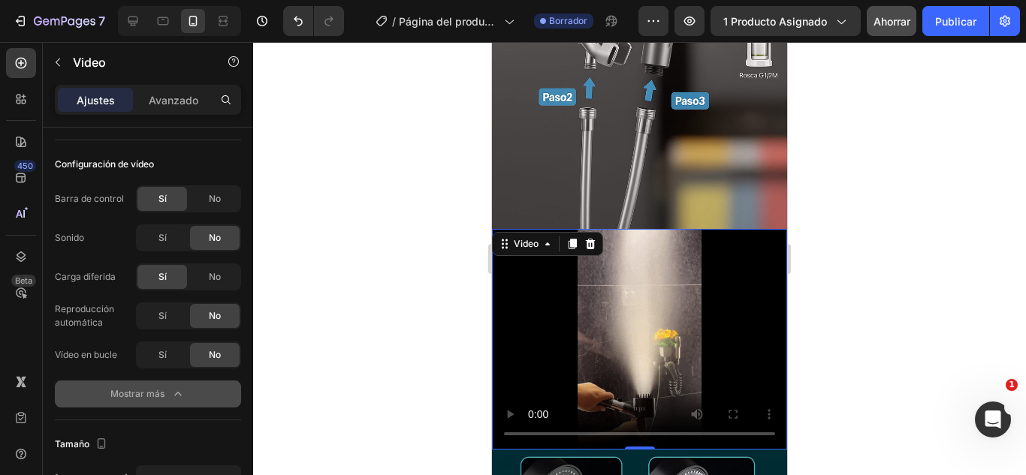
click at [541, 264] on video at bounding box center [639, 339] width 295 height 221
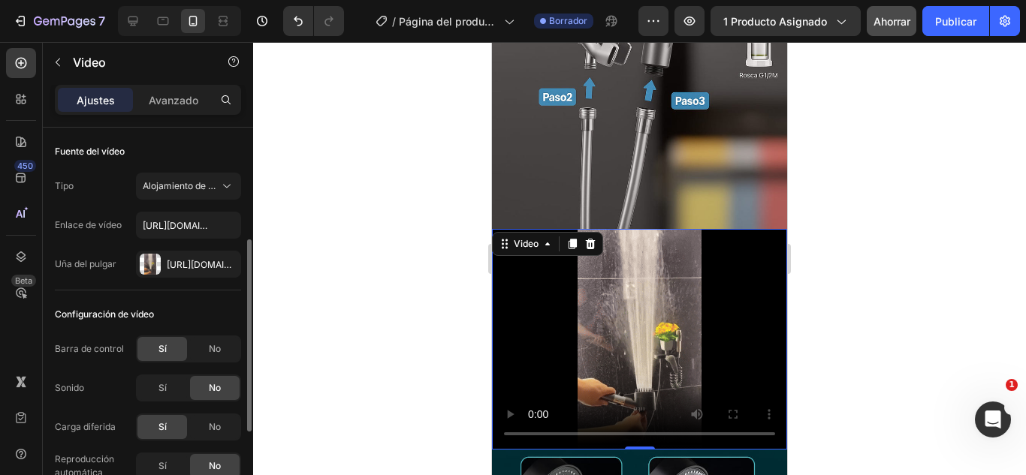
scroll to position [75, 0]
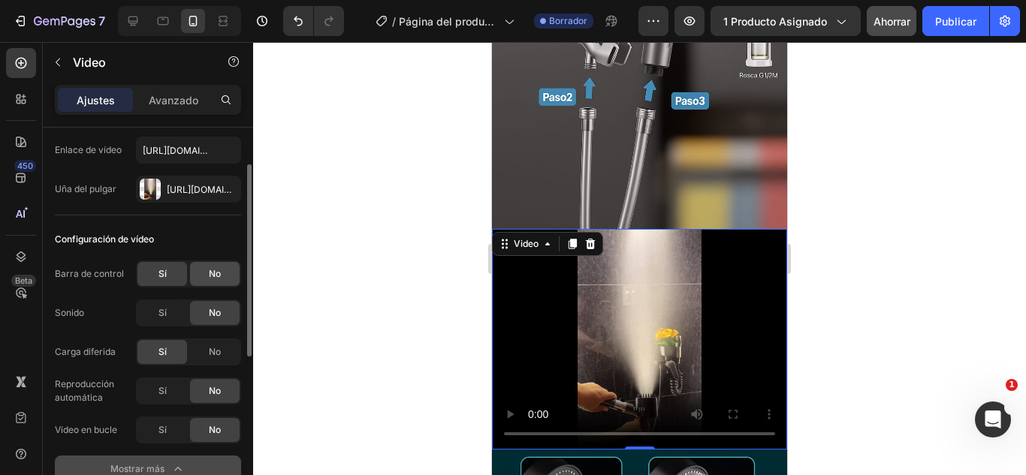
click at [209, 282] on div "No" at bounding box center [215, 274] width 50 height 24
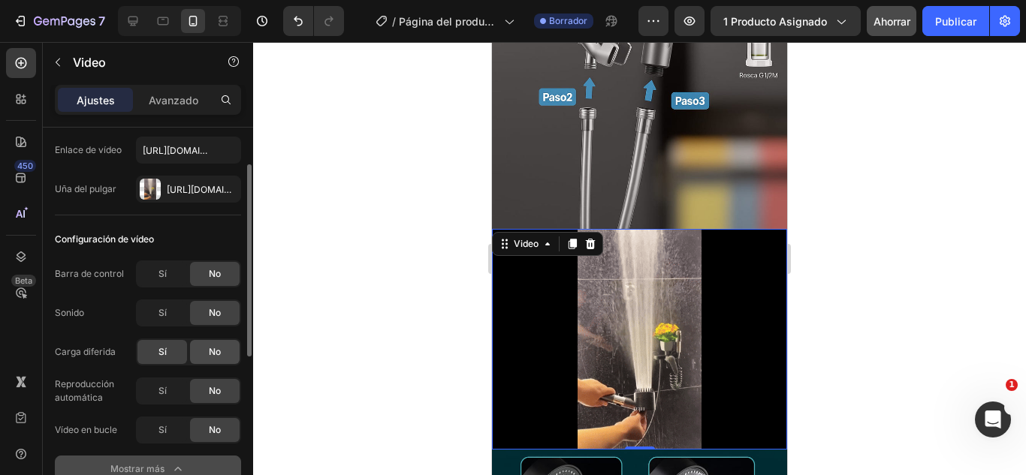
click at [203, 358] on div "No" at bounding box center [215, 352] width 50 height 24
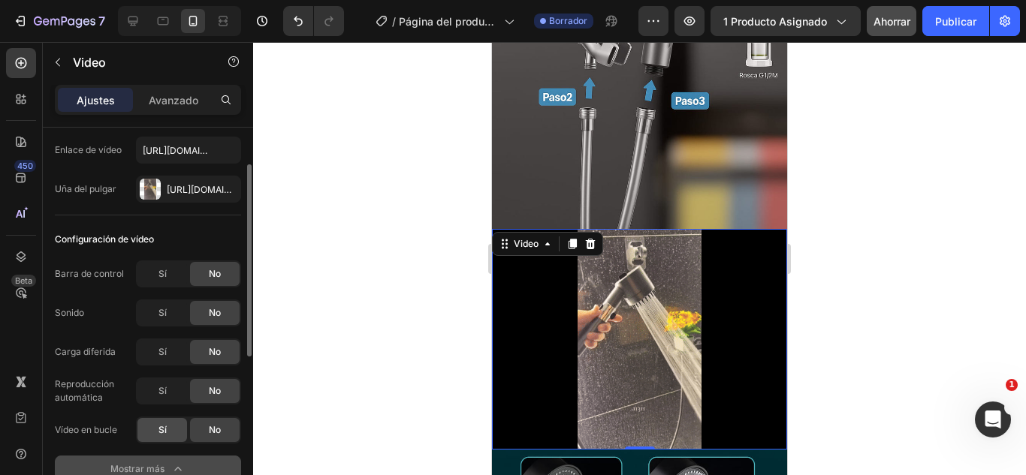
click at [155, 429] on div "Sí" at bounding box center [162, 430] width 50 height 24
click at [230, 434] on div "No" at bounding box center [215, 430] width 50 height 24
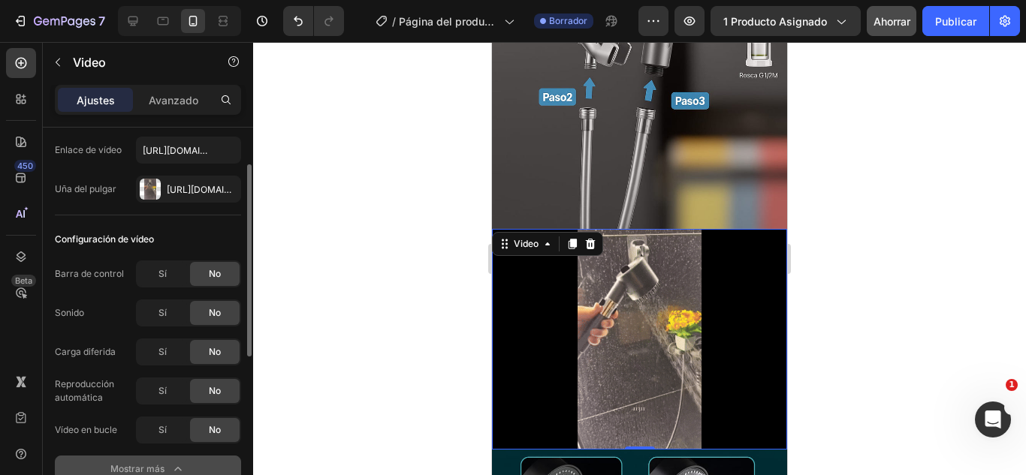
click at [215, 434] on font "No" at bounding box center [215, 429] width 12 height 11
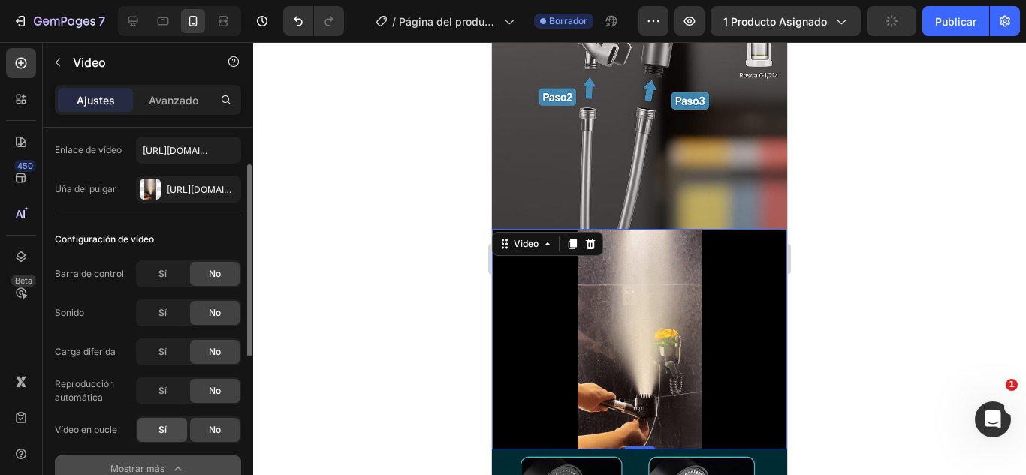
click at [182, 434] on div "Sí" at bounding box center [162, 430] width 50 height 24
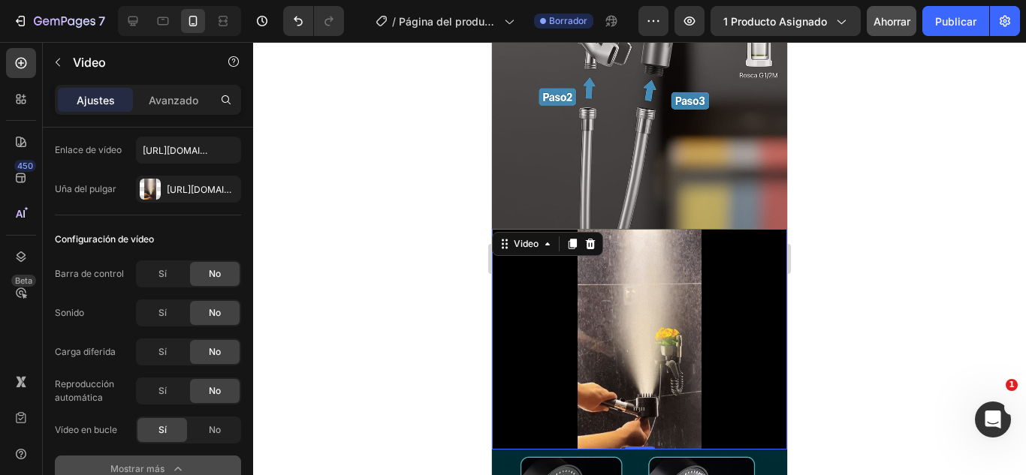
click at [342, 217] on div at bounding box center [639, 258] width 773 height 433
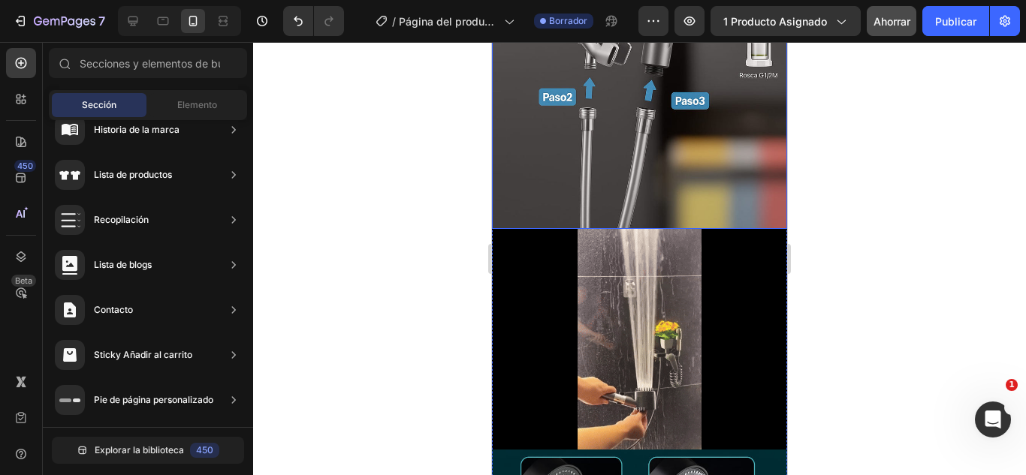
click at [503, 92] on img at bounding box center [639, 7] width 295 height 443
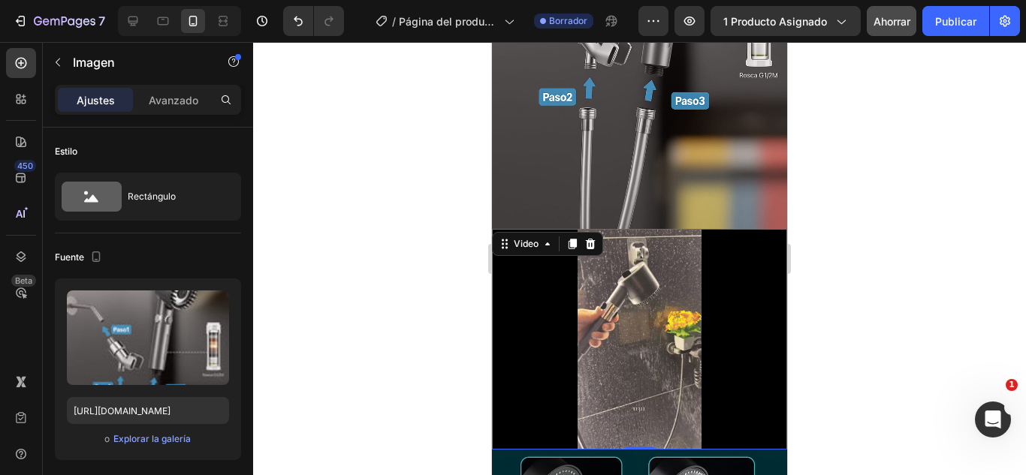
click at [523, 229] on video at bounding box center [639, 339] width 295 height 221
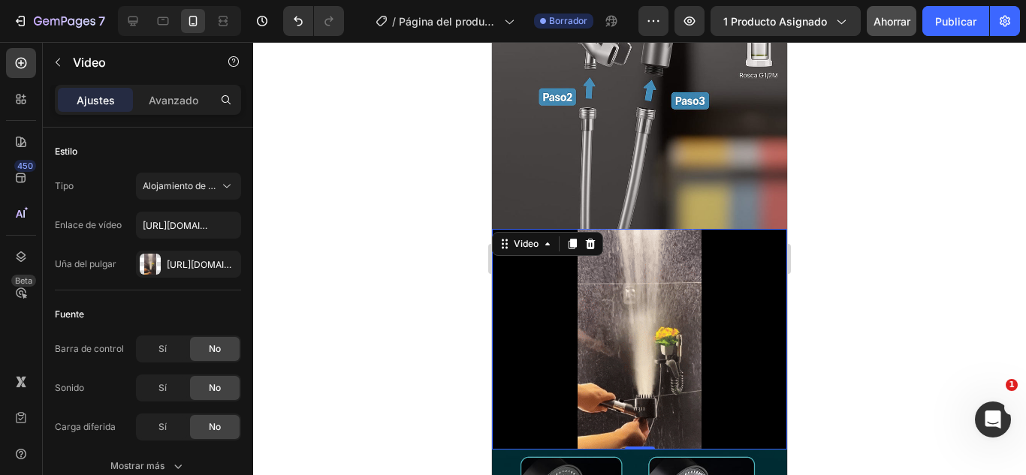
click at [623, 229] on video at bounding box center [639, 339] width 295 height 221
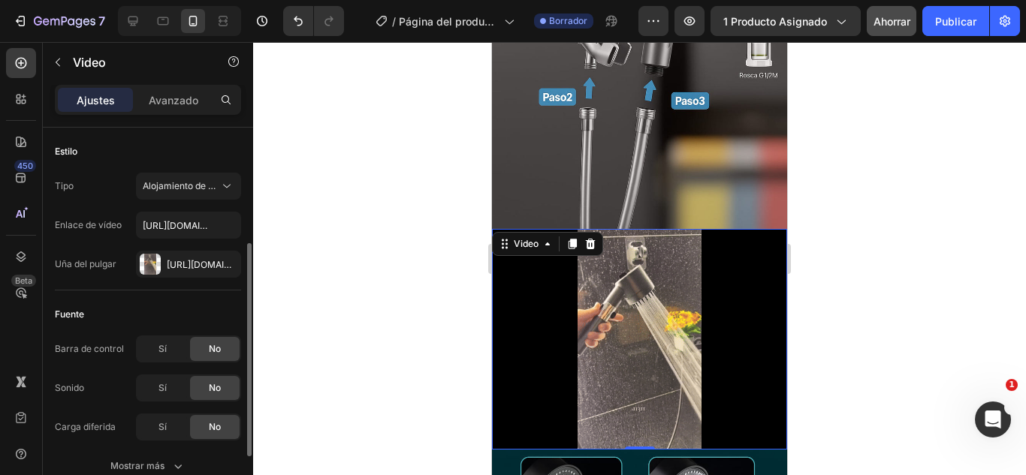
scroll to position [150, 0]
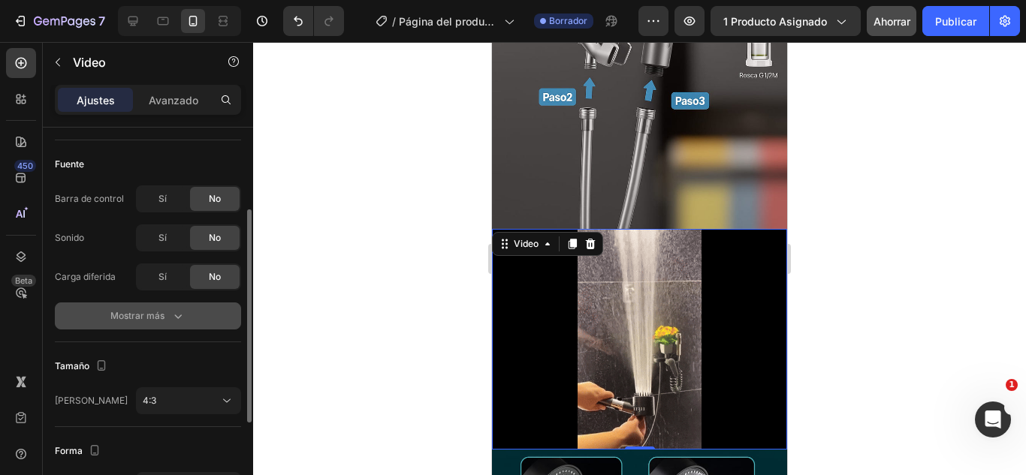
click at [182, 314] on icon "button" at bounding box center [177, 316] width 15 height 15
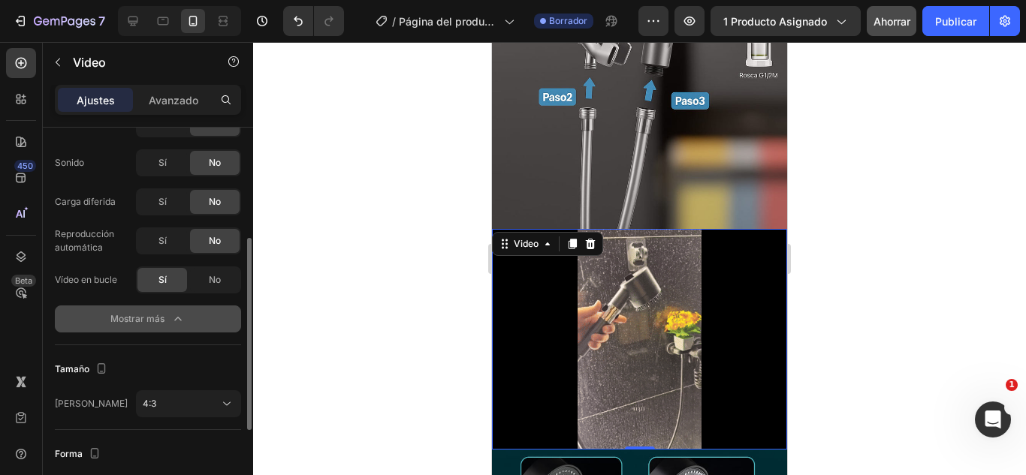
scroll to position [300, 0]
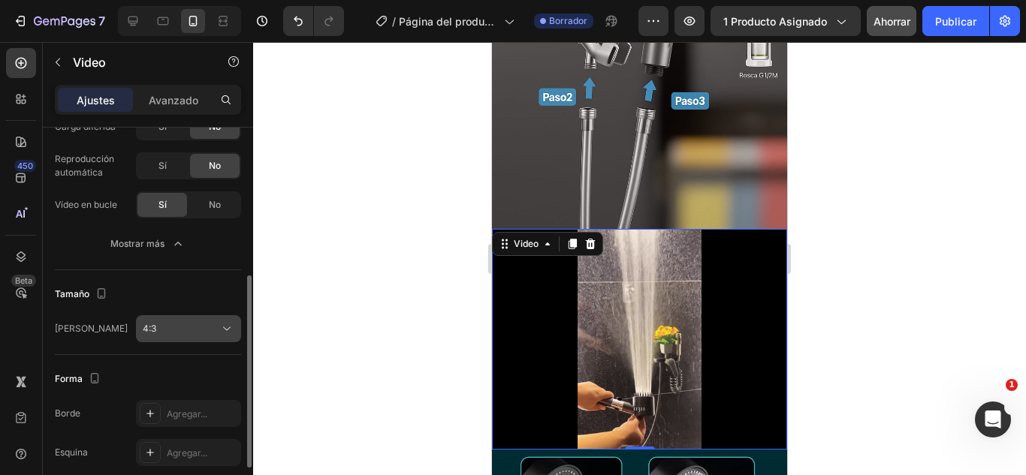
click at [217, 330] on div "4:3" at bounding box center [181, 329] width 77 height 14
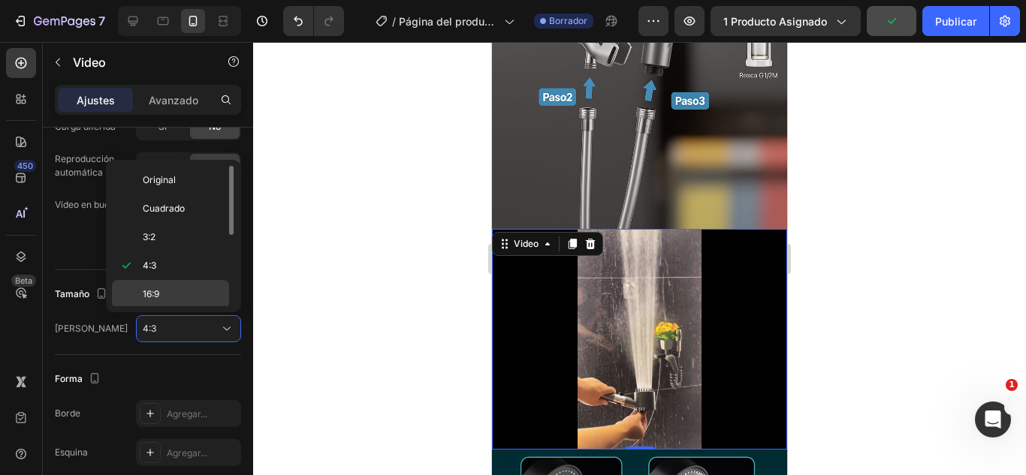
click at [168, 300] on p "16:9" at bounding box center [183, 295] width 80 height 14
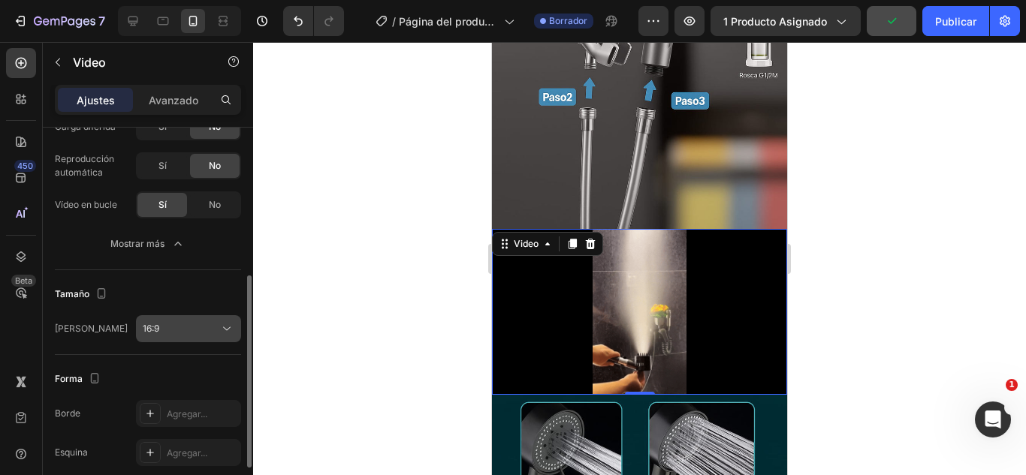
click at [218, 322] on div "16:9" at bounding box center [181, 329] width 77 height 14
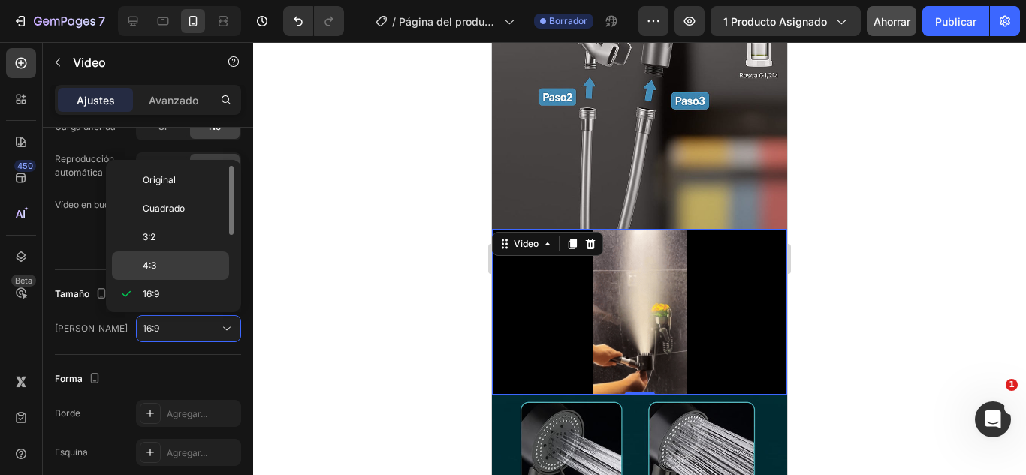
click at [173, 271] on p "4:3" at bounding box center [183, 266] width 80 height 14
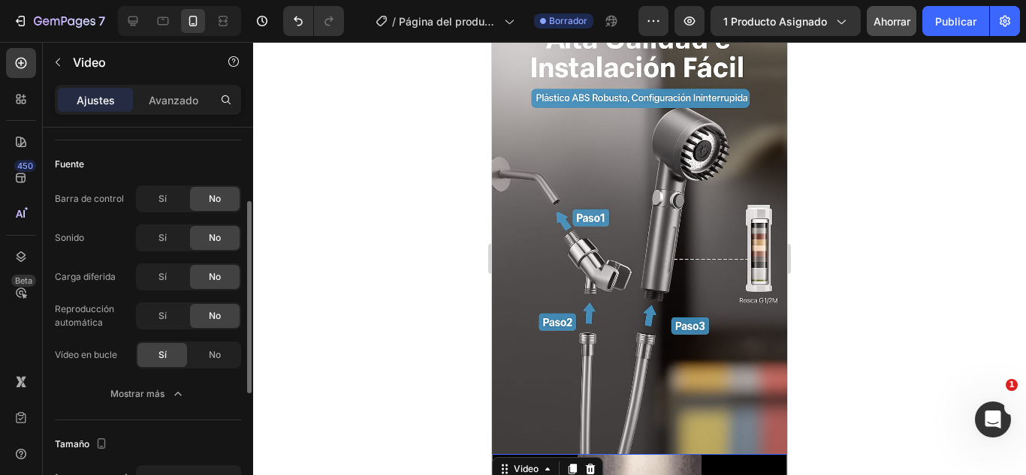
scroll to position [0, 0]
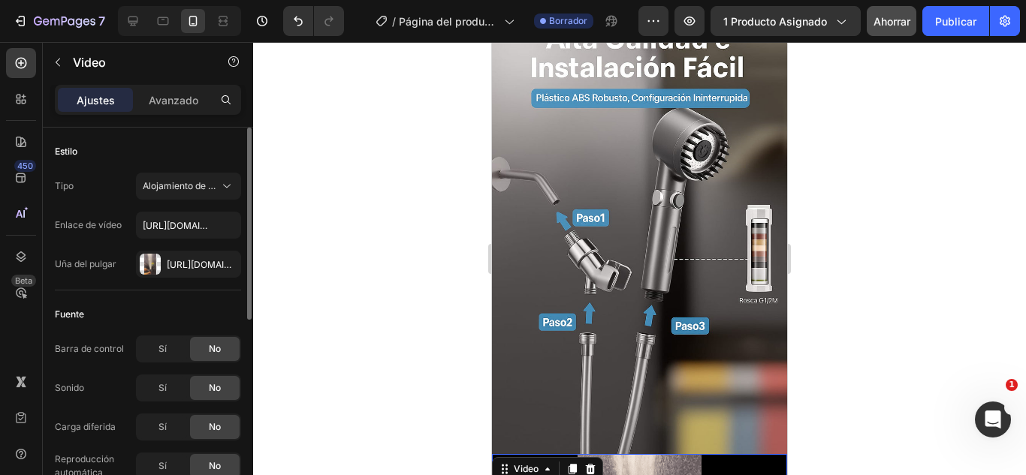
click at [216, 209] on div "Tipo Alojamiento de vídeos Enlace de vídeo [URL][DOMAIN_NAME] Uña del pulgar [U…" at bounding box center [148, 225] width 186 height 105
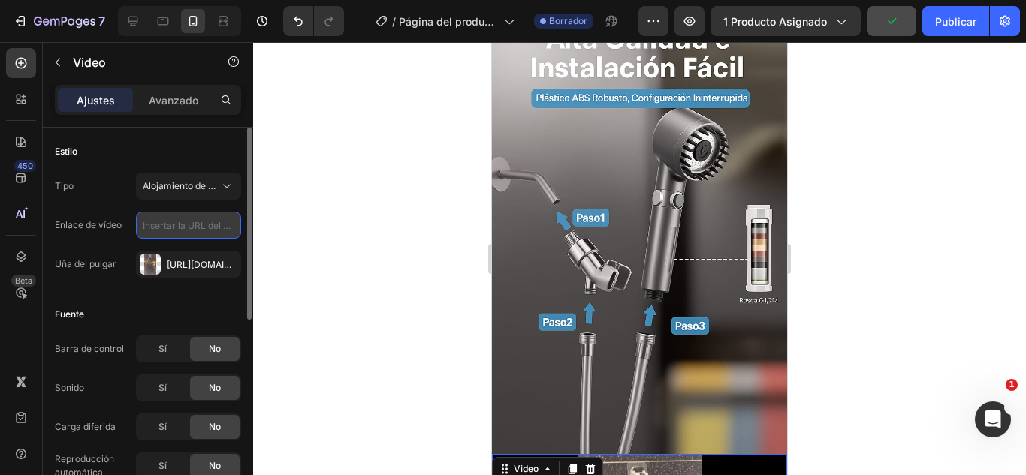
click at [210, 233] on input "text" at bounding box center [188, 225] width 105 height 27
click at [181, 220] on input "text" at bounding box center [188, 225] width 105 height 27
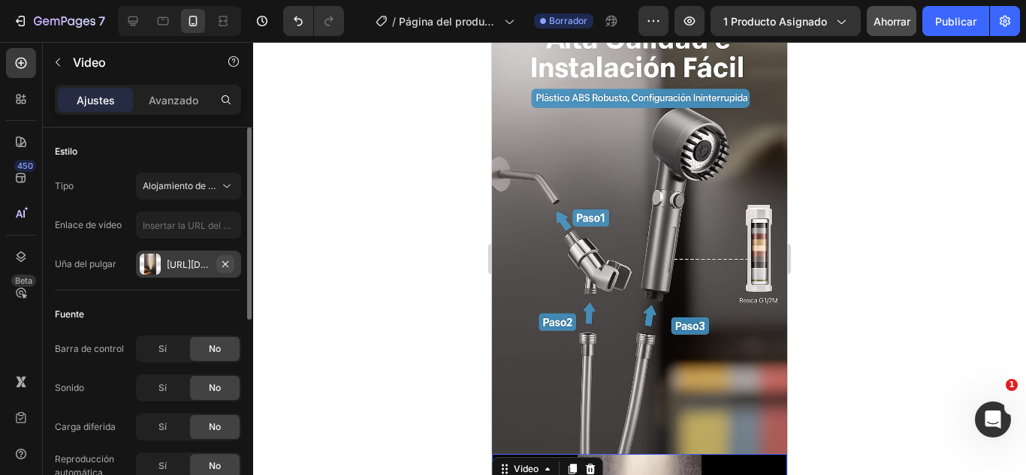
click at [221, 261] on icon "button" at bounding box center [225, 264] width 12 height 12
click at [212, 262] on div "Agregar..." at bounding box center [202, 265] width 71 height 14
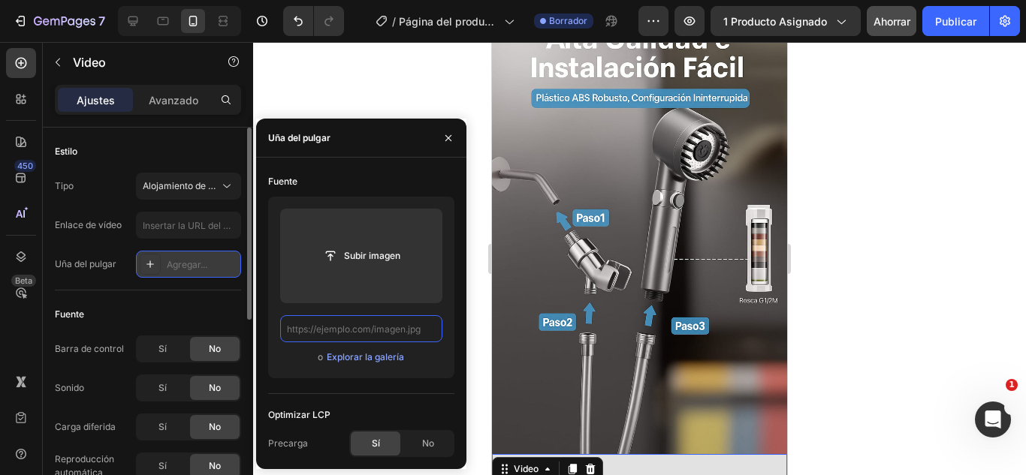
click at [350, 327] on input "text" at bounding box center [361, 328] width 162 height 27
paste input "[URL][DOMAIN_NAME]"
type input "[URL][DOMAIN_NAME]"
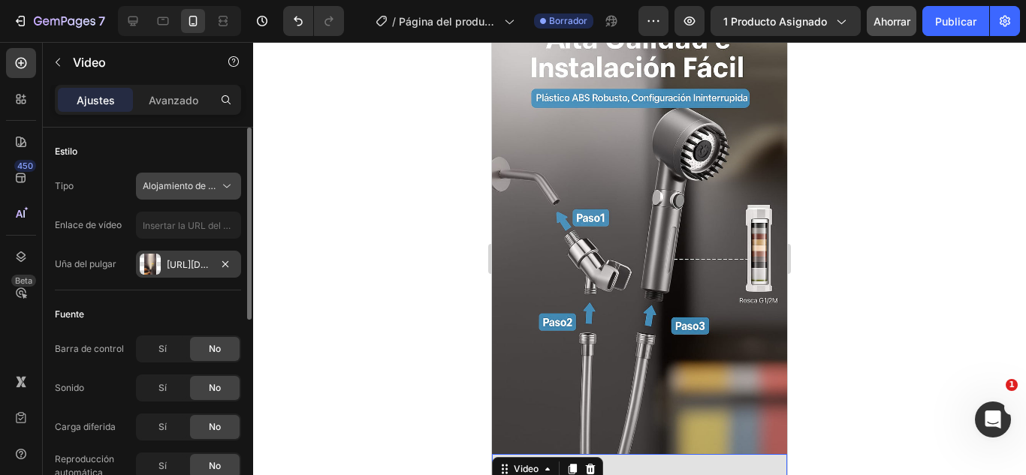
click at [212, 188] on font "Alojamiento de vídeos" at bounding box center [189, 185] width 93 height 11
click at [136, 111] on div "Ajustes Avanzado" at bounding box center [148, 100] width 180 height 24
click at [164, 145] on div "Estilo" at bounding box center [148, 152] width 186 height 24
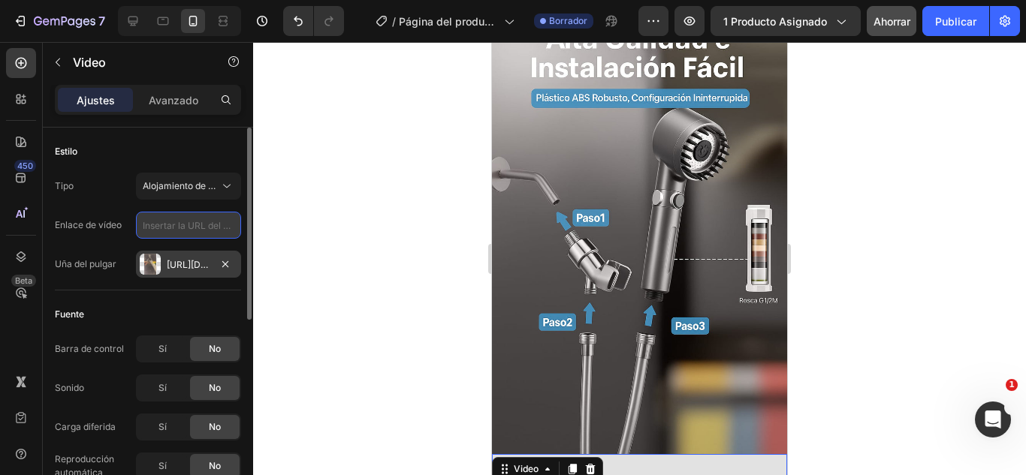
click at [209, 227] on input "text" at bounding box center [188, 225] width 105 height 27
paste input "[URL][DOMAIN_NAME]"
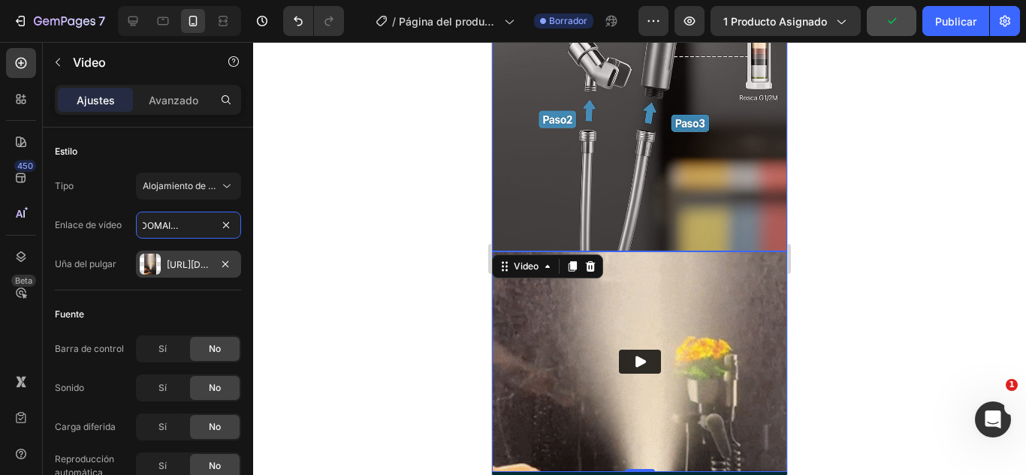
scroll to position [2086, 0]
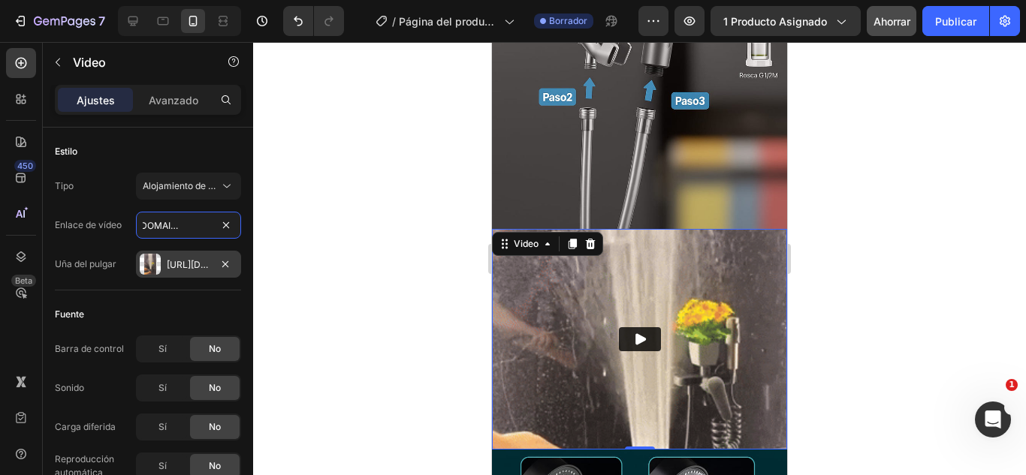
type input "[URL][DOMAIN_NAME]"
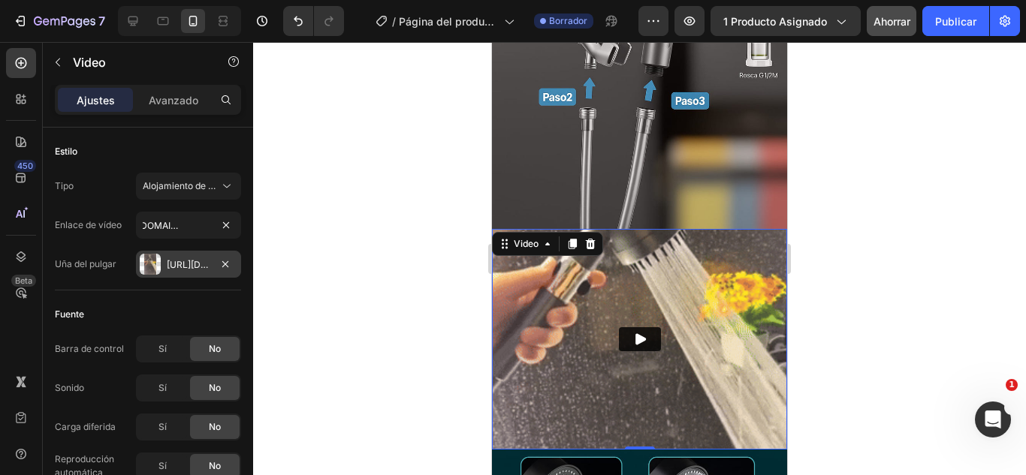
click at [331, 306] on div at bounding box center [639, 258] width 773 height 433
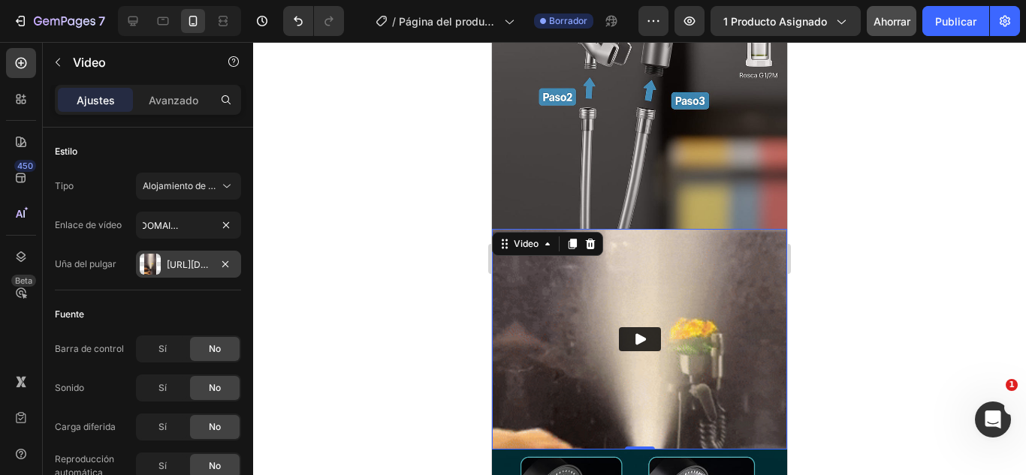
scroll to position [0, 0]
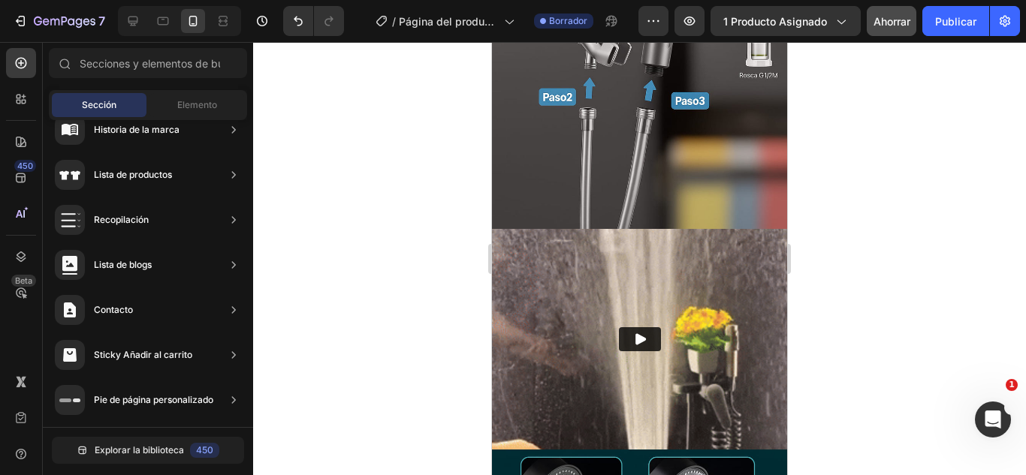
click at [440, 188] on div at bounding box center [639, 258] width 773 height 433
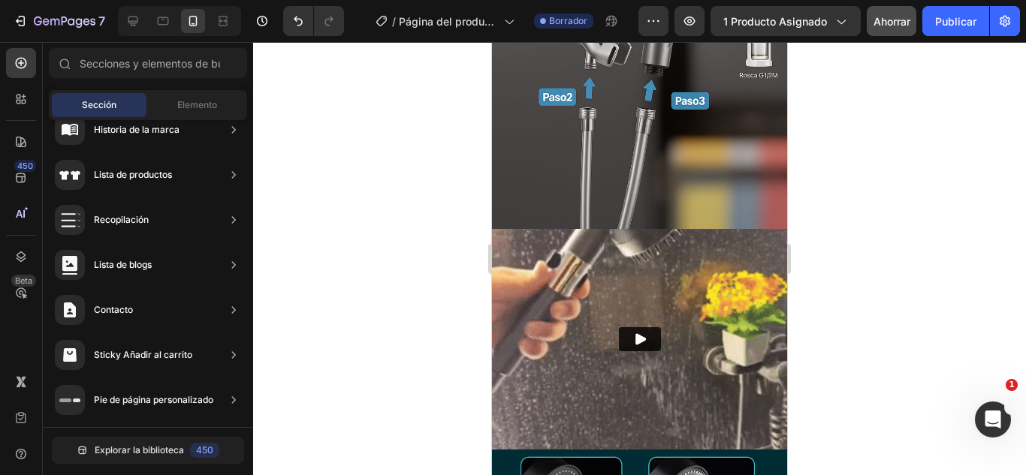
click at [353, 203] on div at bounding box center [639, 258] width 773 height 433
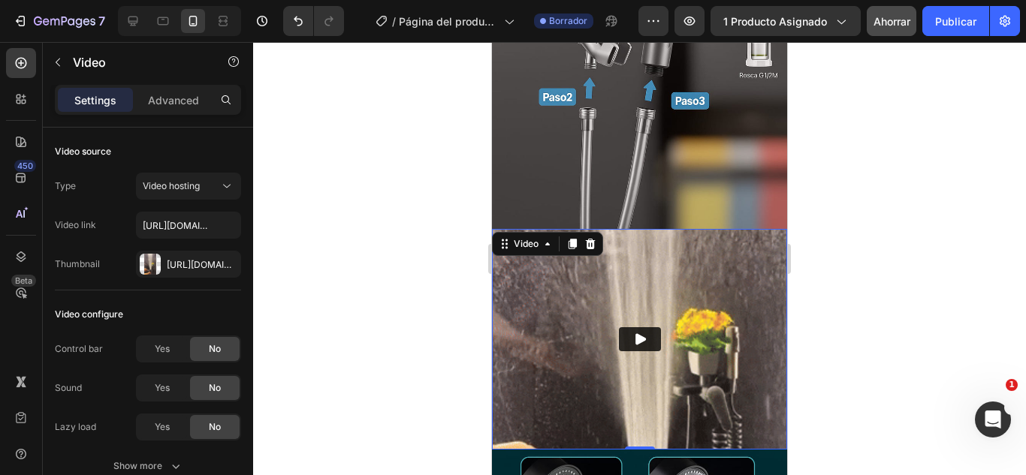
click at [506, 248] on img at bounding box center [639, 339] width 295 height 221
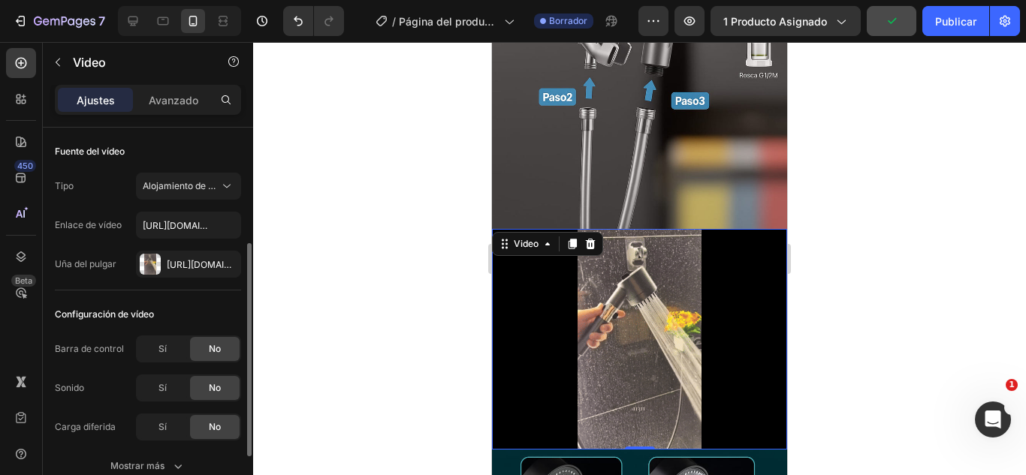
scroll to position [75, 0]
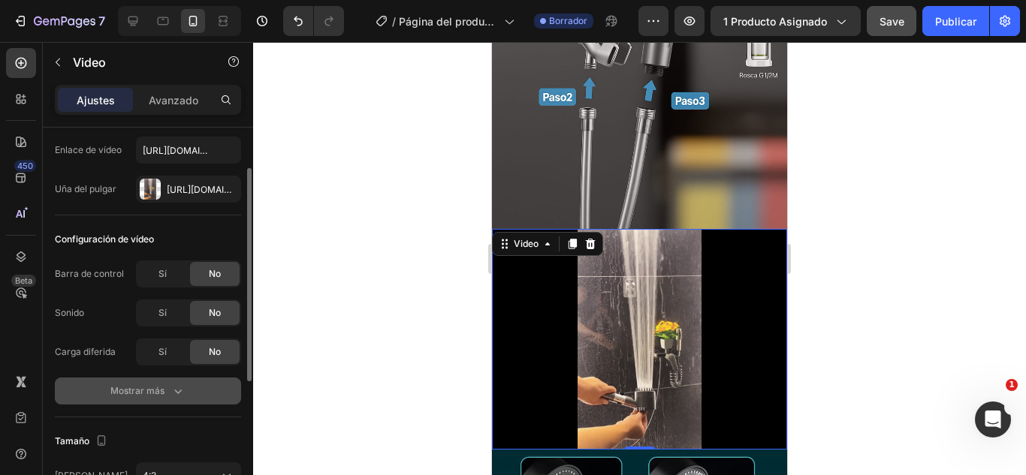
click at [167, 384] on div "Mostrar más" at bounding box center [147, 391] width 75 height 15
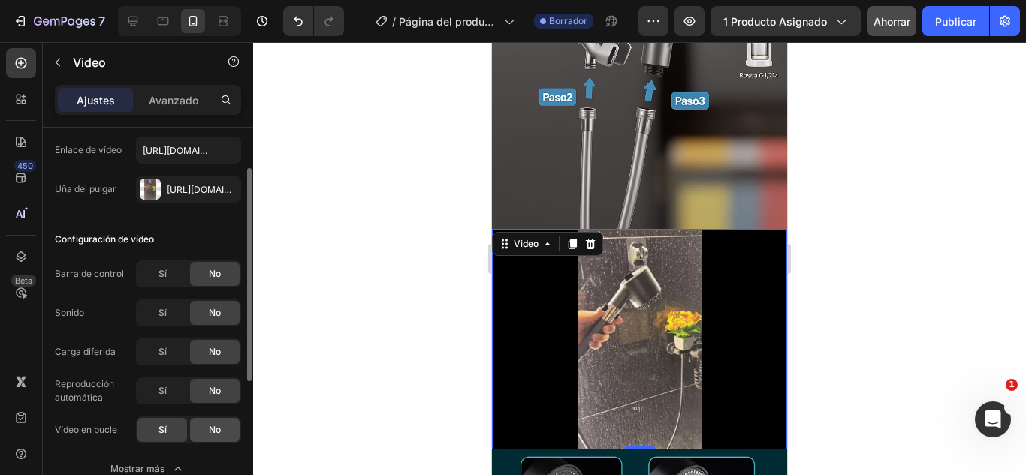
click at [212, 437] on div "No" at bounding box center [215, 430] width 50 height 24
click at [230, 184] on icon "button" at bounding box center [225, 189] width 12 height 12
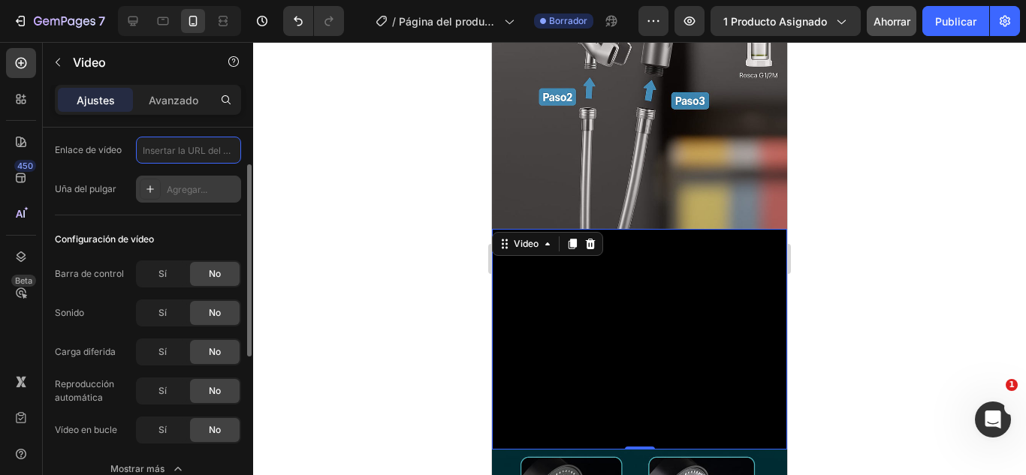
scroll to position [0, 0]
click at [168, 158] on input "text" at bounding box center [188, 150] width 105 height 27
paste input "[URL][DOMAIN_NAME]"
type input "[URL][DOMAIN_NAME]"
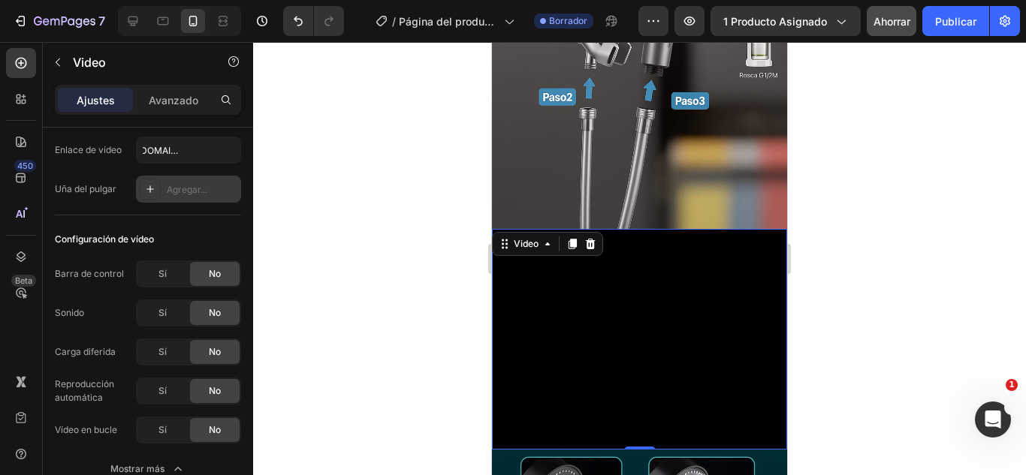
scroll to position [0, 0]
click at [188, 187] on font "Agregar..." at bounding box center [187, 189] width 41 height 11
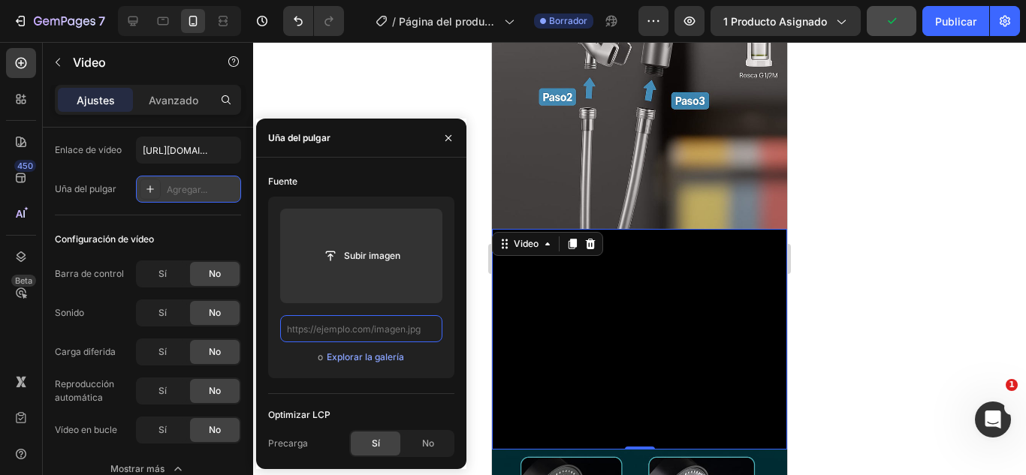
click at [318, 331] on input "text" at bounding box center [361, 328] width 162 height 27
paste input "[URL][DOMAIN_NAME]"
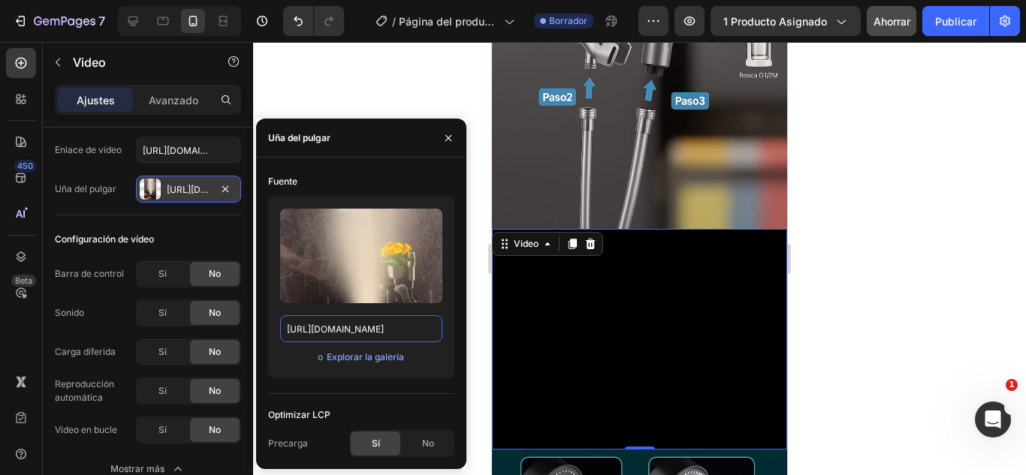
scroll to position [0, 770]
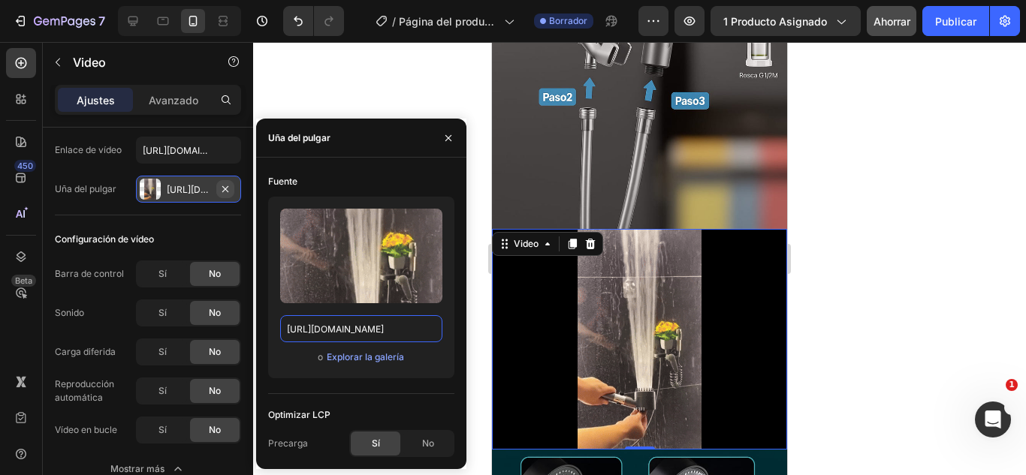
type input "[URL][DOMAIN_NAME]"
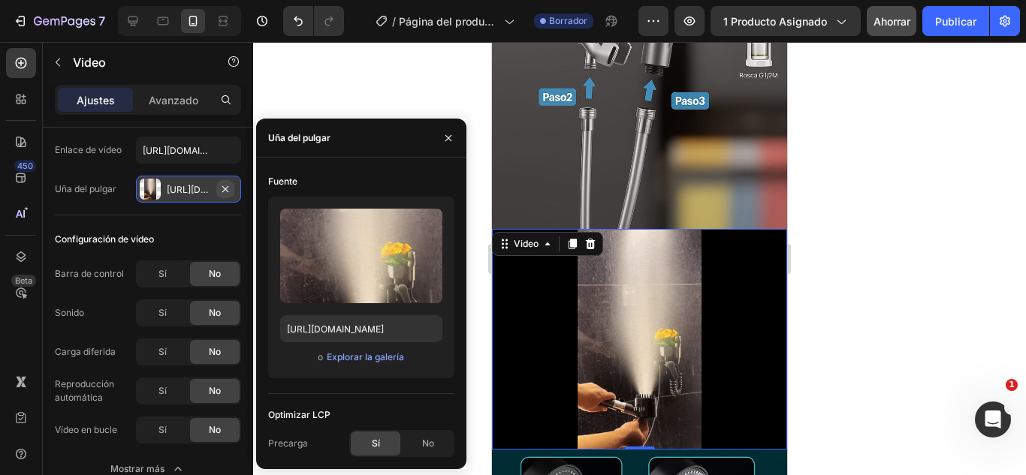
click at [232, 190] on button "button" at bounding box center [225, 189] width 18 height 18
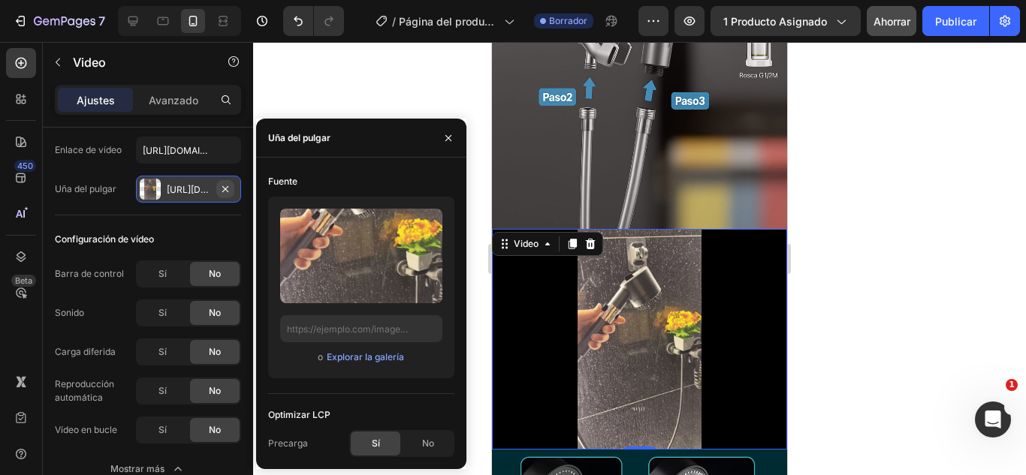
scroll to position [0, 0]
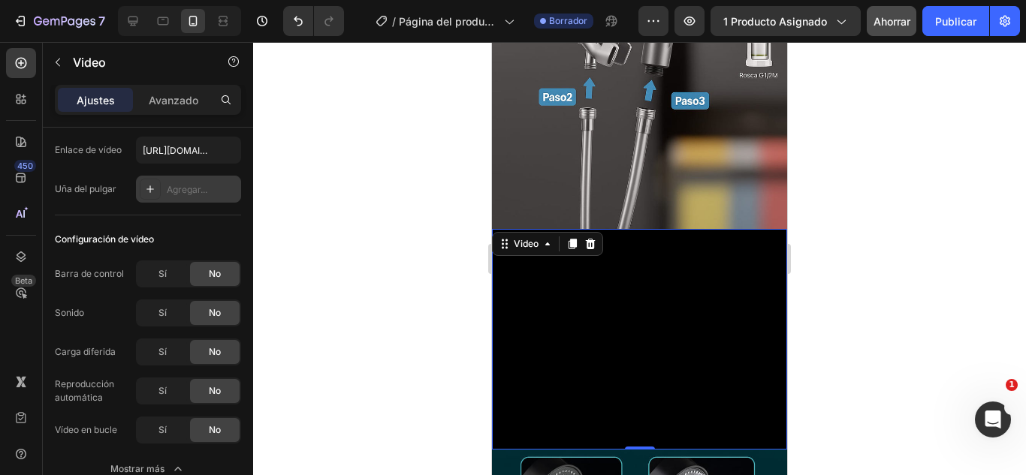
click at [354, 255] on div at bounding box center [639, 258] width 773 height 433
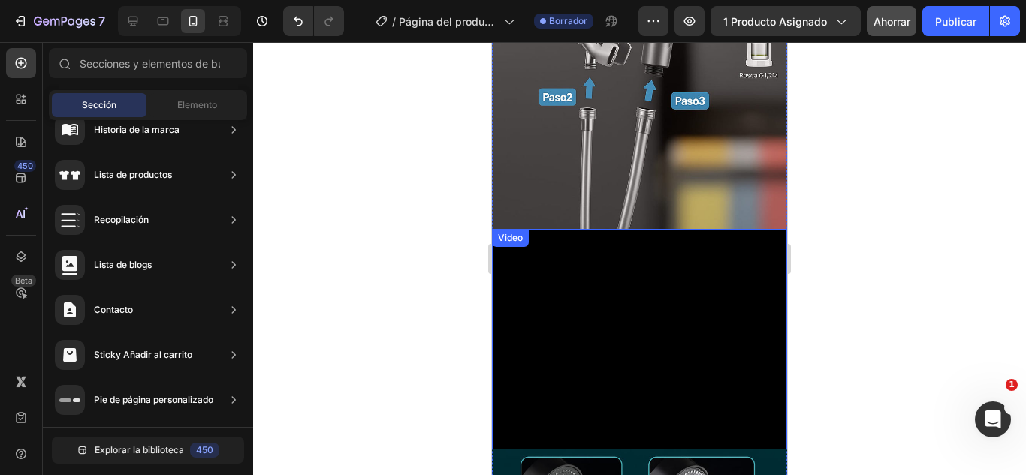
click at [557, 252] on video at bounding box center [639, 339] width 295 height 221
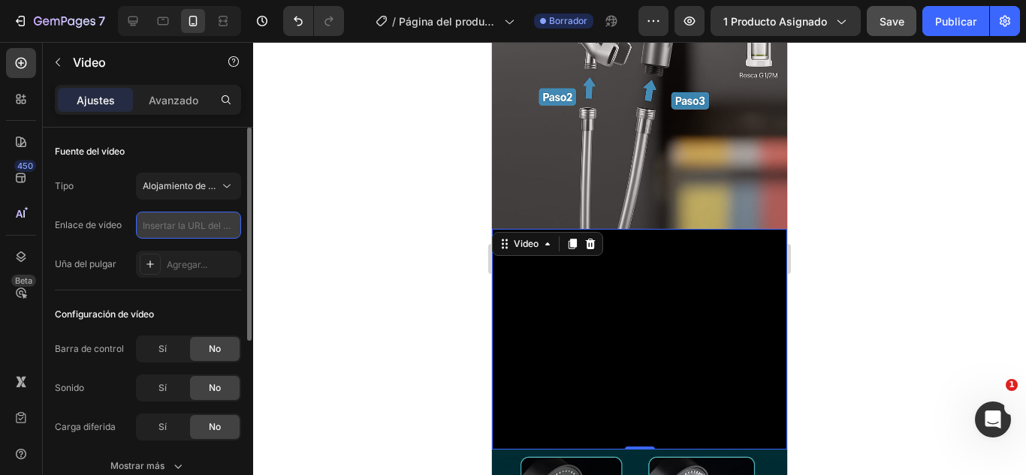
click at [197, 227] on input "text" at bounding box center [188, 225] width 105 height 27
paste input "[URL][DOMAIN_NAME]"
type input "[URL][DOMAIN_NAME]"
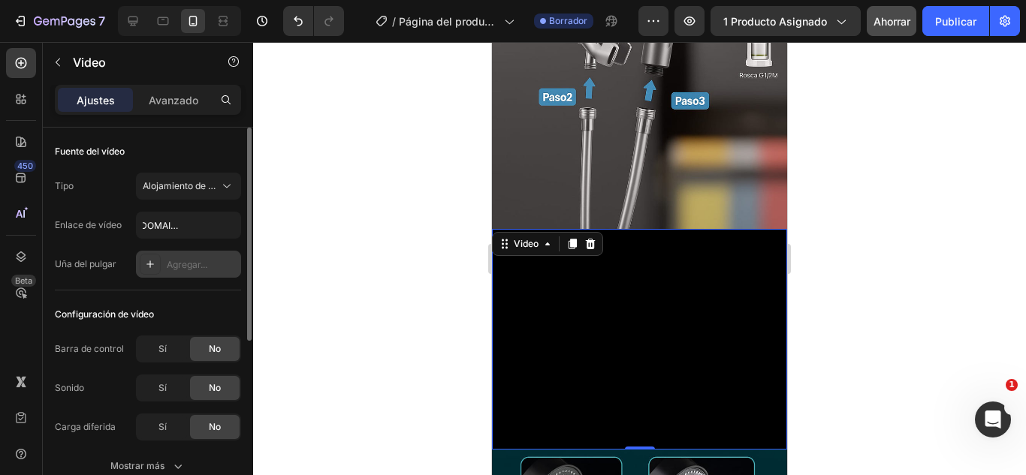
scroll to position [0, 0]
click at [213, 267] on div "Agregar..." at bounding box center [202, 265] width 71 height 14
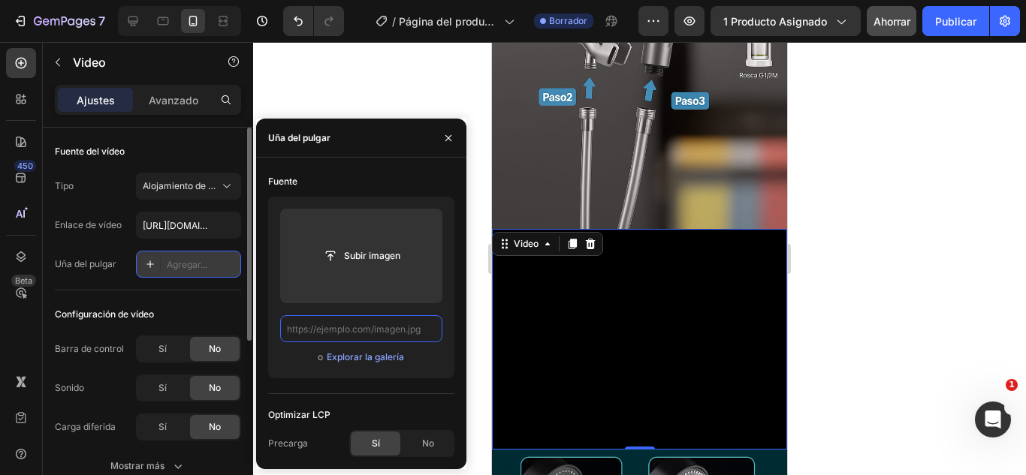
click at [321, 328] on input "text" at bounding box center [361, 328] width 162 height 27
paste input "[URL][DOMAIN_NAME]"
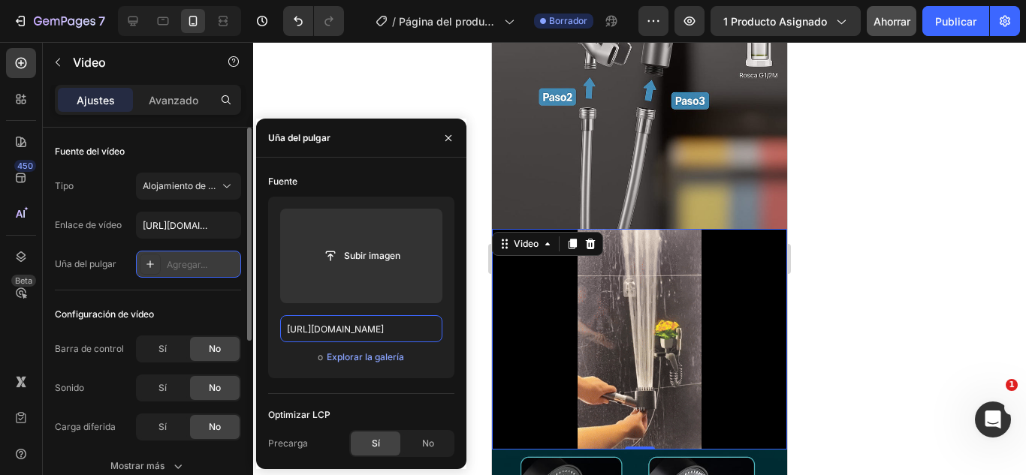
scroll to position [0, 770]
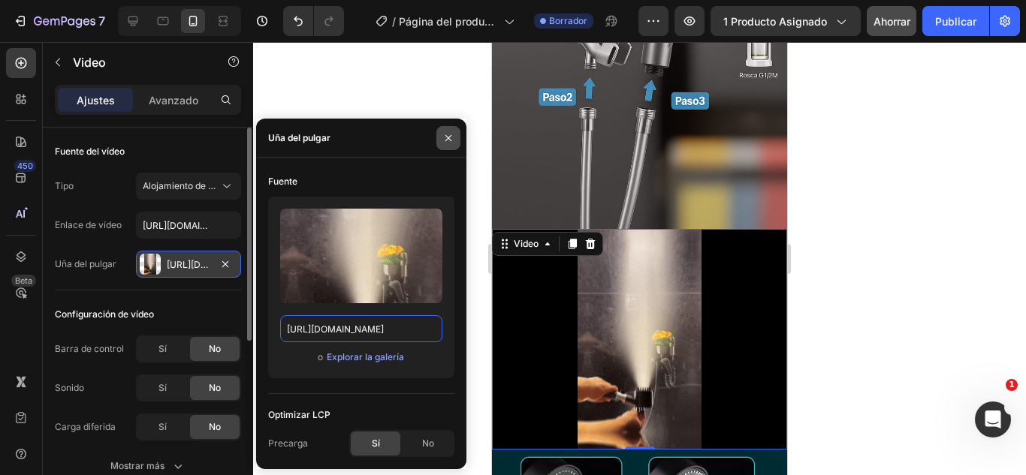
type input "[URL][DOMAIN_NAME]"
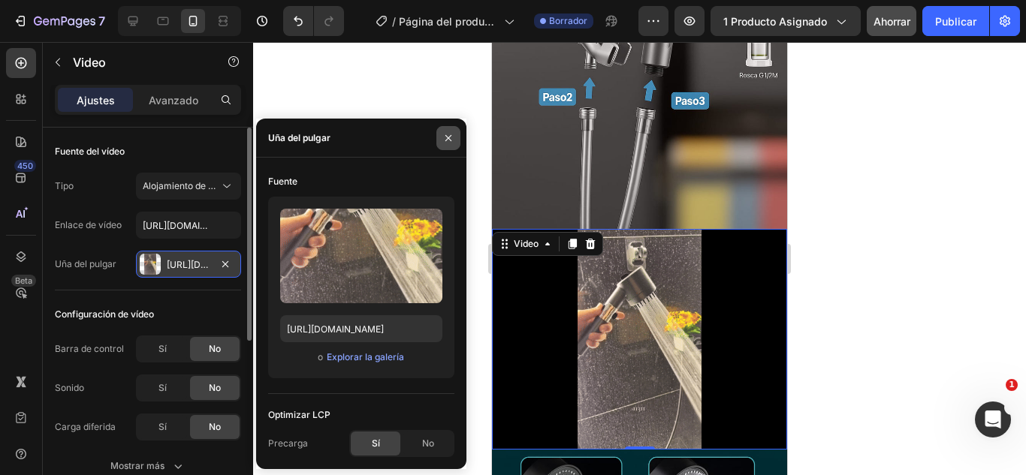
scroll to position [0, 0]
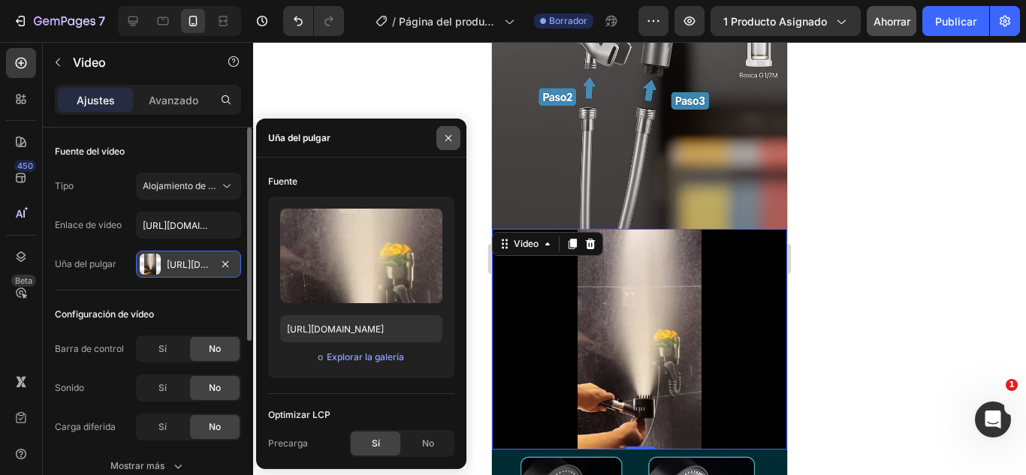
click at [452, 140] on icon "button" at bounding box center [448, 138] width 12 height 12
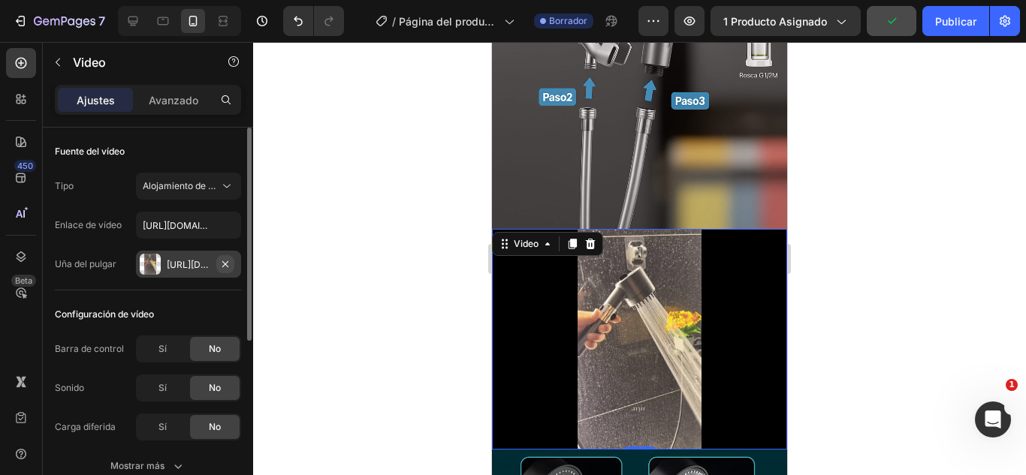
click at [232, 260] on button "button" at bounding box center [225, 264] width 18 height 18
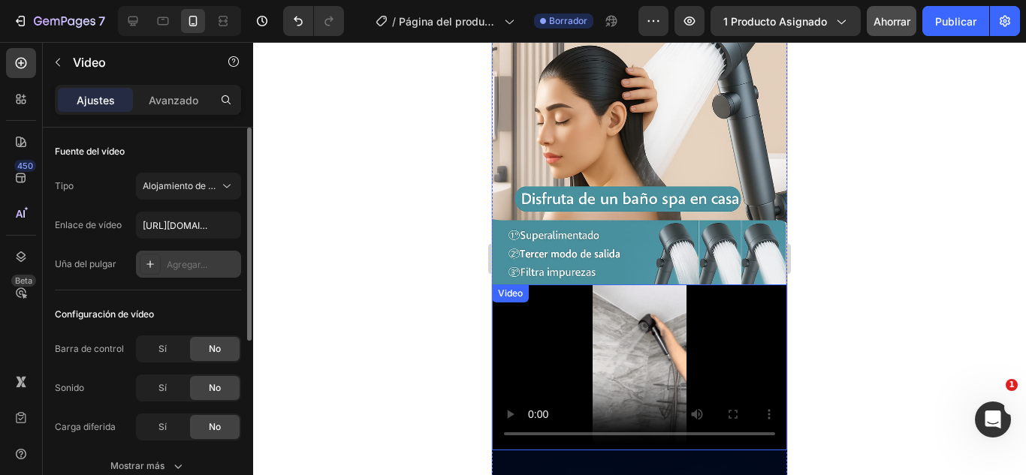
scroll to position [960, 0]
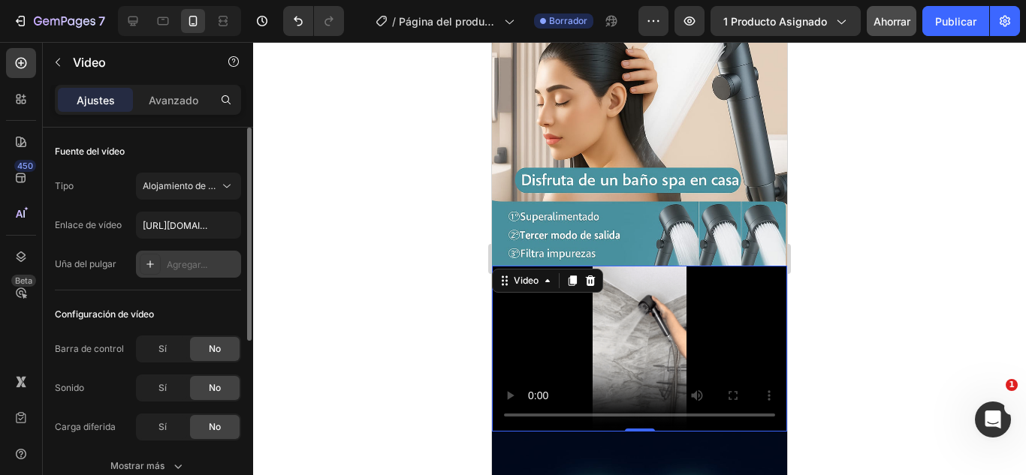
click at [596, 266] on video at bounding box center [639, 349] width 295 height 166
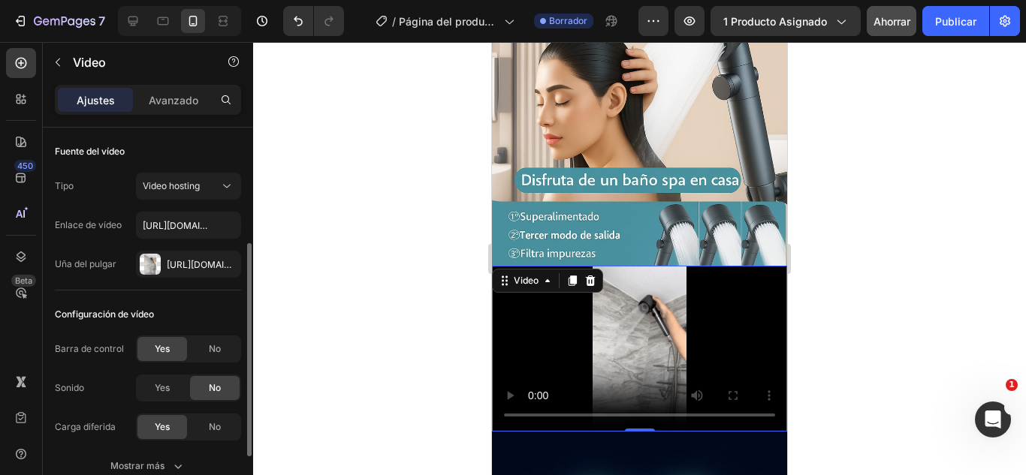
scroll to position [75, 0]
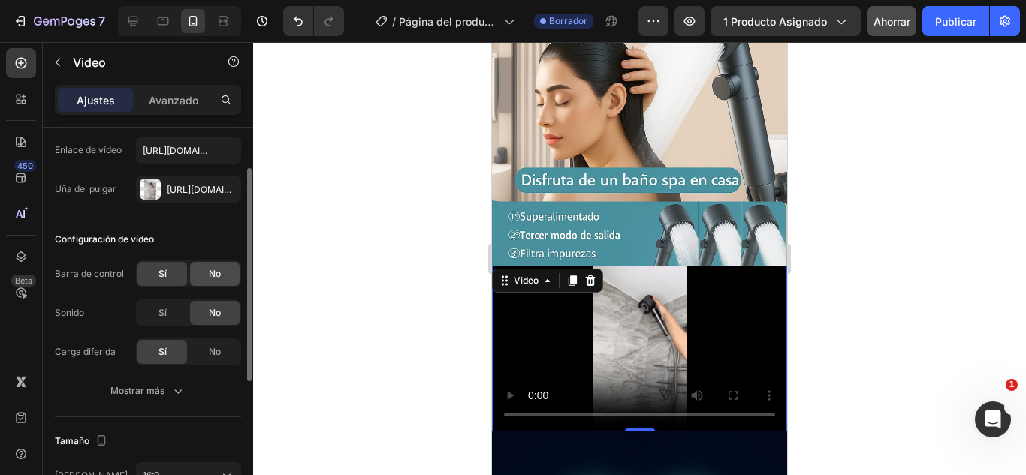
click at [230, 263] on div "No" at bounding box center [215, 274] width 50 height 24
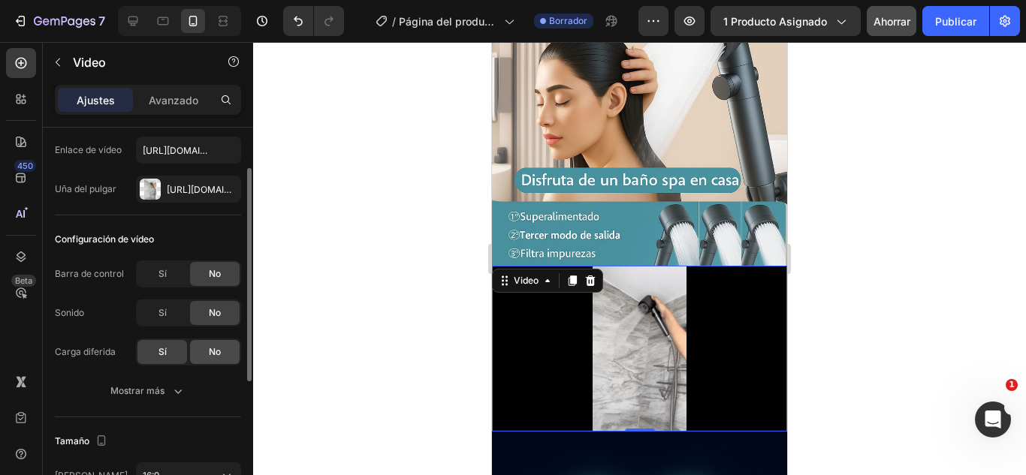
click at [228, 348] on div "No" at bounding box center [215, 352] width 50 height 24
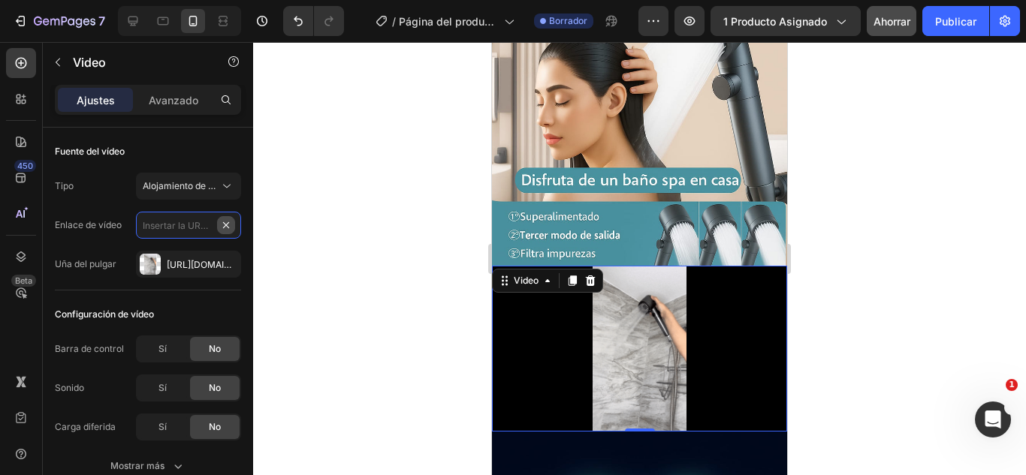
scroll to position [0, 0]
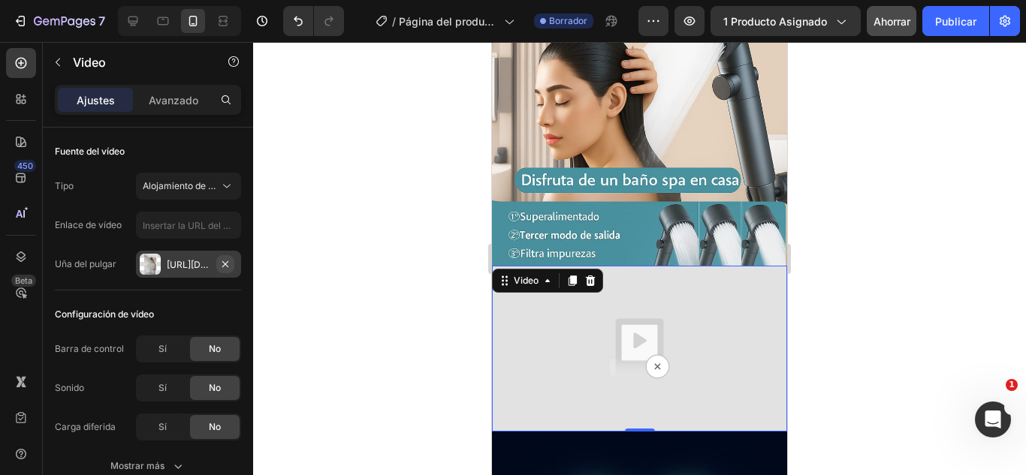
click at [227, 266] on icon "button" at bounding box center [225, 264] width 6 height 6
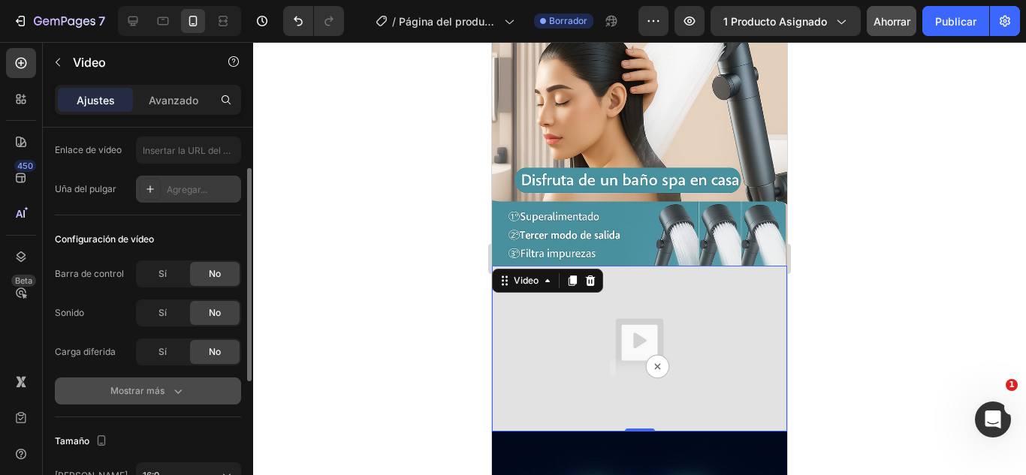
click at [178, 378] on button "Mostrar más" at bounding box center [148, 391] width 186 height 27
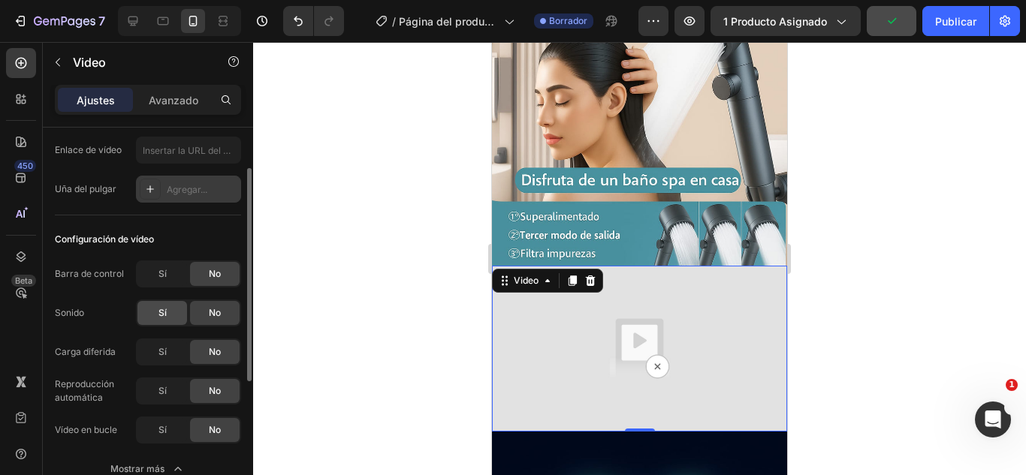
click at [173, 316] on div "Sí" at bounding box center [162, 313] width 50 height 24
click at [217, 304] on div "No" at bounding box center [215, 313] width 50 height 24
click at [167, 394] on div "Sí" at bounding box center [162, 391] width 50 height 24
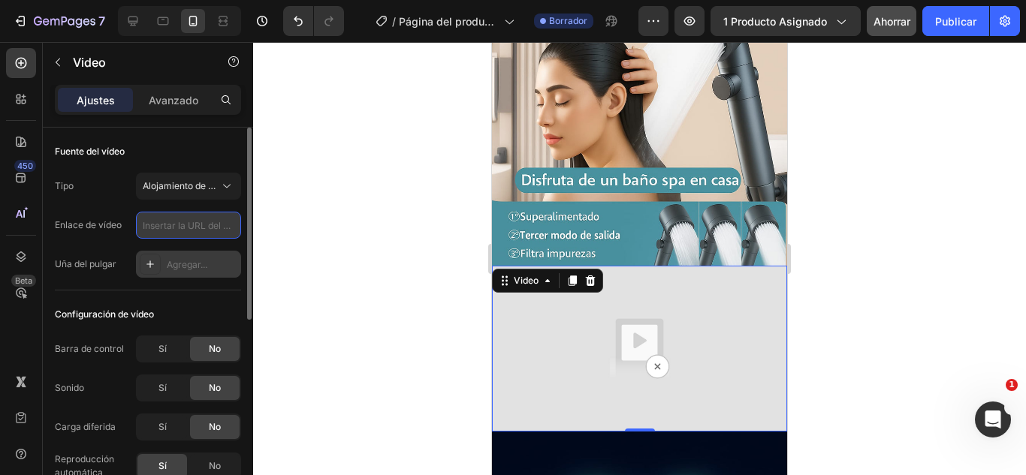
click at [187, 231] on input "text" at bounding box center [188, 225] width 105 height 27
paste input "[URL][DOMAIN_NAME]"
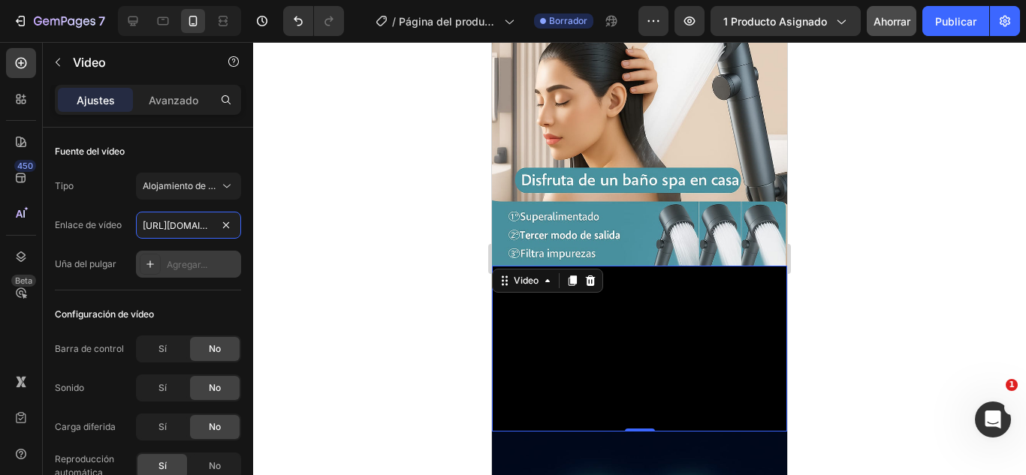
scroll to position [0, 827]
type input "[URL][DOMAIN_NAME]"
click at [212, 264] on div "Agregar..." at bounding box center [202, 265] width 71 height 14
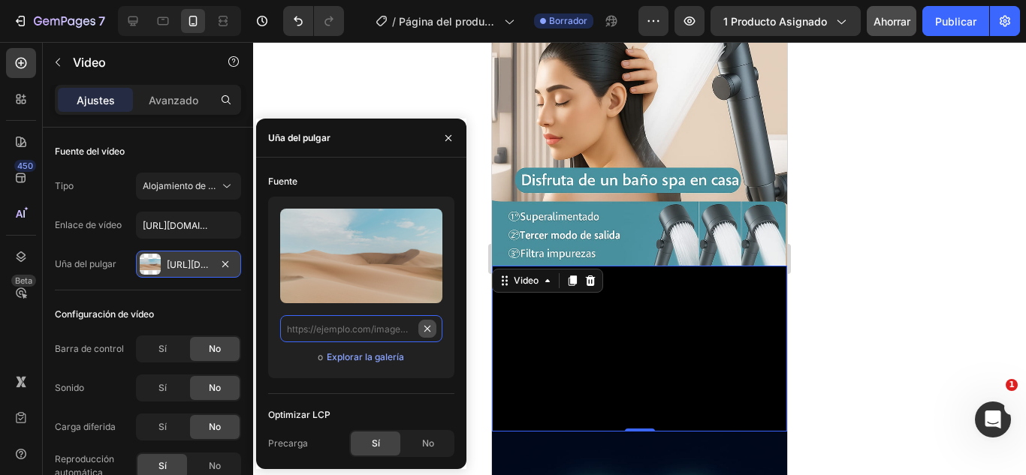
scroll to position [0, 0]
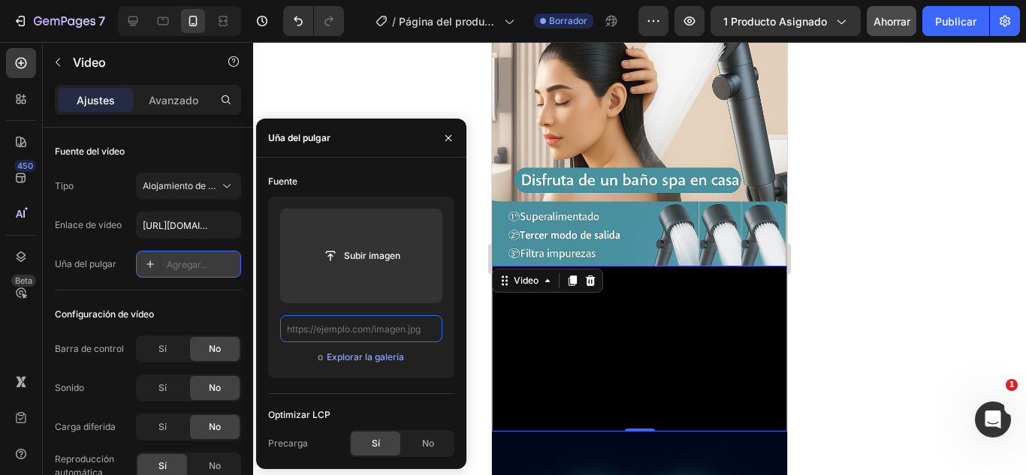
click at [313, 320] on input "text" at bounding box center [361, 328] width 162 height 27
click at [313, 324] on input "text" at bounding box center [361, 328] width 162 height 27
paste input "[URL][DOMAIN_NAME]"
type input "[URL][DOMAIN_NAME]"
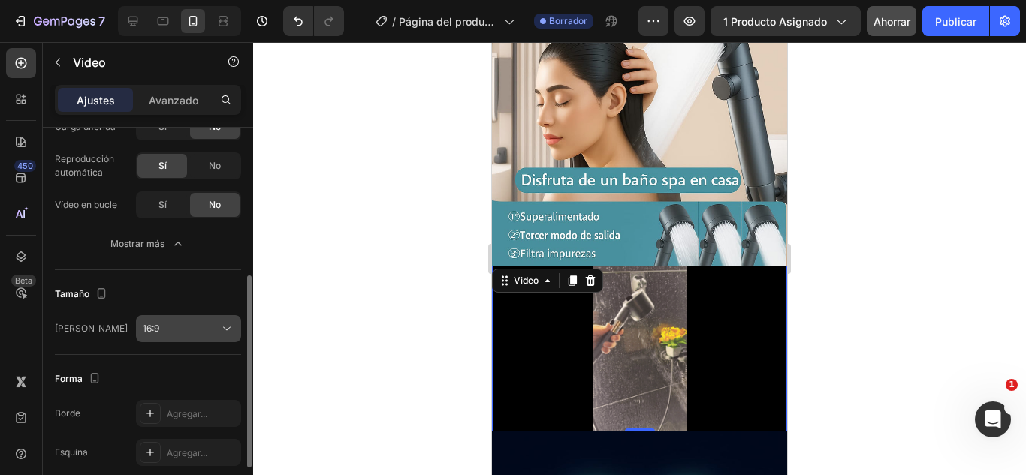
click at [219, 321] on button "16:9" at bounding box center [188, 328] width 105 height 27
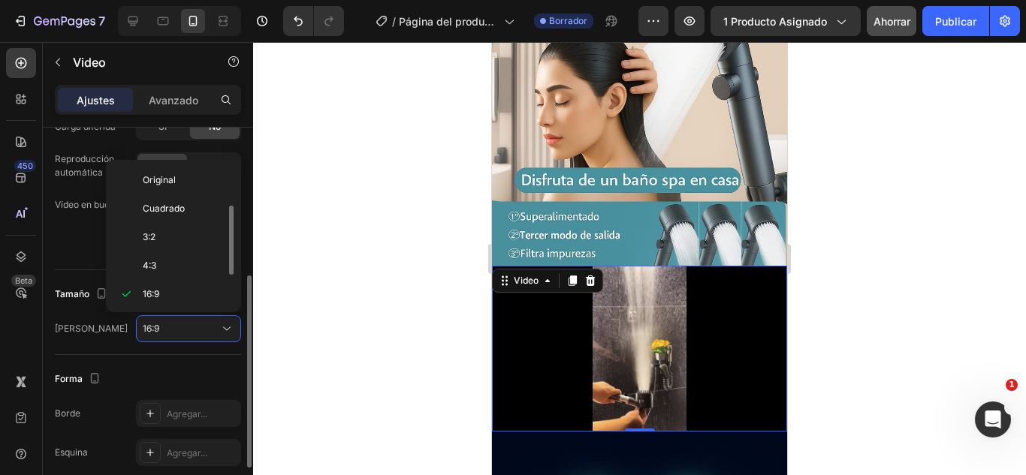
scroll to position [27, 0]
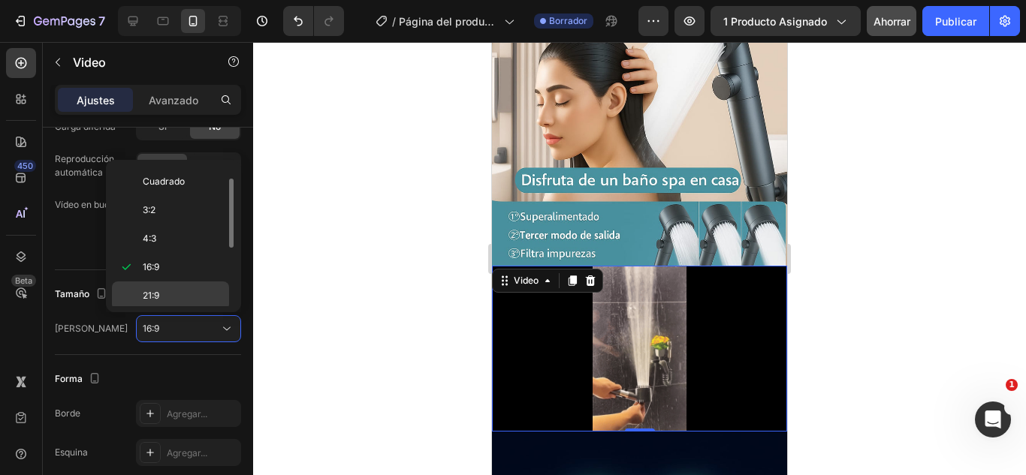
click at [191, 310] on div "21:9" at bounding box center [170, 324] width 117 height 29
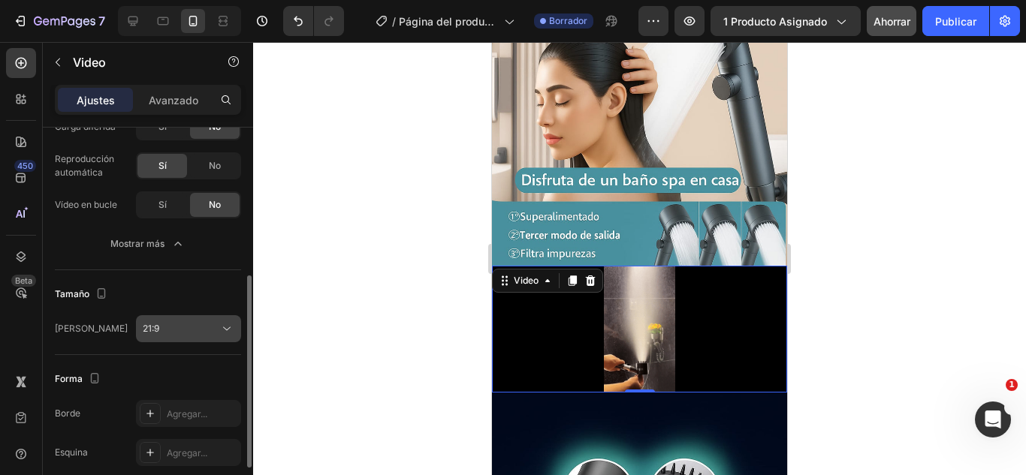
click at [224, 325] on icon at bounding box center [226, 328] width 15 height 15
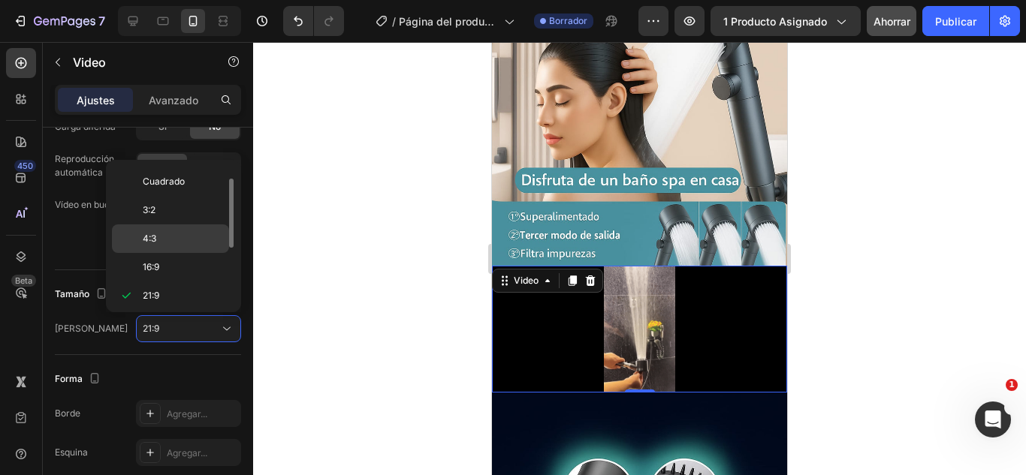
click at [177, 253] on div "4:3" at bounding box center [170, 267] width 117 height 29
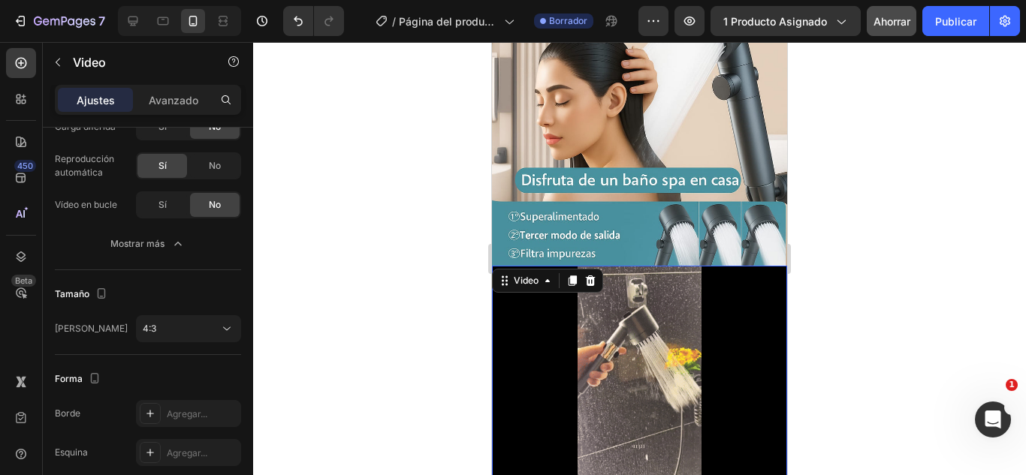
click at [372, 300] on div at bounding box center [639, 258] width 773 height 433
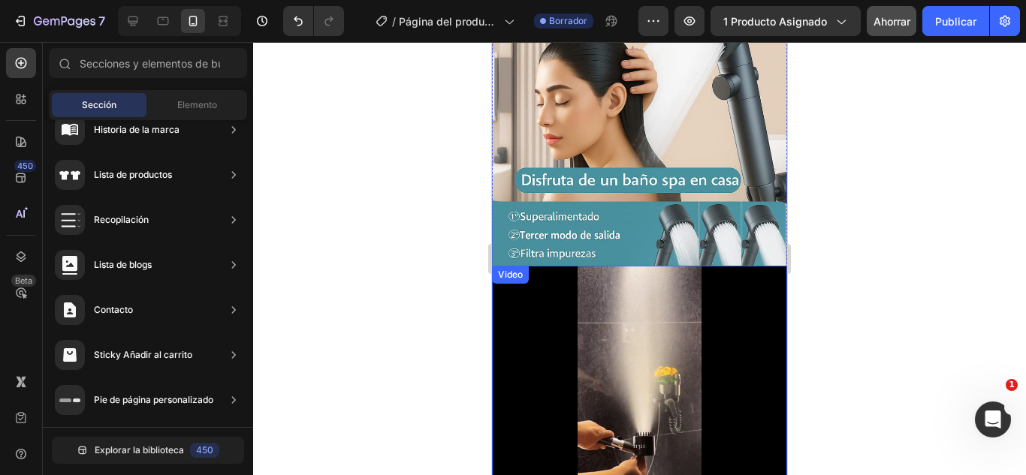
click at [682, 330] on video at bounding box center [639, 376] width 295 height 221
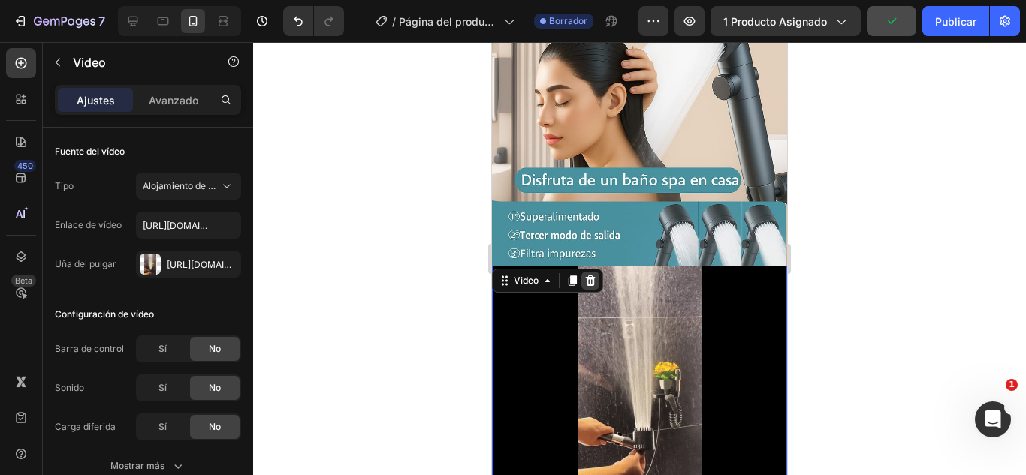
click at [586, 275] on icon at bounding box center [590, 281] width 12 height 12
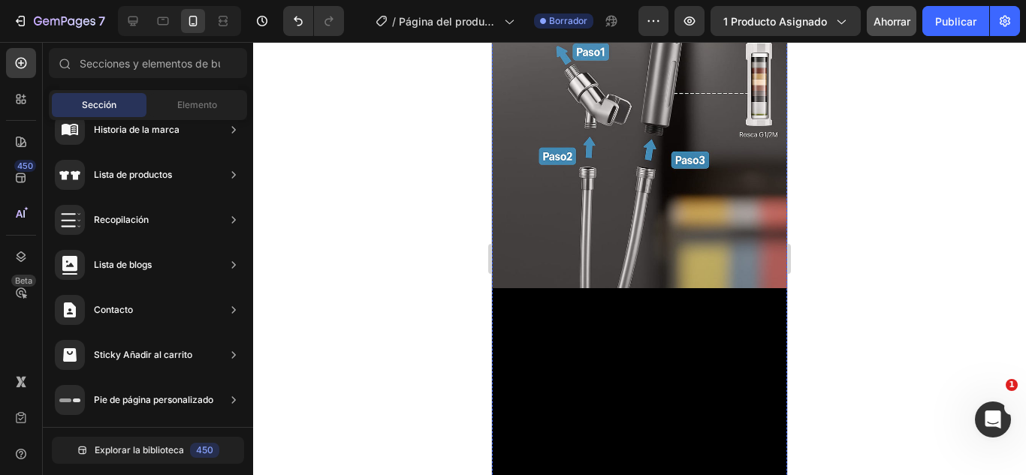
scroll to position [1936, 0]
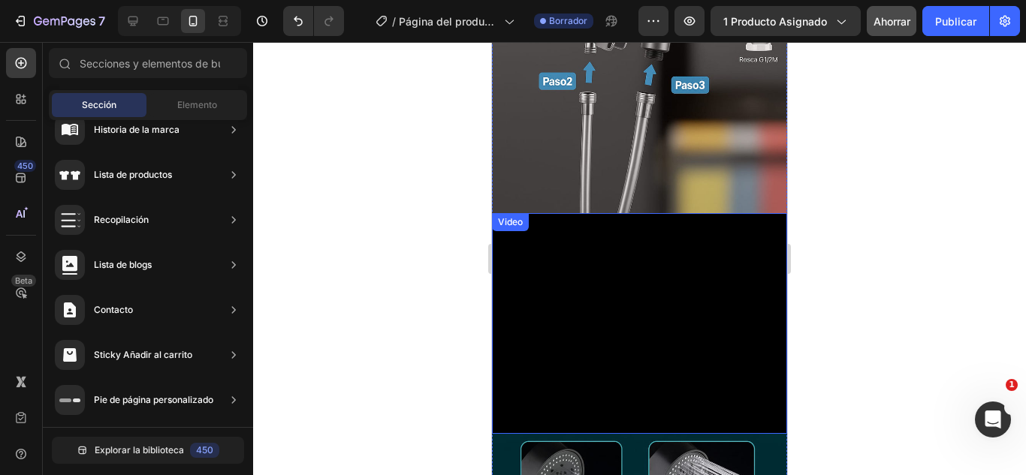
click at [567, 280] on video at bounding box center [639, 323] width 295 height 221
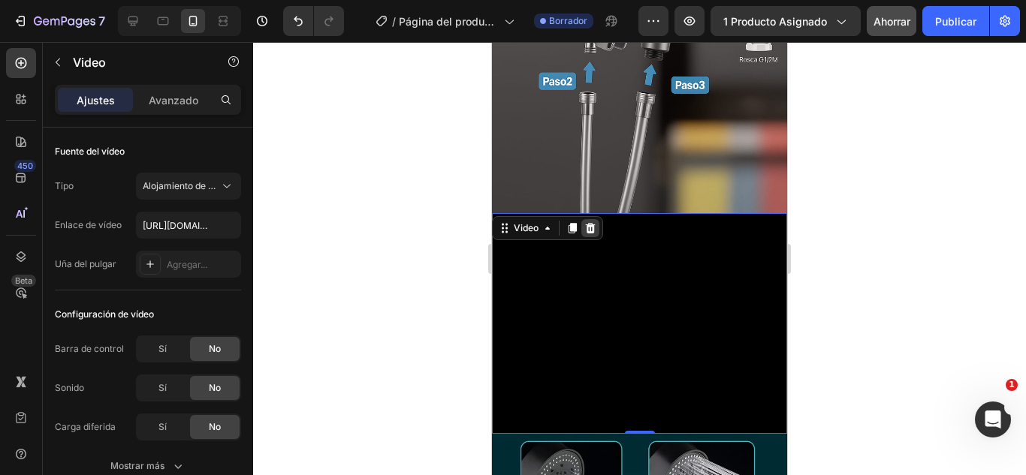
click at [591, 222] on icon at bounding box center [591, 227] width 10 height 11
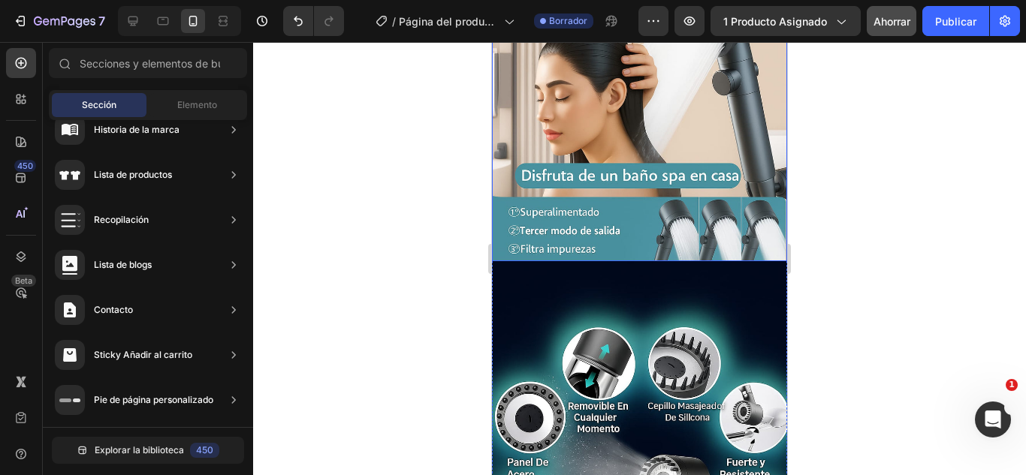
scroll to position [976, 0]
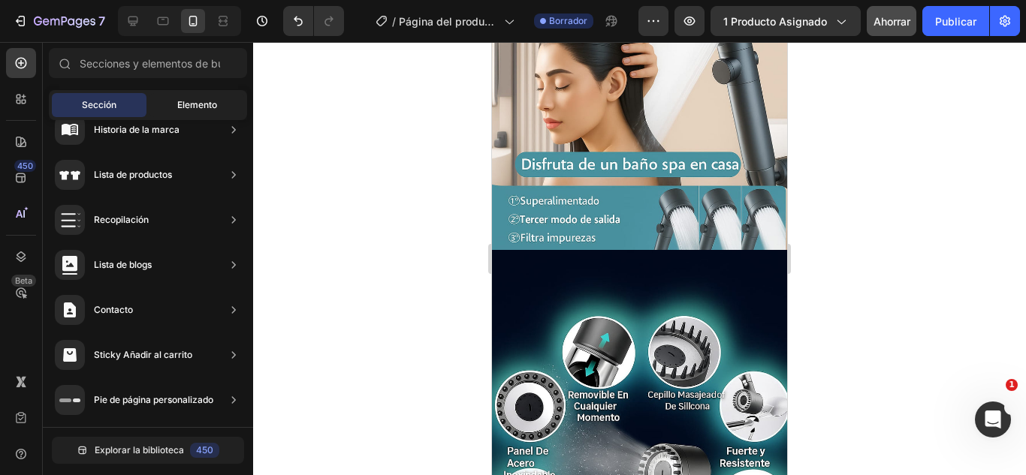
click at [206, 106] on font "Elemento" at bounding box center [197, 104] width 40 height 11
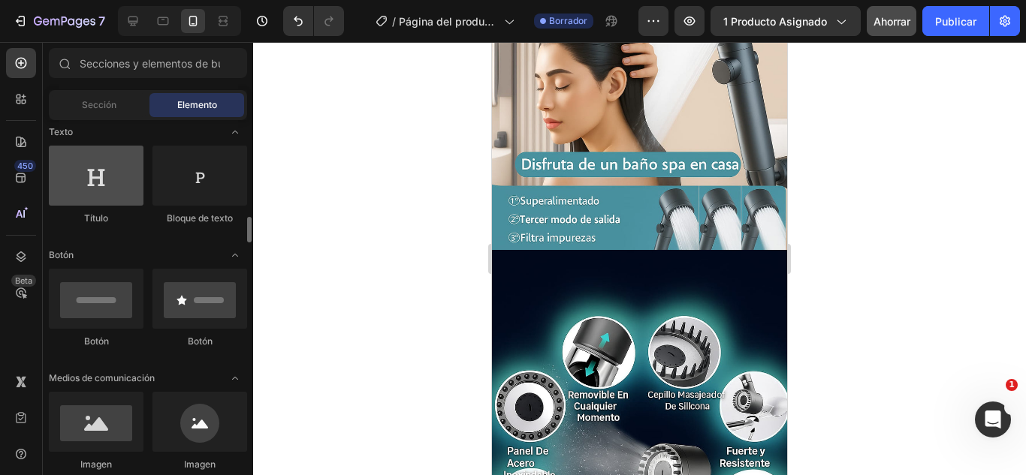
scroll to position [300, 0]
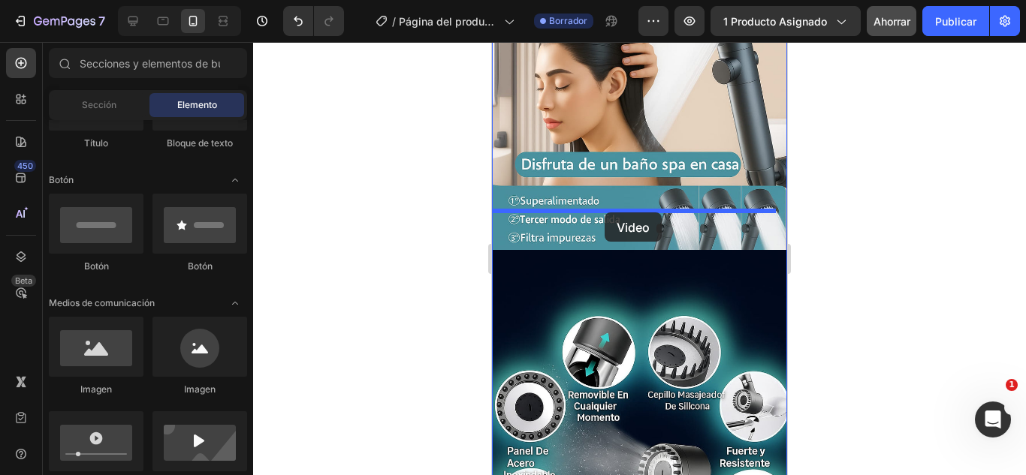
drag, startPoint x: 612, startPoint y: 474, endPoint x: 603, endPoint y: 215, distance: 258.4
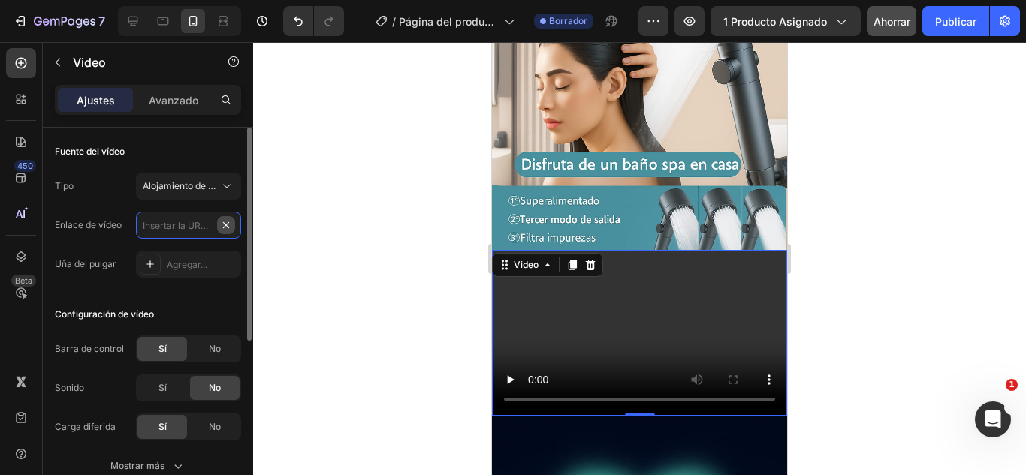
scroll to position [0, 0]
click at [152, 237] on input "text" at bounding box center [188, 225] width 105 height 27
click at [160, 233] on input "text" at bounding box center [188, 225] width 105 height 27
click at [160, 227] on input "text" at bounding box center [188, 225] width 105 height 27
paste input "[URL][DOMAIN_NAME]"
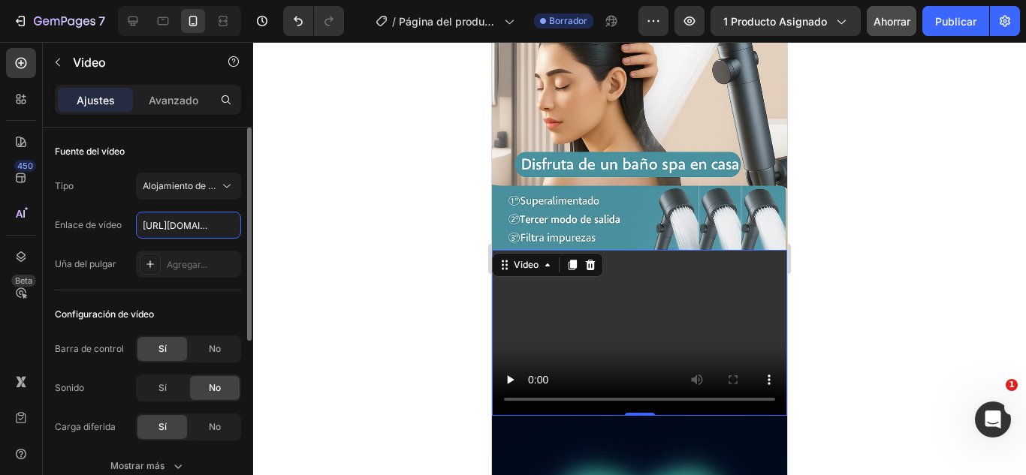
scroll to position [0, 827]
type input "[URL][DOMAIN_NAME]"
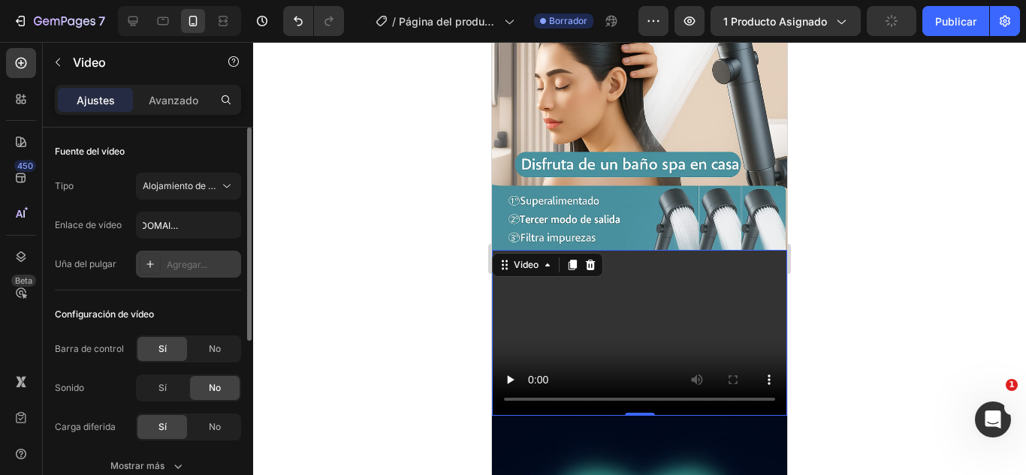
click at [200, 269] on font "Agregar..." at bounding box center [187, 264] width 41 height 11
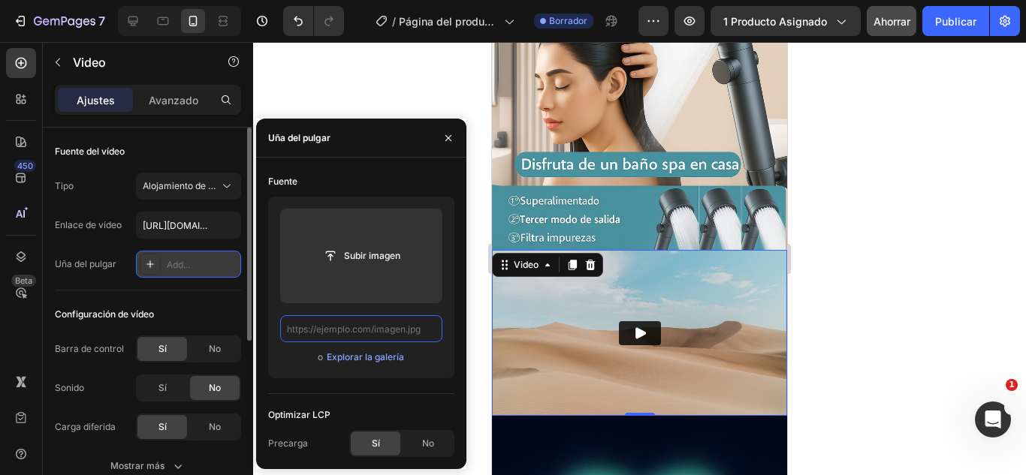
scroll to position [0, 0]
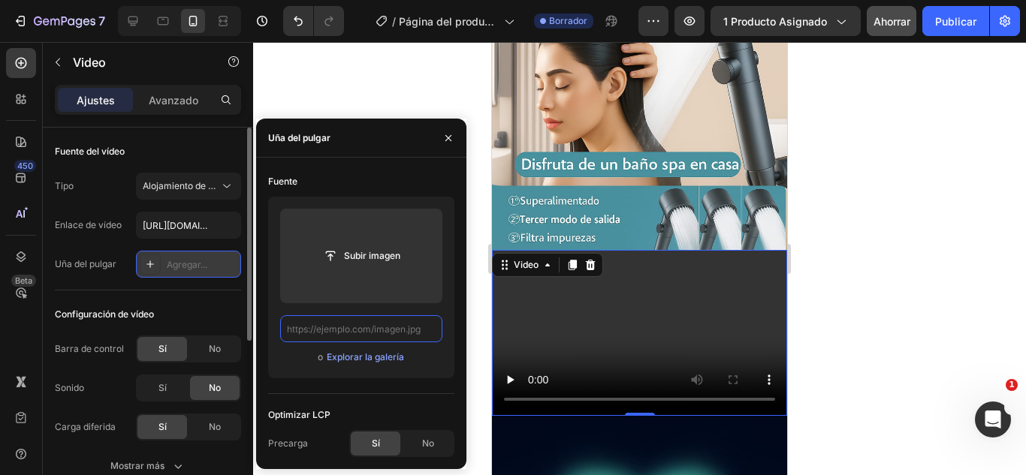
click at [319, 326] on input "text" at bounding box center [361, 328] width 162 height 27
paste input "[URL][DOMAIN_NAME]"
type input "[URL][DOMAIN_NAME]"
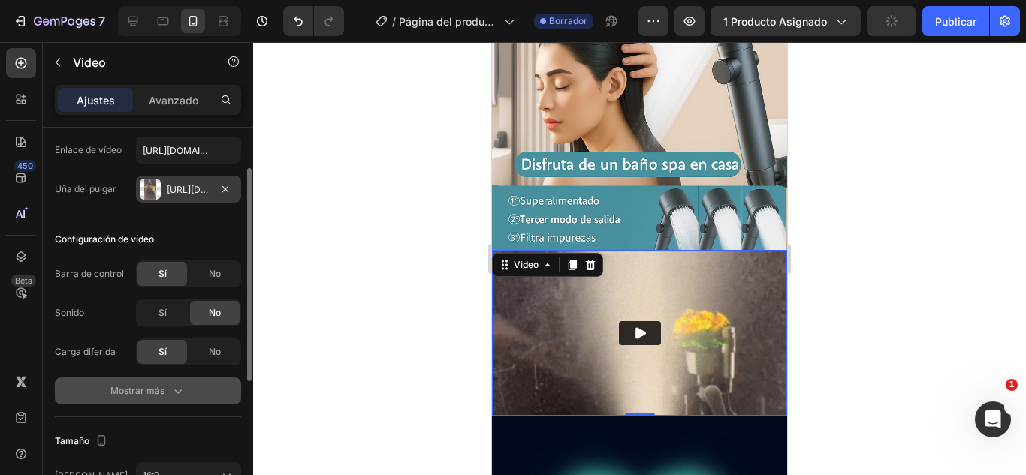
click at [188, 393] on button "Mostrar más" at bounding box center [148, 391] width 186 height 27
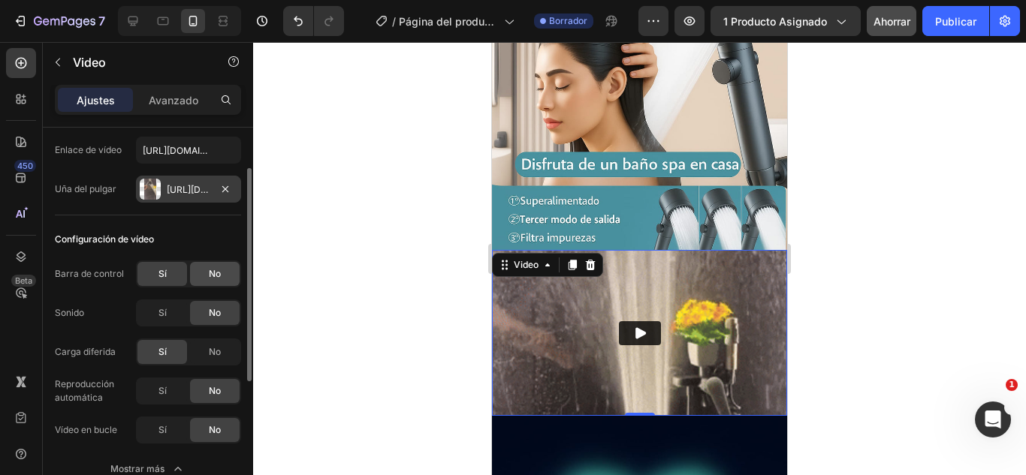
click at [197, 277] on div "No" at bounding box center [215, 274] width 50 height 24
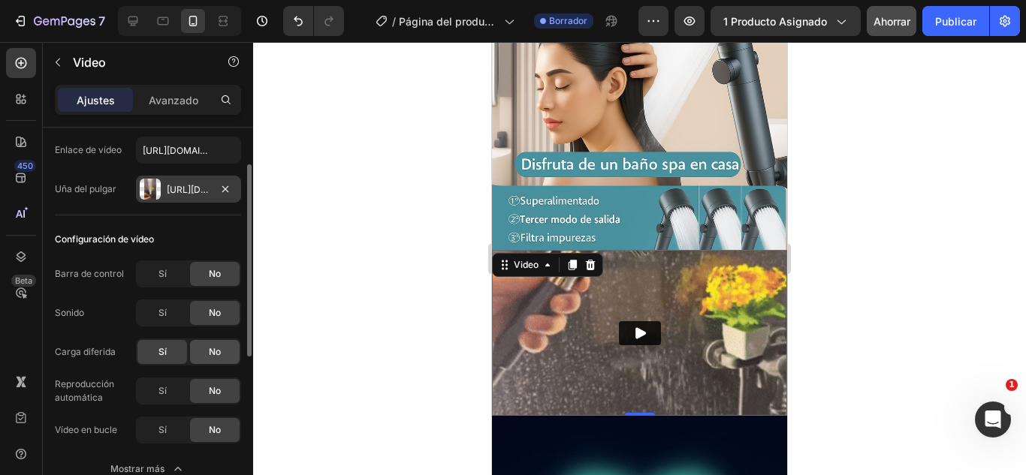
click at [203, 354] on div "No" at bounding box center [215, 352] width 50 height 24
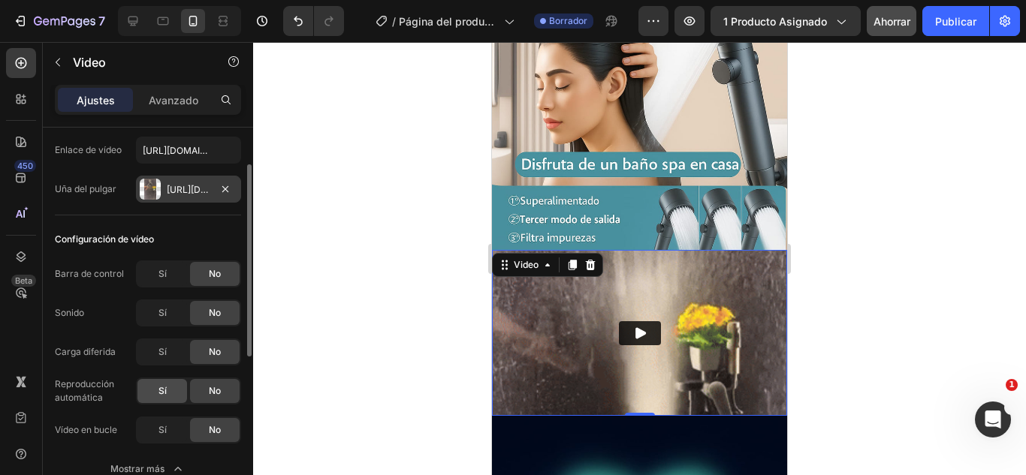
click at [159, 394] on font "Sí" at bounding box center [162, 390] width 8 height 11
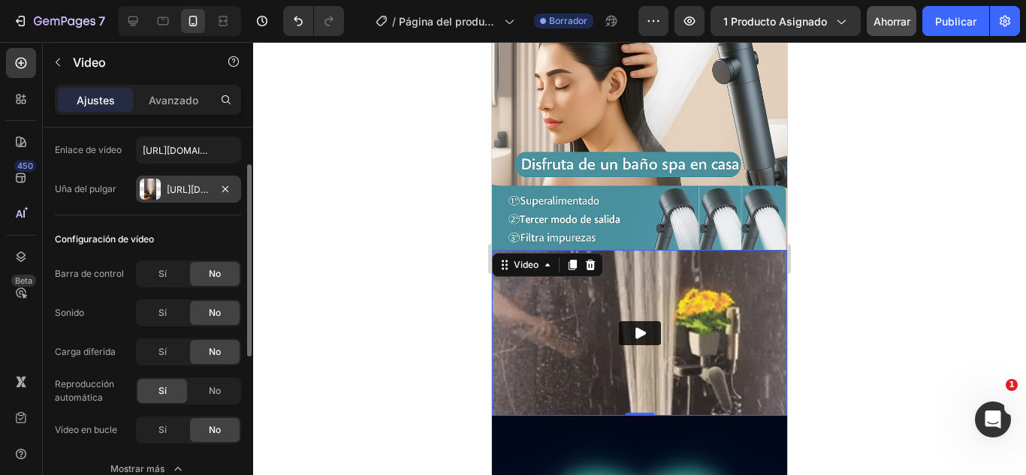
scroll to position [225, 0]
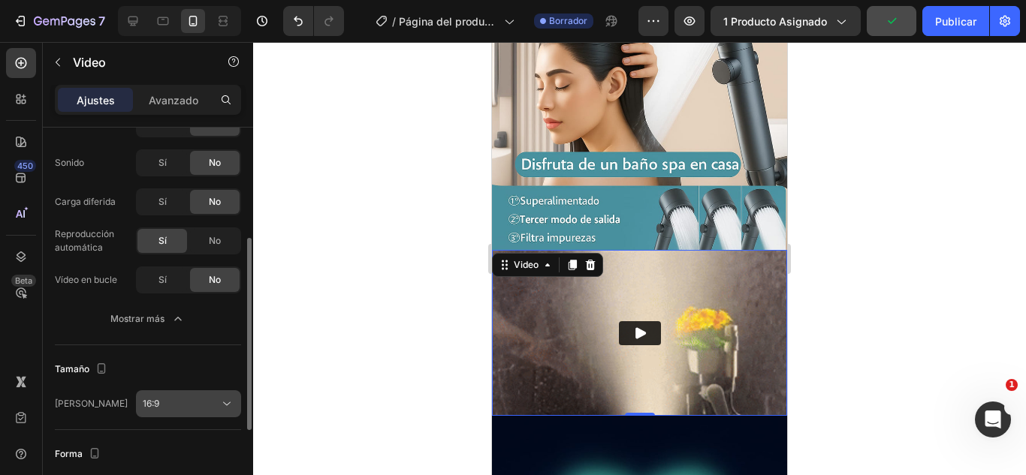
click at [208, 399] on div "16:9" at bounding box center [181, 404] width 77 height 14
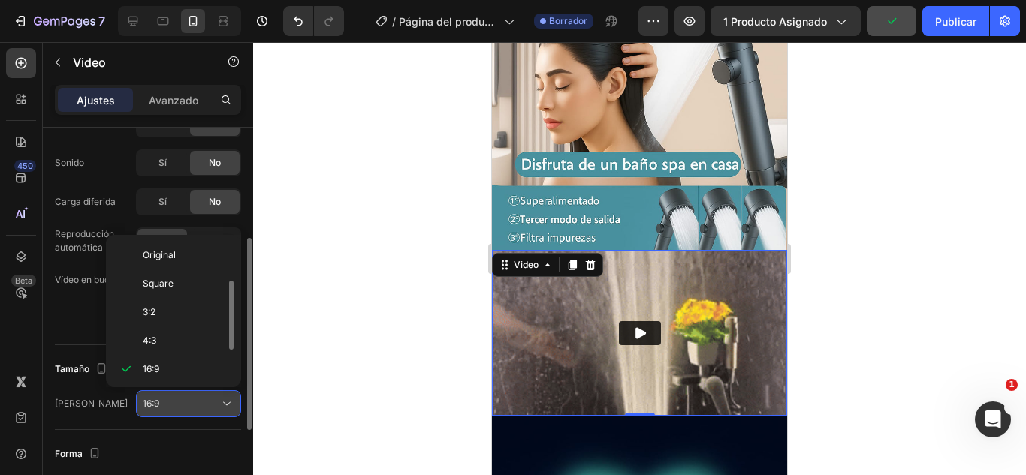
scroll to position [27, 0]
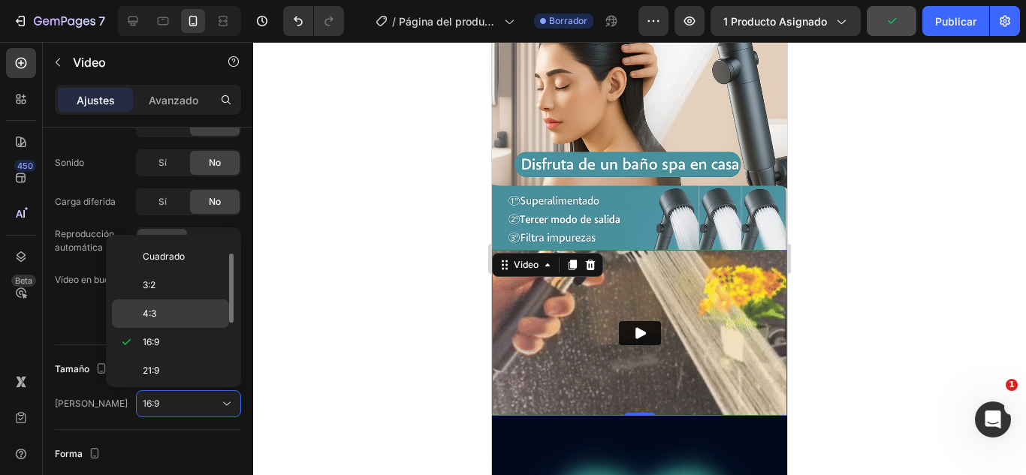
click at [164, 324] on div "4:3" at bounding box center [170, 314] width 117 height 29
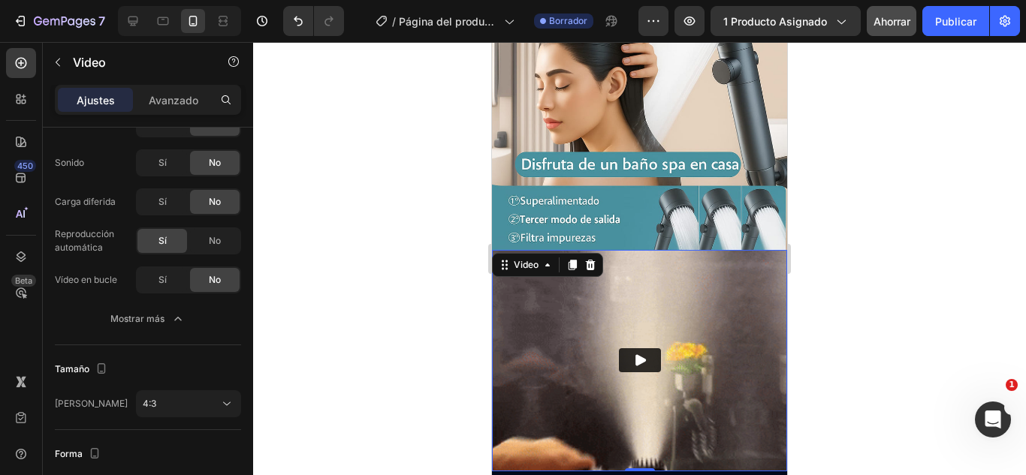
click at [327, 249] on div at bounding box center [639, 258] width 773 height 433
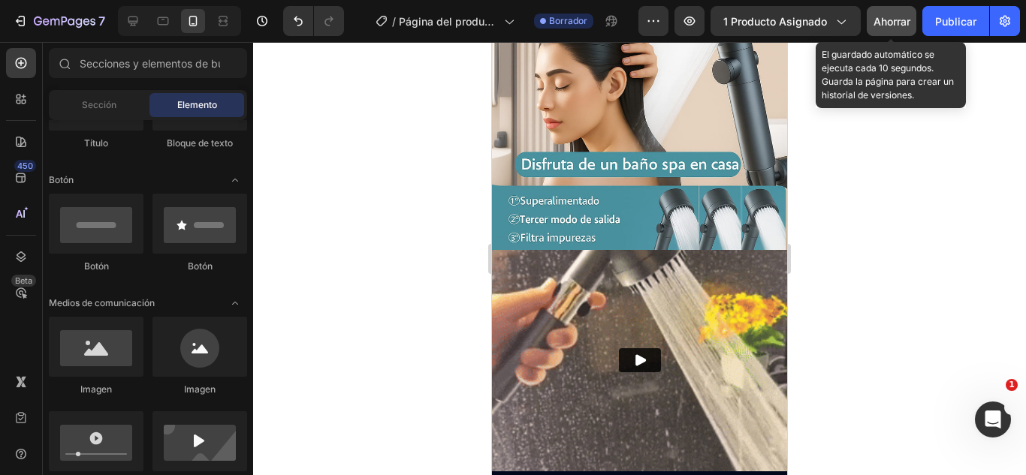
click at [899, 22] on font "Ahorrar" at bounding box center [891, 21] width 37 height 13
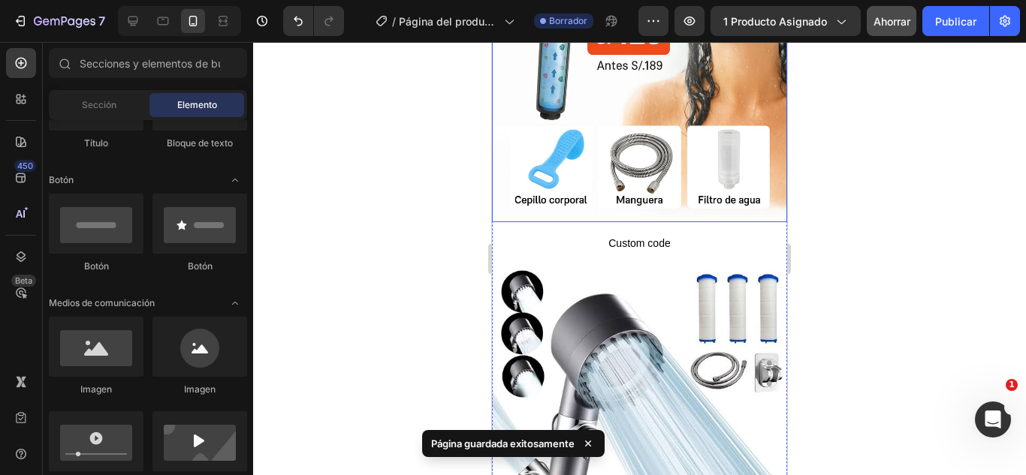
scroll to position [300, 0]
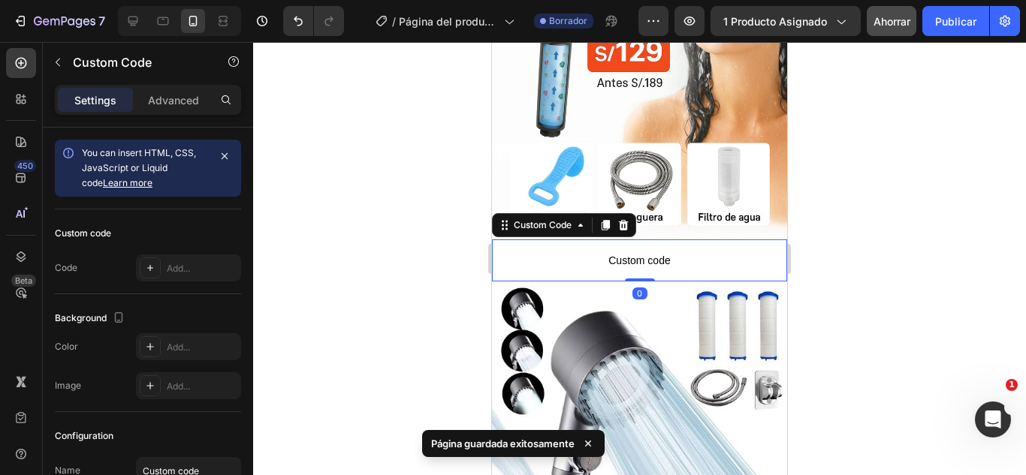
click at [627, 252] on span "Custom code" at bounding box center [639, 261] width 295 height 18
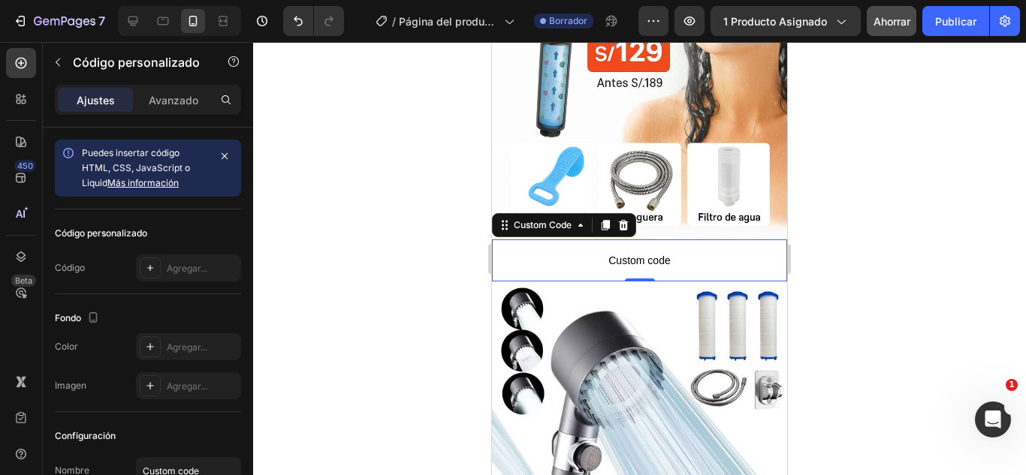
click at [549, 252] on span "Custom code" at bounding box center [639, 261] width 295 height 18
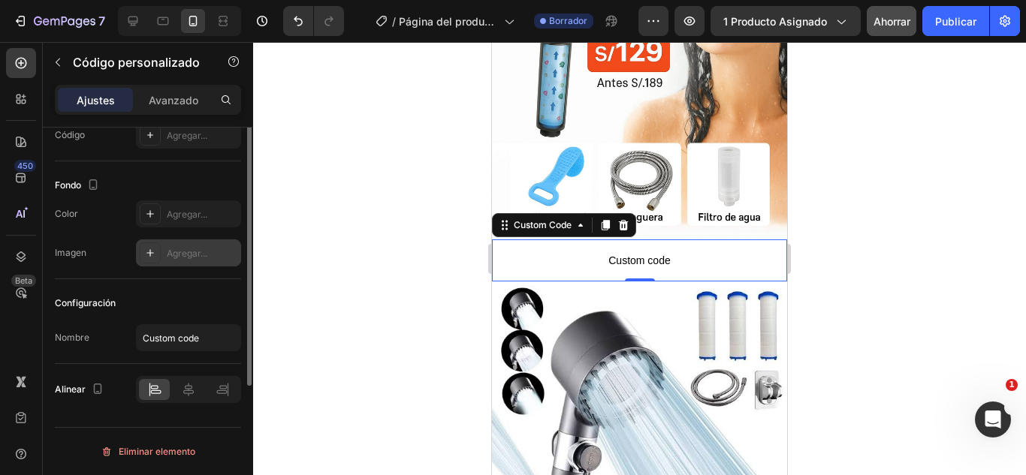
scroll to position [0, 0]
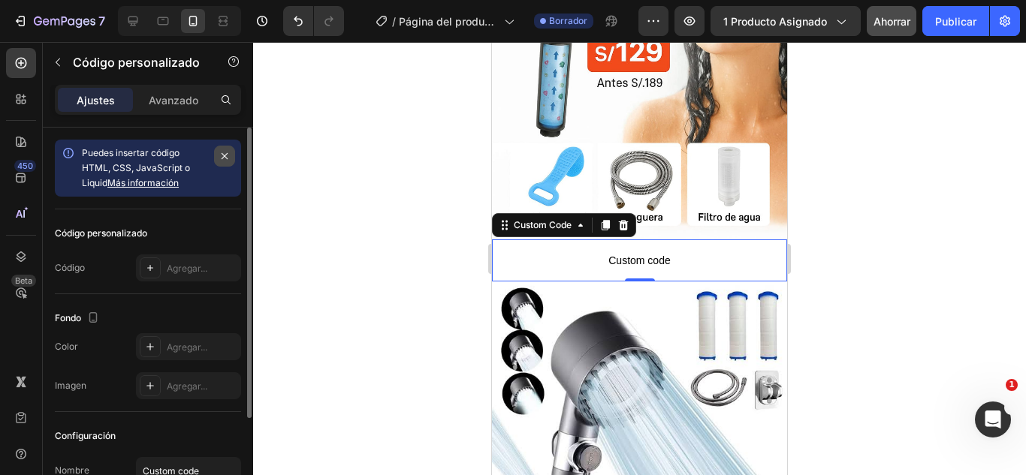
click at [224, 156] on icon "button" at bounding box center [224, 156] width 12 height 12
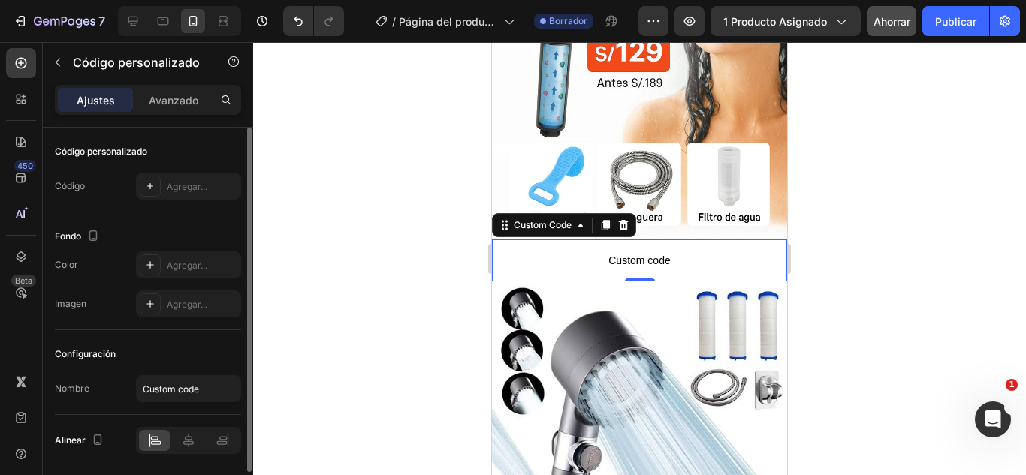
click at [557, 239] on p "Custom code" at bounding box center [639, 260] width 295 height 42
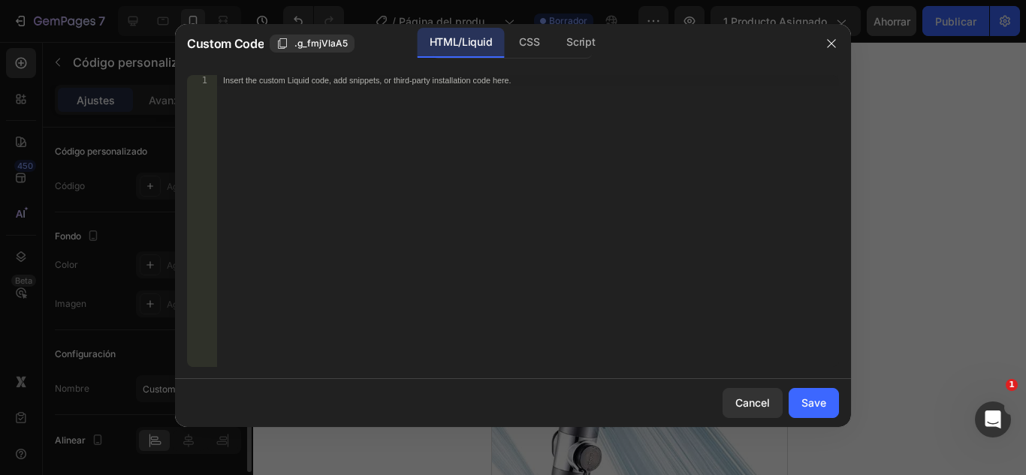
drag, startPoint x: 65, startPoint y: 191, endPoint x: 557, endPoint y: 234, distance: 493.6
click at [557, 234] on div "Insert the custom Liquid code, add snippets, or third-party installation code h…" at bounding box center [528, 231] width 622 height 313
click at [256, 119] on div "Insert the custom Liquid code, add snippets, or third-party installation code h…" at bounding box center [528, 231] width 622 height 313
paste textarea "<script type=“text/plain” class=“product-json” id=“product-json{{[DOMAIN_NAME]}…"
type textarea "<script type=“text/plain” class=“product-json” id=“product-json{{[DOMAIN_NAME]}…"
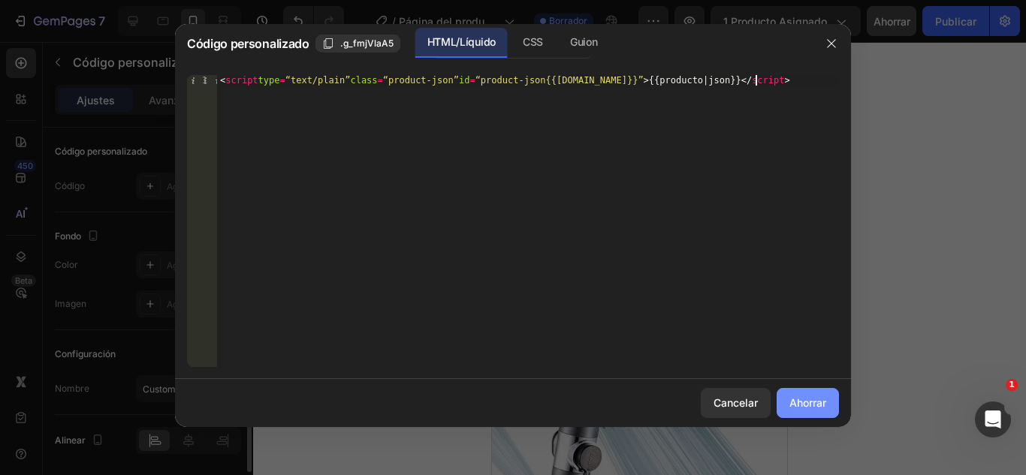
click at [789, 400] on font "Ahorrar" at bounding box center [807, 402] width 37 height 13
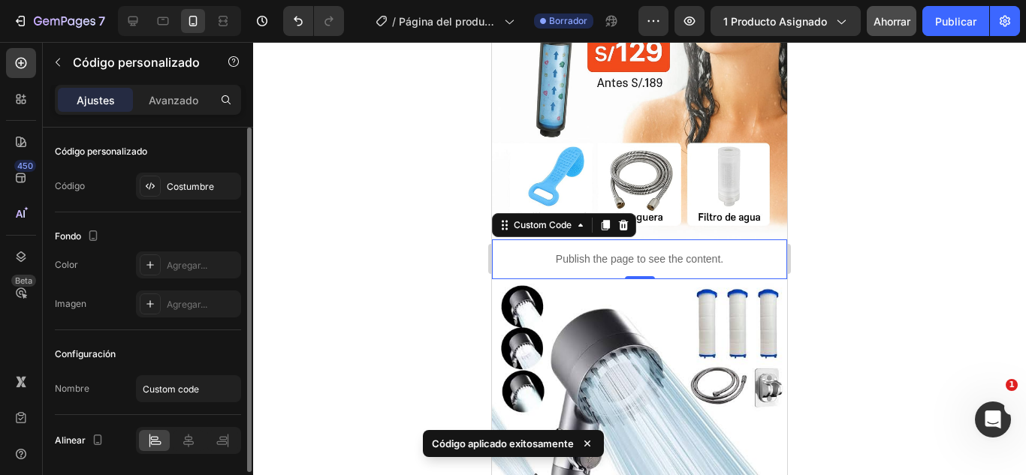
click at [556, 252] on p "Publish the page to see the content." at bounding box center [639, 260] width 295 height 16
click at [594, 213] on div "Custom Code" at bounding box center [564, 225] width 144 height 24
click at [598, 216] on div at bounding box center [605, 225] width 18 height 18
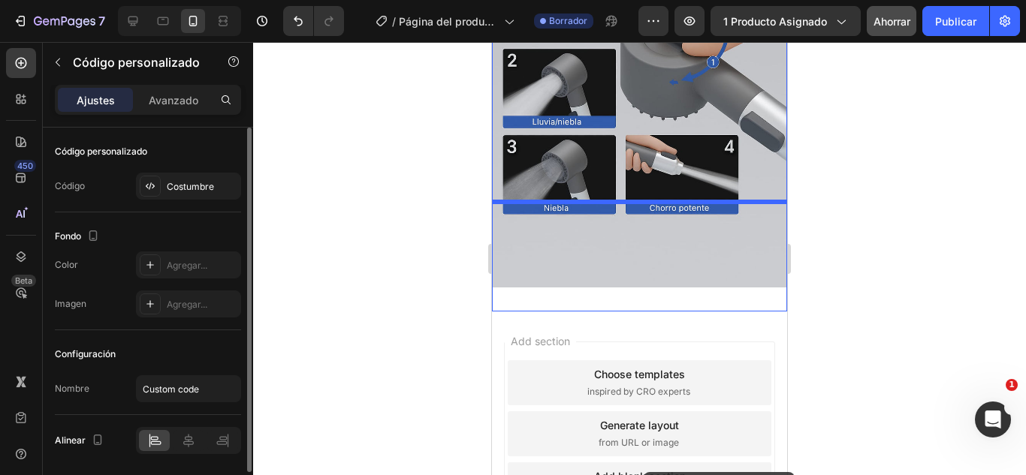
scroll to position [2867, 0]
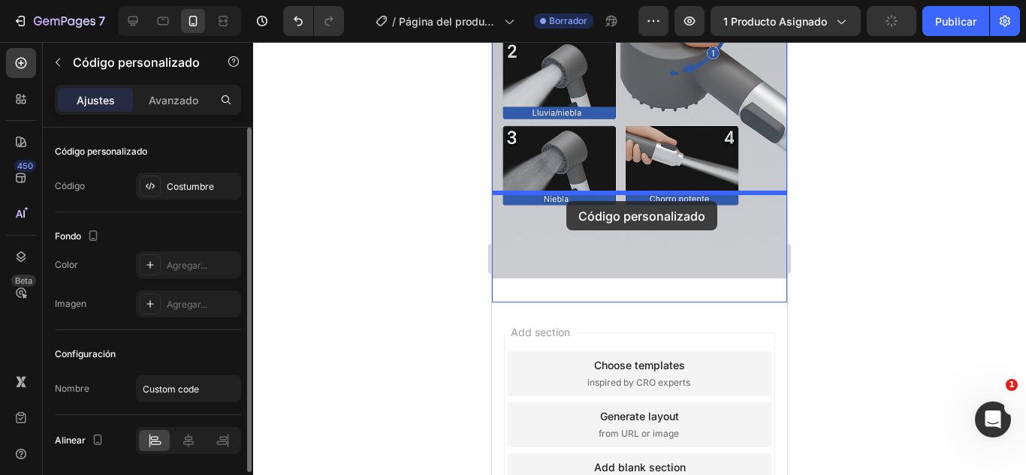
drag, startPoint x: 625, startPoint y: 282, endPoint x: 549, endPoint y: 188, distance: 120.1
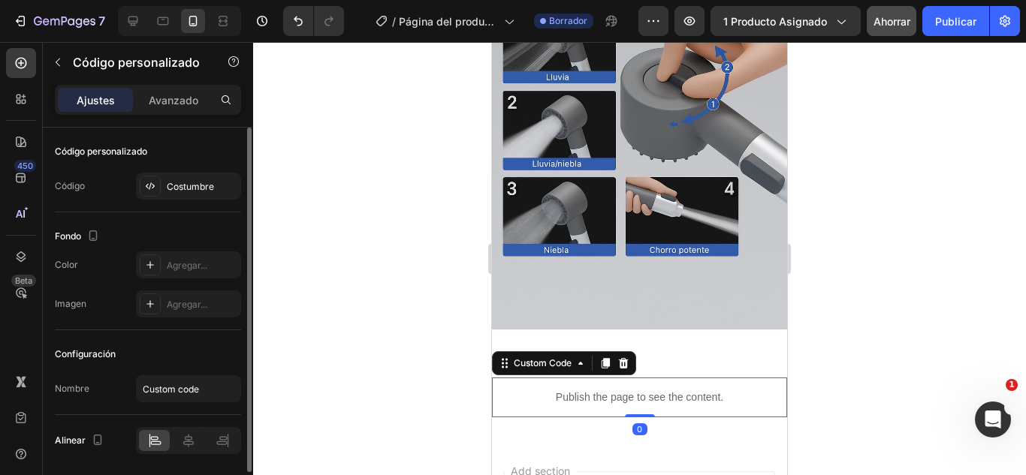
scroll to position [2752, 0]
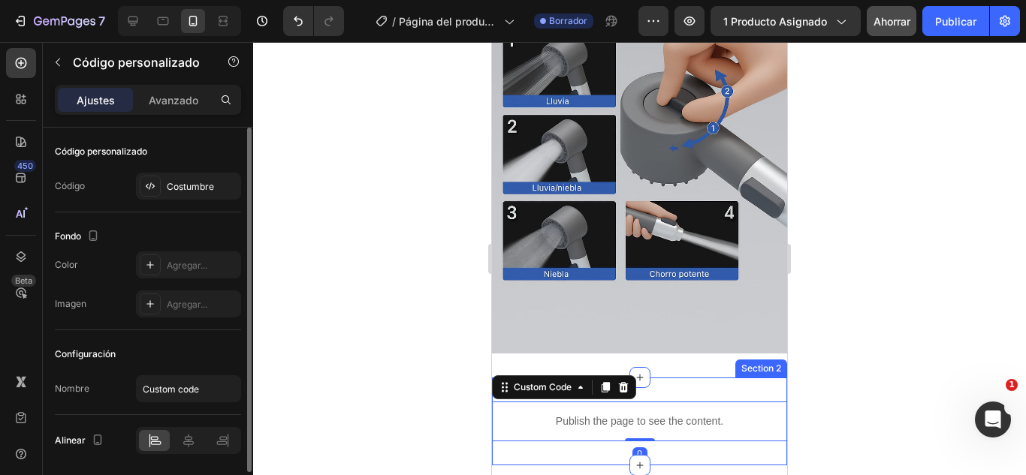
click at [679, 378] on div "Publish the page to see the content. Custom Code 0 Section 2" at bounding box center [639, 422] width 295 height 88
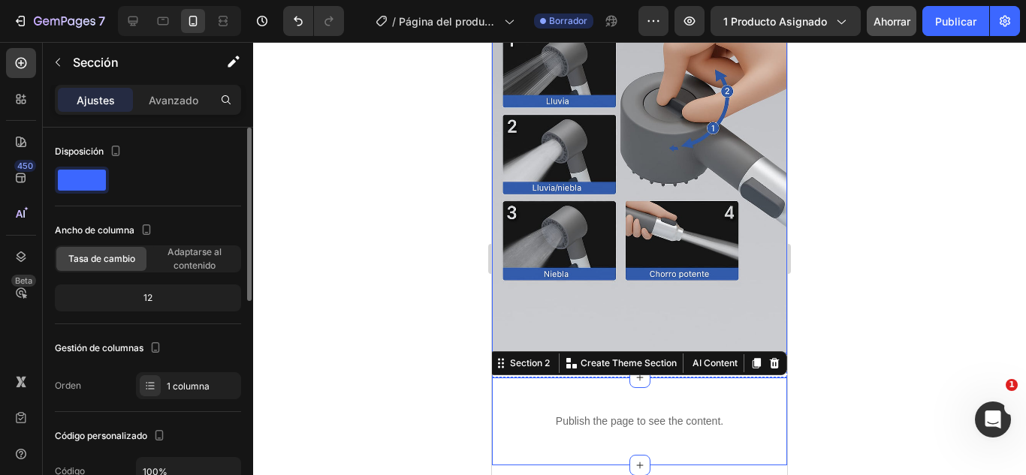
click at [595, 194] on img at bounding box center [639, 132] width 295 height 443
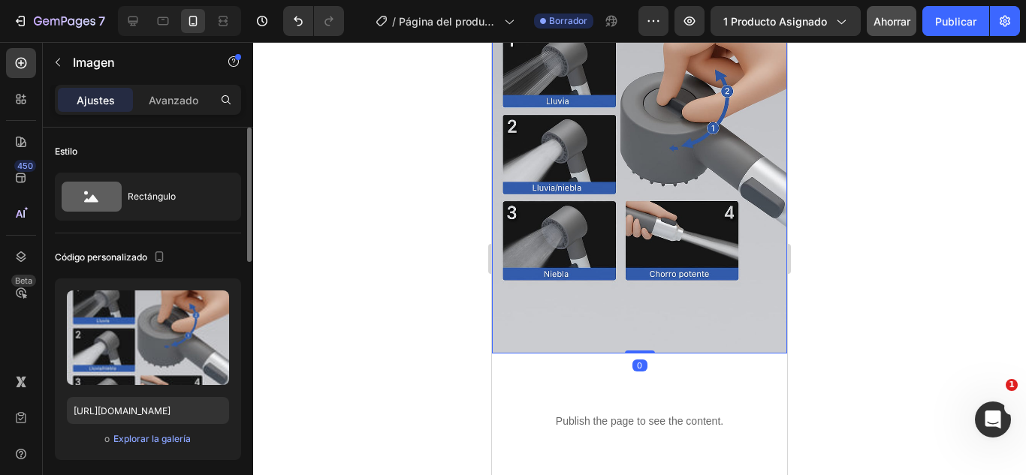
click at [589, 197] on img at bounding box center [639, 132] width 295 height 443
click at [173, 107] on p "Avanzado" at bounding box center [174, 100] width 50 height 16
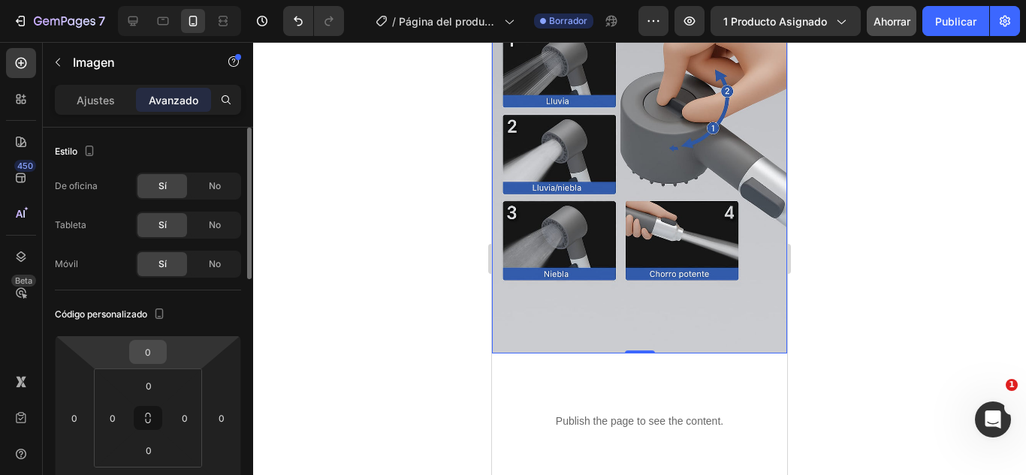
scroll to position [75, 0]
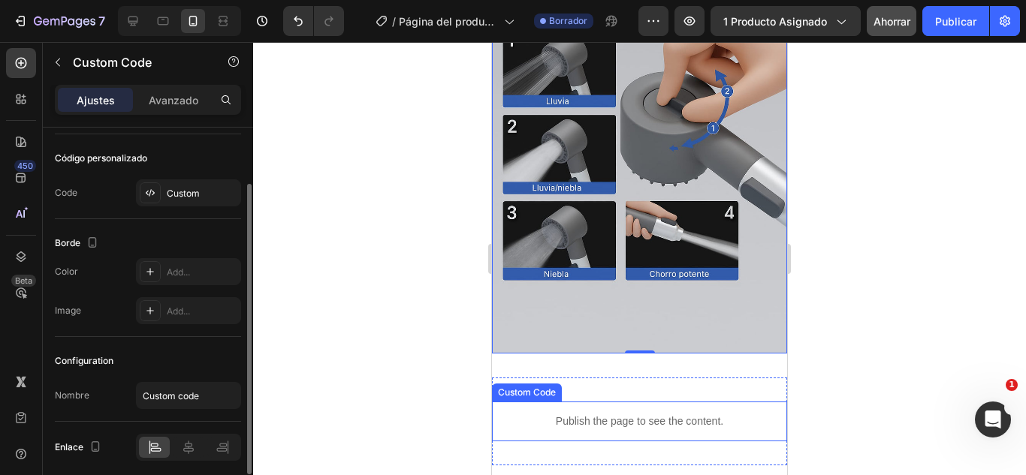
click at [642, 402] on div "Publish the page to see the content." at bounding box center [639, 422] width 295 height 40
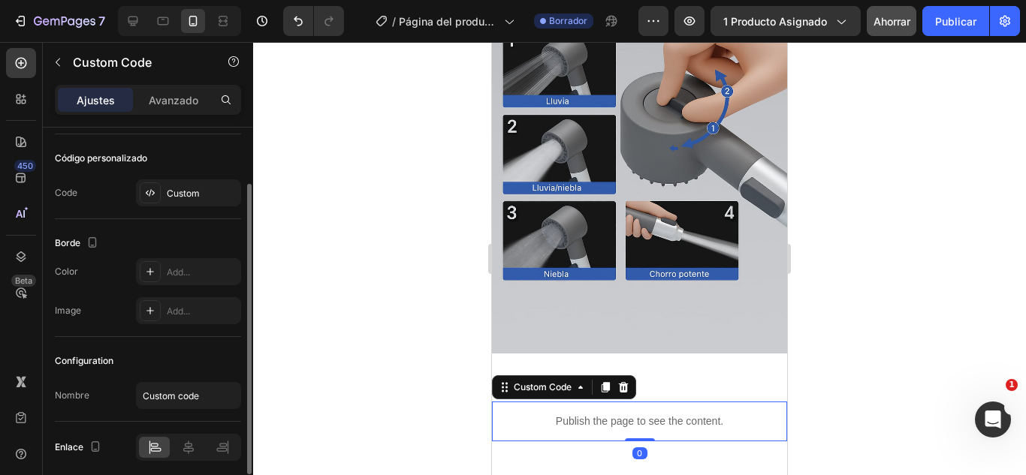
scroll to position [0, 0]
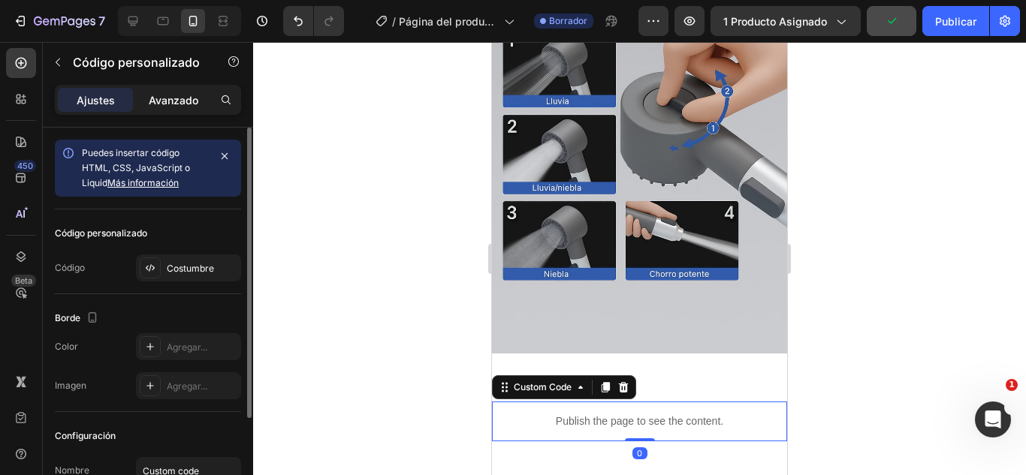
click at [158, 105] on font "Avanzado" at bounding box center [174, 100] width 50 height 13
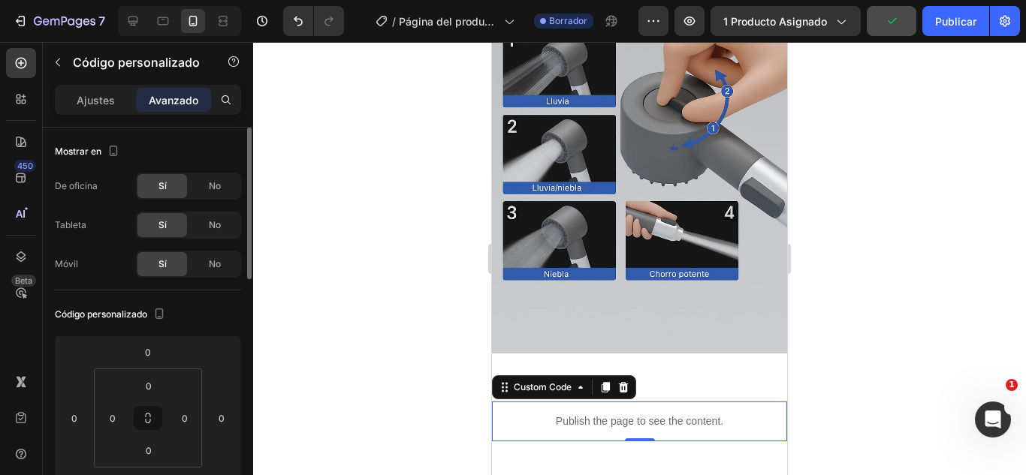
click at [600, 414] on p "Publish the page to see the content." at bounding box center [639, 422] width 295 height 16
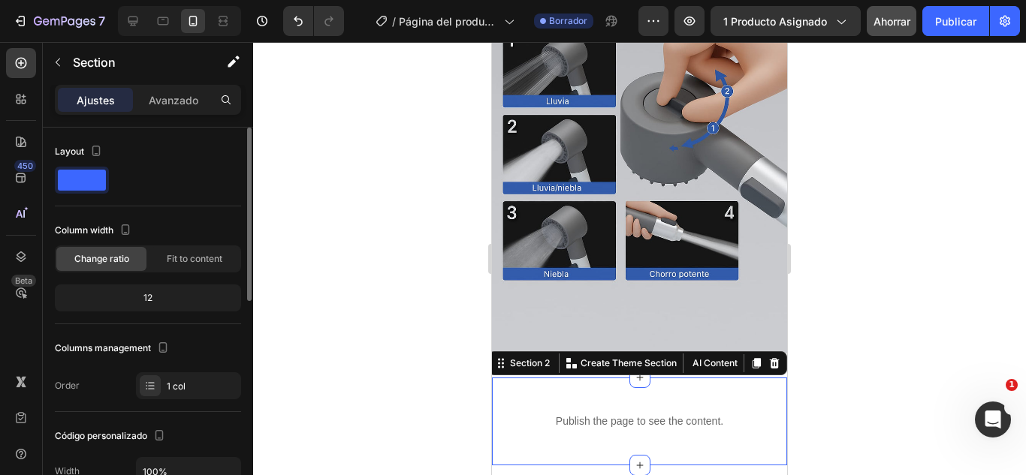
click at [718, 378] on div "Publish the page to see the content. Custom Code Section 2 You can create reusa…" at bounding box center [639, 422] width 295 height 88
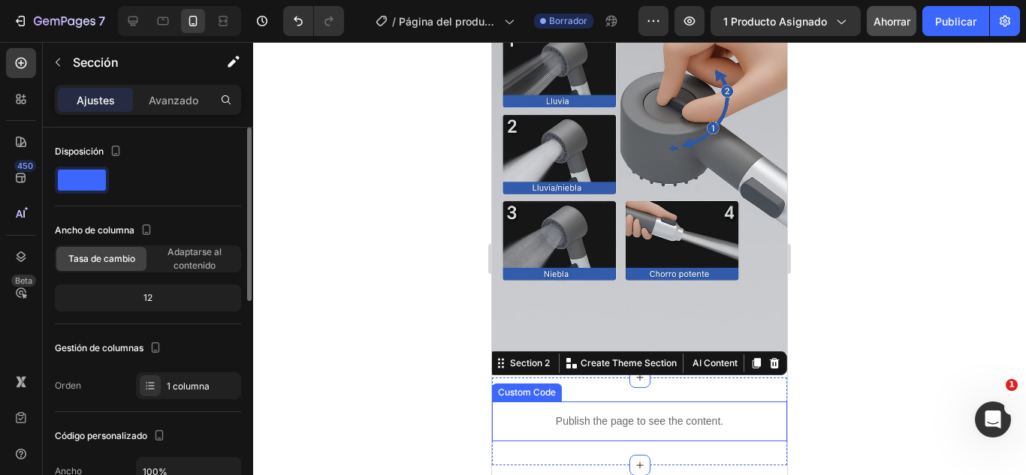
click at [134, 101] on div "Ajustes Avanzado" at bounding box center [148, 100] width 180 height 24
click at [161, 104] on font "Avanzado" at bounding box center [174, 100] width 50 height 13
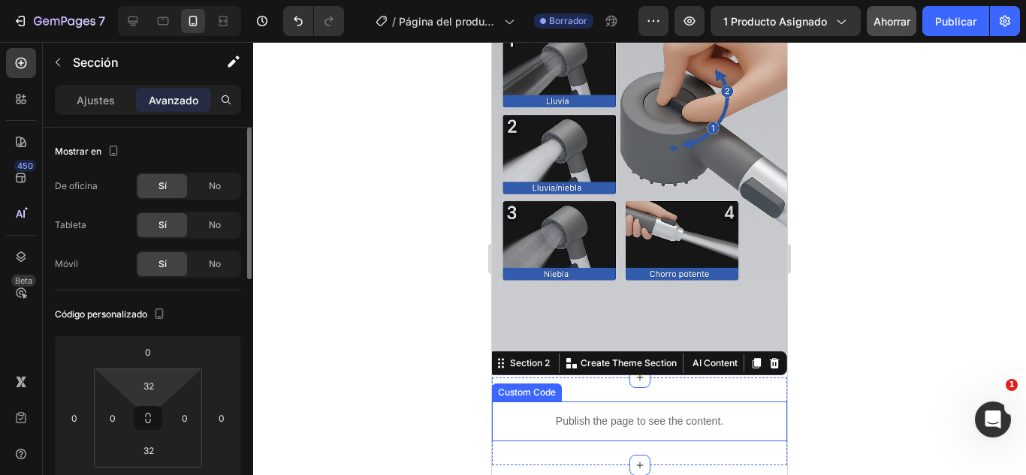
click at [167, 0] on html "7 Version history / Página del producto - 25 [PERSON_NAME], 20:35:08 Borrador A…" at bounding box center [513, 0] width 1026 height 0
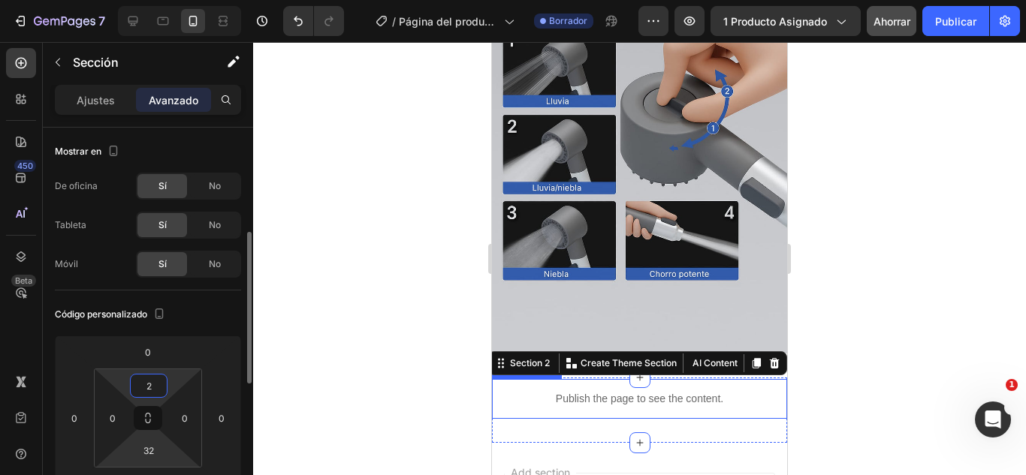
scroll to position [75, 0]
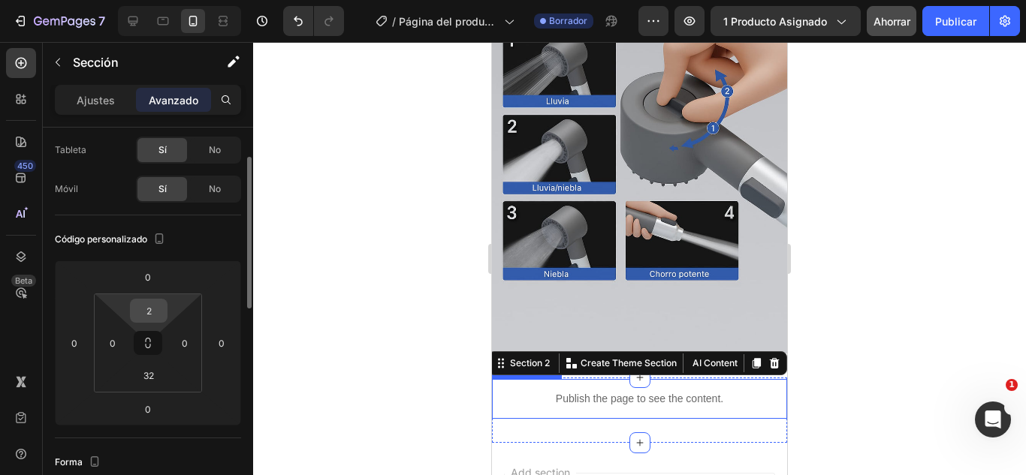
click at [130, 306] on div "2" at bounding box center [149, 311] width 38 height 24
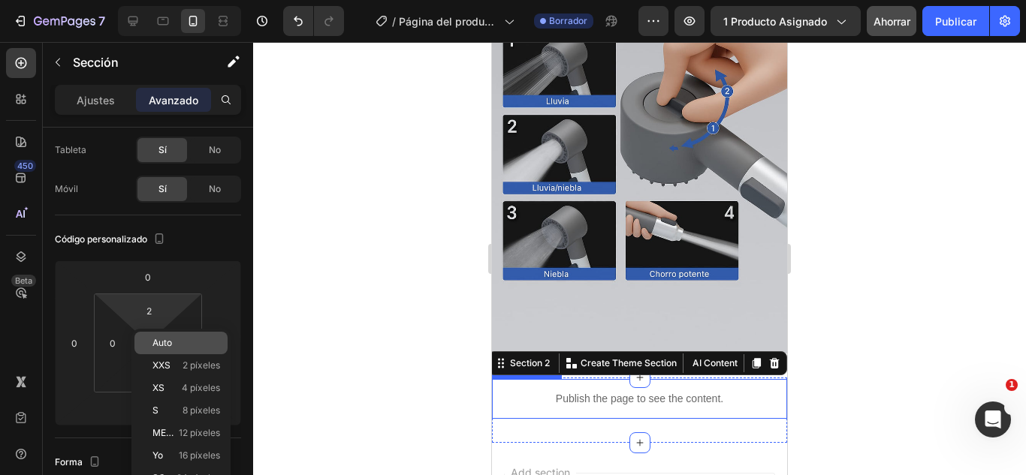
click at [178, 342] on p "Auto" at bounding box center [186, 343] width 68 height 11
type input "Auto"
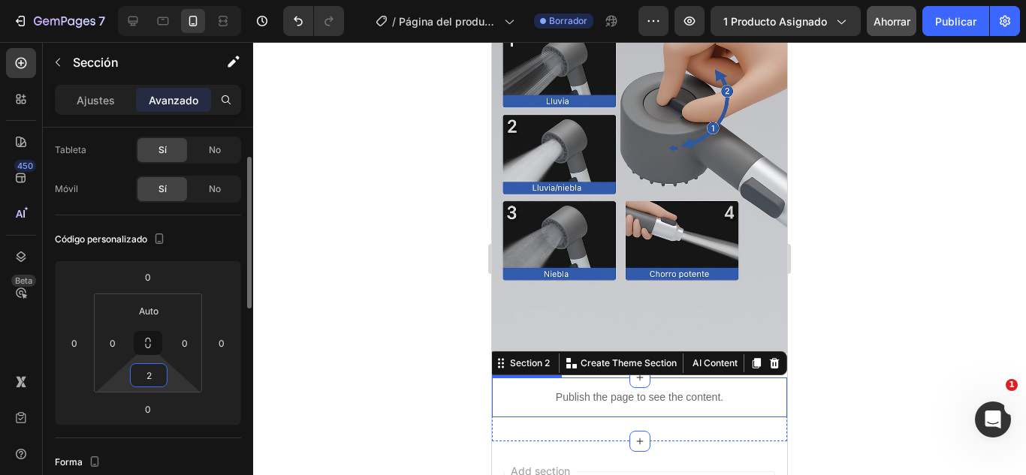
click at [179, 0] on html "7 Version history / Página del producto - 25 [PERSON_NAME], 20:35:08 Borrador A…" at bounding box center [513, 0] width 1026 height 0
click at [128, 0] on html "7 Version history / Página del producto - 25 [PERSON_NAME], 20:35:08 Borrador A…" at bounding box center [513, 0] width 1026 height 0
click at [148, 376] on input "2" at bounding box center [149, 375] width 30 height 23
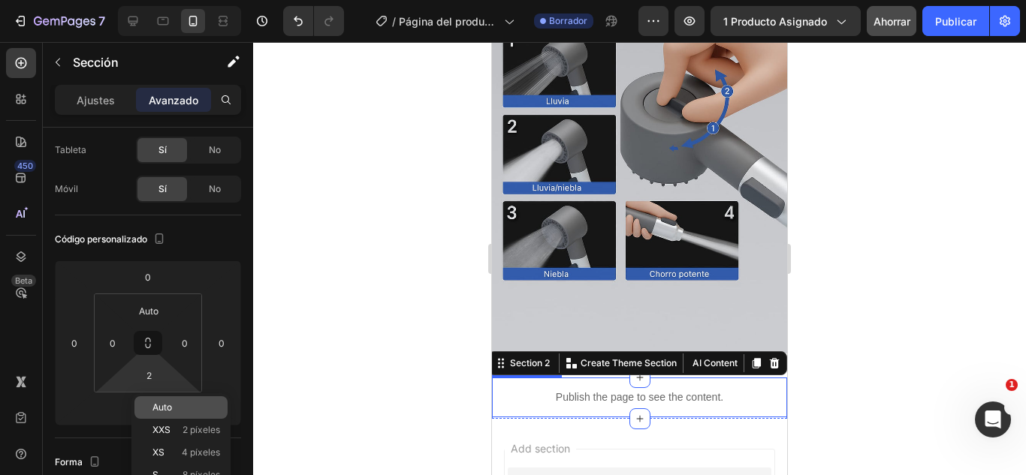
click at [178, 405] on p "Auto" at bounding box center [186, 407] width 68 height 11
type input "Auto"
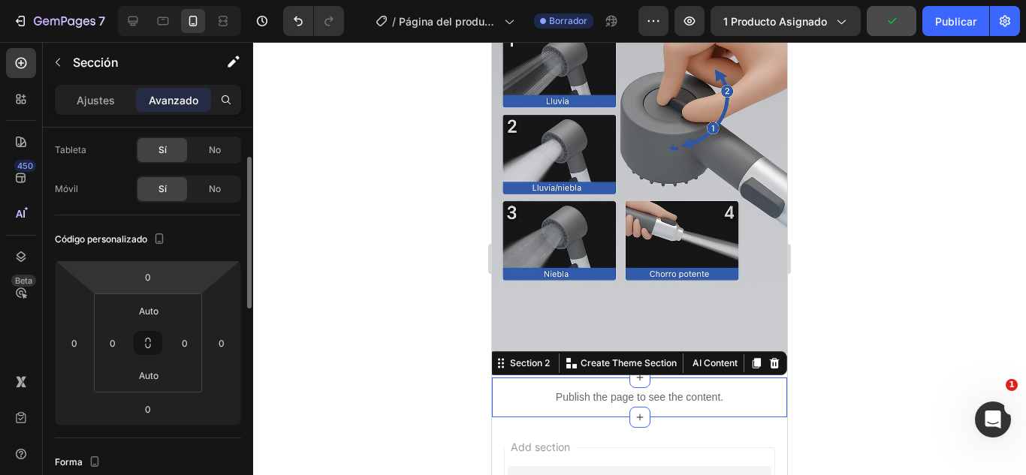
click at [185, 0] on html "7 Version history / Página del producto - 25 [PERSON_NAME], 20:35:08 Borrador A…" at bounding box center [513, 0] width 1026 height 0
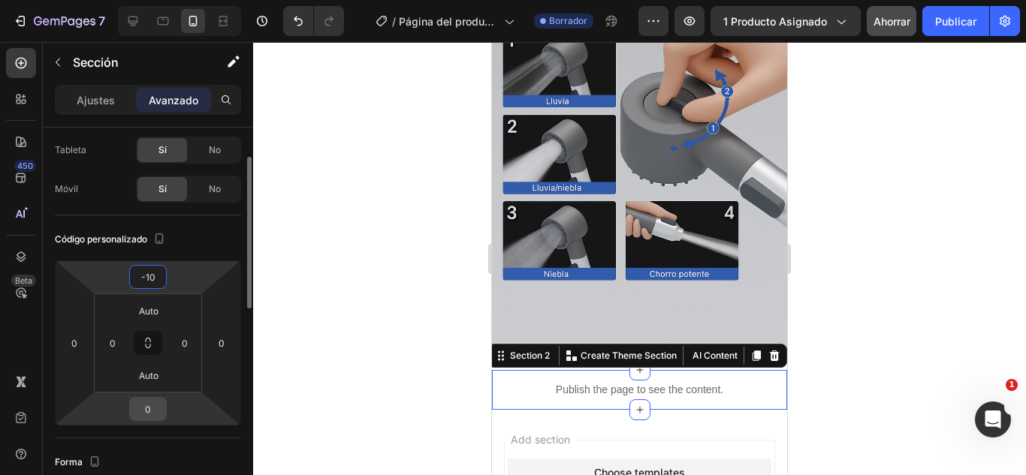
type input "-10"
click at [157, 420] on div "0" at bounding box center [148, 409] width 38 height 24
click at [197, 0] on html "7 Version history / Página del producto - 25 [PERSON_NAME], 20:35:08 Borrador A…" at bounding box center [513, 0] width 1026 height 0
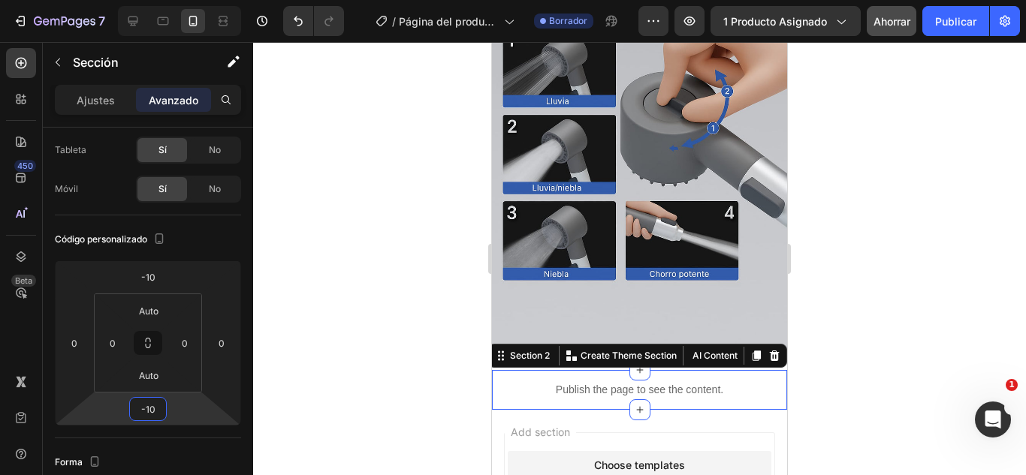
type input "-10"
click at [305, 343] on div at bounding box center [639, 258] width 773 height 433
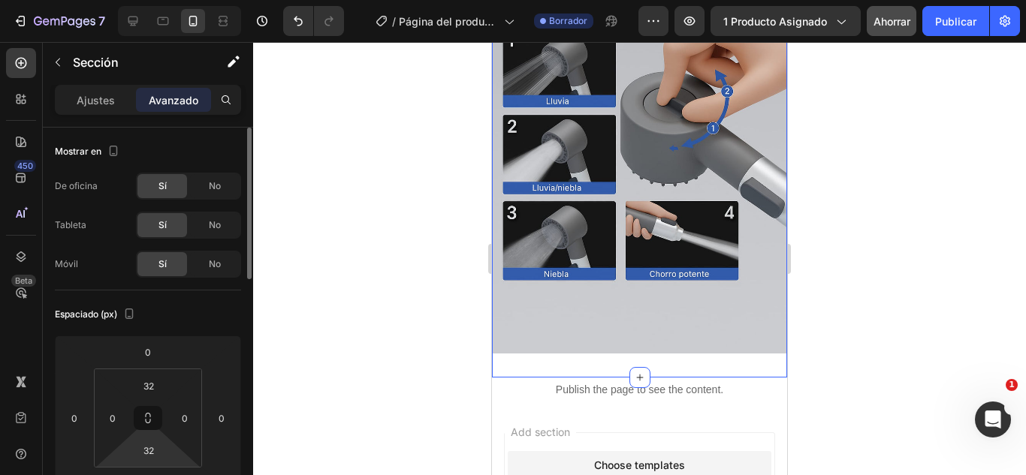
click at [183, 0] on html "7 Version history / Página del producto - 25 [PERSON_NAME], 20:35:08 Borrador A…" at bounding box center [513, 0] width 1026 height 0
type input "2"
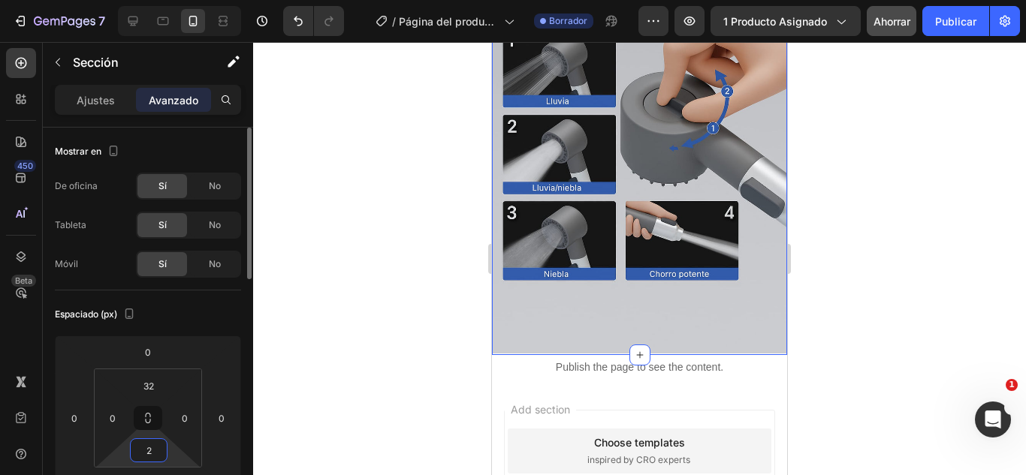
click at [146, 458] on input "2" at bounding box center [149, 450] width 30 height 23
click at [140, 451] on input "2" at bounding box center [149, 450] width 30 height 23
click at [130, 451] on div "2" at bounding box center [149, 450] width 38 height 24
click at [152, 453] on input "2" at bounding box center [149, 450] width 30 height 23
click at [166, 377] on div "32" at bounding box center [149, 386] width 38 height 24
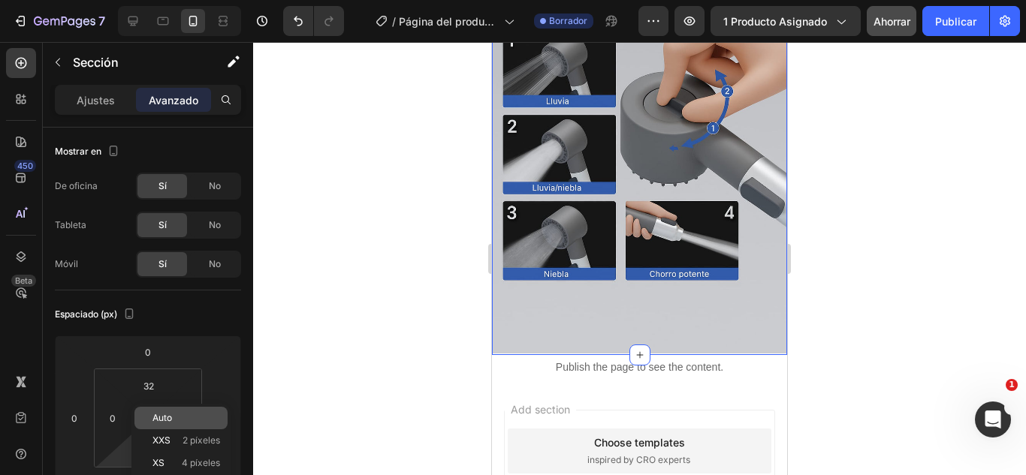
click at [164, 408] on div "Auto" at bounding box center [180, 418] width 93 height 23
type input "Auto"
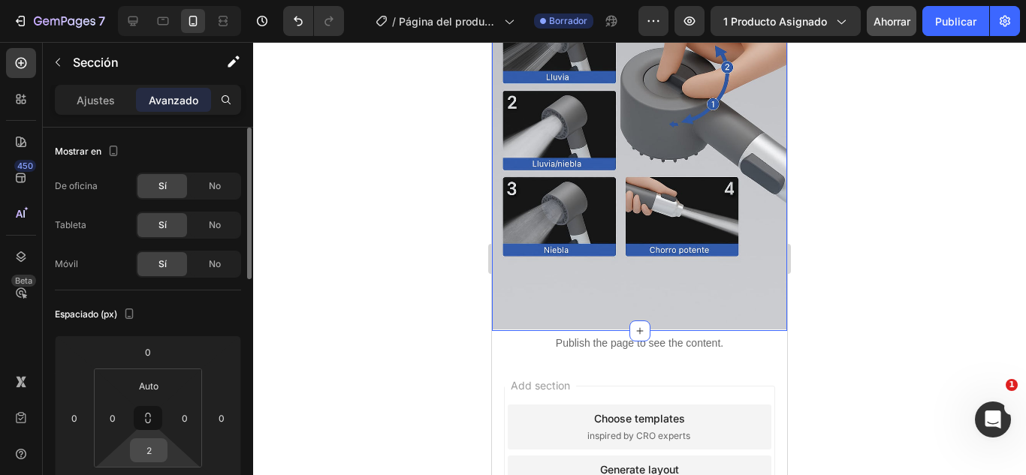
click at [152, 450] on input "2" at bounding box center [149, 450] width 30 height 23
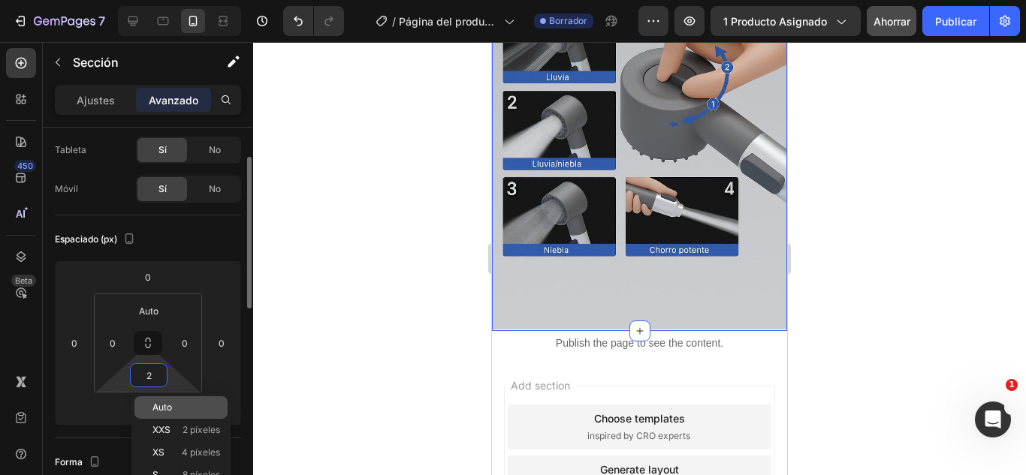
click at [162, 411] on font "Auto" at bounding box center [162, 407] width 20 height 11
type input "Auto"
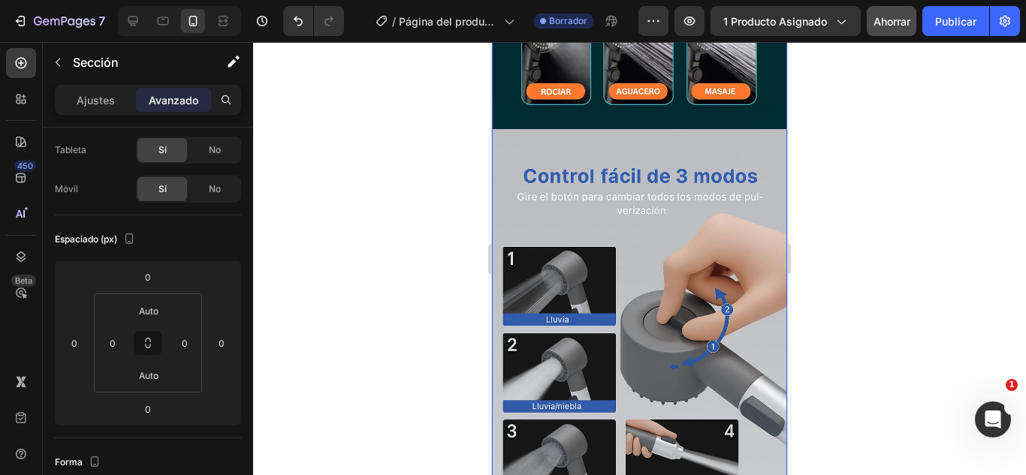
scroll to position [2452, 0]
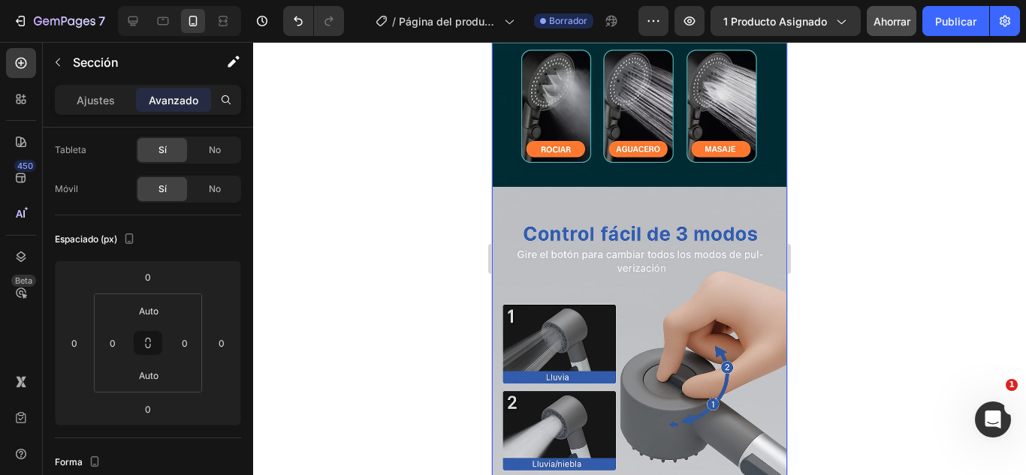
click at [659, 232] on img at bounding box center [639, 408] width 295 height 443
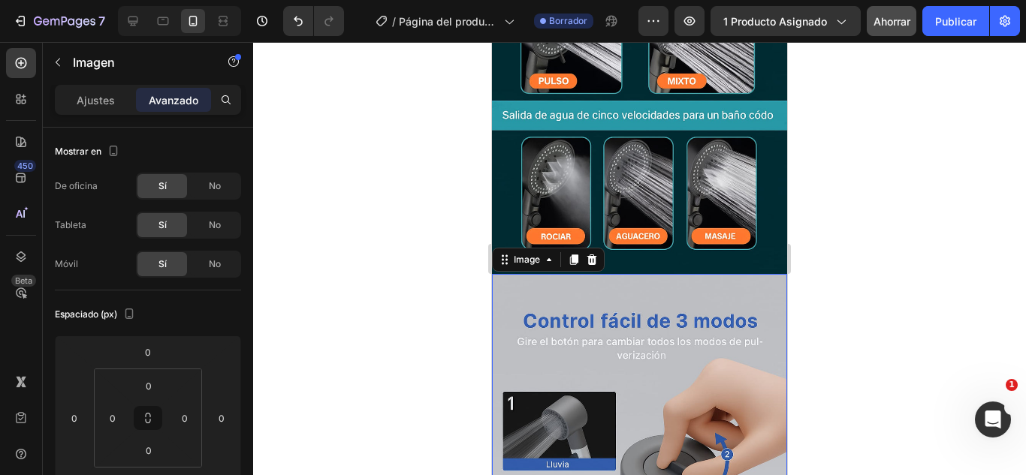
scroll to position [2227, 0]
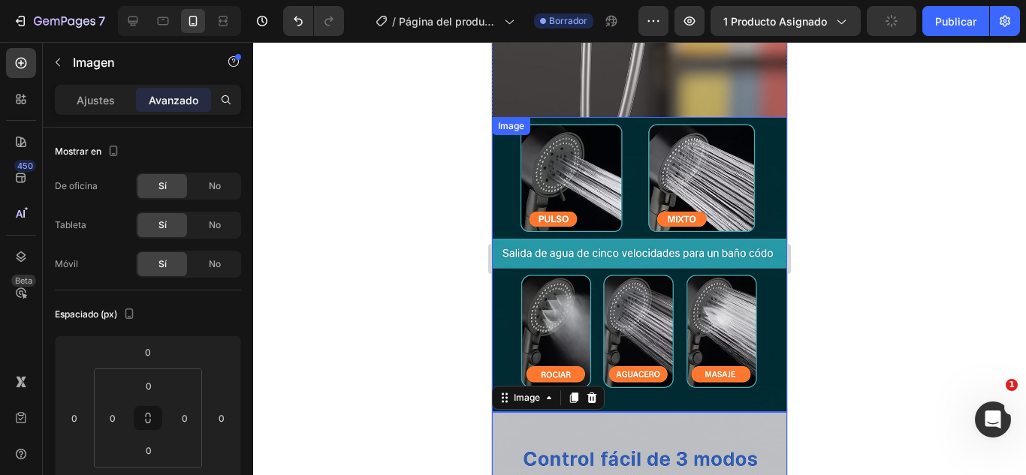
click at [574, 197] on img at bounding box center [639, 264] width 295 height 295
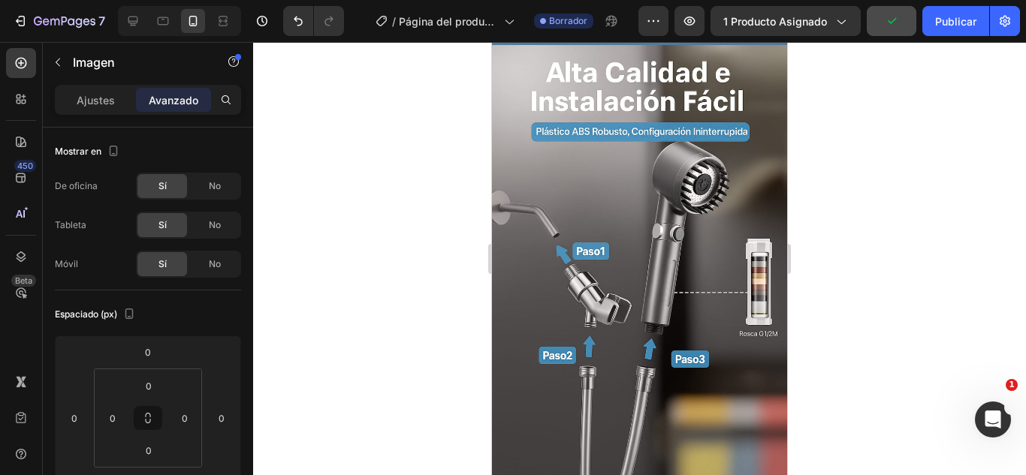
scroll to position [1851, 0]
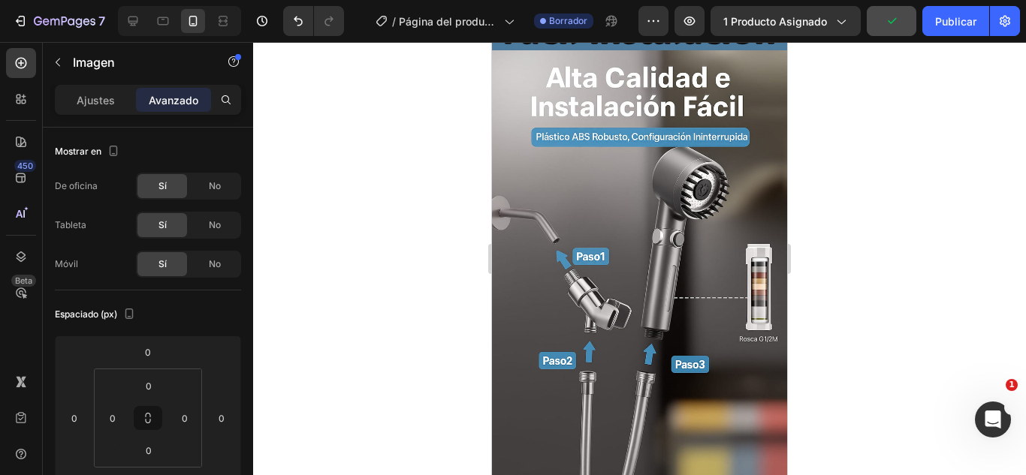
click at [594, 185] on img at bounding box center [639, 271] width 295 height 443
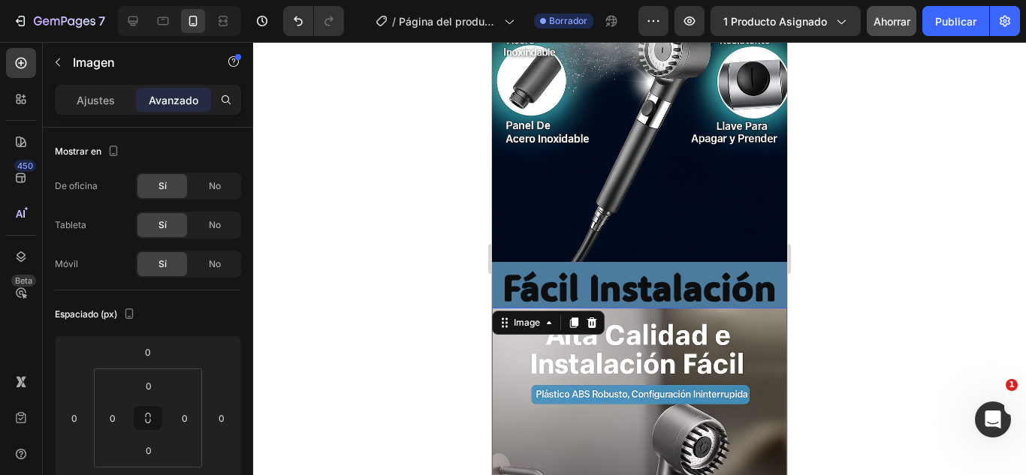
scroll to position [1551, 0]
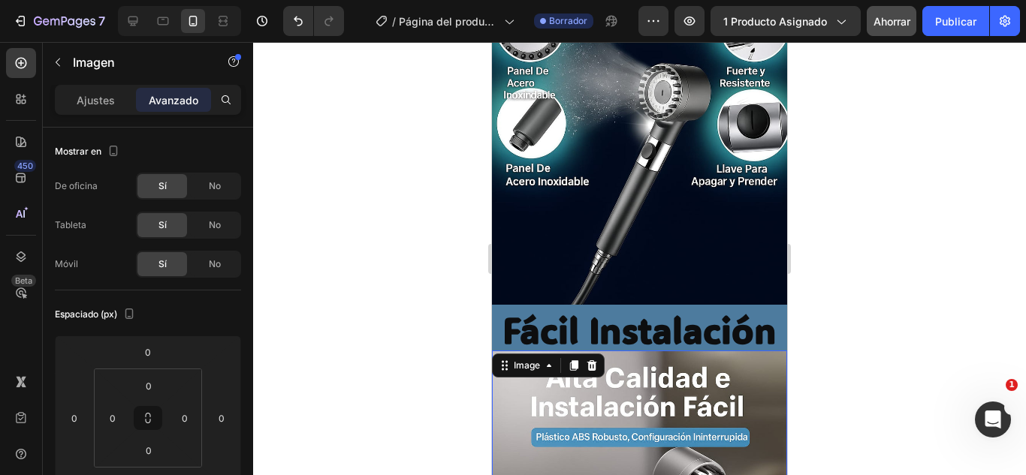
click at [598, 194] on img at bounding box center [639, 91] width 295 height 443
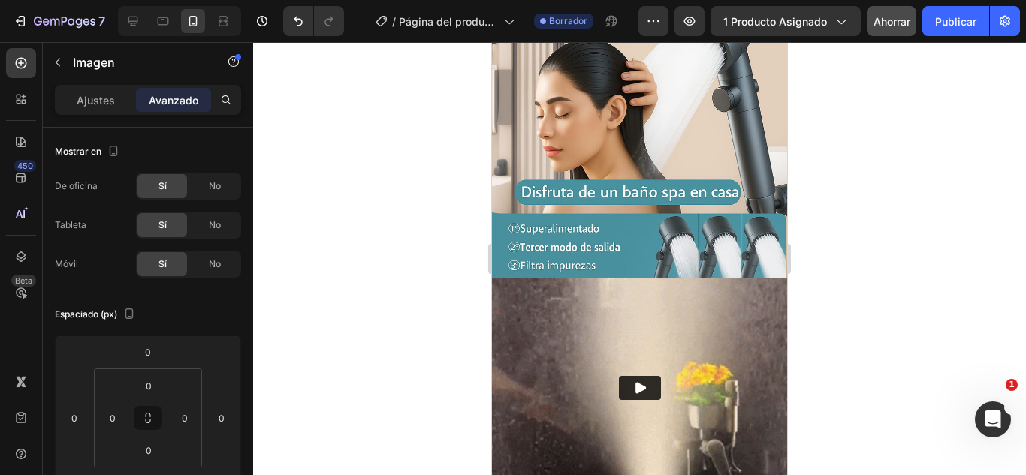
scroll to position [875, 0]
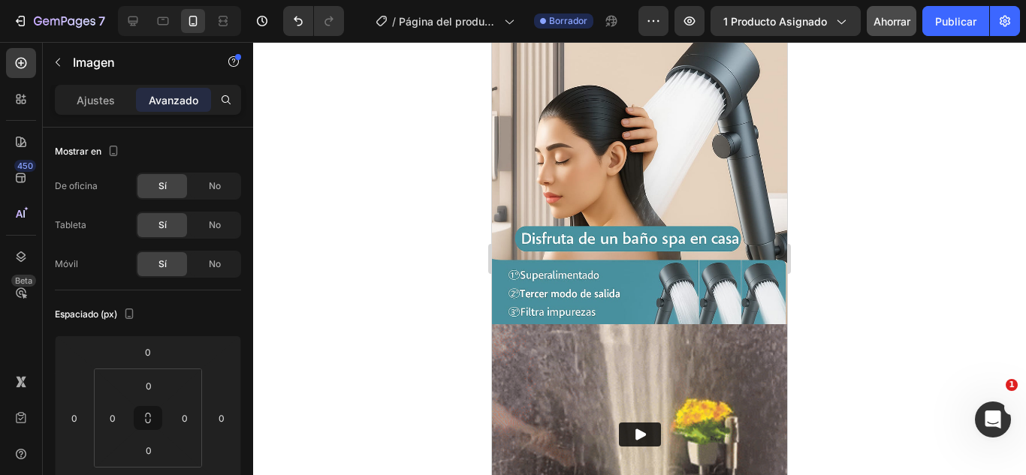
click at [598, 194] on img at bounding box center [639, 176] width 295 height 295
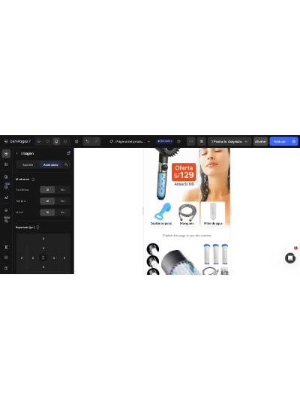
scroll to position [225, 0]
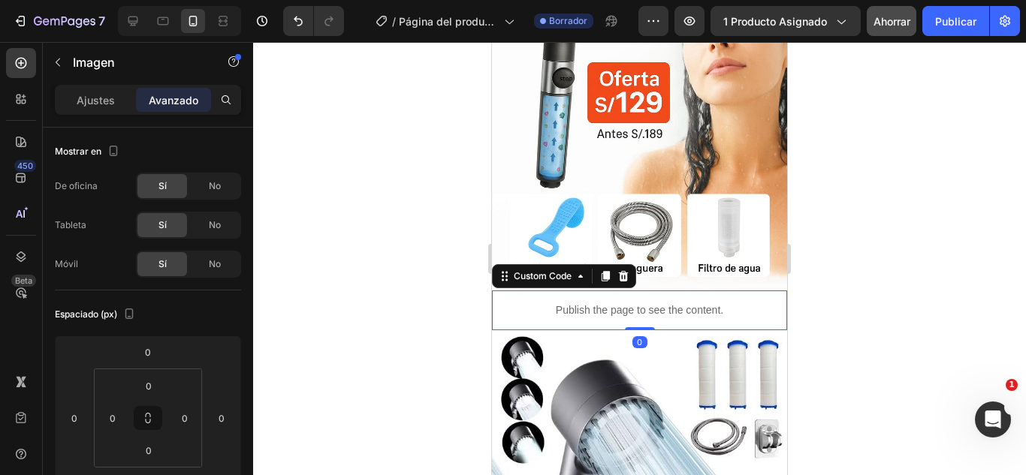
click at [631, 303] on p "Publish the page to see the content." at bounding box center [639, 311] width 295 height 16
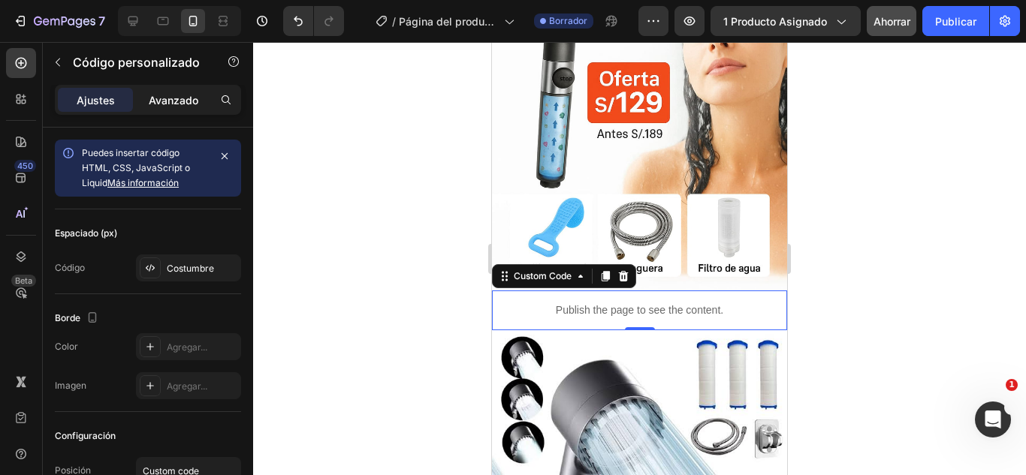
click at [186, 101] on font "Avanzado" at bounding box center [174, 100] width 50 height 13
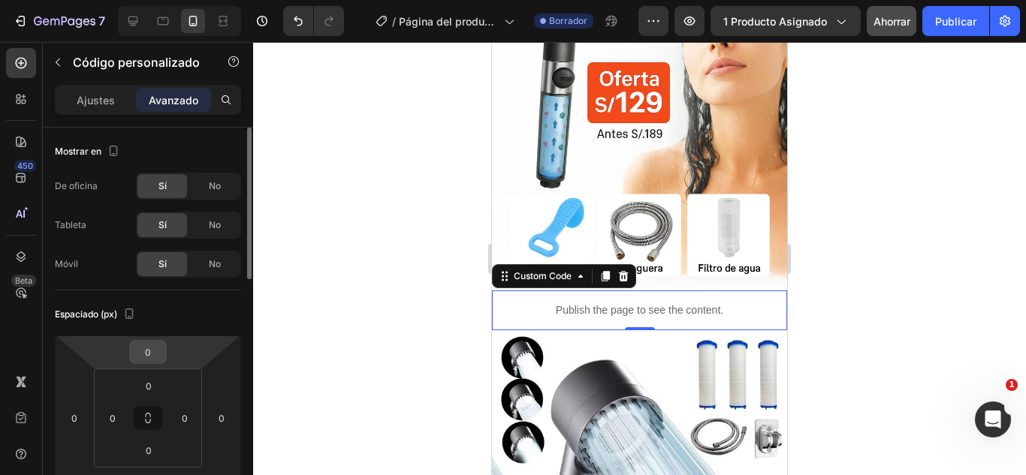
click at [163, 357] on div "0" at bounding box center [148, 352] width 38 height 24
click at [137, 353] on input "0" at bounding box center [148, 352] width 30 height 23
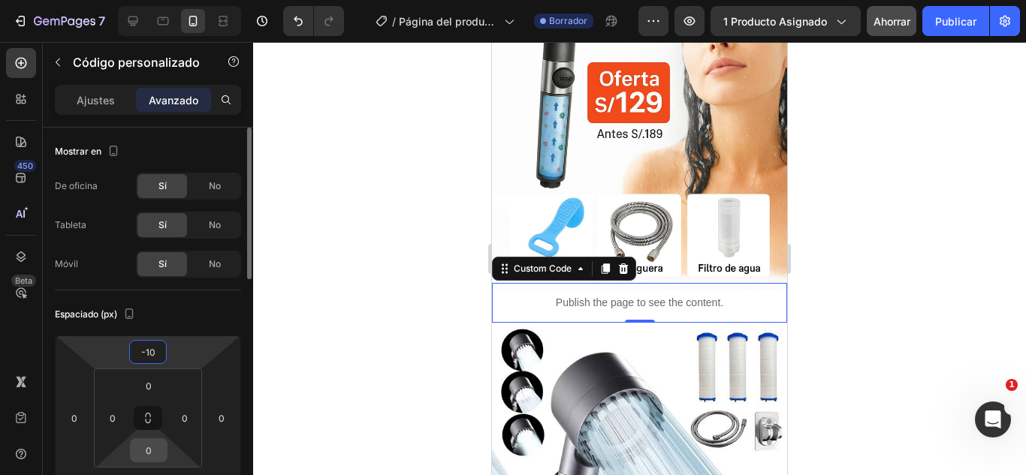
type input "-10"
click at [165, 456] on div "0" at bounding box center [149, 450] width 38 height 24
click at [152, 454] on input "0" at bounding box center [149, 450] width 30 height 23
type input "-10"
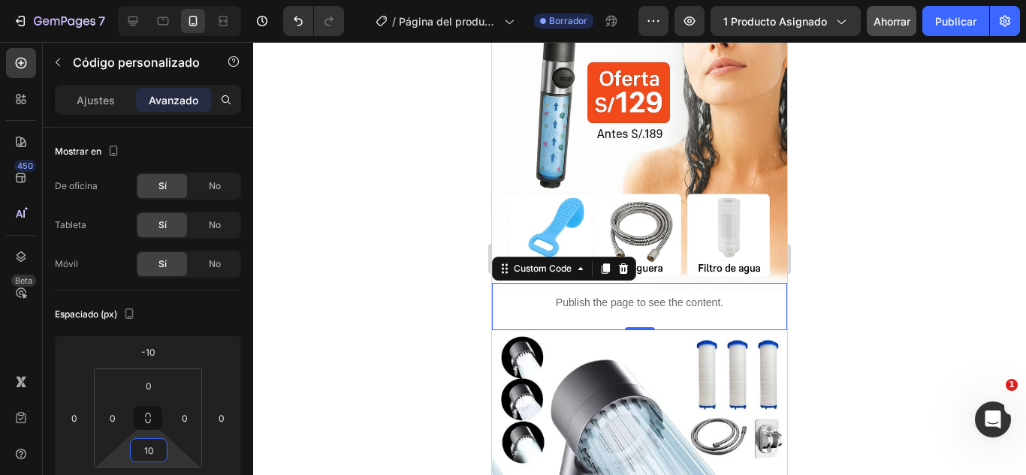
click at [262, 451] on div at bounding box center [639, 258] width 773 height 433
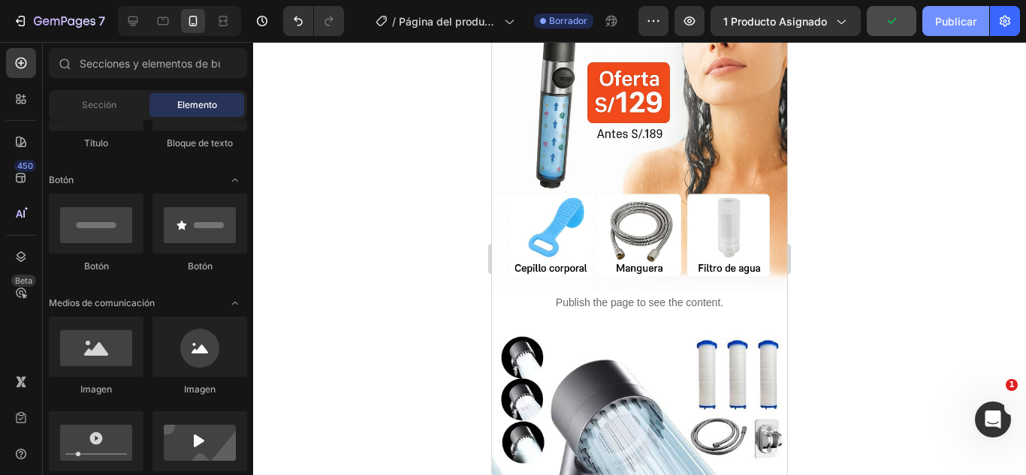
click at [945, 17] on font "Publicar" at bounding box center [955, 21] width 41 height 13
click at [372, 215] on div at bounding box center [639, 258] width 773 height 433
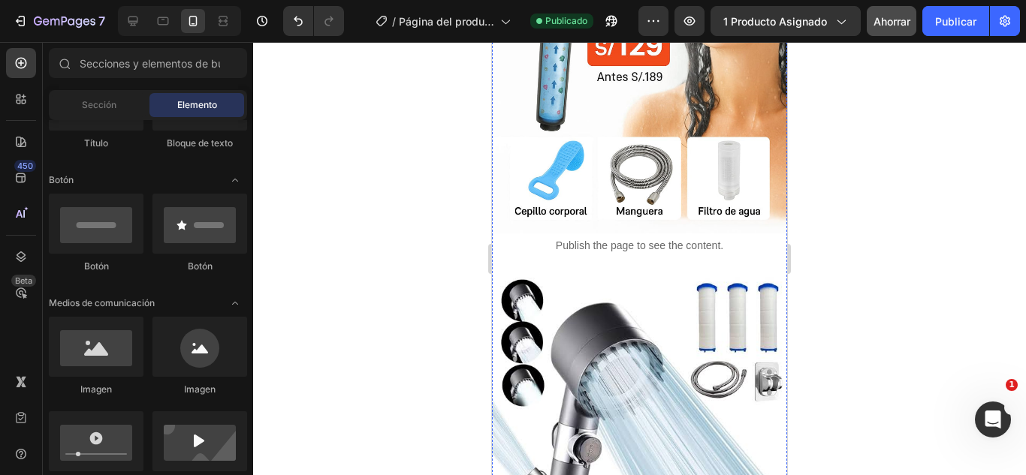
scroll to position [300, 0]
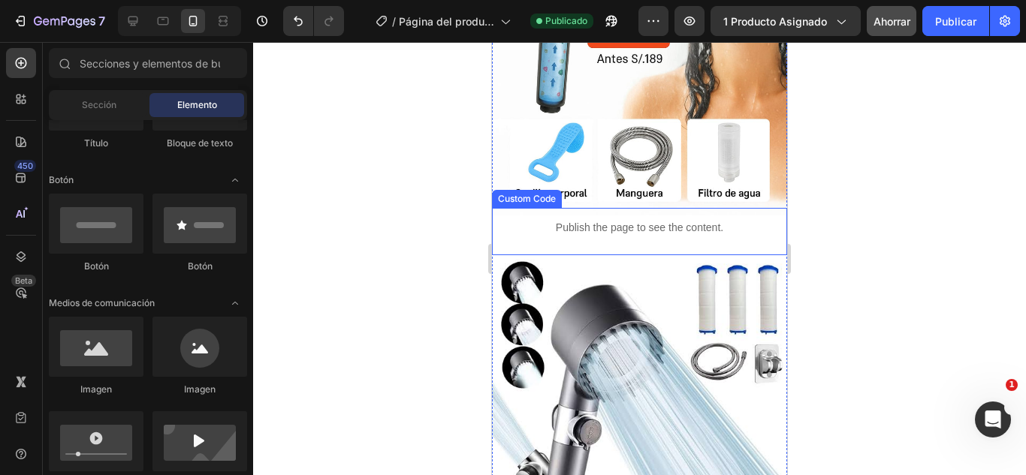
click at [602, 230] on div "Publish the page to see the content." at bounding box center [639, 228] width 295 height 40
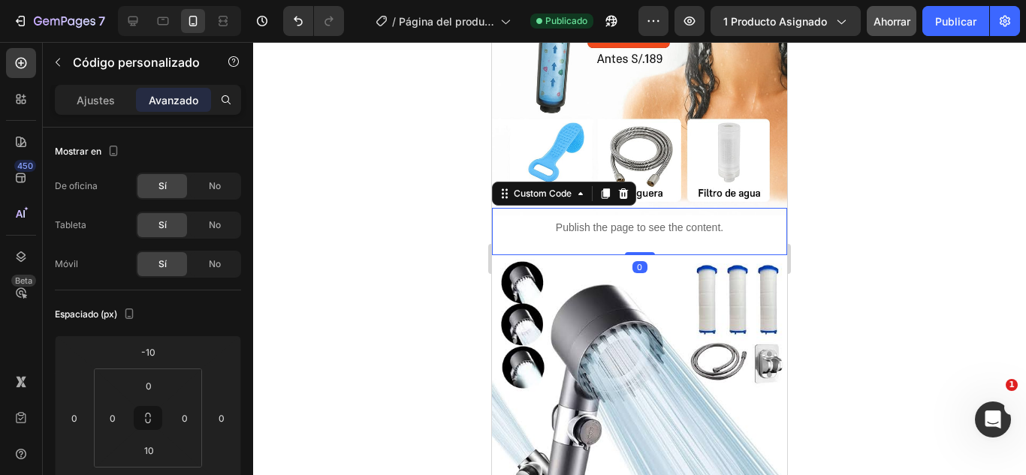
click at [586, 230] on div "Publish the page to see the content." at bounding box center [639, 228] width 295 height 40
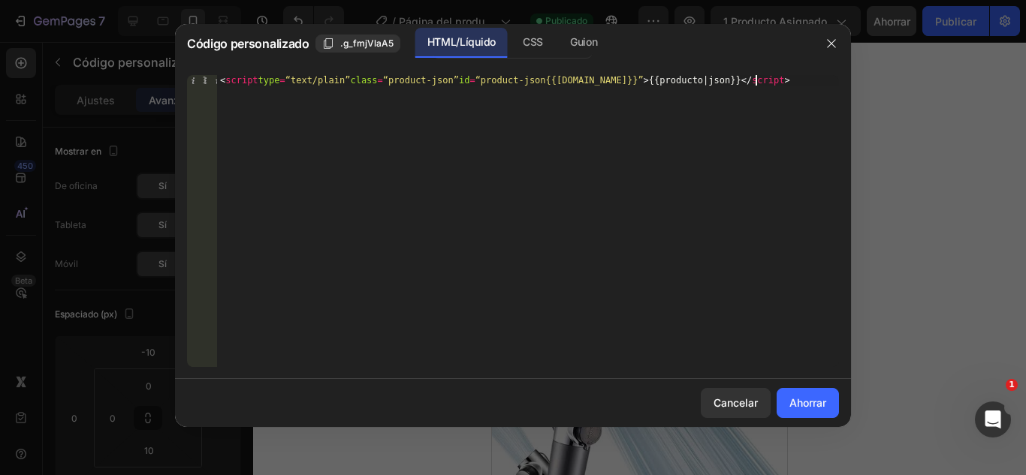
drag, startPoint x: 822, startPoint y: 82, endPoint x: 223, endPoint y: 109, distance: 599.7
click at [275, 125] on div "< script type = “text/plain” class = “product-json” id = “product-json{{[DOMAIN…" at bounding box center [528, 231] width 622 height 313
type textarea "<"
paste textarea "<div id=“_rsi-cod-form-embed-custom-hook”></div>"
type textarea "<div id=“_rsi-cod-form-embed-custom-hook”></div>"
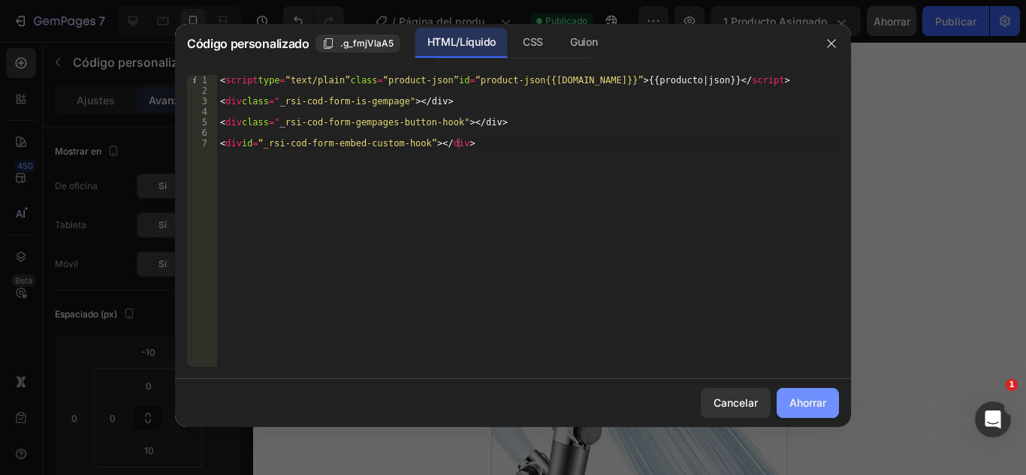
click at [785, 409] on button "Ahorrar" at bounding box center [807, 403] width 62 height 30
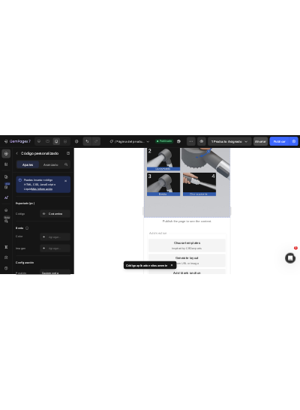
scroll to position [2804, 0]
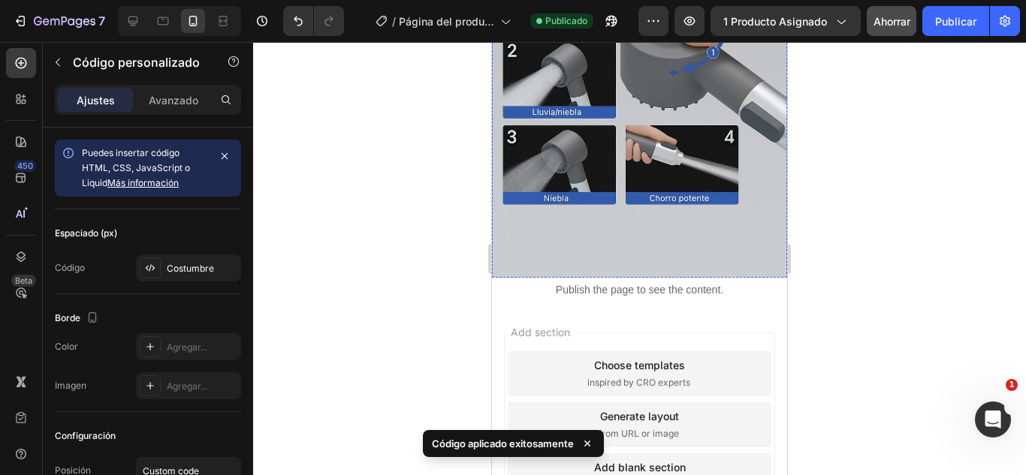
click at [589, 270] on div "Publish the page to see the content." at bounding box center [639, 290] width 295 height 40
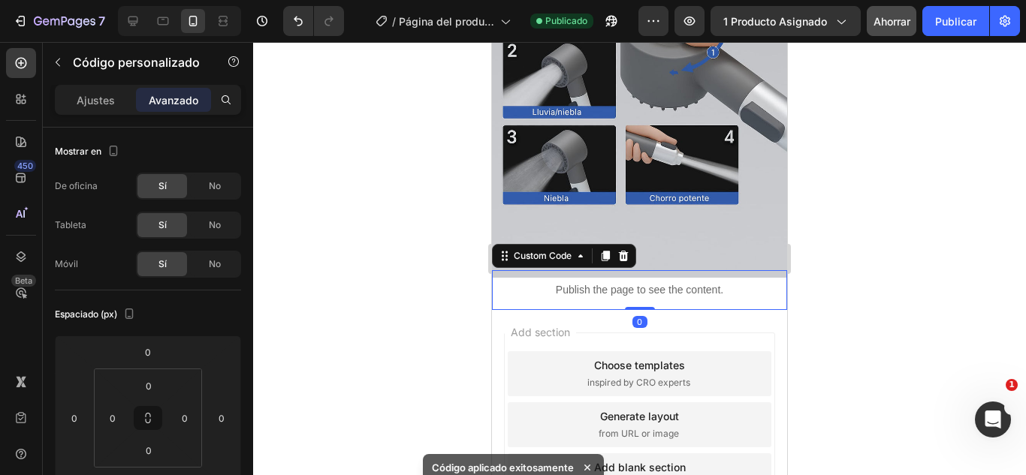
click at [589, 270] on div "Publish the page to see the content." at bounding box center [639, 290] width 295 height 40
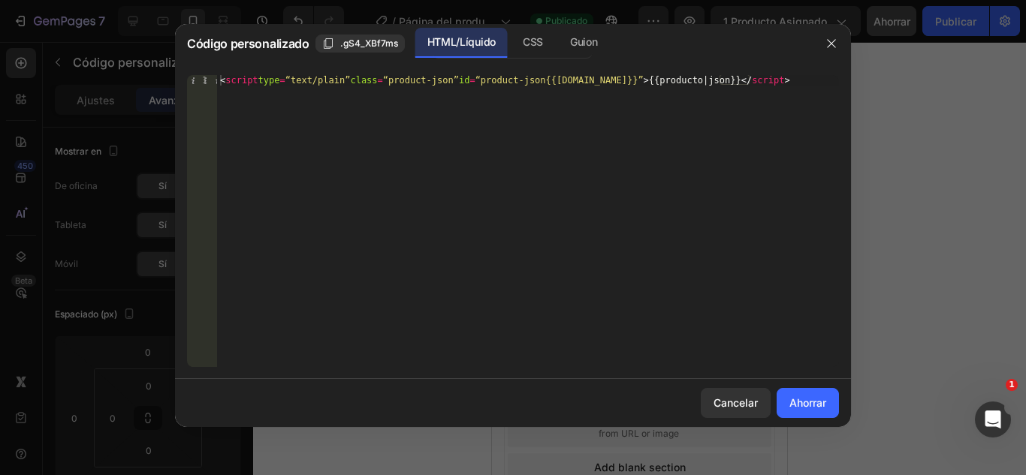
type textarea "<script type=“text/plain” class=“product-json” id=“product-json{{[DOMAIN_NAME]}…"
drag, startPoint x: 836, startPoint y: 80, endPoint x: 219, endPoint y: 77, distance: 617.1
click at [219, 77] on div "< script type = “text/plain” class = “product-json” id = “product-json{{[DOMAIN…" at bounding box center [528, 231] width 622 height 313
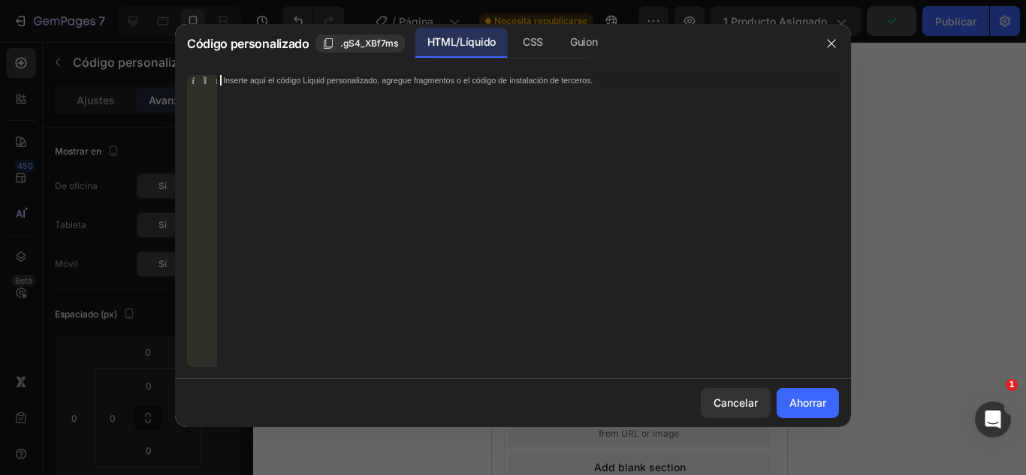
click at [259, 75] on div "Inserte aquí el código Liquid personalizado, agregue fragmentos o el código de …" at bounding box center [528, 221] width 622 height 292
paste textarea "<div id=“_rsi-cod-form-embed-custom-hook”></div>"
type textarea "<div id=“_rsi-cod-form-embed-custom-hook”></div>"
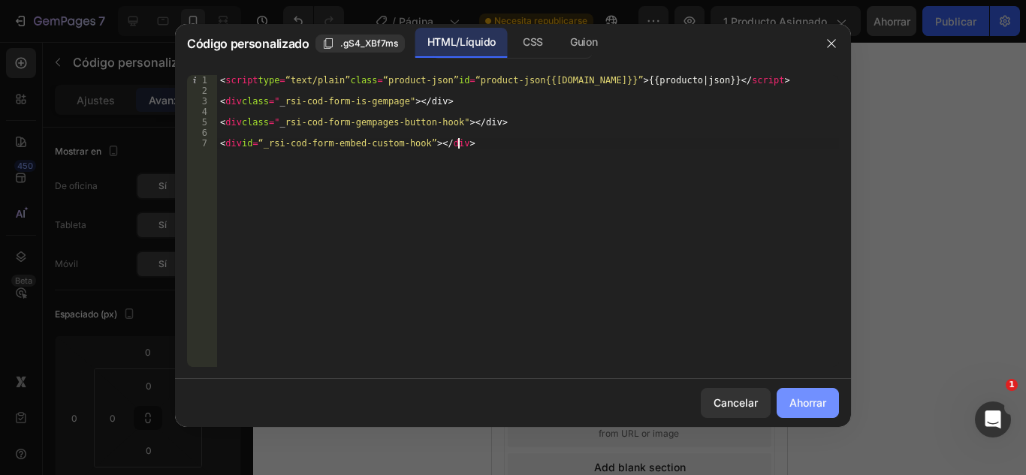
click at [817, 409] on font "Ahorrar" at bounding box center [807, 402] width 37 height 13
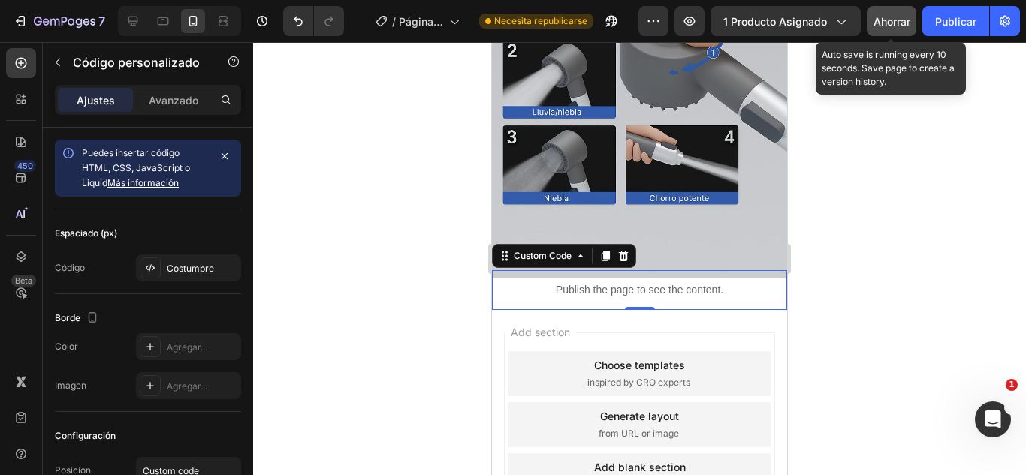
click at [894, 32] on button "Ahorrar" at bounding box center [891, 21] width 50 height 30
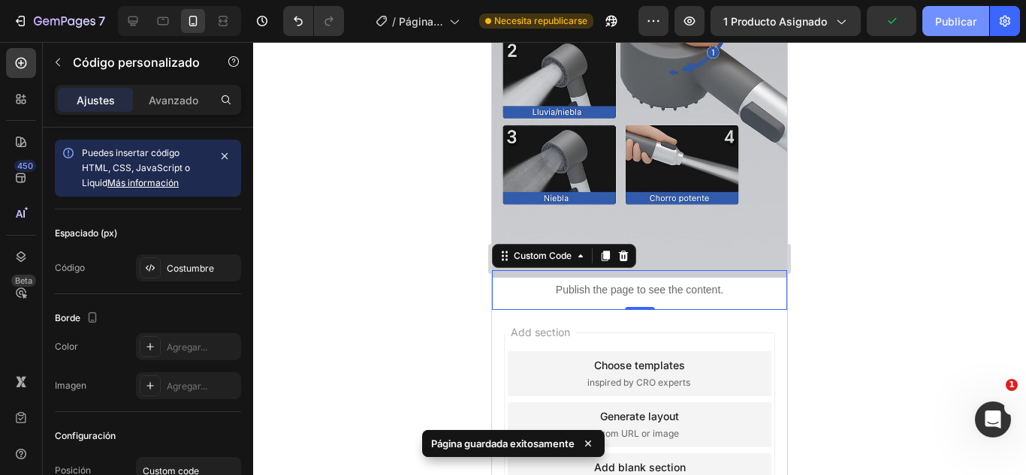
click at [962, 20] on font "Publicar" at bounding box center [955, 21] width 41 height 13
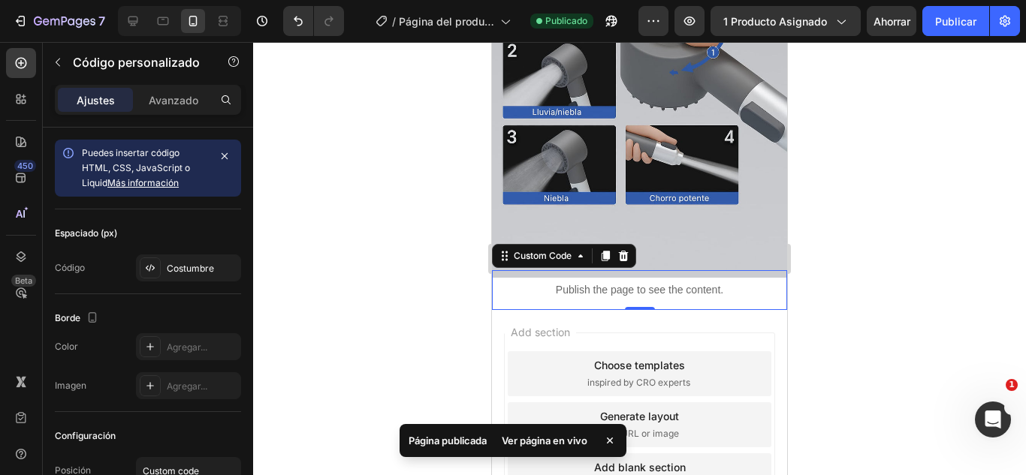
drag, startPoint x: 357, startPoint y: 267, endPoint x: 456, endPoint y: 467, distance: 223.3
click at [456, 467] on div "Página publicada Ver página en vivo" at bounding box center [512, 443] width 233 height 51
click at [338, 271] on div at bounding box center [639, 258] width 773 height 433
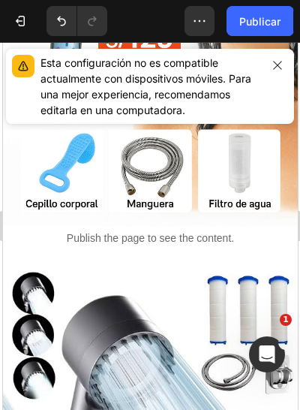
scroll to position [300, 0]
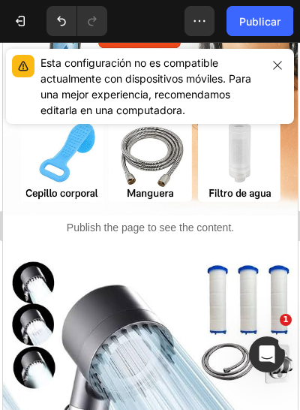
click at [188, 230] on p "Publish the page to see the content." at bounding box center [149, 228] width 295 height 16
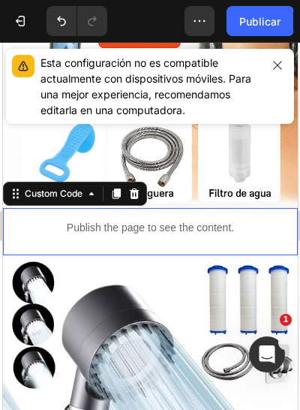
click at [188, 230] on p "Publish the page to see the content." at bounding box center [149, 228] width 295 height 16
click at [179, 224] on p "Publish the page to see the content." at bounding box center [149, 228] width 295 height 16
click at [275, 68] on icon "button" at bounding box center [277, 65] width 8 height 8
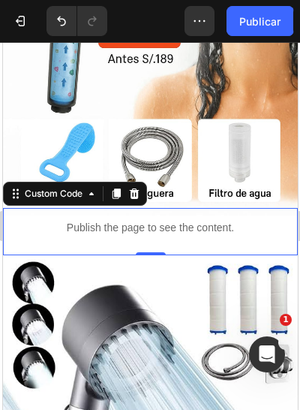
click at [189, 230] on p "Publish the page to see the content." at bounding box center [149, 228] width 295 height 16
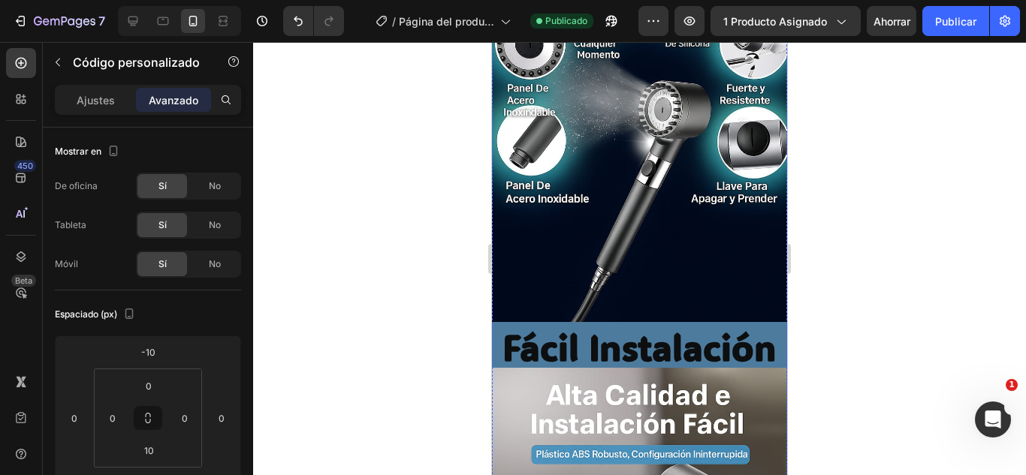
scroll to position [1577, 0]
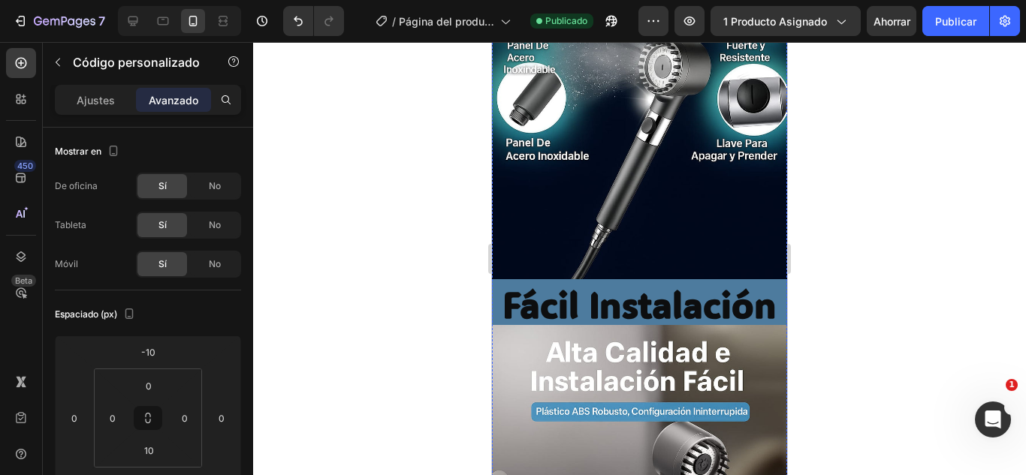
click at [675, 281] on strong "Fácil Instalación" at bounding box center [639, 304] width 274 height 47
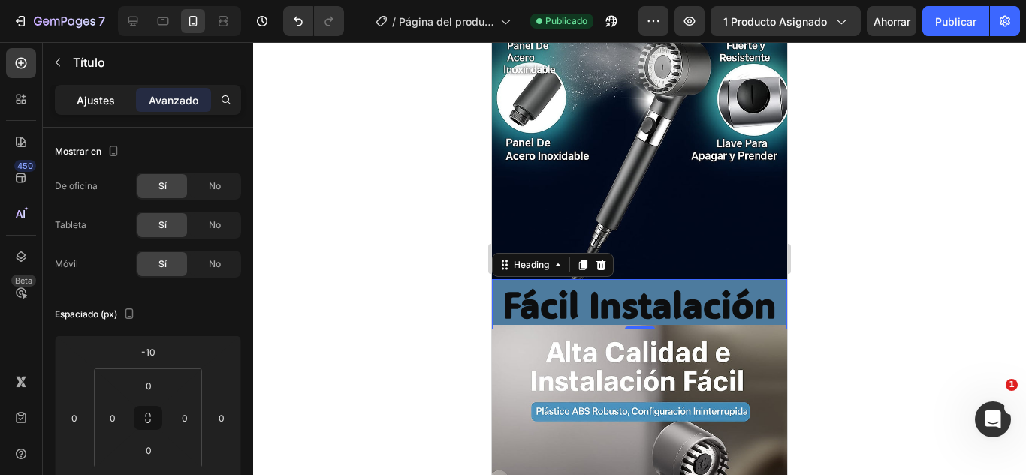
click at [104, 95] on font "Ajustes" at bounding box center [96, 100] width 38 height 13
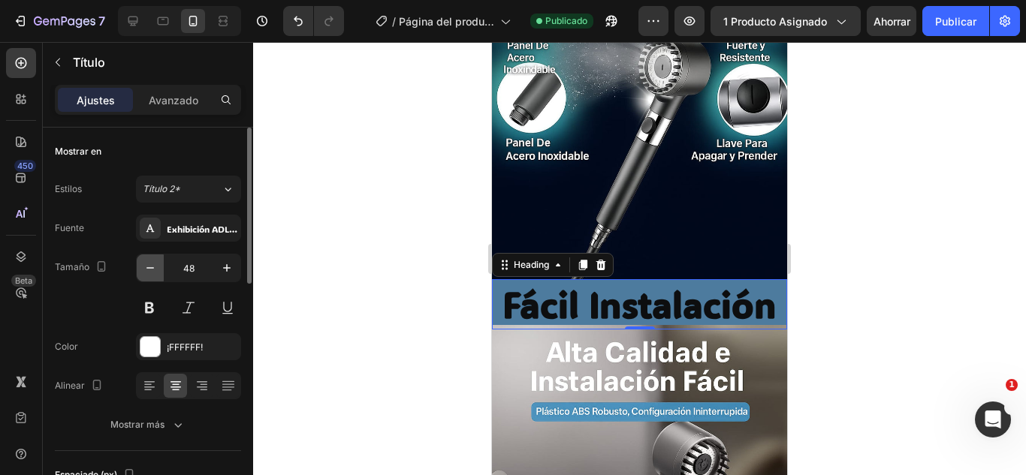
click at [152, 266] on icon "button" at bounding box center [150, 268] width 15 height 15
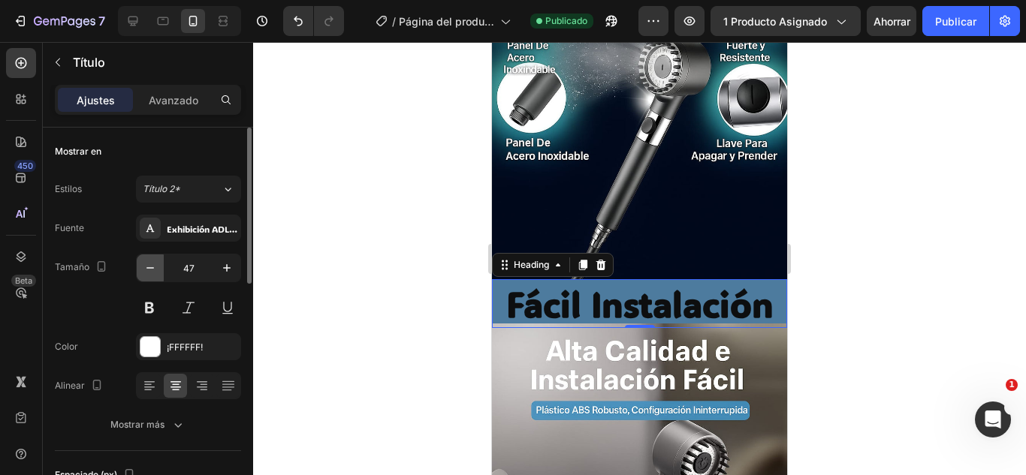
click at [152, 266] on icon "button" at bounding box center [150, 268] width 15 height 15
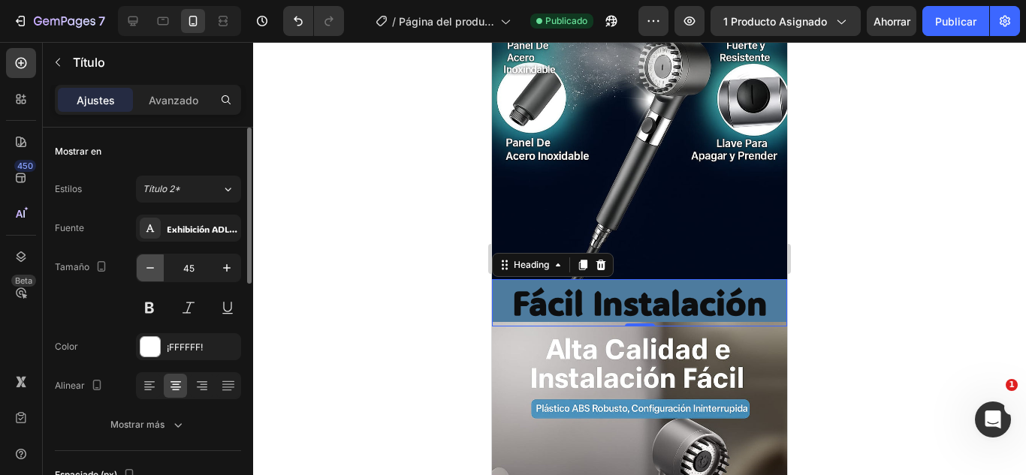
click at [152, 266] on icon "button" at bounding box center [150, 268] width 15 height 15
type input "44"
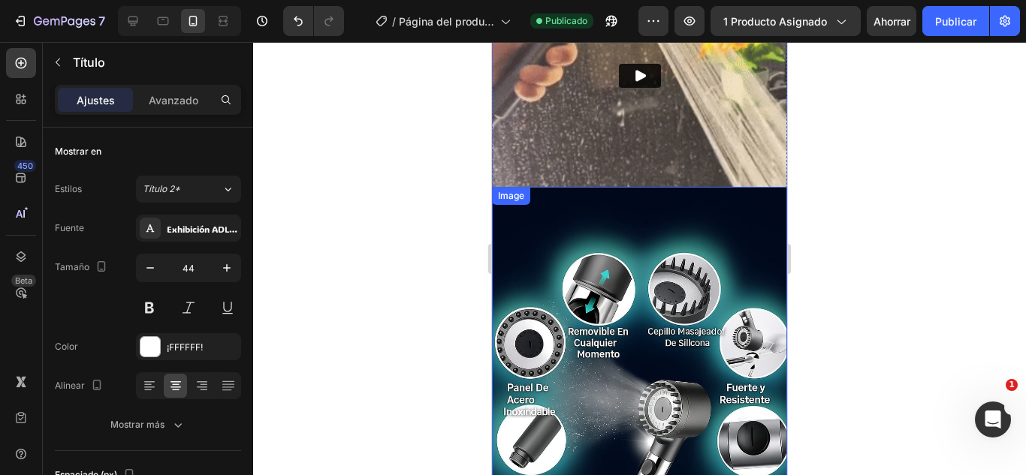
scroll to position [1201, 0]
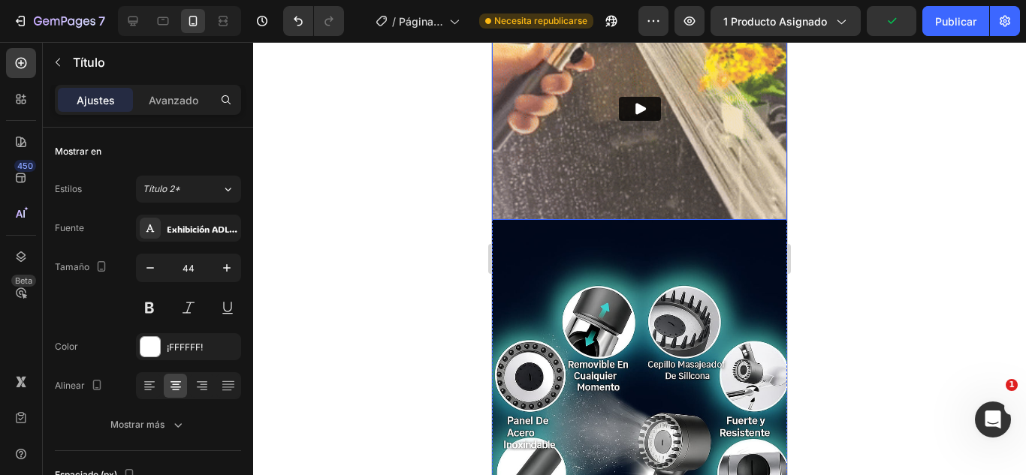
click at [626, 102] on img at bounding box center [639, 108] width 295 height 221
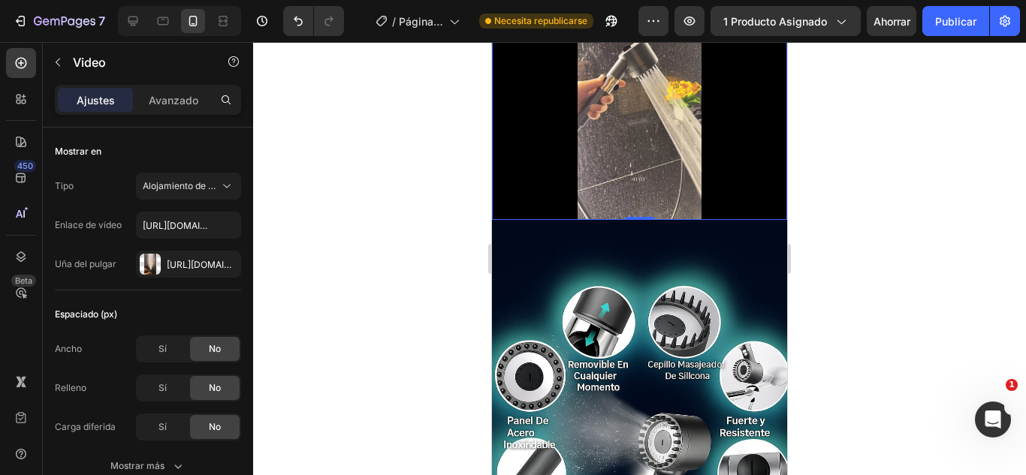
click at [412, 275] on div at bounding box center [639, 258] width 773 height 433
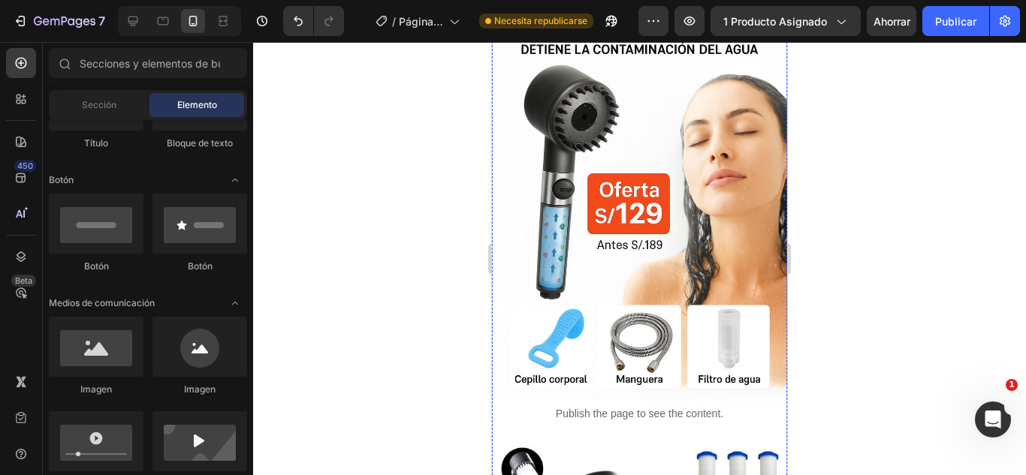
scroll to position [75, 0]
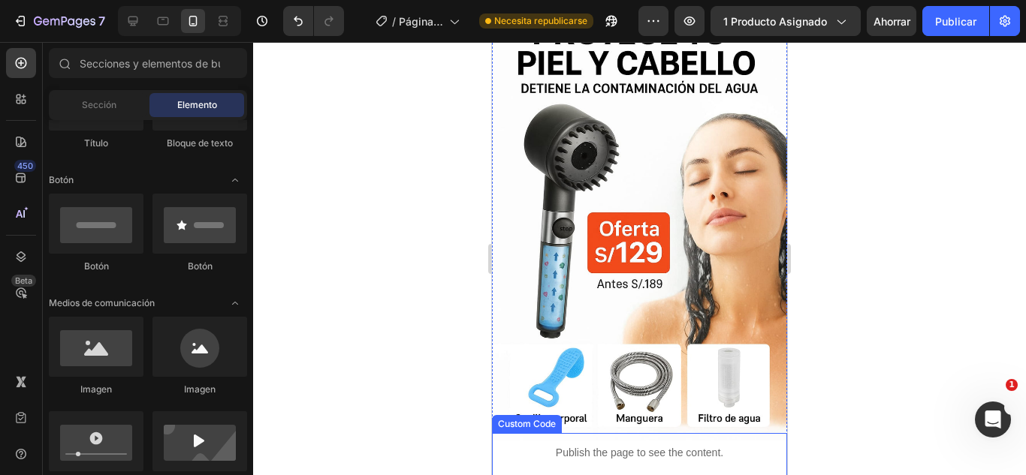
click at [637, 445] on p "Publish the page to see the content." at bounding box center [639, 453] width 295 height 16
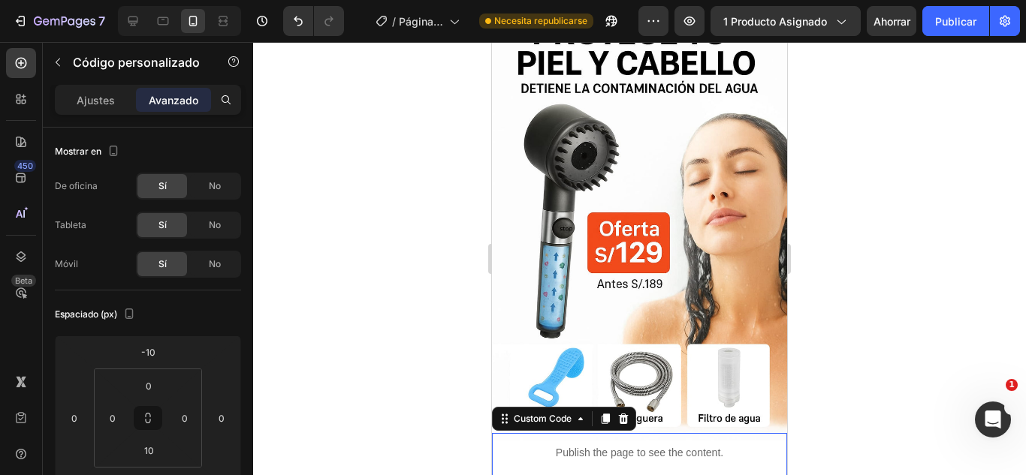
click at [637, 445] on p "Publish the page to see the content." at bounding box center [639, 453] width 295 height 16
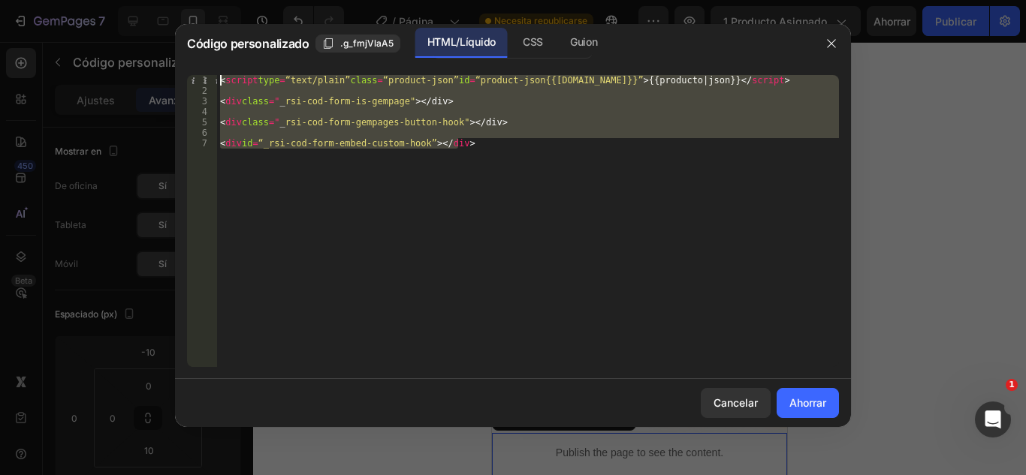
drag, startPoint x: 553, startPoint y: 168, endPoint x: 179, endPoint y: 74, distance: 385.7
click at [179, 74] on div "<div id=“_rsi-cod-form-embed-custom-hook”></div> 1 2 3 4 5 6 7 < script type = …" at bounding box center [513, 221] width 676 height 316
click at [321, 125] on div "< script type = “text/plain” class = “product-json” id = “product-json{{[DOMAIN…" at bounding box center [528, 221] width 622 height 292
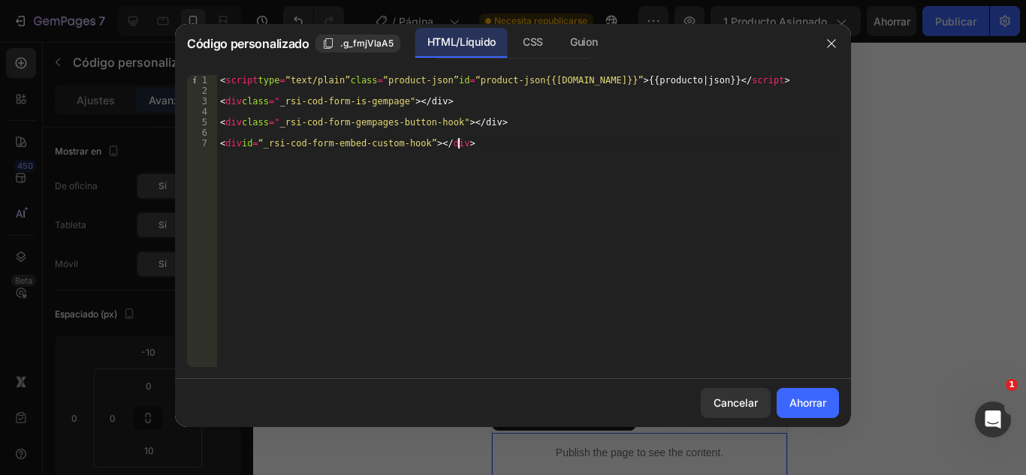
drag, startPoint x: 520, startPoint y: 140, endPoint x: 239, endPoint y: 154, distance: 281.9
click at [239, 154] on div "< script type = “text/plain” class = “product-json” id = “product-json{{[DOMAIN…" at bounding box center [528, 231] width 622 height 313
type textarea "<div id=“_rsi-cod-form-embed-custom-hook”></div>"
drag, startPoint x: 512, startPoint y: 139, endPoint x: 206, endPoint y: 146, distance: 305.7
click at [206, 146] on div "1 2 3 4 5 6 7 < script type = “text/plain” class = “product-json” id = “product…" at bounding box center [513, 221] width 652 height 292
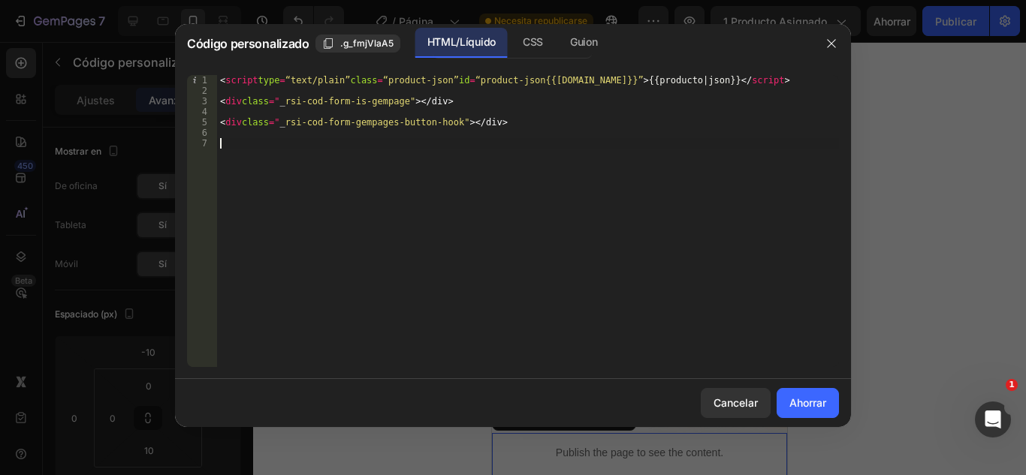
click at [266, 142] on div "< script type = “text/plain” class = “product-json” id = “product-json{{[DOMAIN…" at bounding box center [528, 231] width 622 height 313
drag, startPoint x: 523, startPoint y: 107, endPoint x: 200, endPoint y: 101, distance: 322.9
click at [200, 101] on div "1 2 3 4 5 6 < script type = “text/plain” class = “product-json” id = “product-j…" at bounding box center [513, 221] width 652 height 292
type textarea "<div class=“_rsi-cod-form-is-gempage”></div>"
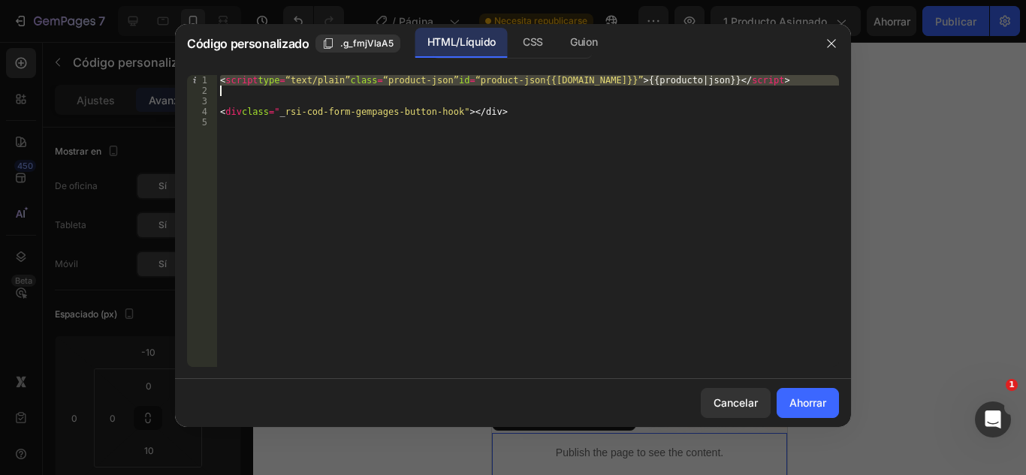
drag, startPoint x: 219, startPoint y: 83, endPoint x: 724, endPoint y: 93, distance: 504.6
click at [724, 93] on div "< script type = “text/plain” class = “product-json” id = “product-json{{[DOMAIN…" at bounding box center [528, 231] width 622 height 313
type textarea "<script type=“text/plain” class=“product-json” id=“product-json{{[DOMAIN_NAME]}…"
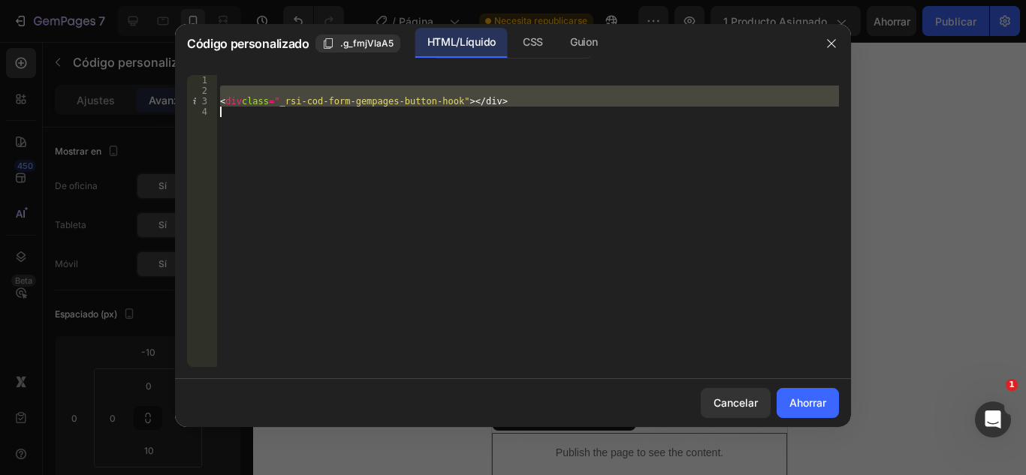
drag, startPoint x: 585, startPoint y: 93, endPoint x: 284, endPoint y: 119, distance: 302.1
click at [284, 119] on div "< div class = " _ rsi-cod-form-gempages-button-hook" > </div>" at bounding box center [528, 231] width 622 height 313
type textarea "<div class=“_rsi-cod-form-gempages-button-hook”></div>"
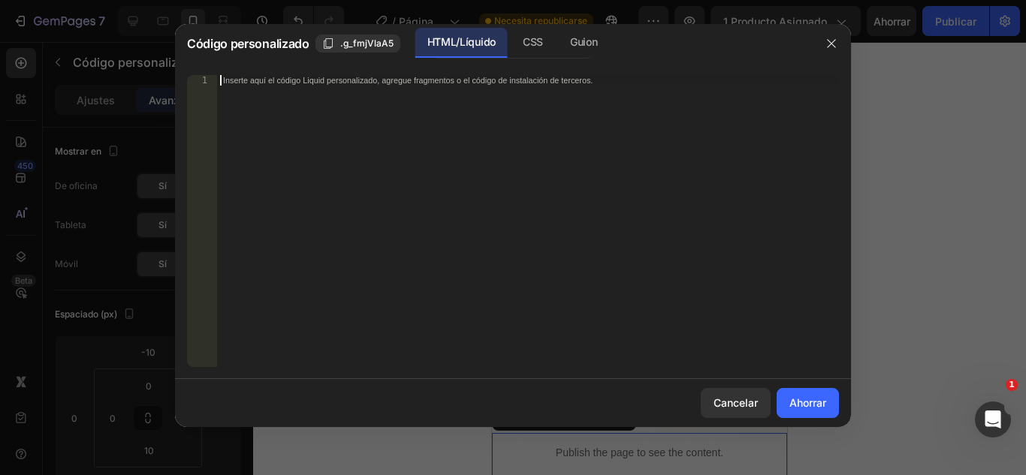
paste textarea "<div class=“_rsi-cod-form-gempages-button-hook”></div>"
type textarea "<div class=“_rsi-cod-form-gempages-button-hook”></div>"
click at [801, 413] on button "Ahorrar" at bounding box center [807, 403] width 62 height 30
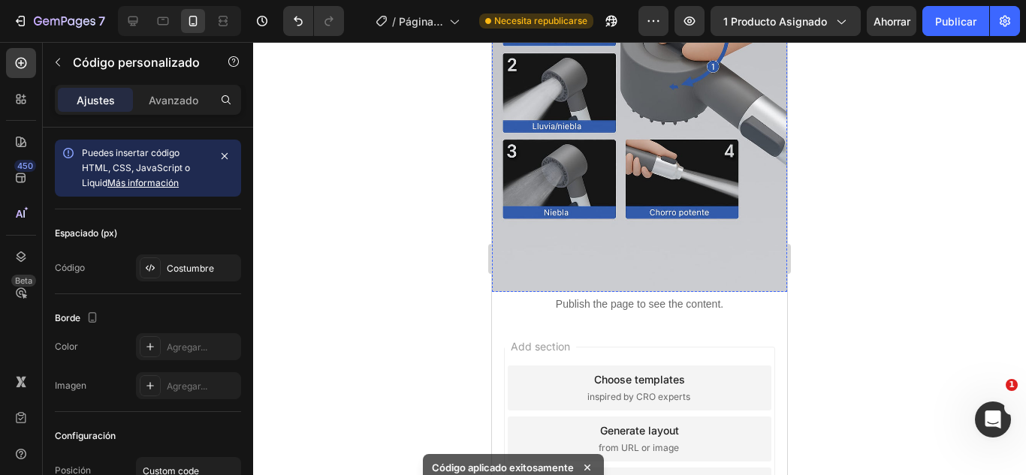
scroll to position [2820, 0]
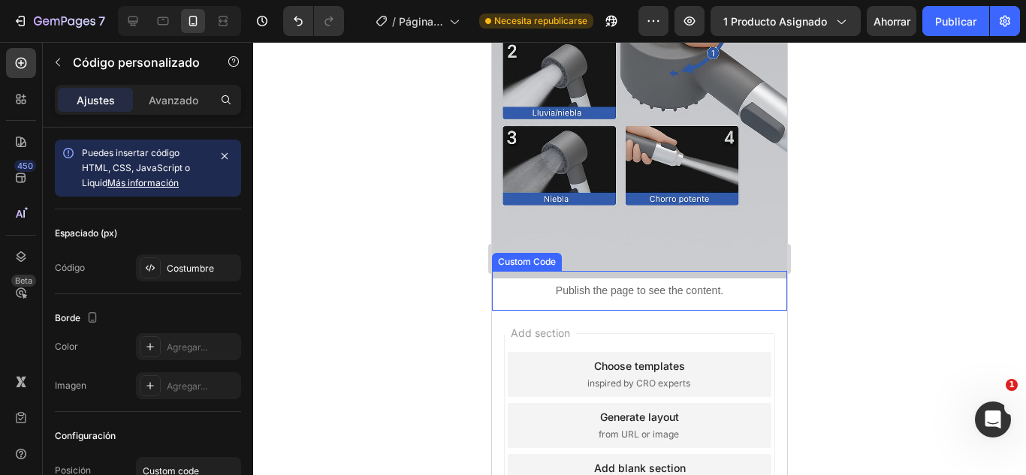
click at [640, 271] on div "Publish the page to see the content." at bounding box center [639, 291] width 295 height 40
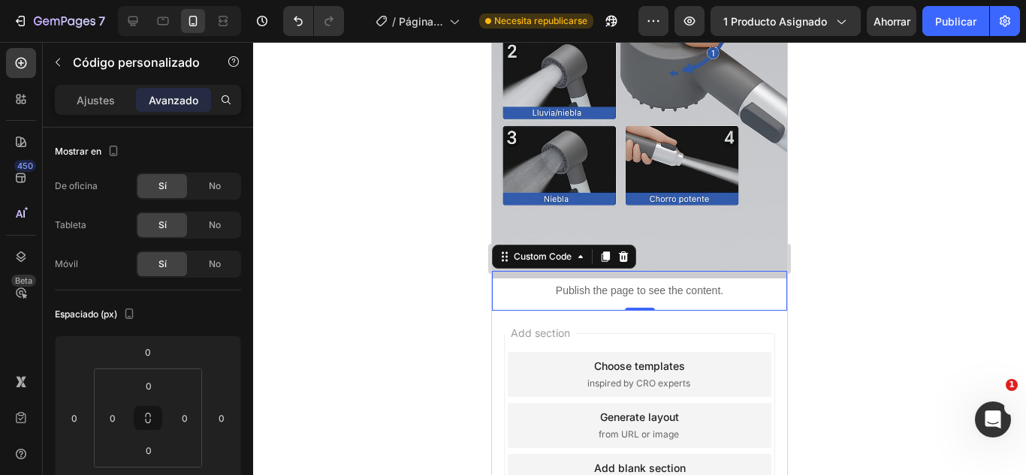
click at [632, 283] on p "Publish the page to see the content." at bounding box center [639, 291] width 295 height 16
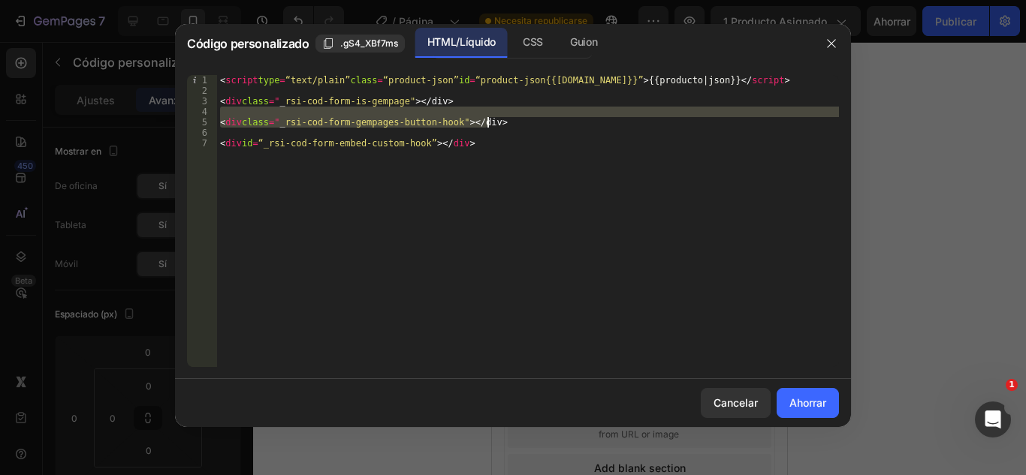
drag, startPoint x: 531, startPoint y: 116, endPoint x: 521, endPoint y: 118, distance: 9.9
click at [521, 118] on div "< script type = “text/plain” class = “product-json” id = “product-json{{[DOMAIN…" at bounding box center [528, 231] width 622 height 313
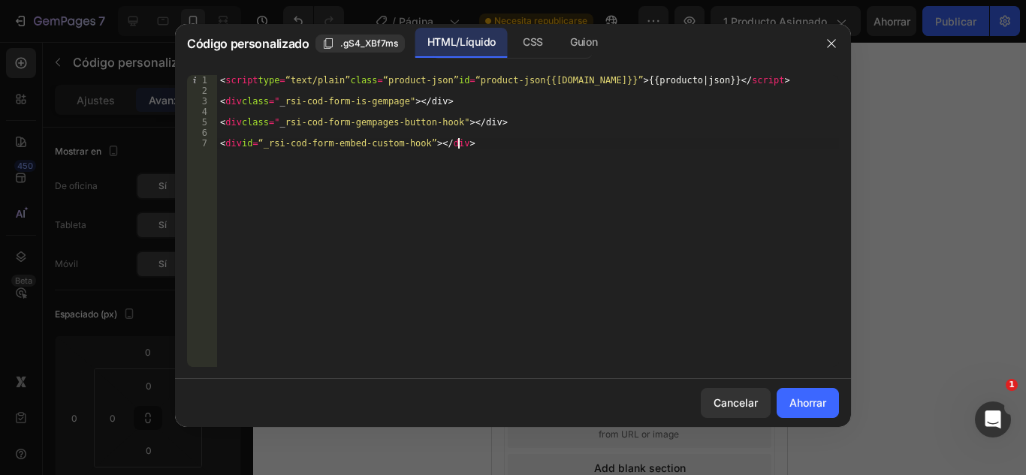
drag, startPoint x: 485, startPoint y: 139, endPoint x: 231, endPoint y: 149, distance: 253.9
click at [244, 150] on div "< script type = “text/plain” class = “product-json” id = “product-json{{[DOMAIN…" at bounding box center [528, 231] width 622 height 313
drag, startPoint x: 212, startPoint y: 145, endPoint x: 304, endPoint y: 136, distance: 92.0
click at [266, 141] on div "<div id=“_rsi-cod-form-embed-custom-hook”></div> 1 2 3 4 5 6 7 < script type = …" at bounding box center [513, 221] width 652 height 292
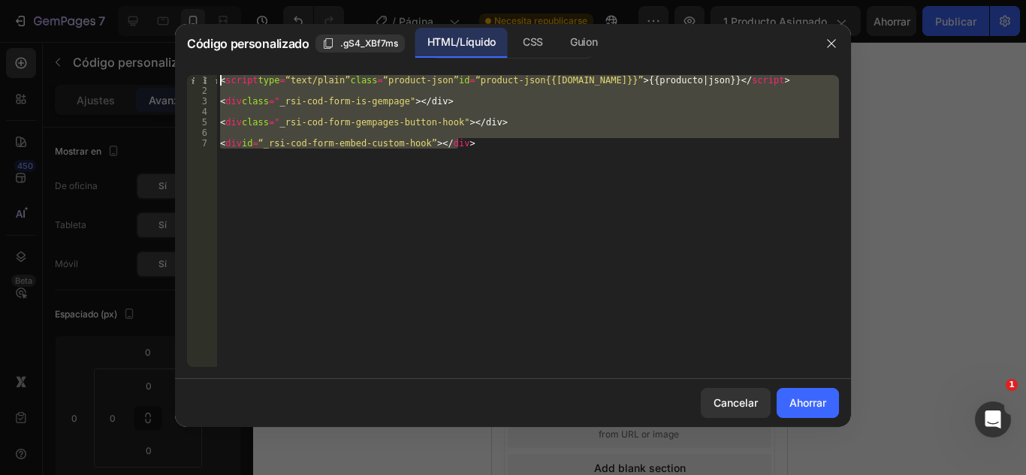
drag, startPoint x: 544, startPoint y: 146, endPoint x: 256, endPoint y: 63, distance: 299.2
click at [261, 68] on div "<div id=“_rsi-cod-form-embed-custom-hook”></div> 1 2 3 4 5 6 7 < script type = …" at bounding box center [513, 221] width 676 height 316
type textarea "<script type=“text/plain” class=“product-json” id=“product-json{{[DOMAIN_NAME]}…"
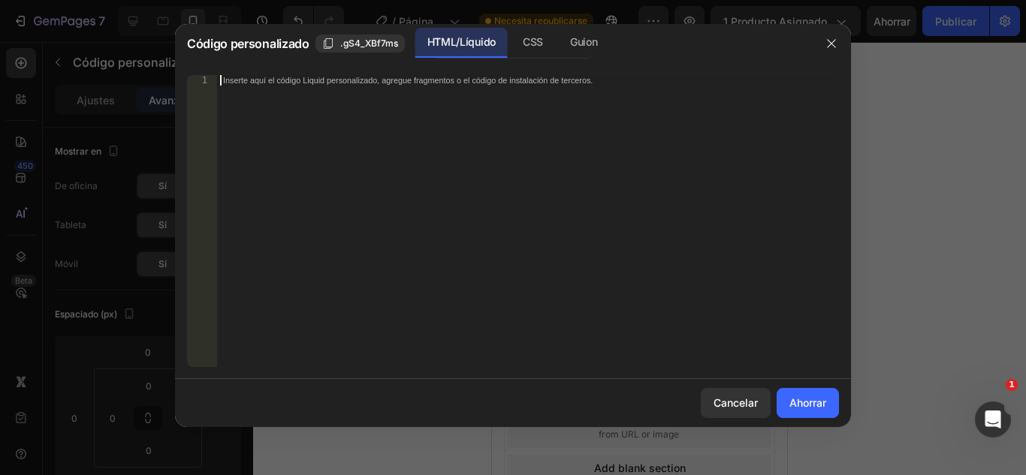
click at [553, 171] on div "Inserte aquí el código Liquid personalizado, agregue fragmentos o el código de …" at bounding box center [528, 231] width 622 height 313
paste textarea "<div class=“_rsi-cod-form-is-gempage”></div>"
type textarea "<div class=“_rsi-cod-form-is-gempage”></div>"
click at [803, 399] on font "Ahorrar" at bounding box center [807, 402] width 37 height 13
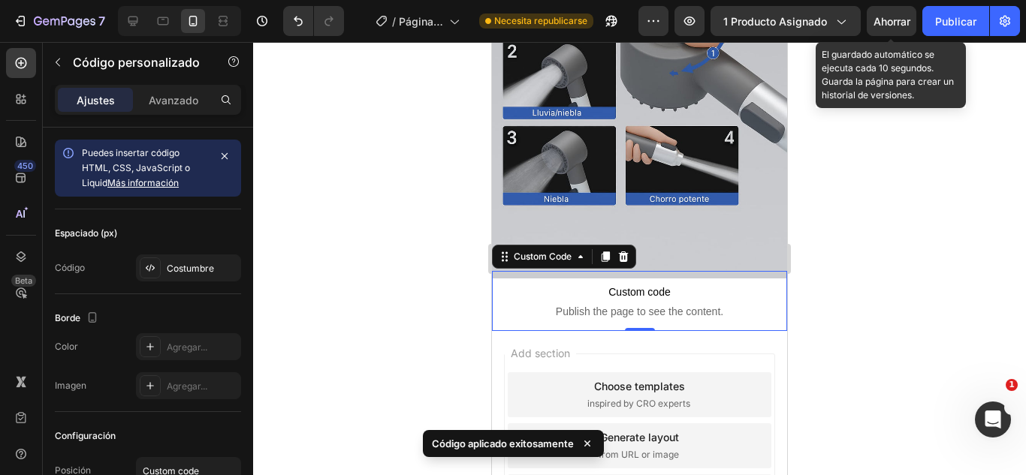
click at [892, 23] on font "Ahorrar" at bounding box center [891, 21] width 37 height 13
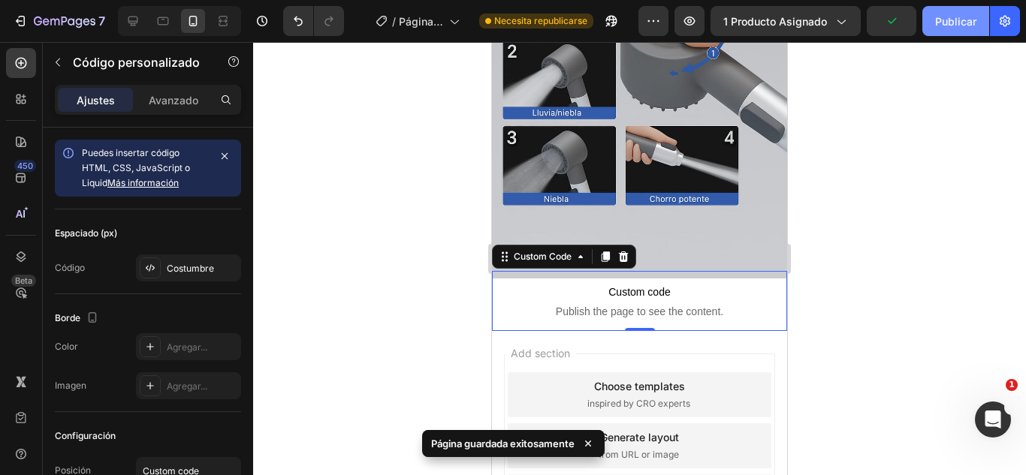
click at [959, 24] on font "Publicar" at bounding box center [955, 21] width 41 height 13
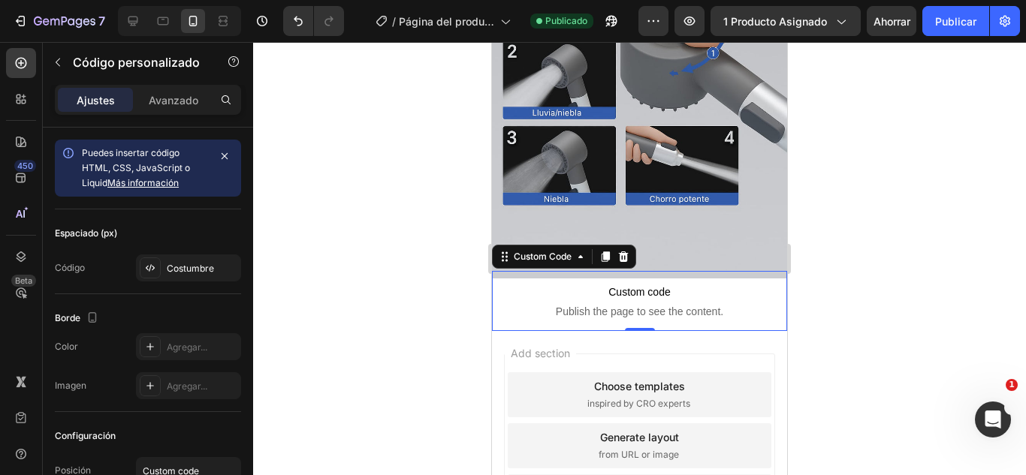
click at [706, 283] on span "Custom code" at bounding box center [639, 292] width 295 height 18
click at [676, 304] on span "Publish the page to see the content." at bounding box center [639, 311] width 295 height 15
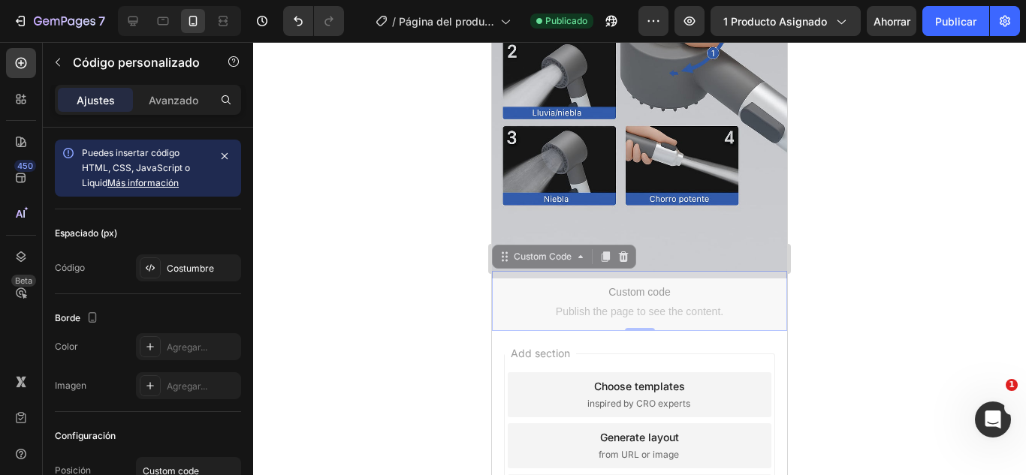
click at [492, 42] on span "Publish the page to see the content." at bounding box center [492, 42] width 0 height 0
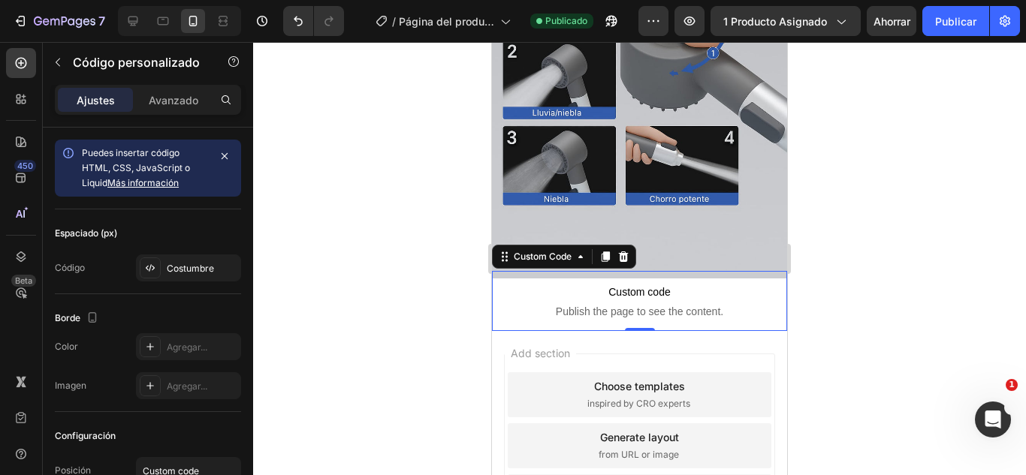
click at [595, 304] on span "Publish the page to see the content." at bounding box center [639, 311] width 295 height 15
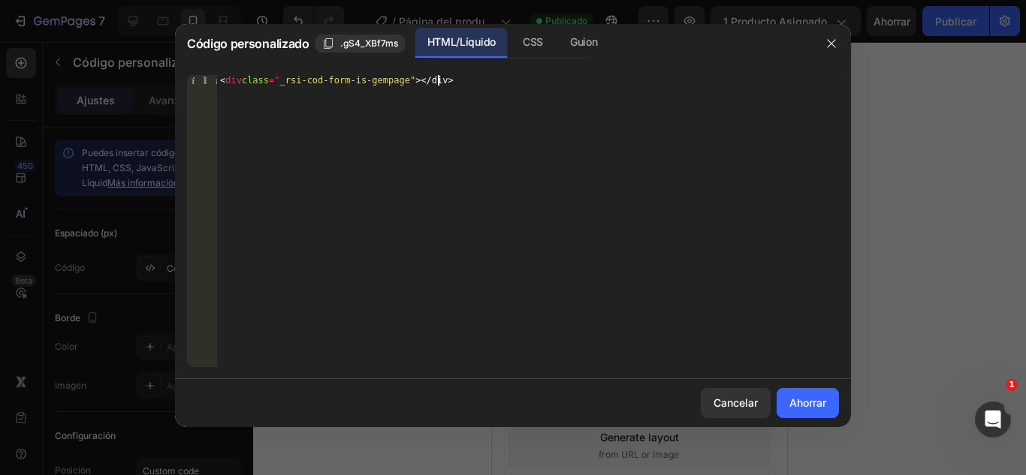
drag, startPoint x: 482, startPoint y: 78, endPoint x: 610, endPoint y: 315, distance: 269.7
click at [276, 185] on div "< div class = " _ rsi-cod-form-is-gempage" > </div>" at bounding box center [528, 231] width 622 height 313
drag, startPoint x: 499, startPoint y: 80, endPoint x: 183, endPoint y: 74, distance: 315.4
click at [183, 74] on div "<div class=“_rsi-cod-form-is-gempage”></div> 1 < div class = " _ rsi-cod-form-i…" at bounding box center [513, 221] width 676 height 316
click at [476, 77] on div "< div class = " _ rsi-cod-form-is-gempage" > </div>" at bounding box center [528, 221] width 622 height 292
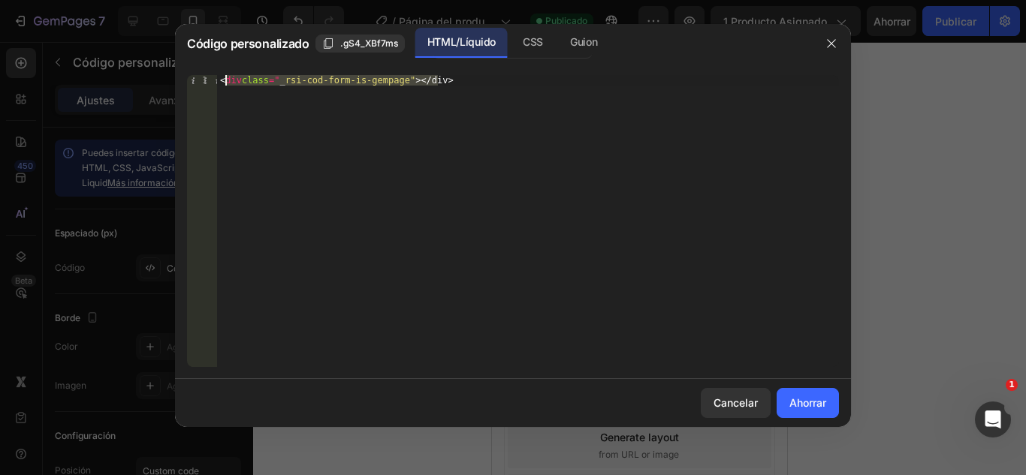
drag, startPoint x: 476, startPoint y: 77, endPoint x: 222, endPoint y: 79, distance: 253.8
click at [227, 80] on div "< div class = " _ rsi-cod-form-is-gempage" > </div>" at bounding box center [528, 231] width 622 height 313
type textarea "<"
drag, startPoint x: 228, startPoint y: 74, endPoint x: 221, endPoint y: 116, distance: 43.4
click at [221, 116] on div "Inserte aquí el código Liquid personalizado, agregue fragmentos o el código de …" at bounding box center [528, 231] width 622 height 313
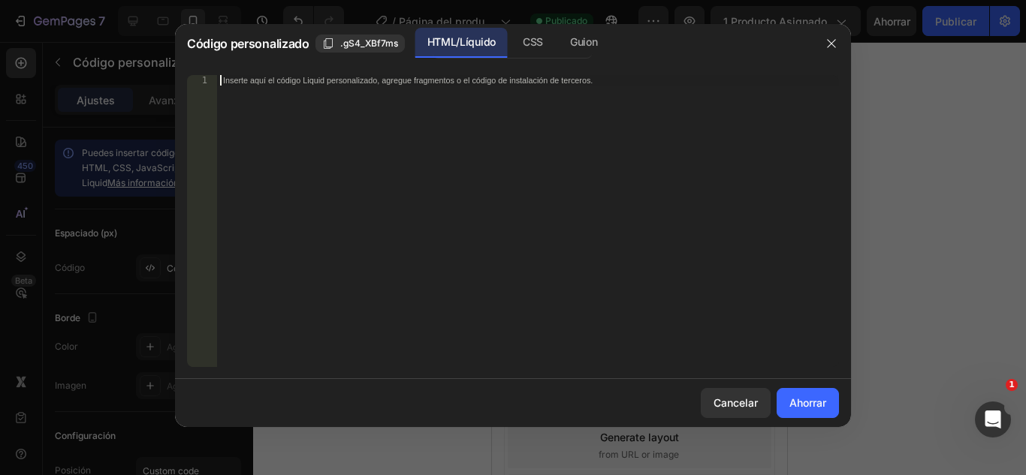
click at [221, 85] on div "Inserte aquí el código Liquid personalizado, agregue fragmentos o el código de …" at bounding box center [528, 231] width 622 height 313
click at [806, 399] on font "Ahorrar" at bounding box center [807, 402] width 37 height 13
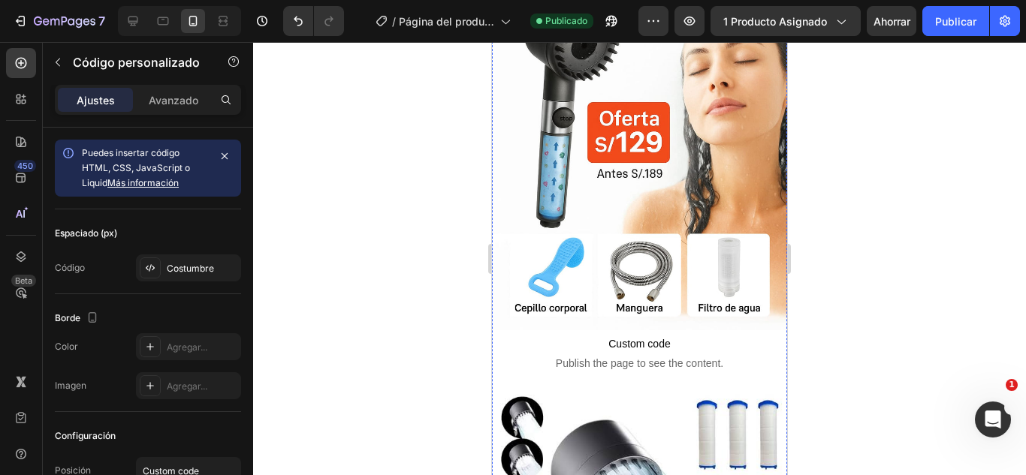
scroll to position [192, 0]
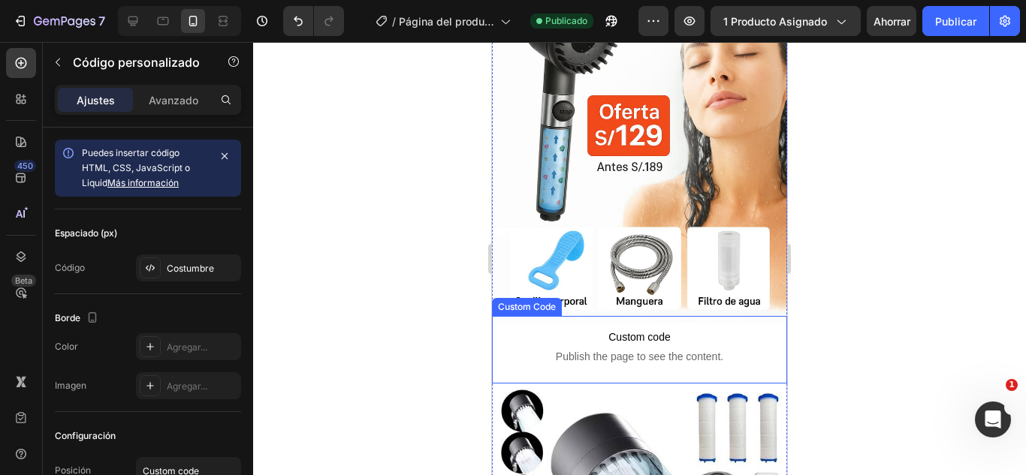
click at [599, 328] on span "Custom code" at bounding box center [639, 337] width 295 height 18
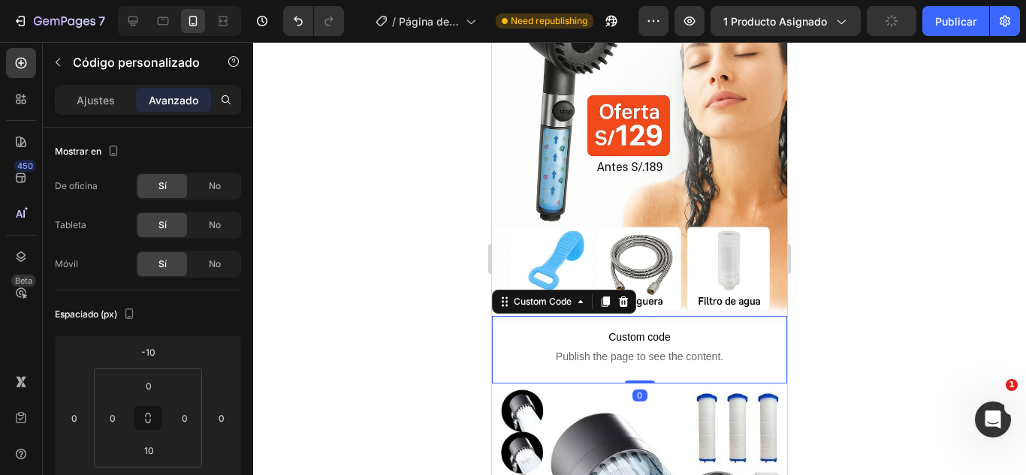
click at [599, 328] on span "Custom code" at bounding box center [639, 337] width 295 height 18
click at [549, 328] on span "Custom code" at bounding box center [639, 337] width 295 height 18
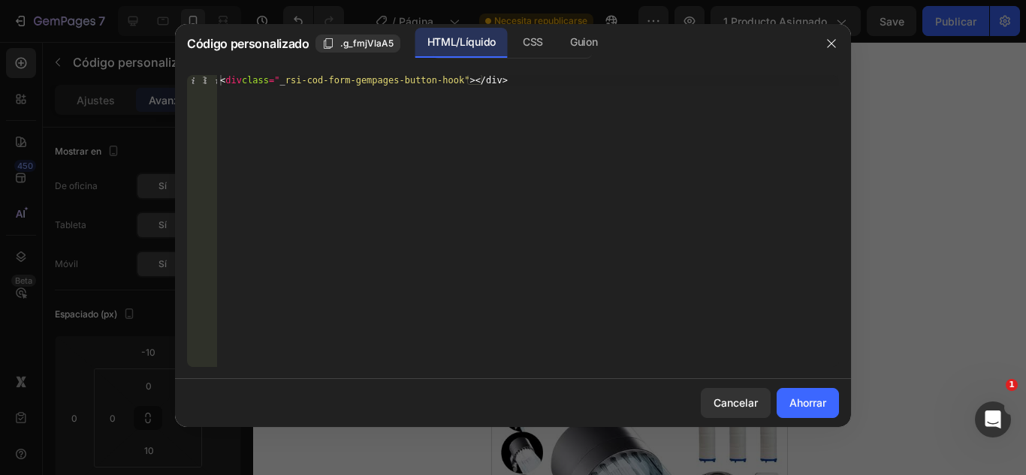
type textarea "<div class=“_rsi-cod-form-gempages-button-hook”></div>"
drag, startPoint x: 535, startPoint y: 84, endPoint x: 214, endPoint y: 89, distance: 320.6
click at [214, 89] on div "<div class=“_rsi-cod-form-gempages-button-hook”></div> 1 < div class = " _ rsi-…" at bounding box center [513, 221] width 652 height 292
drag, startPoint x: 218, startPoint y: 83, endPoint x: 535, endPoint y: 87, distance: 316.1
click at [535, 87] on div at bounding box center [528, 231] width 622 height 313
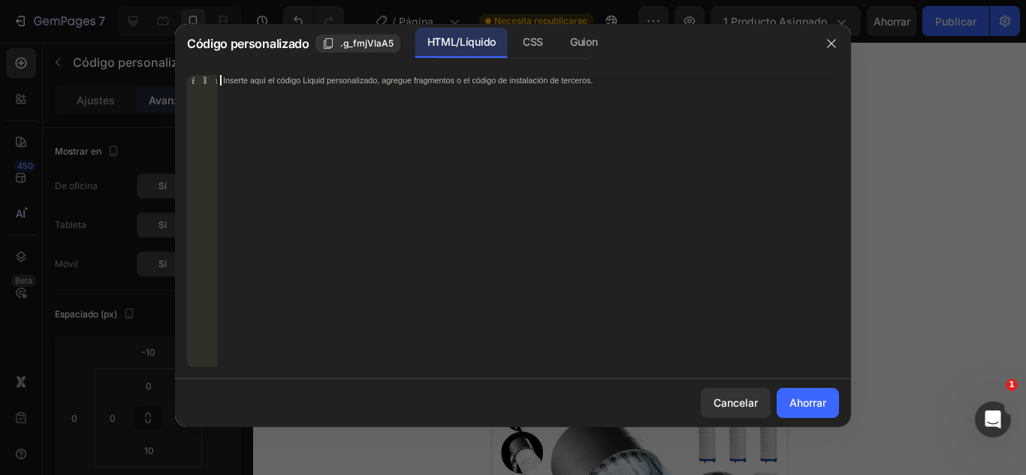
click at [529, 86] on div "Inserte aquí el código Liquid personalizado, agregue fragmentos o el código de …" at bounding box center [528, 231] width 622 height 313
click at [348, 153] on div "Inserte aquí el código Liquid personalizado, agregue fragmentos o el código de …" at bounding box center [528, 231] width 622 height 313
paste textarea "<div id=“_rsi-cod-form-embed-custom-hook”></div>"
type textarea "<div id=“_rsi-cod-form-embed-custom-hook”></div>"
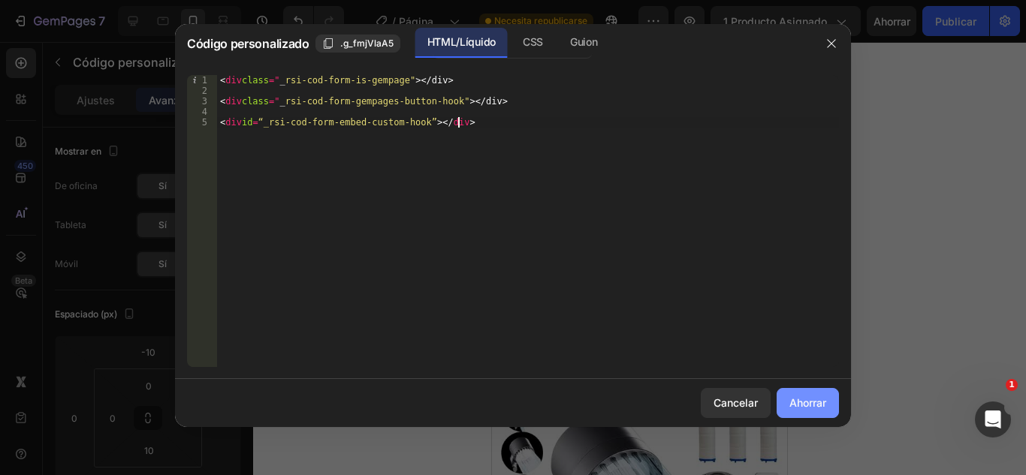
click at [787, 412] on button "Ahorrar" at bounding box center [807, 403] width 62 height 30
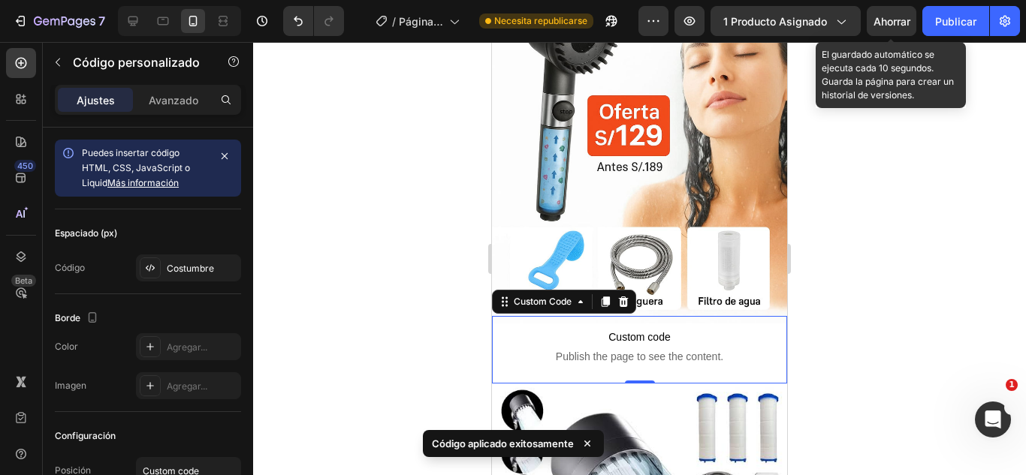
click at [890, 21] on font "Ahorrar" at bounding box center [891, 21] width 37 height 13
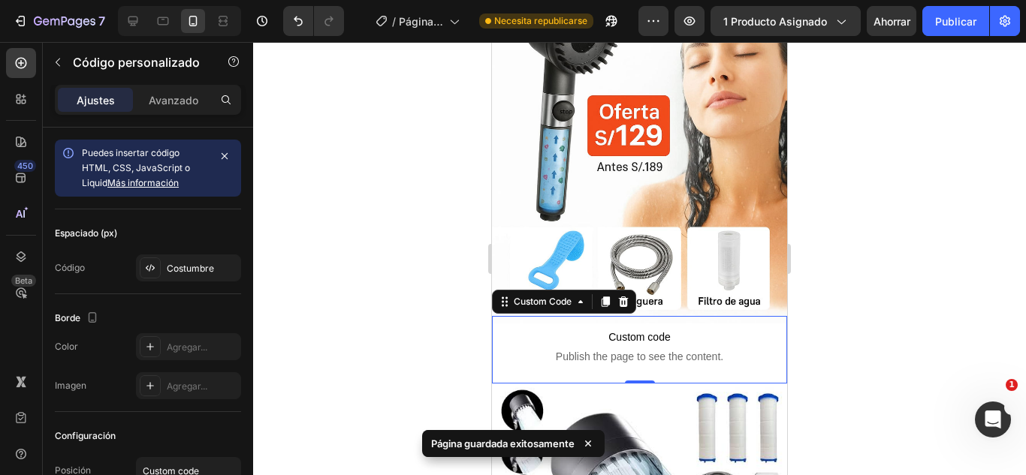
drag, startPoint x: 944, startPoint y: 33, endPoint x: 944, endPoint y: 41, distance: 8.3
click at [944, 41] on div "7 Version history / Página del producto - 25 [PERSON_NAME], 20:35:08 Necesita r…" at bounding box center [513, 21] width 1026 height 43
click at [941, 30] on button "Publicar" at bounding box center [955, 21] width 67 height 30
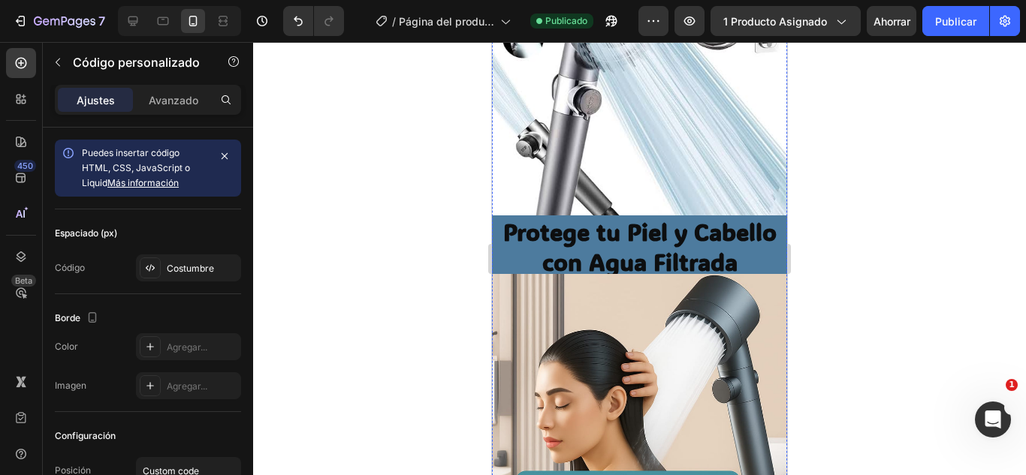
scroll to position [676, 0]
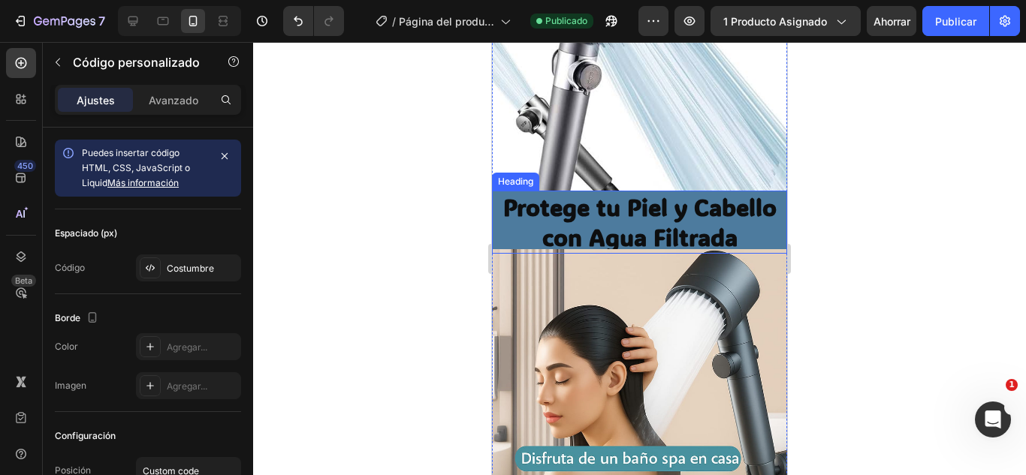
click at [611, 206] on strong "Protege tu Piel y Cabello con Agua Filtrada" at bounding box center [639, 222] width 273 height 60
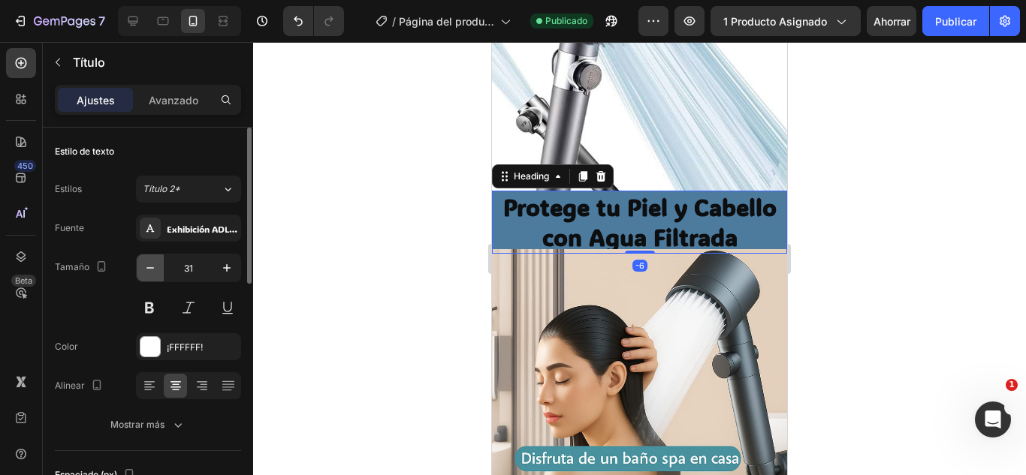
click at [150, 269] on icon "button" at bounding box center [150, 268] width 15 height 15
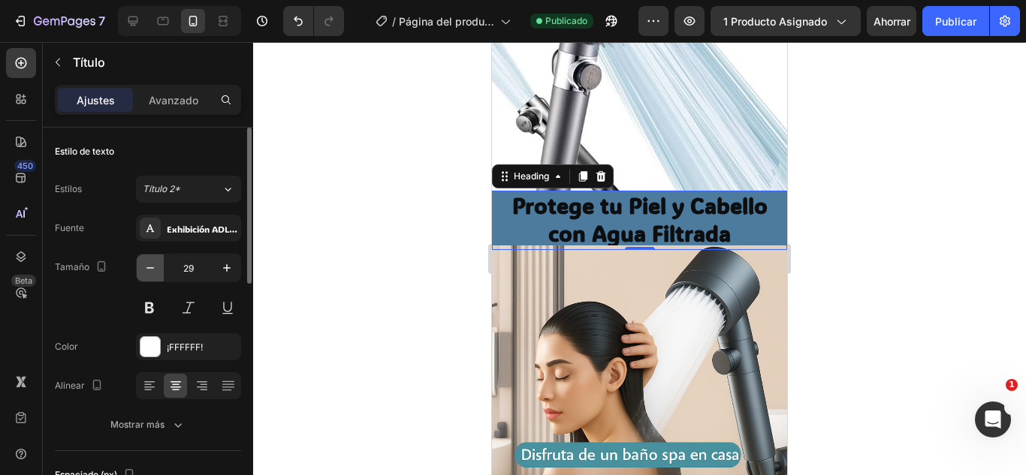
click at [150, 269] on icon "button" at bounding box center [150, 268] width 15 height 15
type input "28"
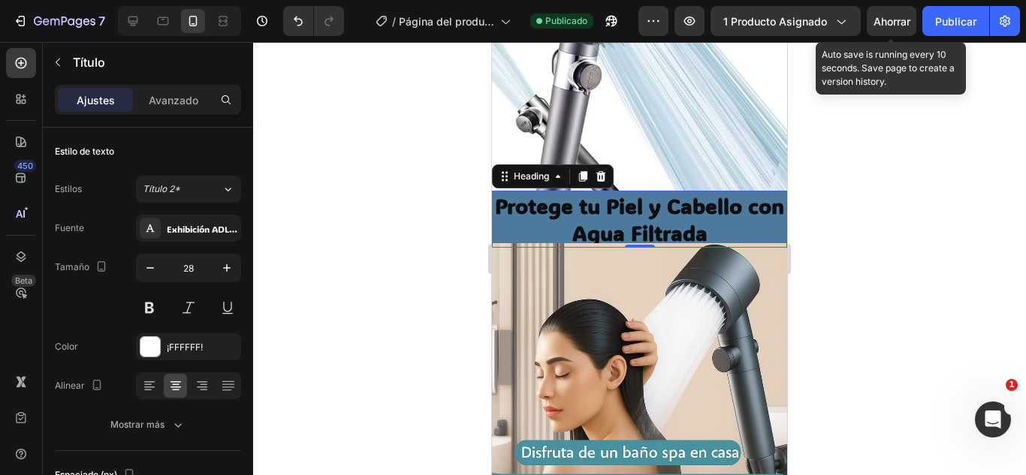
click at [908, 27] on font "Ahorrar" at bounding box center [891, 21] width 37 height 13
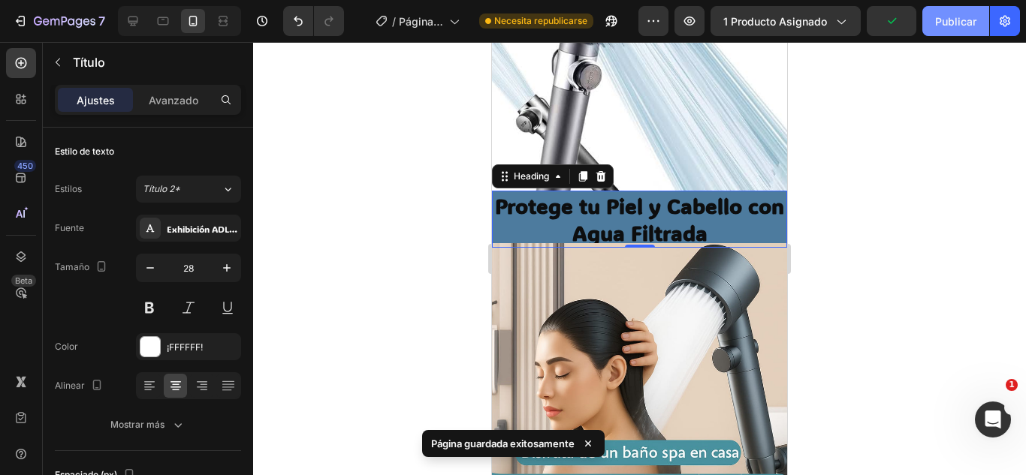
click at [935, 23] on font "Publicar" at bounding box center [955, 21] width 41 height 13
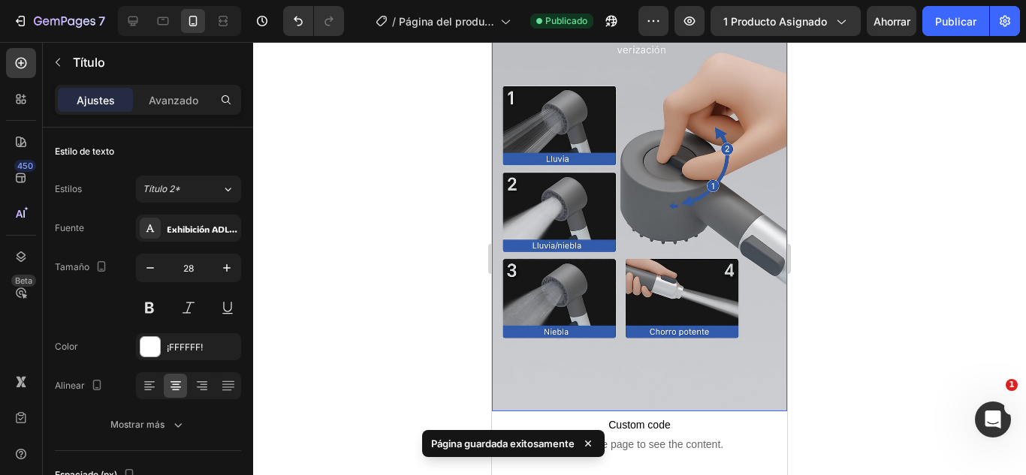
scroll to position [2778, 0]
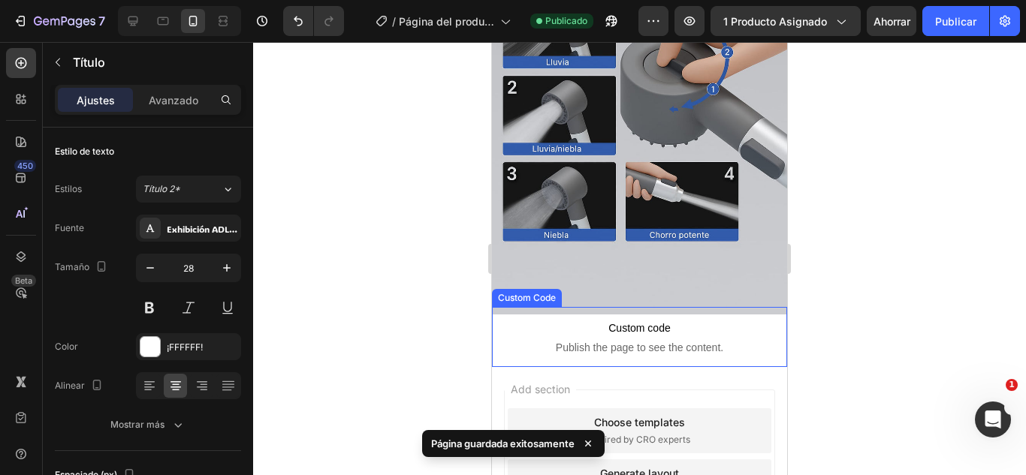
click at [512, 340] on span "Publish the page to see the content." at bounding box center [639, 347] width 295 height 15
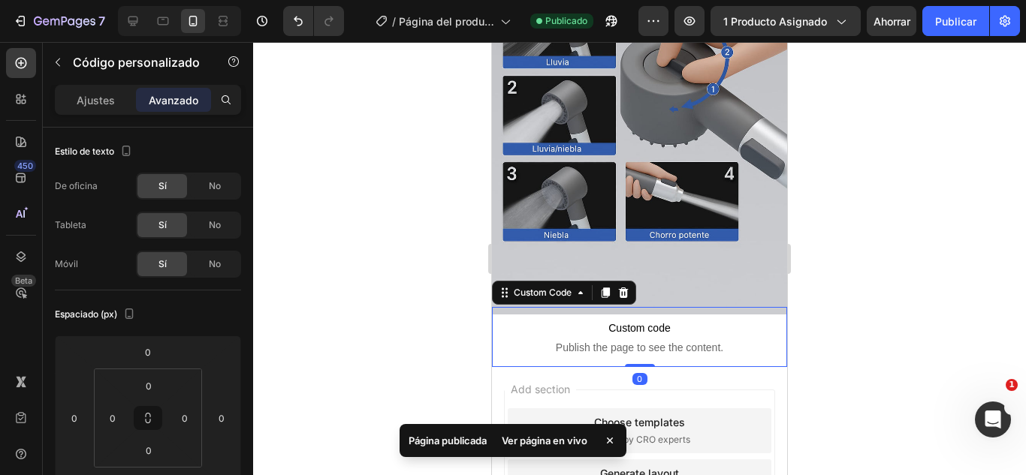
click at [356, 235] on div at bounding box center [639, 258] width 773 height 433
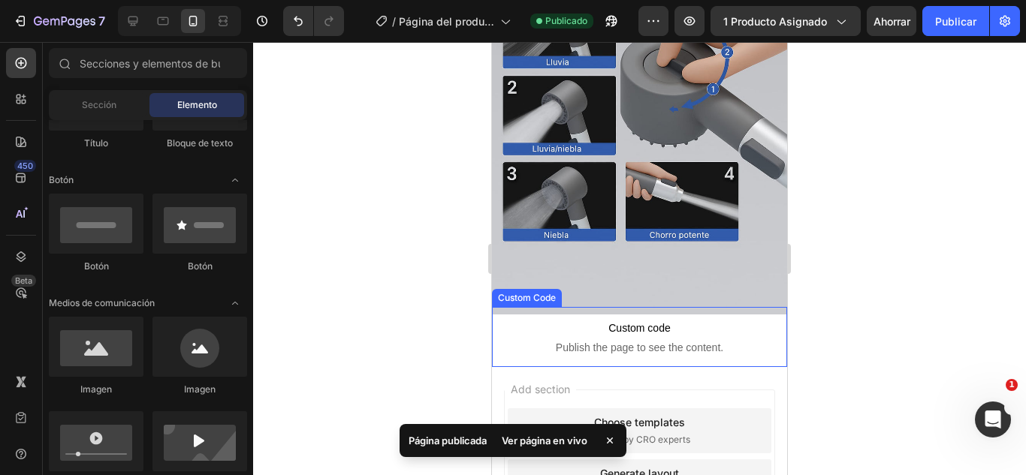
click at [562, 307] on p "Custom code Publish the page to see the content." at bounding box center [639, 337] width 295 height 60
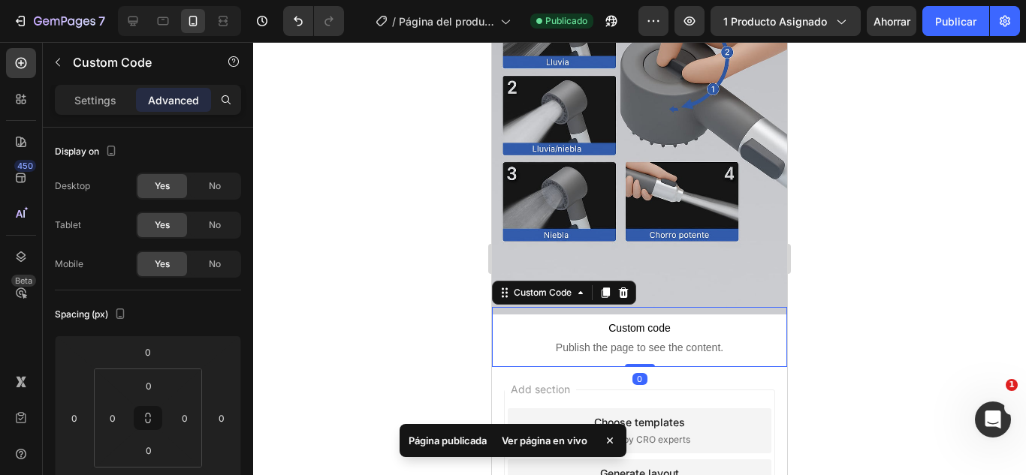
click at [562, 307] on p "Custom code Publish the page to see the content." at bounding box center [639, 337] width 295 height 60
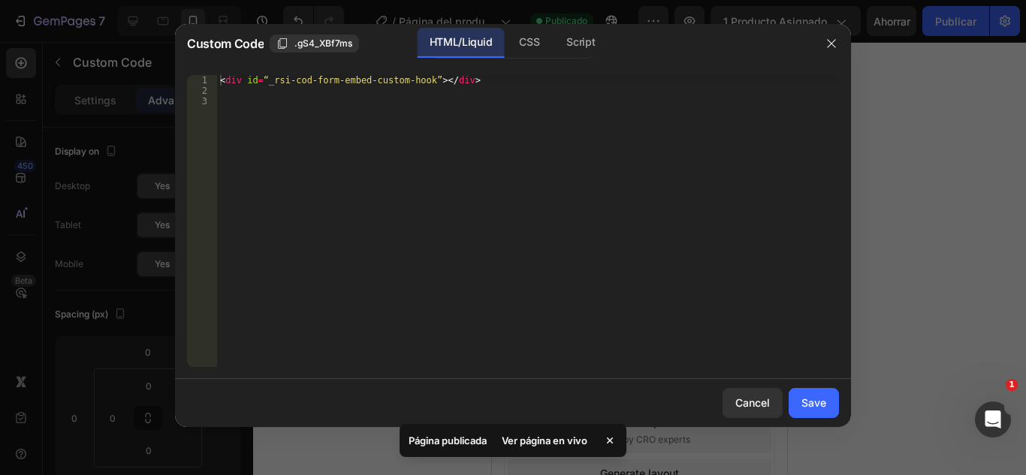
click at [562, 229] on div "< div id = “_rsi-cod-form-embed-custom-hook” > </ div >" at bounding box center [528, 231] width 622 height 313
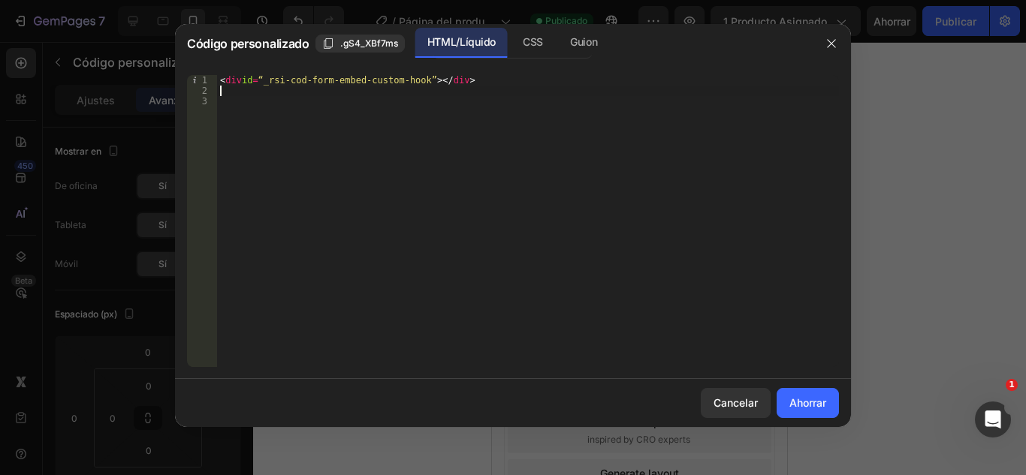
click at [229, 95] on div "< div id = “_rsi-cod-form-embed-custom-hook” > </ div >" at bounding box center [528, 231] width 622 height 313
click at [523, 37] on font "CSS" at bounding box center [533, 41] width 20 height 13
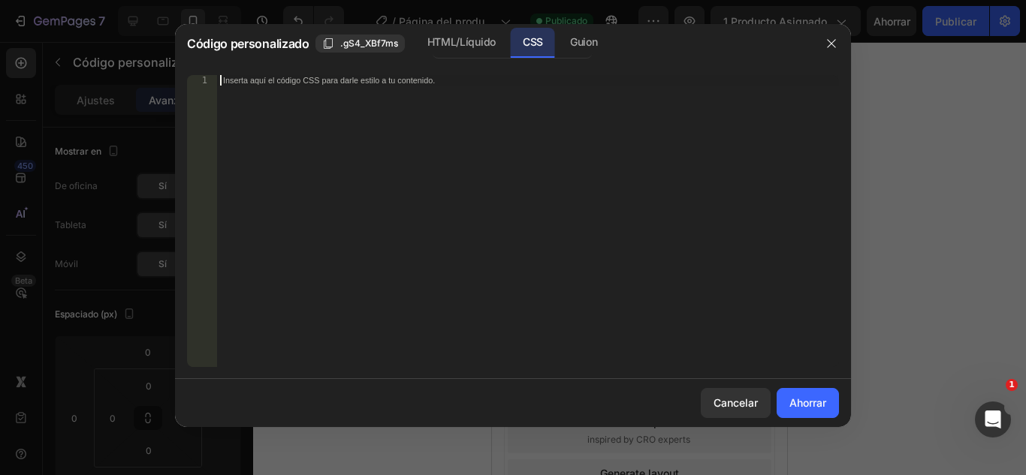
click at [264, 83] on font "Inserta aquí el código CSS para darle estilo a tu contenido." at bounding box center [329, 80] width 212 height 10
paste textarea "<script type=“text/plain” class=“product-json” id=“product-json{{[DOMAIN_NAME]}…"
type textarea "<script type=“text/plain” class=“product-json” id=“product-json{{[DOMAIN_NAME]}…"
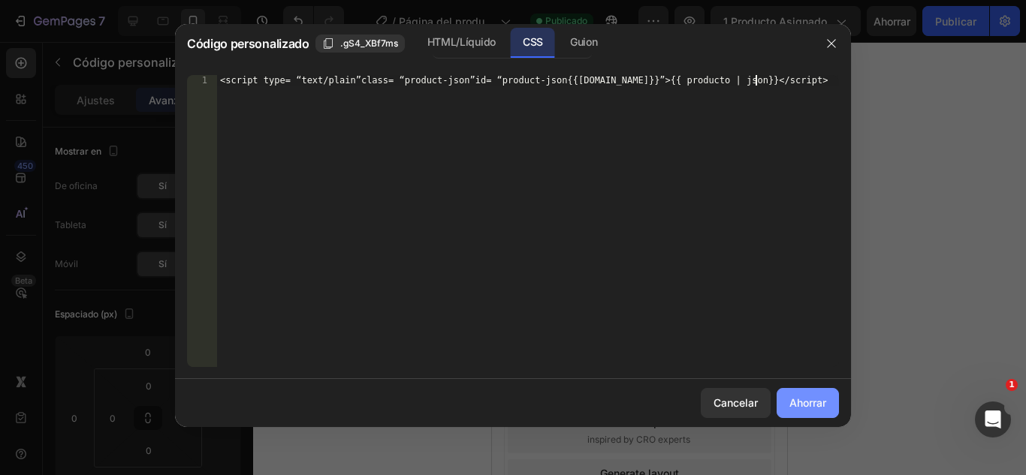
click at [804, 403] on font "Ahorrar" at bounding box center [807, 402] width 37 height 13
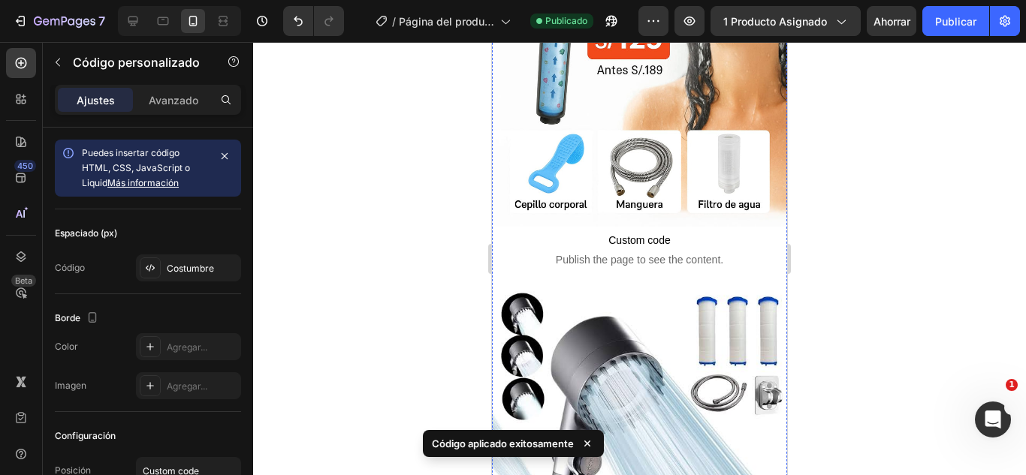
scroll to position [300, 0]
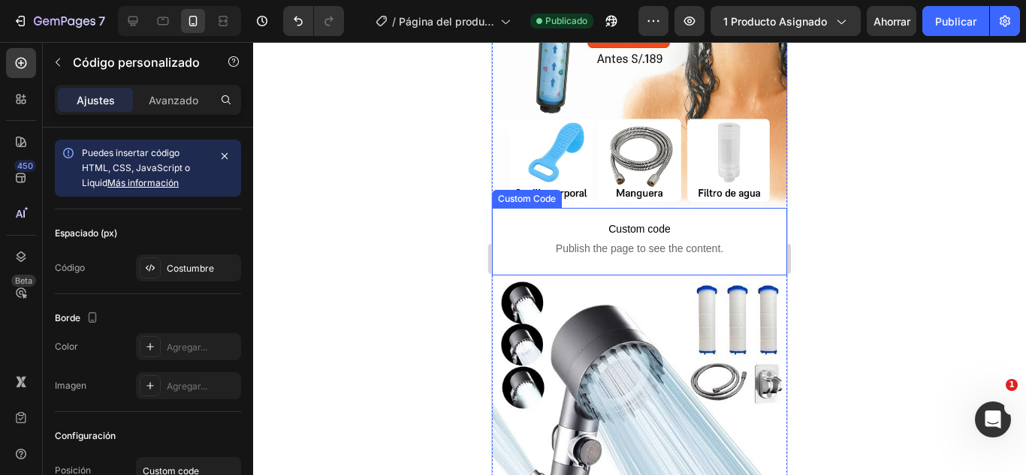
click at [602, 220] on span "Custom code" at bounding box center [639, 229] width 295 height 18
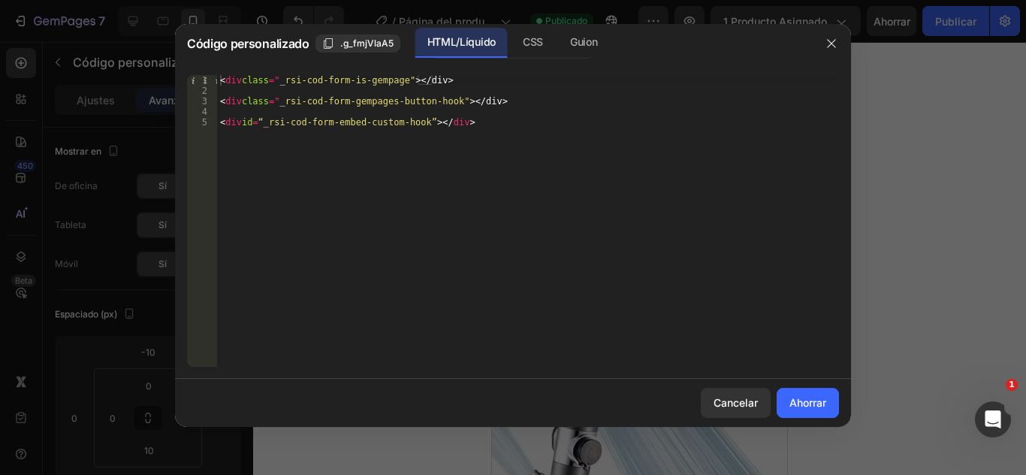
type textarea "<div id=“_rsi-cod-form-embed-custom-hook”></div>"
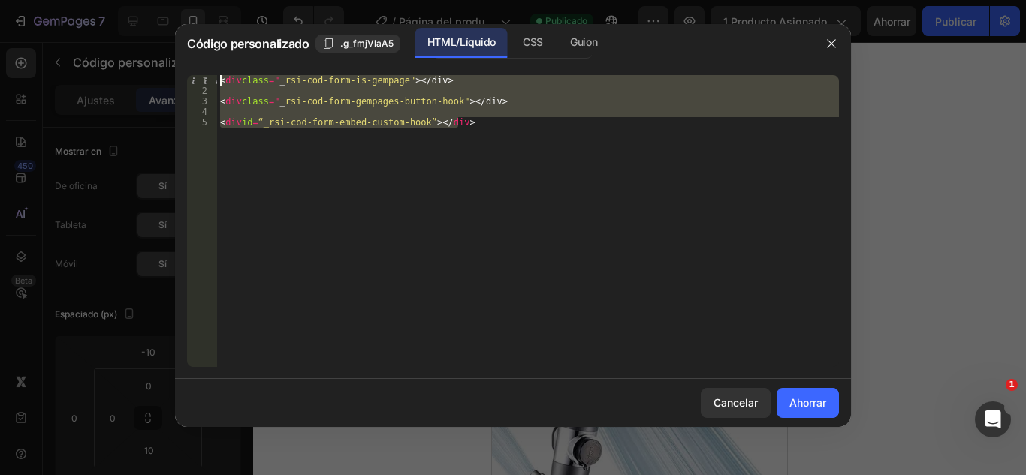
click at [197, 71] on div "<div id=“_rsi-cod-form-embed-custom-hook”></div> 1 2 3 4 5 < div class = " _ rs…" at bounding box center [513, 221] width 676 height 316
type textarea "<div class=“_rsi-cod-form-is-gempage”></div>"
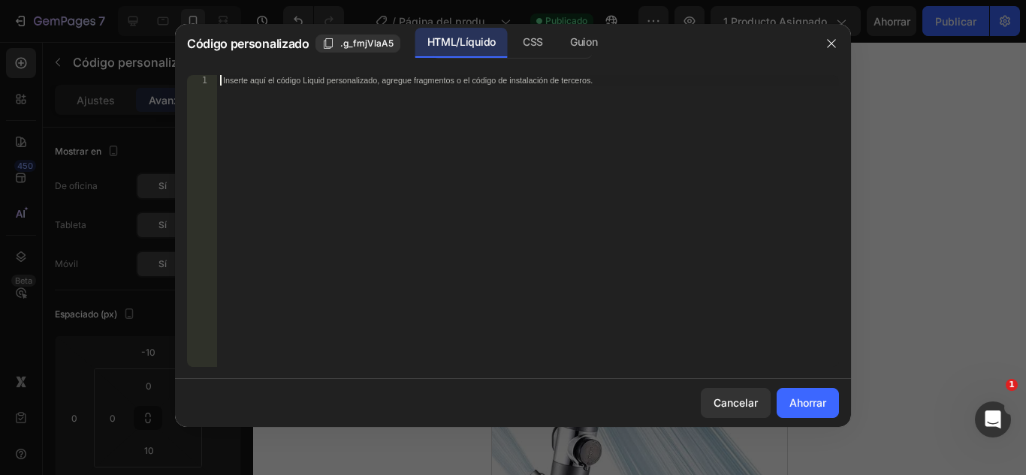
click at [236, 80] on font "Inserte aquí el código Liquid personalizado, agregue fragmentos o el código de …" at bounding box center [407, 80] width 369 height 10
type textarea "<script type=“text/plain” class=“product-json” id=“product-json{{[DOMAIN_NAME]}…"
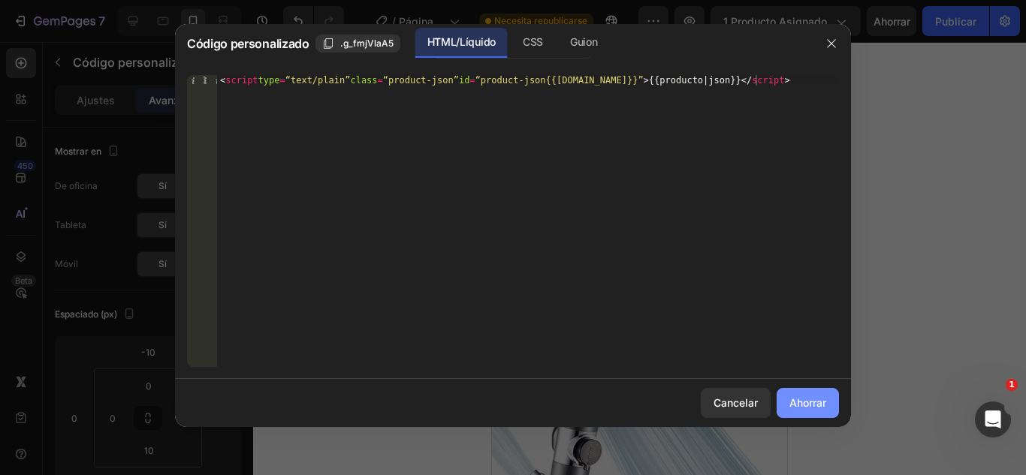
click at [812, 396] on font "Ahorrar" at bounding box center [807, 402] width 37 height 13
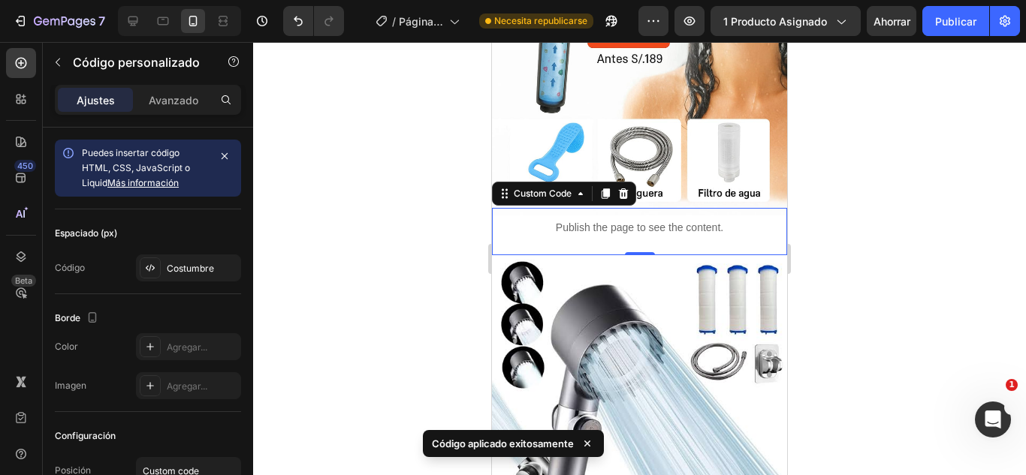
click at [604, 220] on p "Publish the page to see the content." at bounding box center [639, 228] width 295 height 16
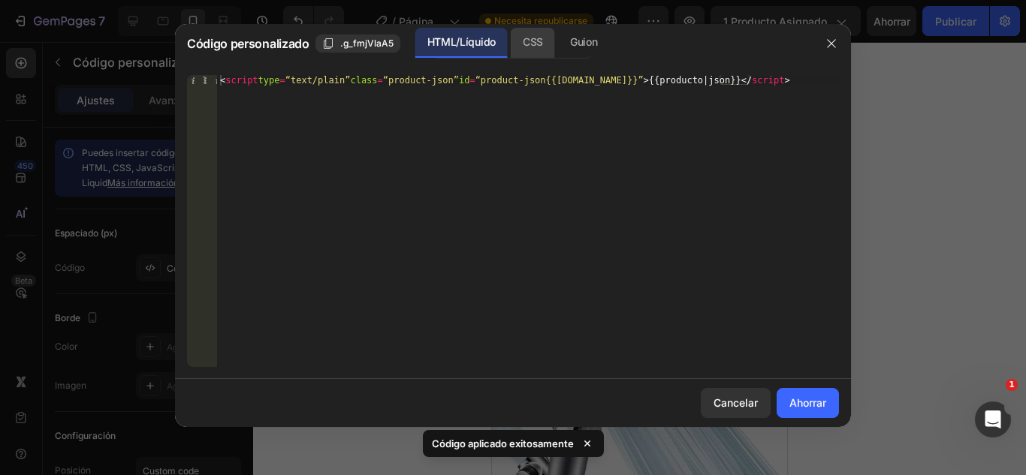
click at [542, 49] on font "CSS" at bounding box center [533, 42] width 20 height 18
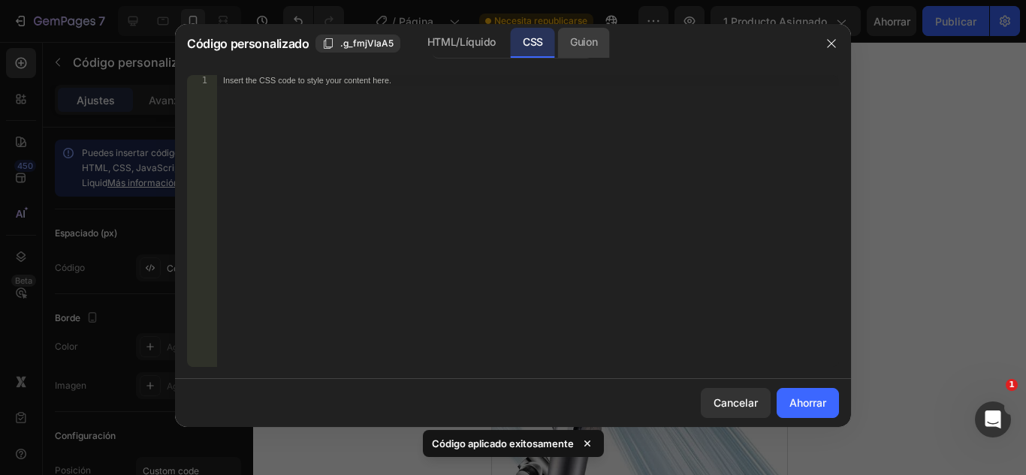
click at [570, 49] on font "Guion" at bounding box center [583, 42] width 27 height 18
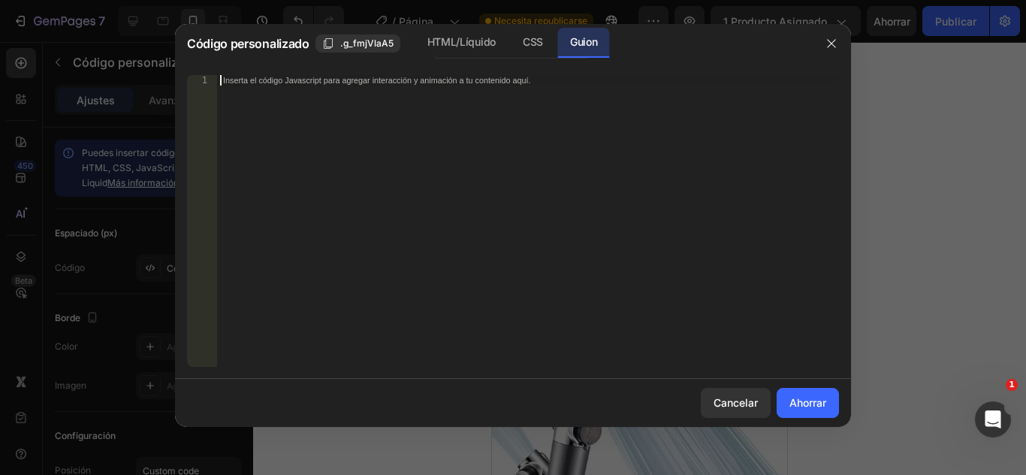
paste textarea "<script type=“text/plain” class=“product-json” id=“product-json{{[DOMAIN_NAME]}…"
type textarea "<script type=“text/plain” class=“product-json” id=“product-json{{[DOMAIN_NAME]}…"
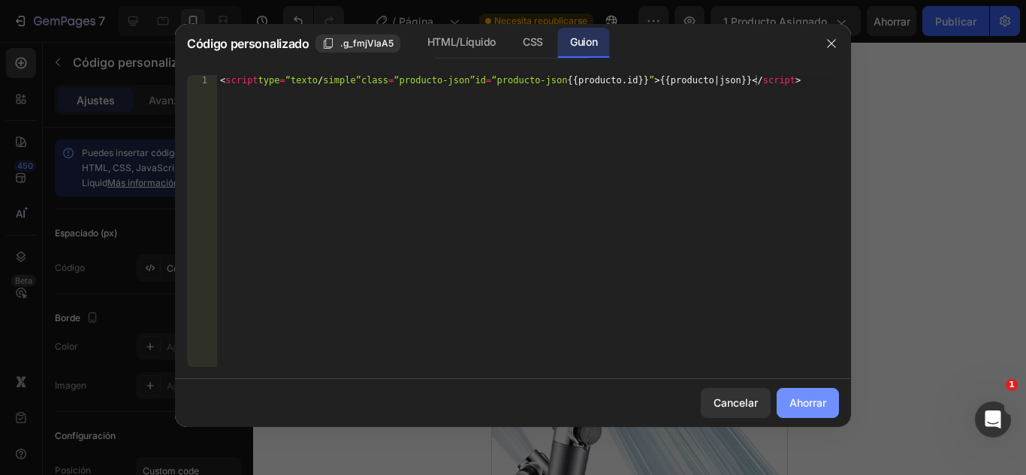
click at [824, 400] on font "Ahorrar" at bounding box center [807, 402] width 37 height 13
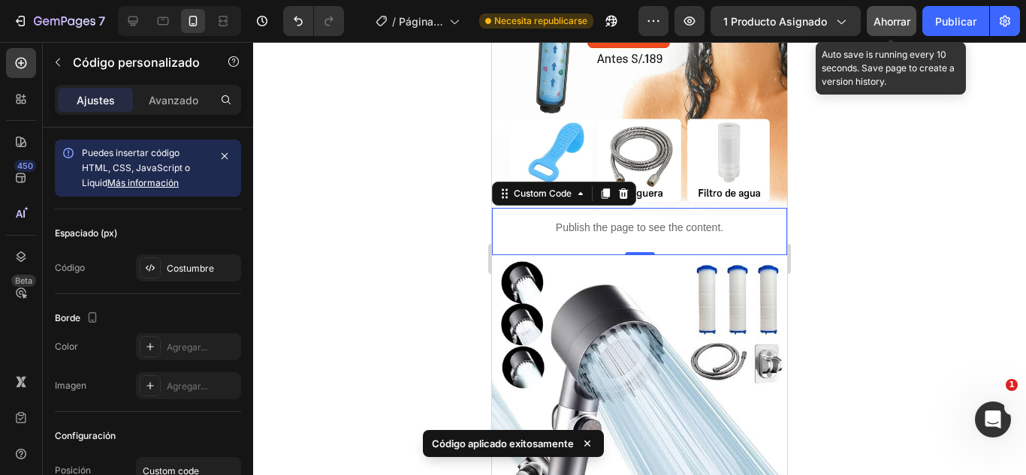
click at [884, 29] on div "Ahorrar" at bounding box center [891, 22] width 37 height 16
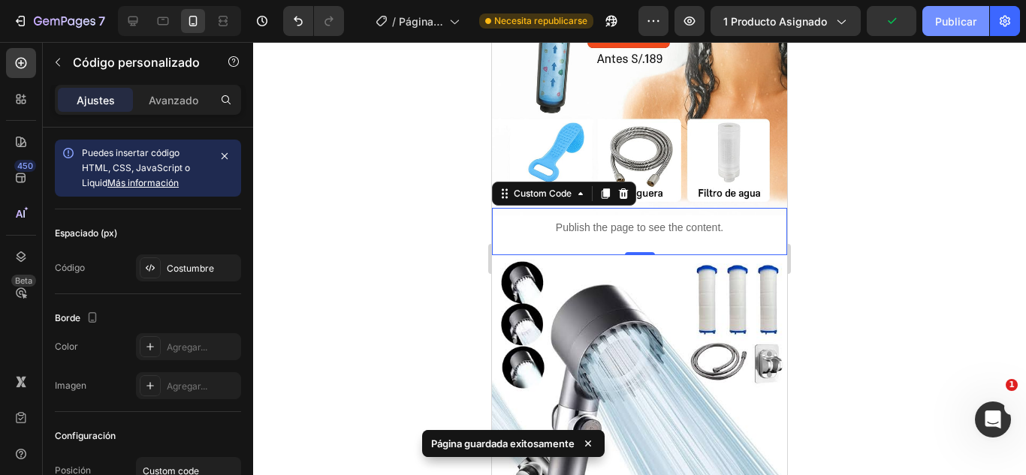
click at [931, 14] on button "Publicar" at bounding box center [955, 21] width 67 height 30
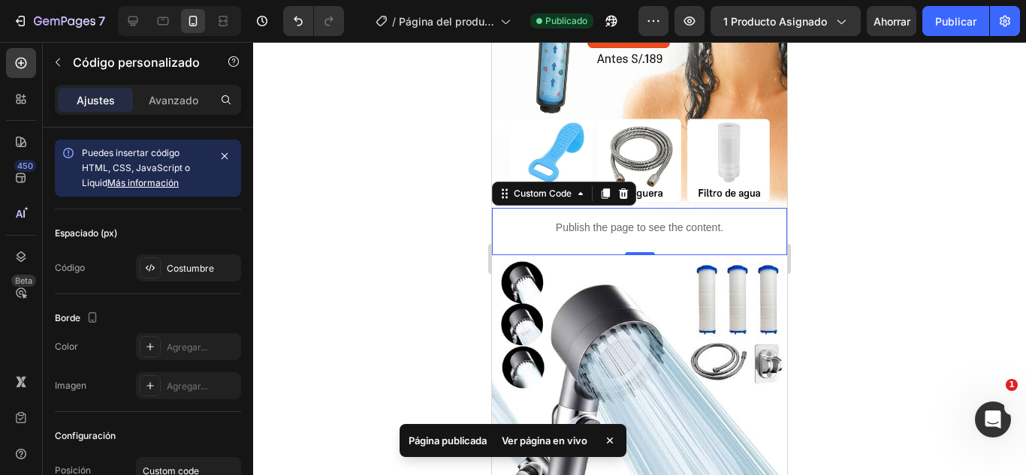
click at [401, 210] on div at bounding box center [639, 258] width 773 height 433
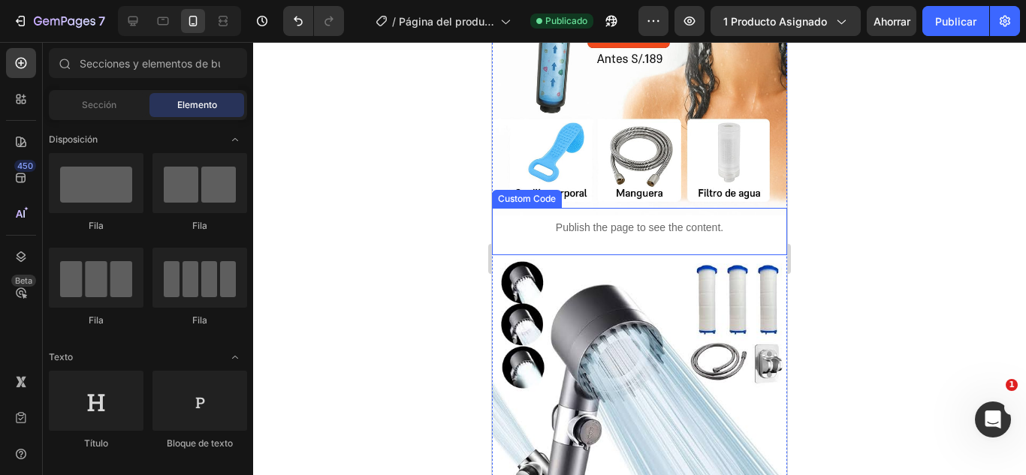
click at [649, 218] on div "Publish the page to see the content." at bounding box center [639, 228] width 295 height 40
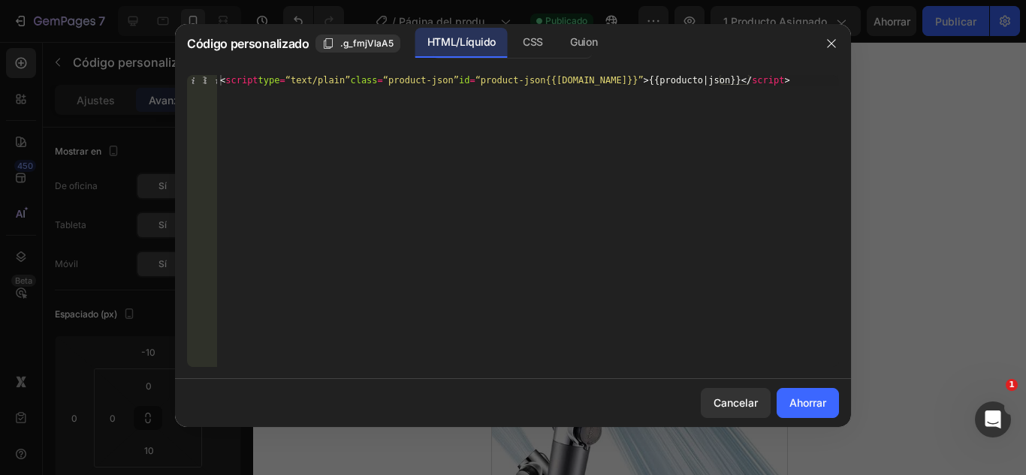
click at [433, 50] on font "HTML/Líquido" at bounding box center [461, 42] width 68 height 18
click at [749, 408] on font "Cancelar" at bounding box center [735, 402] width 44 height 13
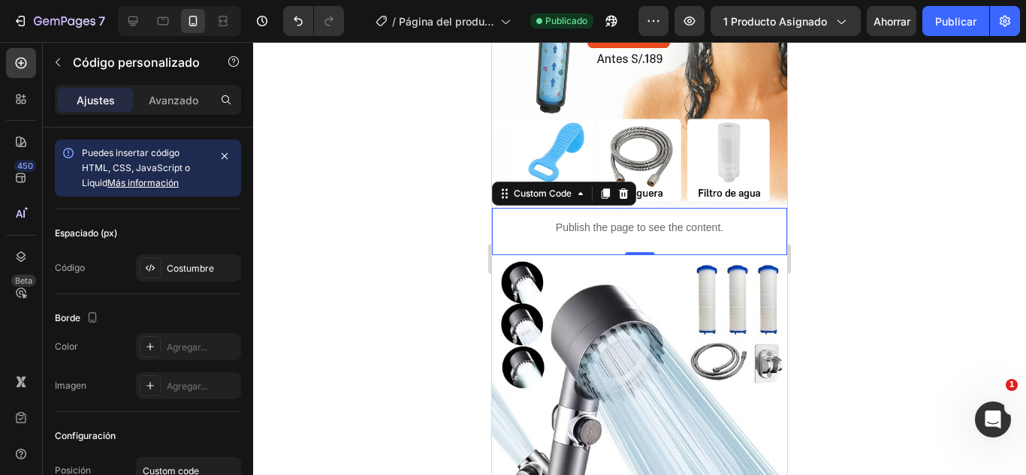
click at [621, 220] on p "Publish the page to see the content." at bounding box center [639, 228] width 295 height 16
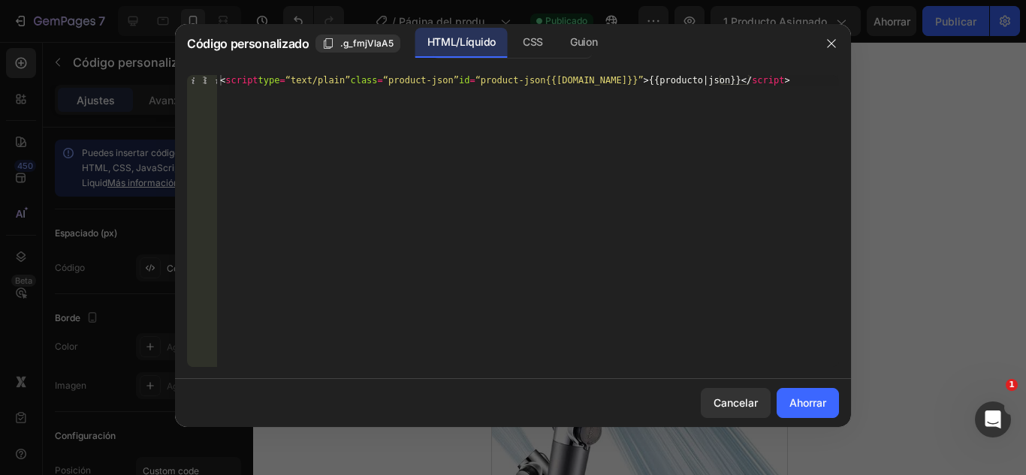
type textarea "<script type=“text/plain” class=“product-json” id=“product-json{{[DOMAIN_NAME]}…"
drag, startPoint x: 824, startPoint y: 81, endPoint x: 205, endPoint y: 80, distance: 618.6
click at [205, 80] on div "<script type=“text/plain” class=“product-json” id=“product-json{{product.id}}”>…" at bounding box center [513, 221] width 652 height 292
click at [274, 86] on div "Inserte aquí el código Liquid personalizado, agregue fragmentos o el código de …" at bounding box center [528, 231] width 622 height 313
click at [258, 86] on div "Insert the custom Liquid code, add snippets, or third-party installation code h…" at bounding box center [528, 231] width 622 height 313
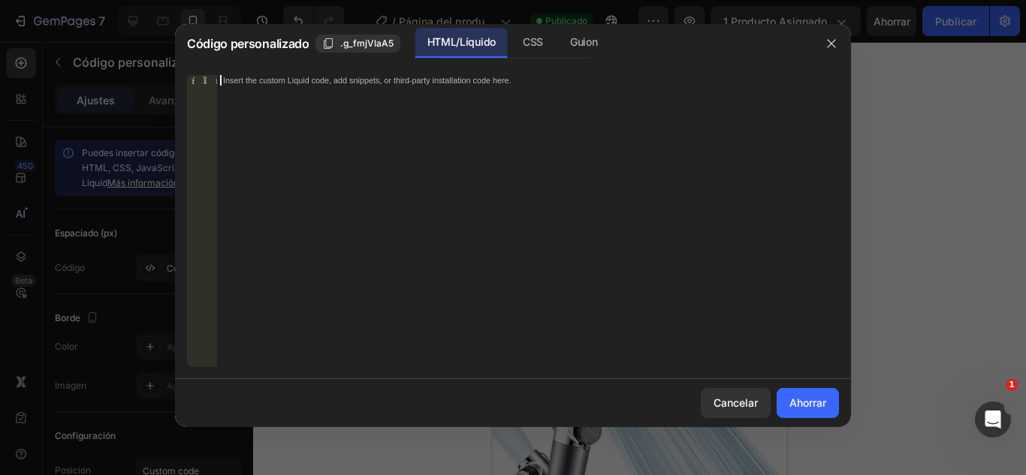
click at [267, 126] on div "Insert the custom Liquid code, add snippets, or third-party installation code h…" at bounding box center [528, 231] width 622 height 313
click at [831, 42] on icon "button" at bounding box center [831, 44] width 12 height 12
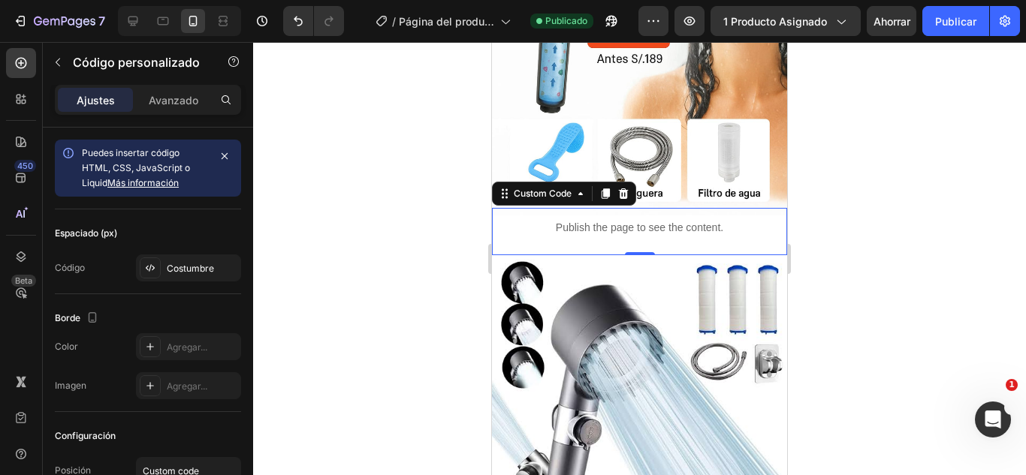
click at [535, 219] on div "Publish the page to see the content." at bounding box center [639, 228] width 295 height 40
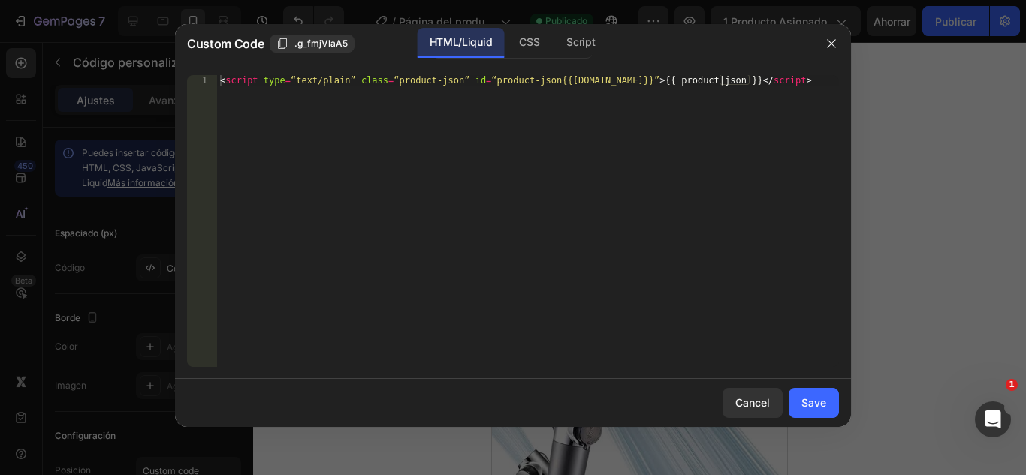
click at [535, 219] on div "< script type = “text/plain” class = “product-json” id = “product-json{{product…" at bounding box center [528, 231] width 622 height 313
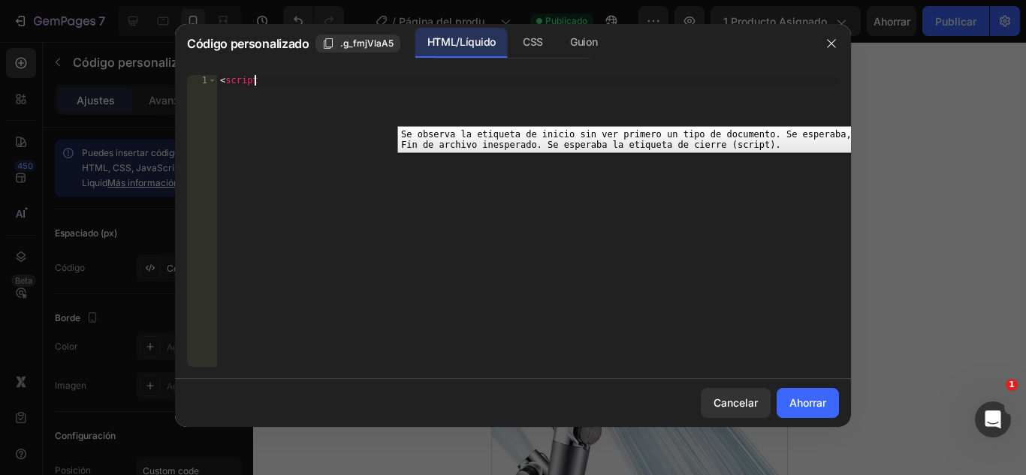
type textarea "<"
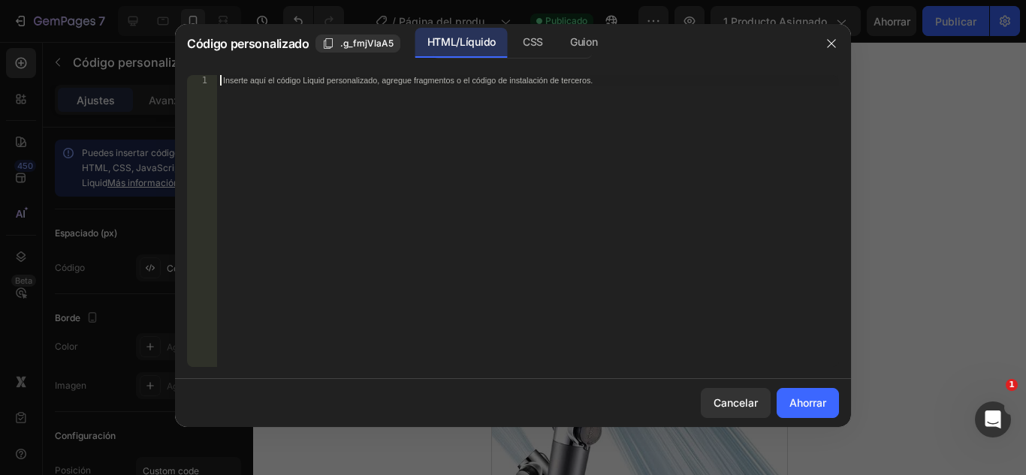
click at [255, 80] on font "Inserte aquí el código Liquid personalizado, agregue fragmentos o el código de …" at bounding box center [407, 80] width 369 height 10
paste textarea "<script type=“text/plain” class=“product-json” id=“product-json{{[DOMAIN_NAME]}…"
type textarea "<script type=“text/plain” class=“product-json” id=“product-json{{[DOMAIN_NAME]}…"
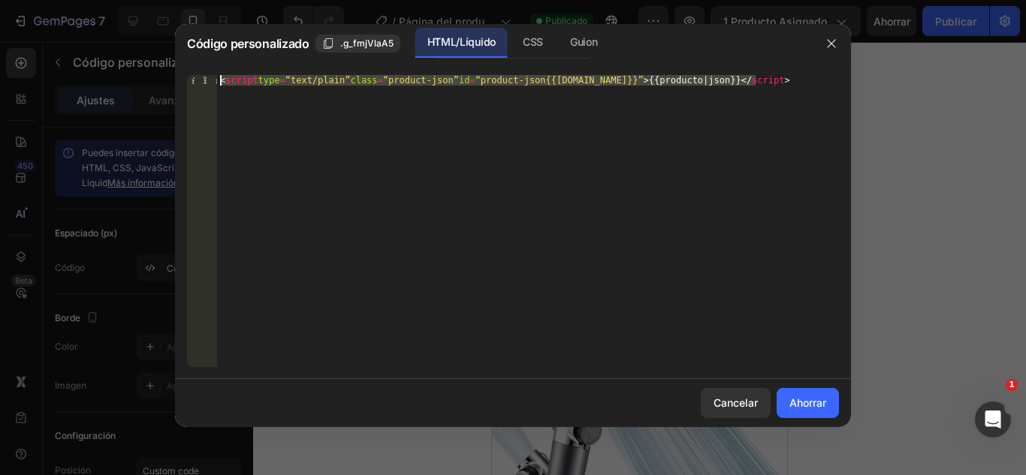
drag, startPoint x: 829, startPoint y: 80, endPoint x: 218, endPoint y: 80, distance: 611.1
click at [218, 80] on div "< script type = “text/plain” class = “product-json” id = “product-json{{[DOMAIN…" at bounding box center [528, 231] width 622 height 313
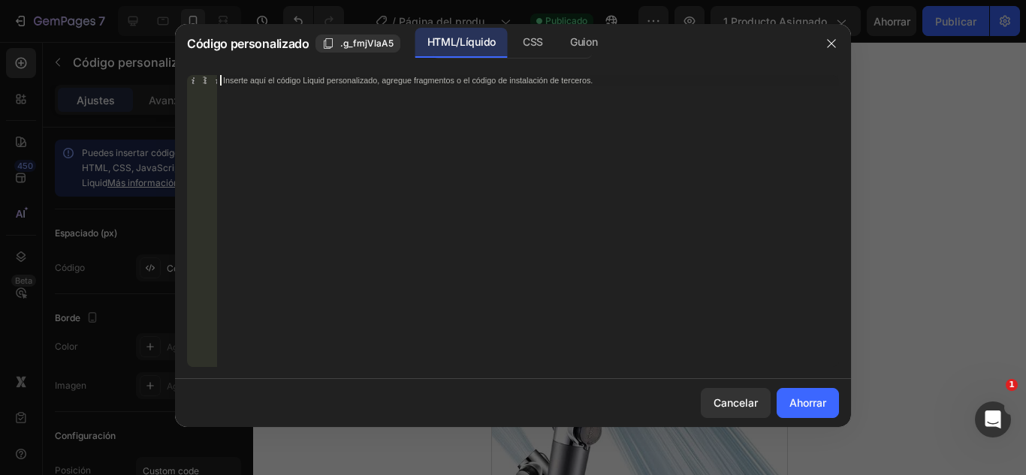
click at [230, 80] on font "Inserte aquí el código Liquid personalizado, agregue fragmentos o el código de …" at bounding box center [407, 80] width 369 height 10
paste textarea "<script type=“text/plain” class=“product-json” id=“product-json{{[DOMAIN_NAME]}…"
type textarea "<script type=“text/plain” class=“product-json” id=“product-json{{[DOMAIN_NAME]}…"
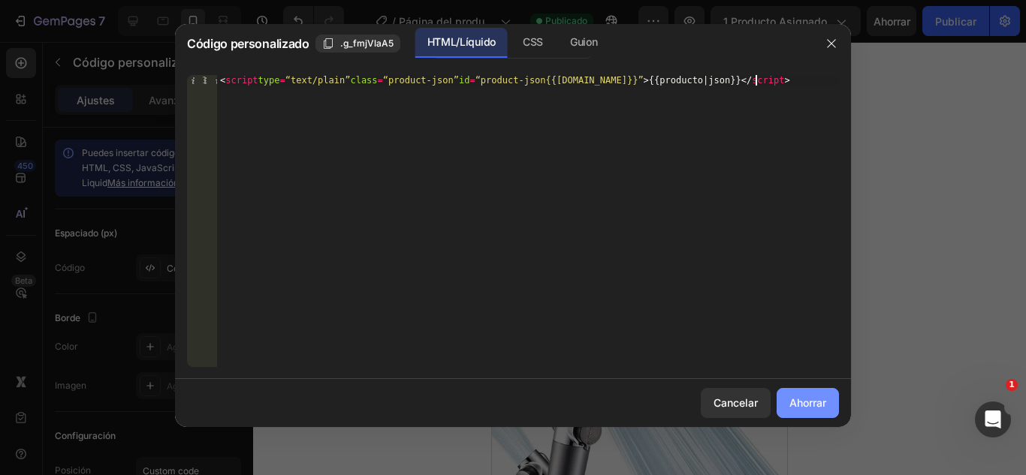
click at [808, 393] on button "Ahorrar" at bounding box center [807, 403] width 62 height 30
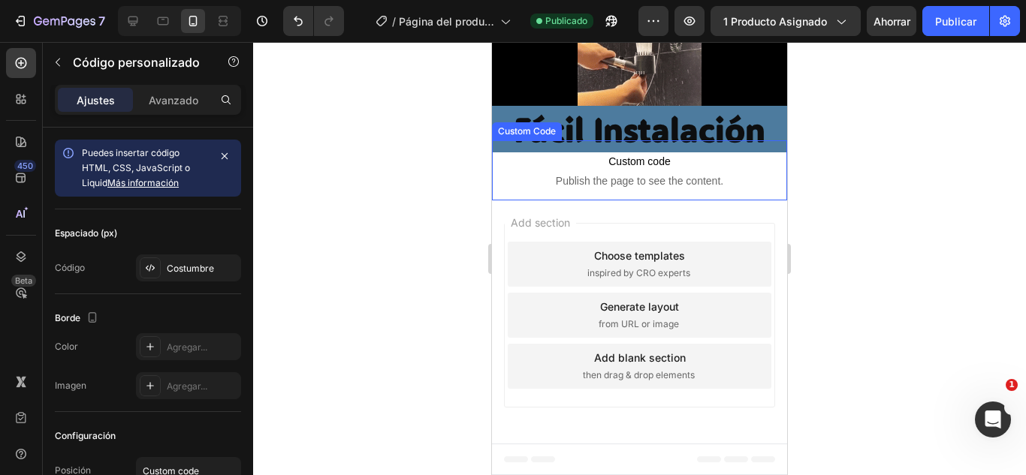
scroll to position [2664, 0]
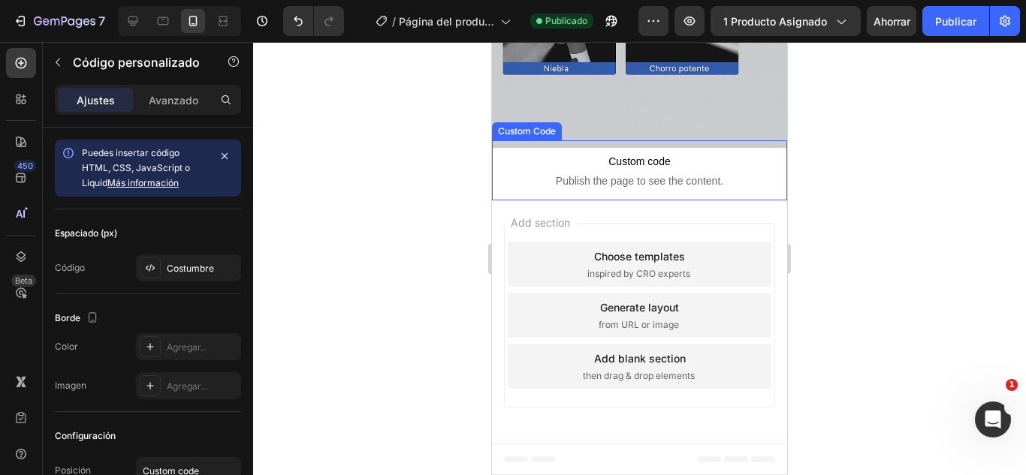
click at [669, 170] on span "Custom code" at bounding box center [639, 161] width 295 height 18
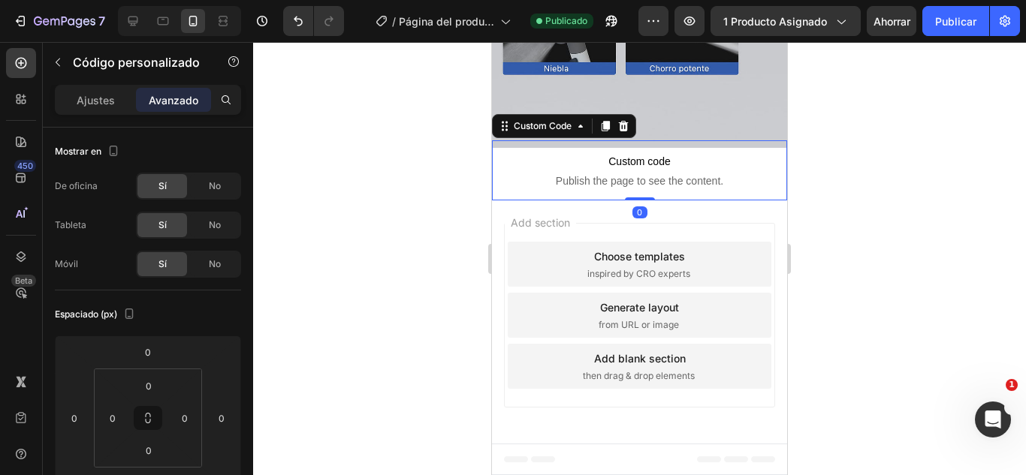
click at [669, 170] on span "Custom code" at bounding box center [639, 161] width 295 height 18
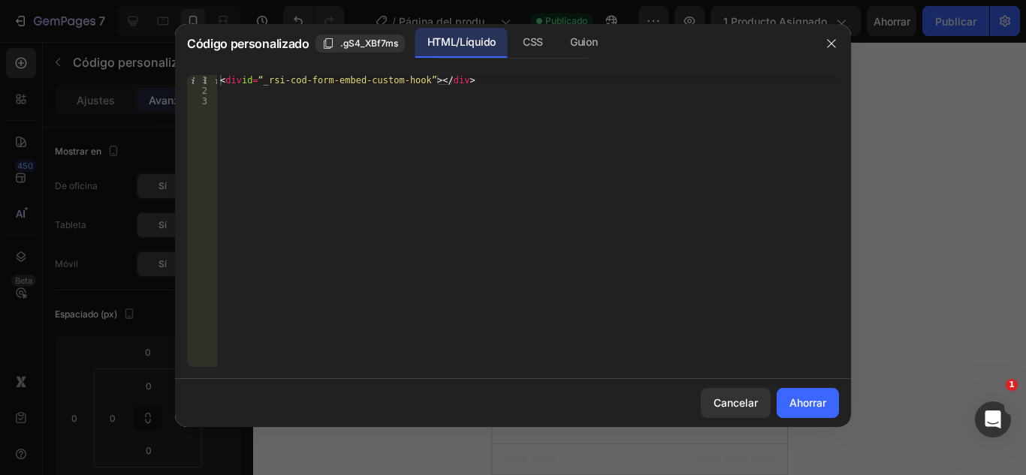
type textarea "<div id=“_rsi-cod-form-embed-custom-hook”></div>"
drag, startPoint x: 511, startPoint y: 75, endPoint x: 196, endPoint y: 84, distance: 314.7
click at [196, 84] on div "<div id=“_rsi-cod-form-embed-custom-hook”></div> 1 2 3 < div id = “_rsi-cod-for…" at bounding box center [513, 221] width 652 height 292
click at [197, 84] on div "1" at bounding box center [202, 80] width 30 height 11
click at [195, 73] on div "1 2 3 הההההההההההההההההההההההההההההההה הההההההההההההההההההההההההההההההה ההההההה…" at bounding box center [513, 221] width 676 height 316
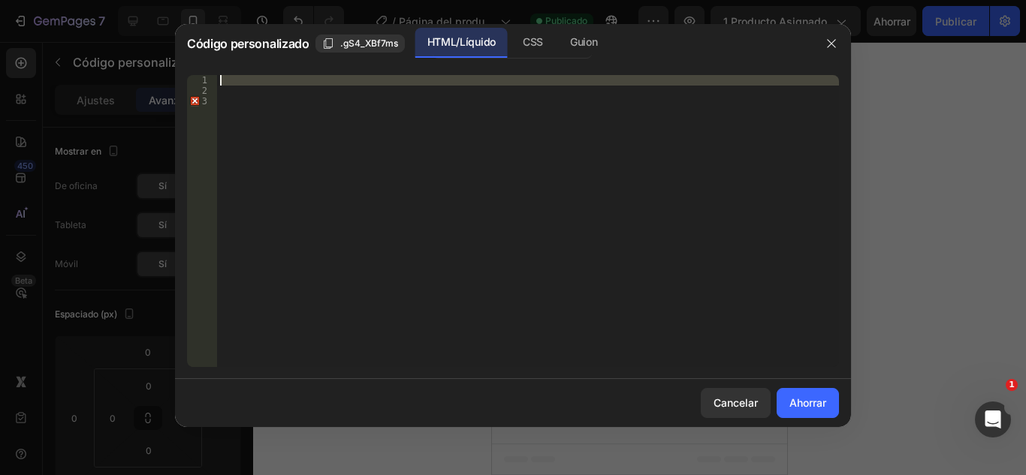
click at [240, 79] on div at bounding box center [528, 221] width 622 height 292
paste textarea "<script type=“text/plain” class=“product-json” id=“product-json{{[DOMAIN_NAME]}…"
type textarea "<script type=“text/plain” class=“product-json” id=“product-json{{[DOMAIN_NAME]}…"
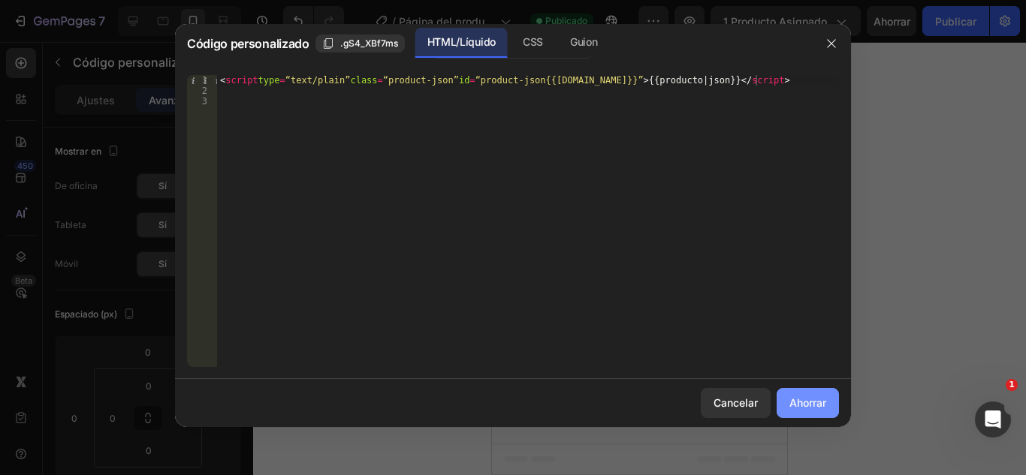
click at [812, 412] on button "Ahorrar" at bounding box center [807, 403] width 62 height 30
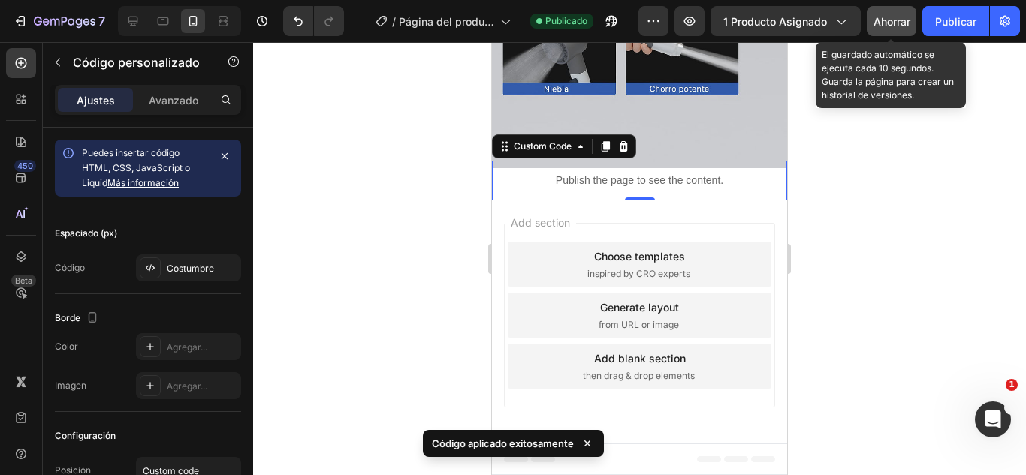
click at [892, 26] on font "Ahorrar" at bounding box center [891, 21] width 37 height 13
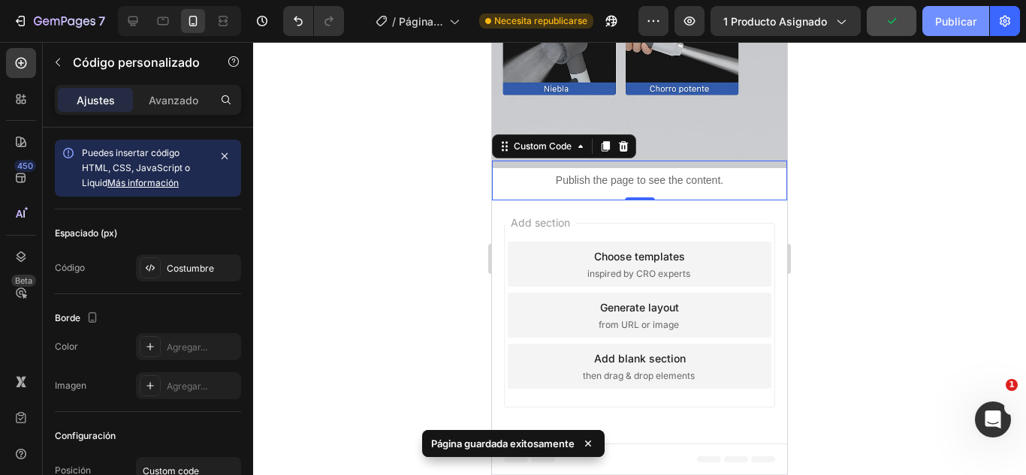
click at [957, 26] on font "Publicar" at bounding box center [955, 21] width 41 height 13
